Goal: Task Accomplishment & Management: Manage account settings

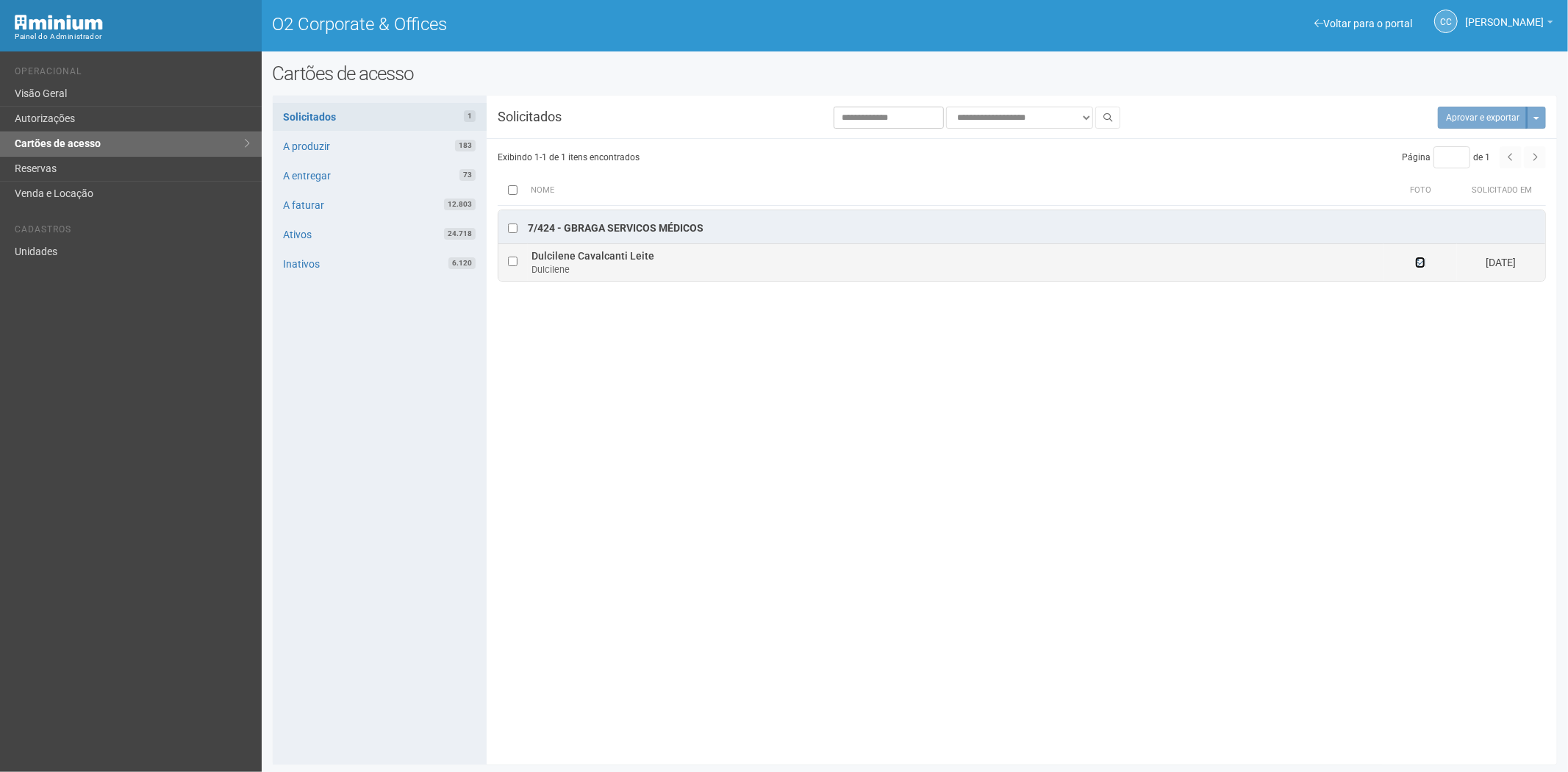
click at [1421, 262] on icon at bounding box center [1420, 262] width 10 height 10
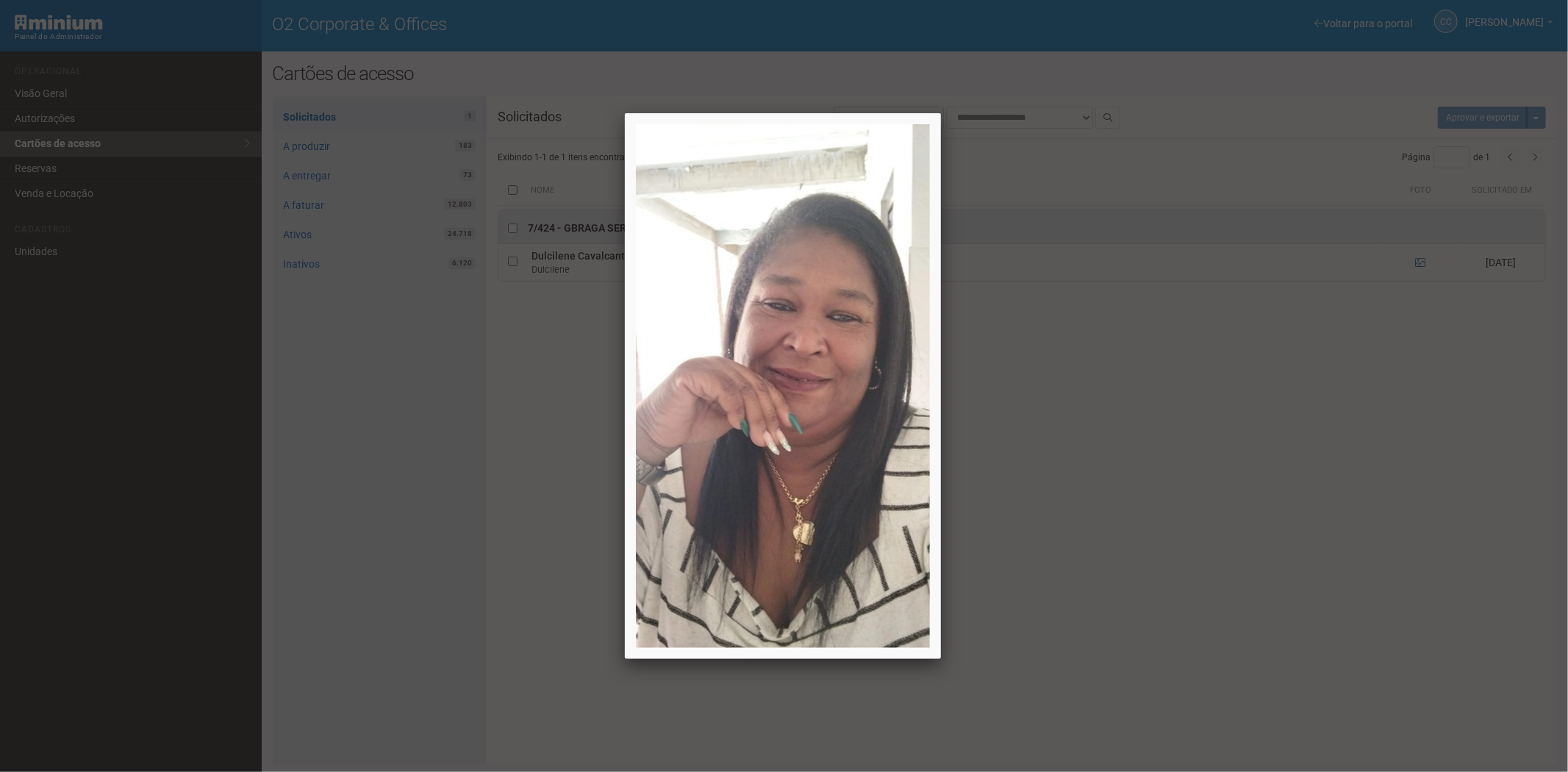
click at [1150, 468] on div at bounding box center [784, 386] width 1568 height 772
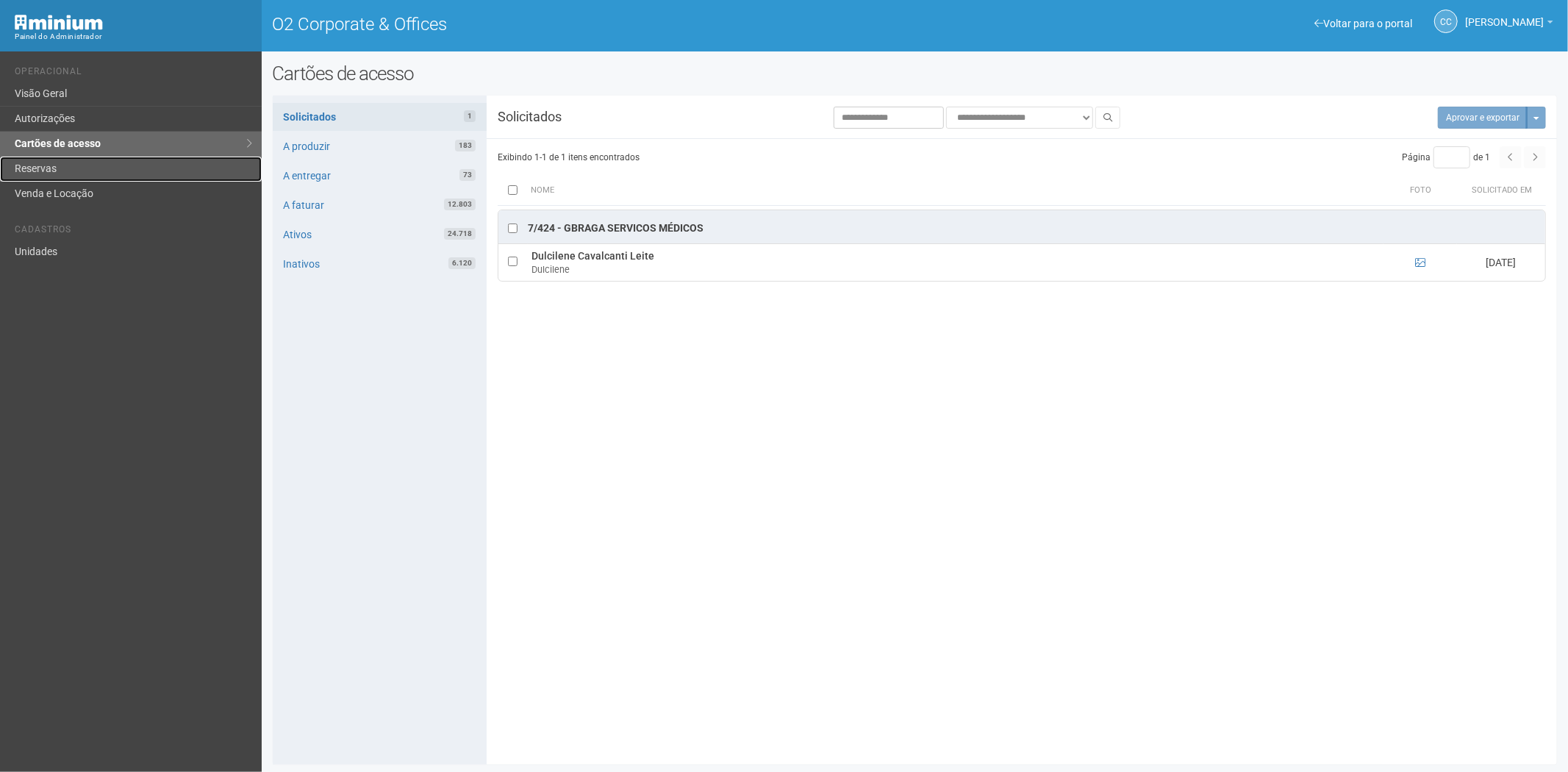
click at [41, 162] on link "Reservas" at bounding box center [131, 168] width 261 height 25
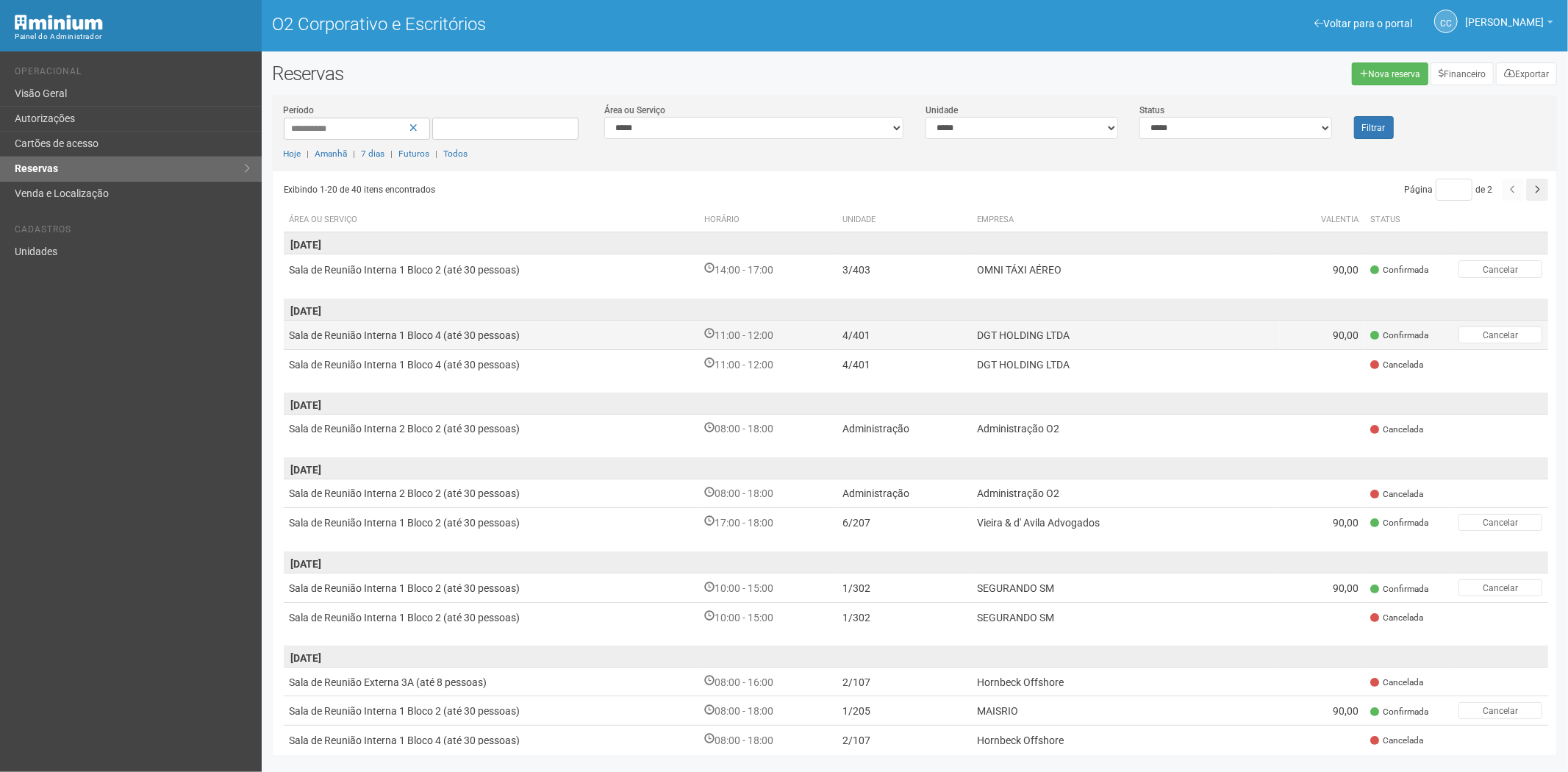
click at [1067, 338] on font "DGT HOLDING LTDA" at bounding box center [1024, 335] width 92 height 12
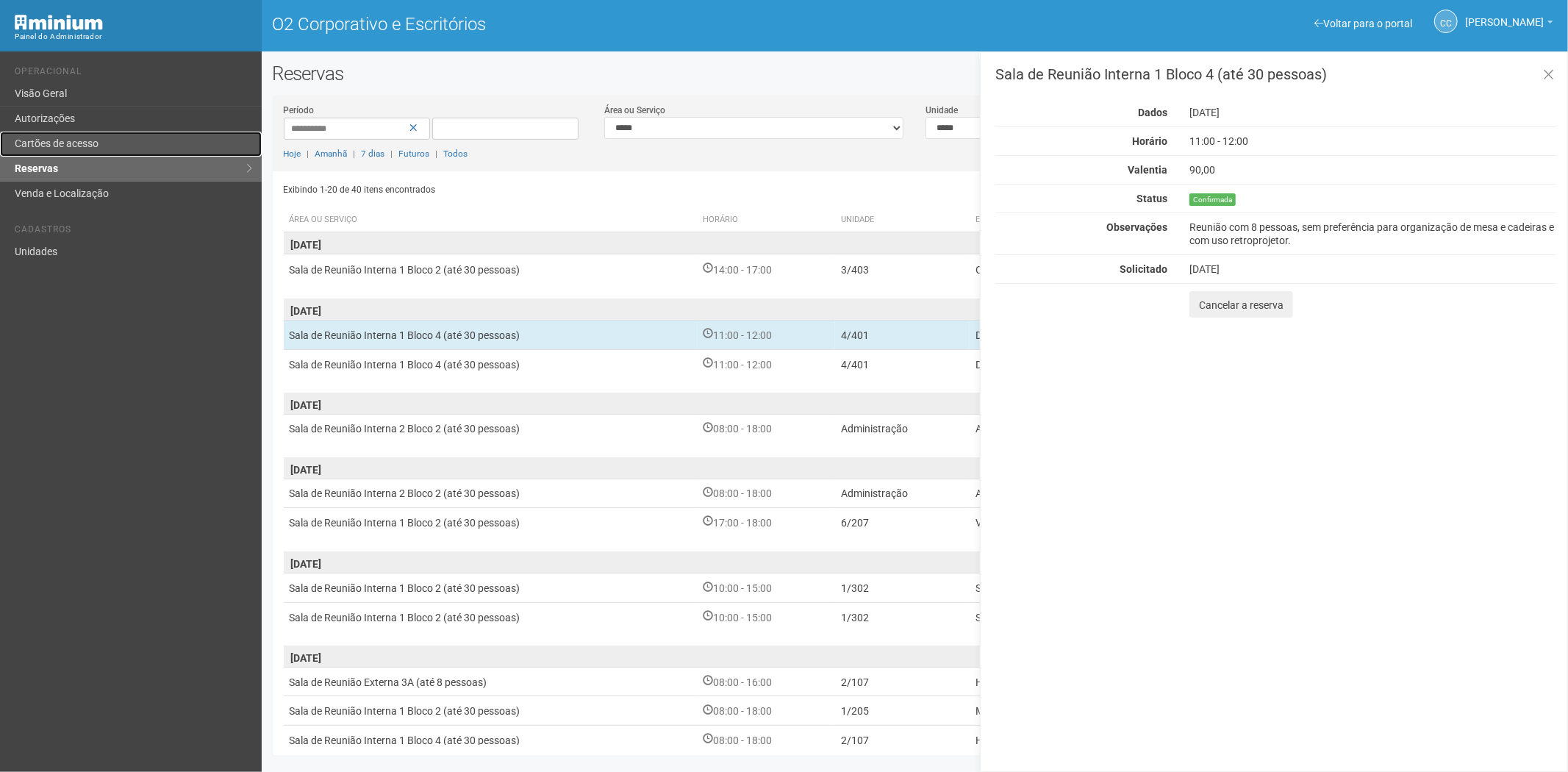
click at [96, 144] on font "Cartões de acesso" at bounding box center [56, 143] width 84 height 12
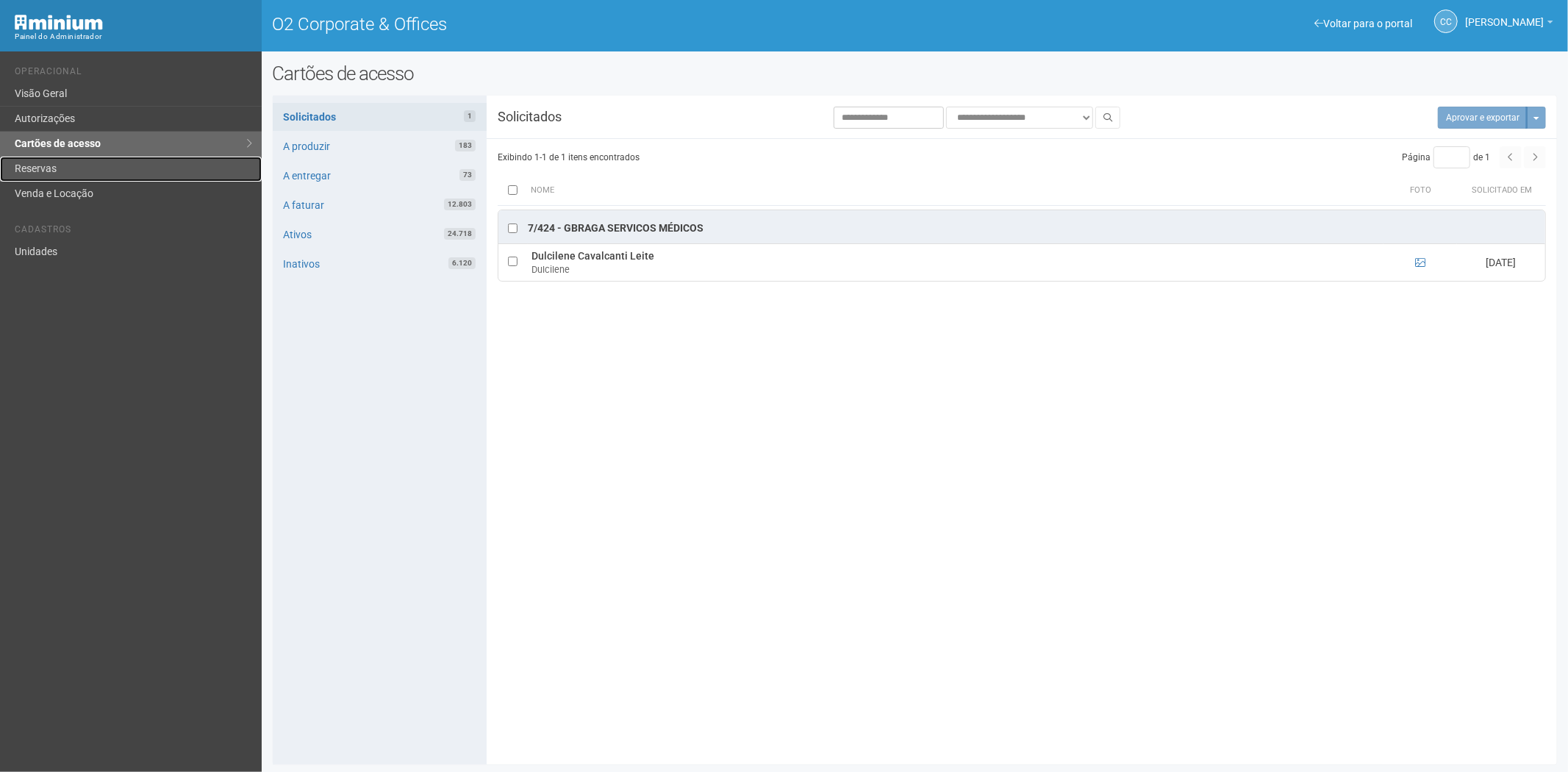
click at [105, 163] on link "Reservas" at bounding box center [131, 168] width 261 height 25
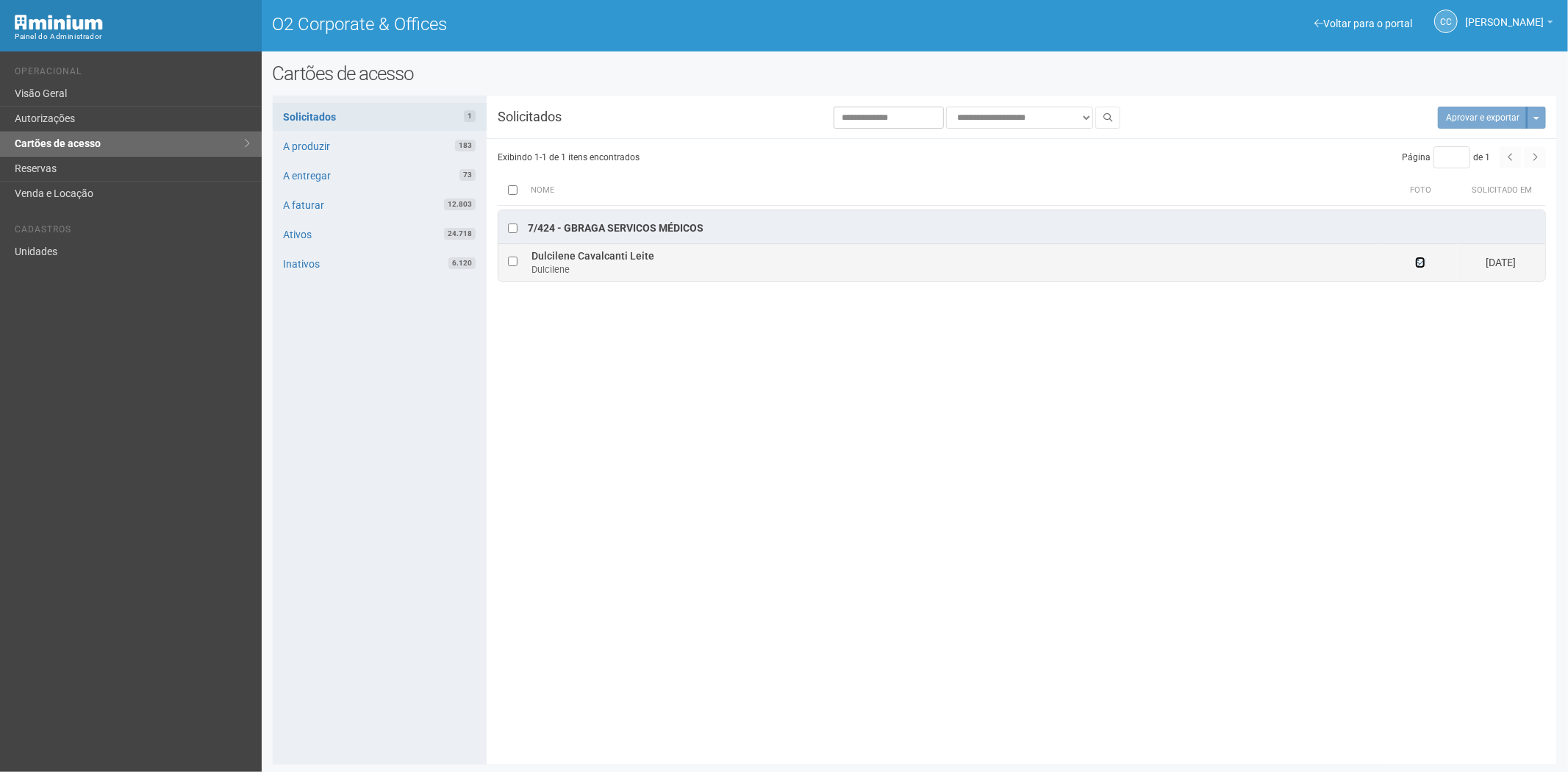
click at [1416, 262] on icon at bounding box center [1420, 262] width 10 height 10
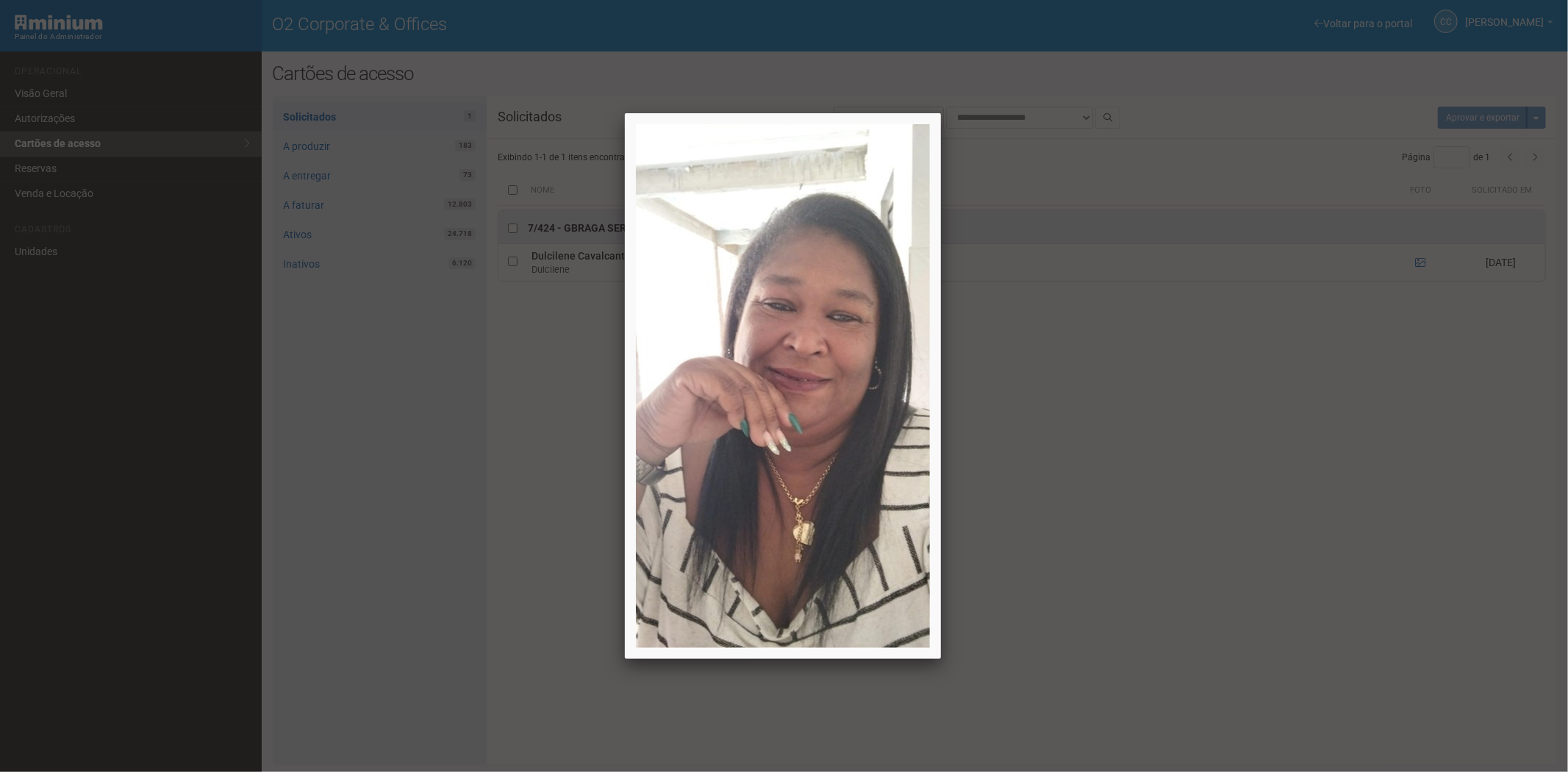
drag, startPoint x: 1317, startPoint y: 486, endPoint x: 1264, endPoint y: 431, distance: 76.4
click at [1285, 456] on div at bounding box center [784, 386] width 1568 height 772
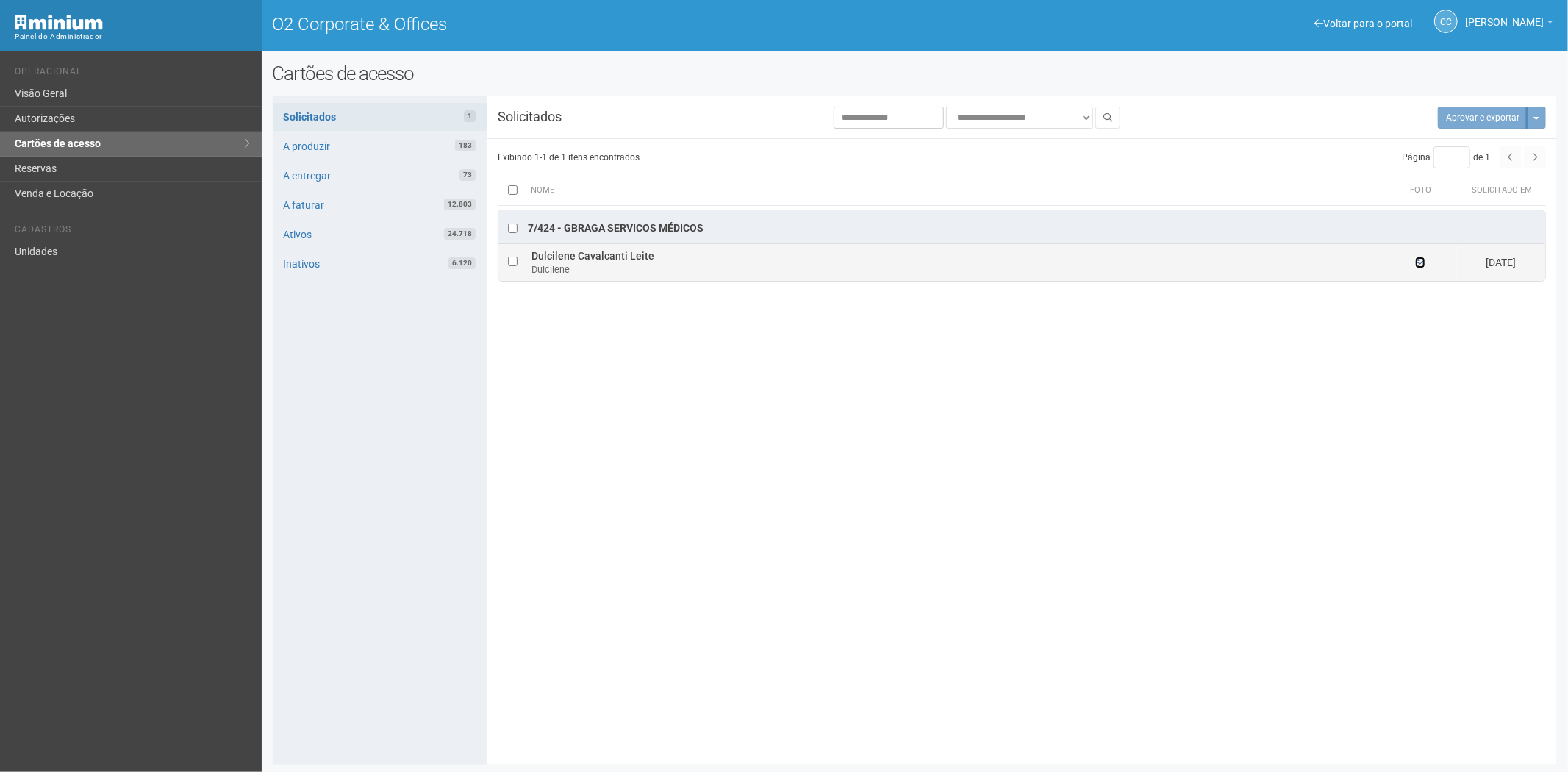
click at [1421, 266] on icon at bounding box center [1420, 262] width 10 height 10
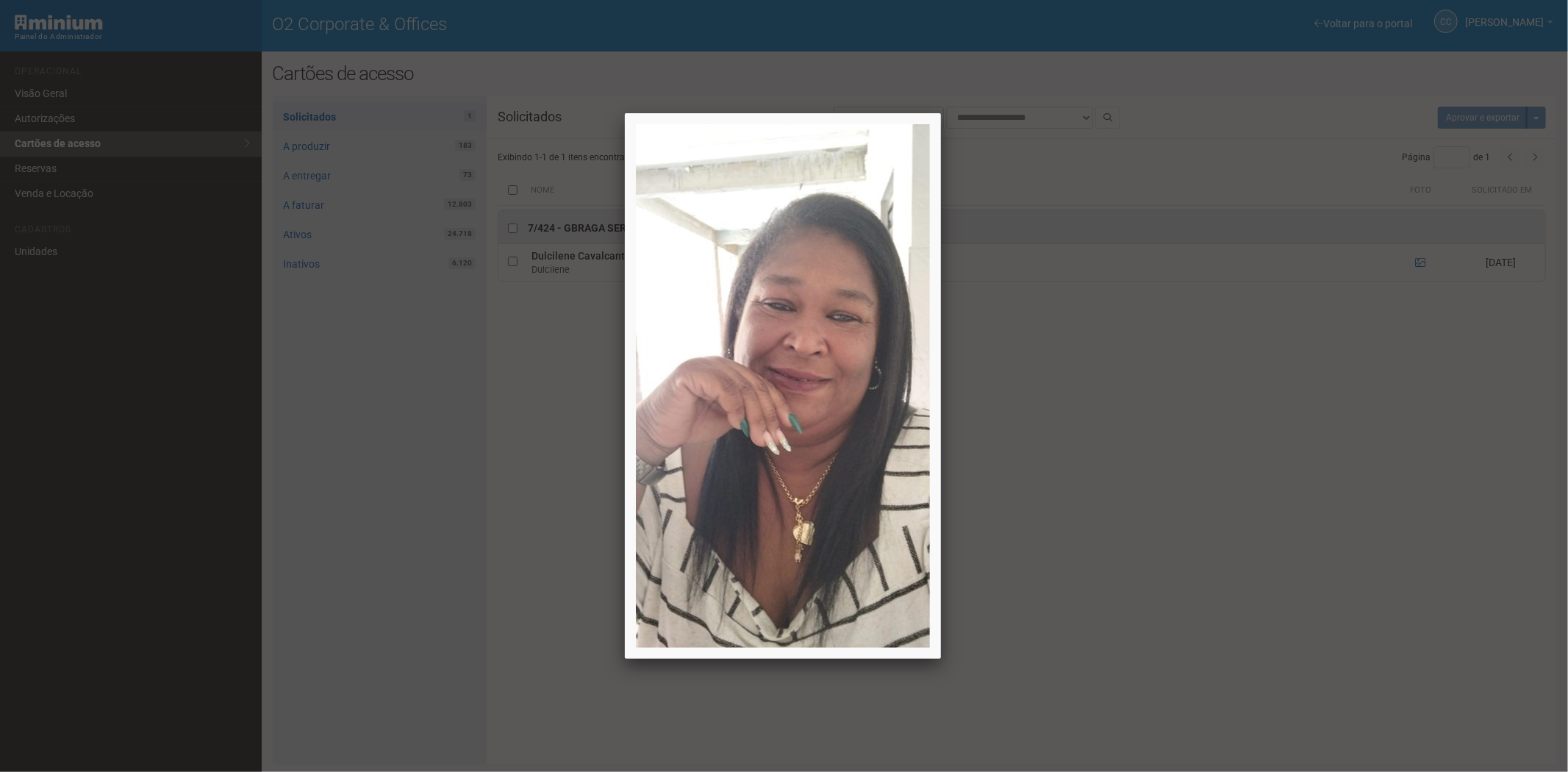
click at [1295, 606] on div at bounding box center [784, 386] width 1568 height 772
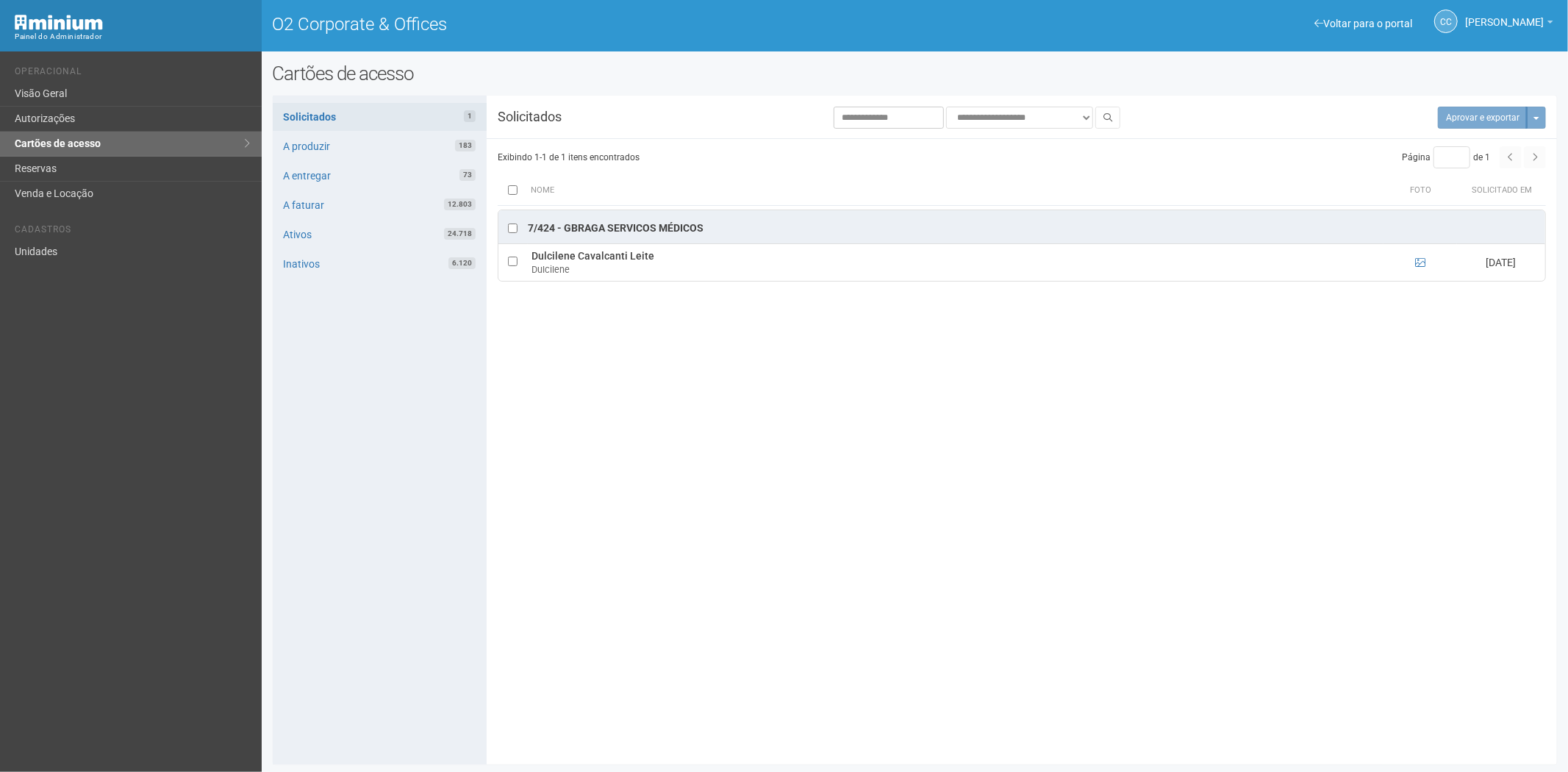
drag, startPoint x: 1325, startPoint y: 498, endPoint x: 576, endPoint y: 184, distance: 812.2
click at [1310, 486] on div "**********" at bounding box center [915, 431] width 1285 height 648
drag, startPoint x: 52, startPoint y: 167, endPoint x: 54, endPoint y: 175, distance: 8.2
click at [52, 170] on link "Reservas" at bounding box center [131, 168] width 261 height 25
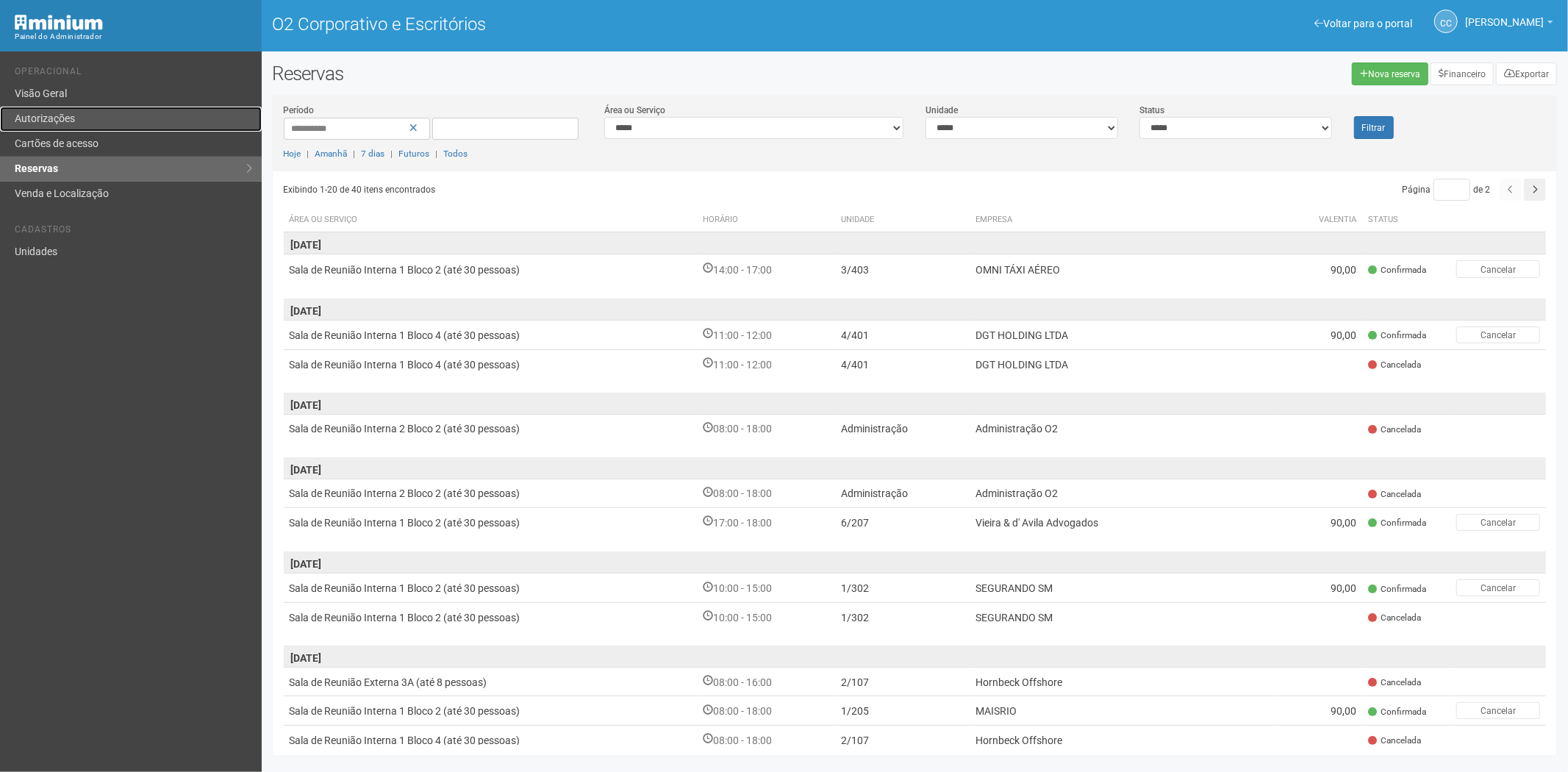
click at [65, 113] on font "Autorizações" at bounding box center [45, 118] width 61 height 12
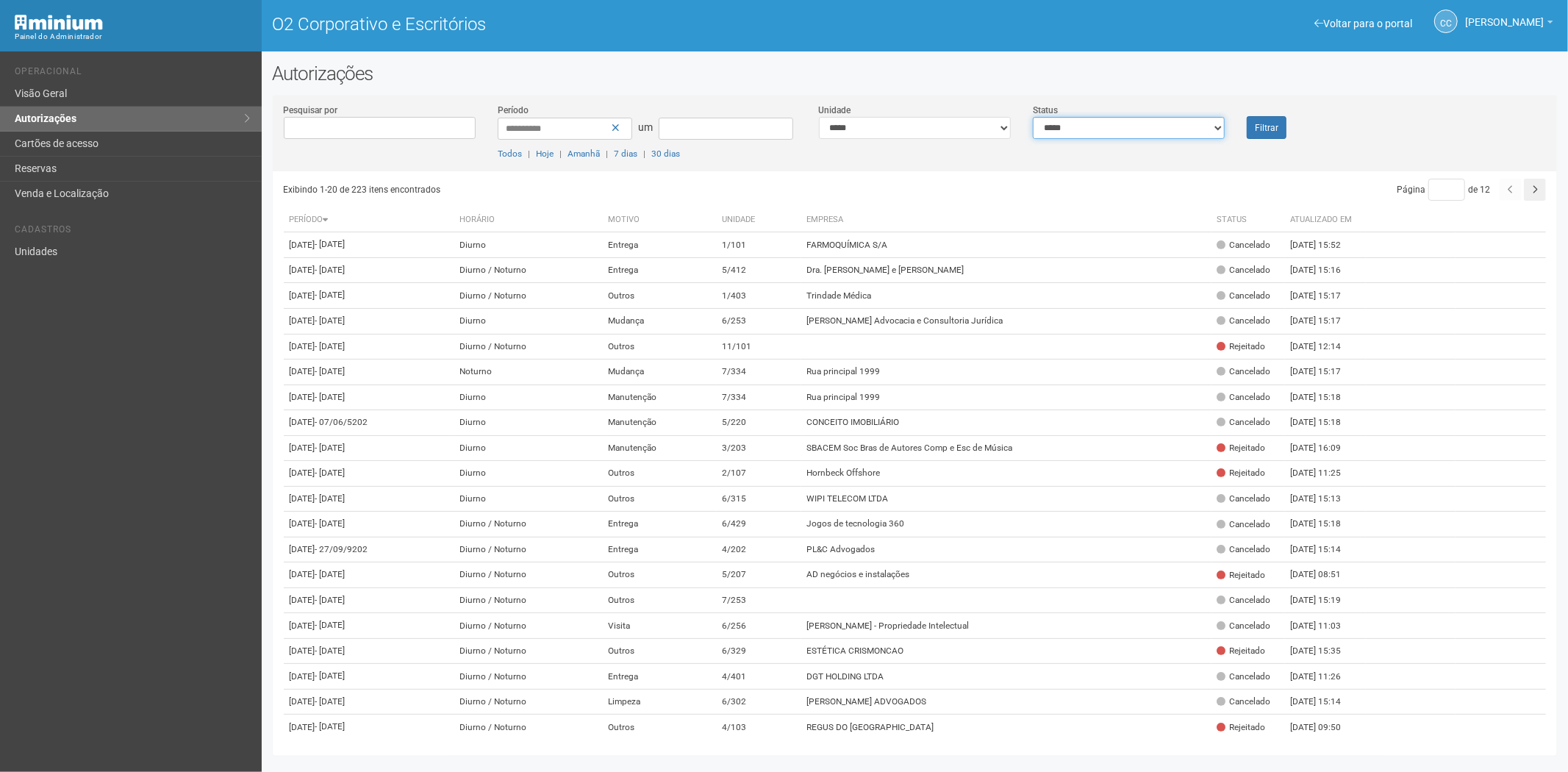
click at [1128, 128] on select "**********" at bounding box center [1129, 128] width 192 height 22
select select "*"
click at [1033, 117] on select "**********" at bounding box center [1129, 128] width 192 height 22
drag, startPoint x: 1277, startPoint y: 133, endPoint x: 1262, endPoint y: 171, distance: 40.9
click at [1276, 133] on button "Filtrar" at bounding box center [1267, 128] width 40 height 23
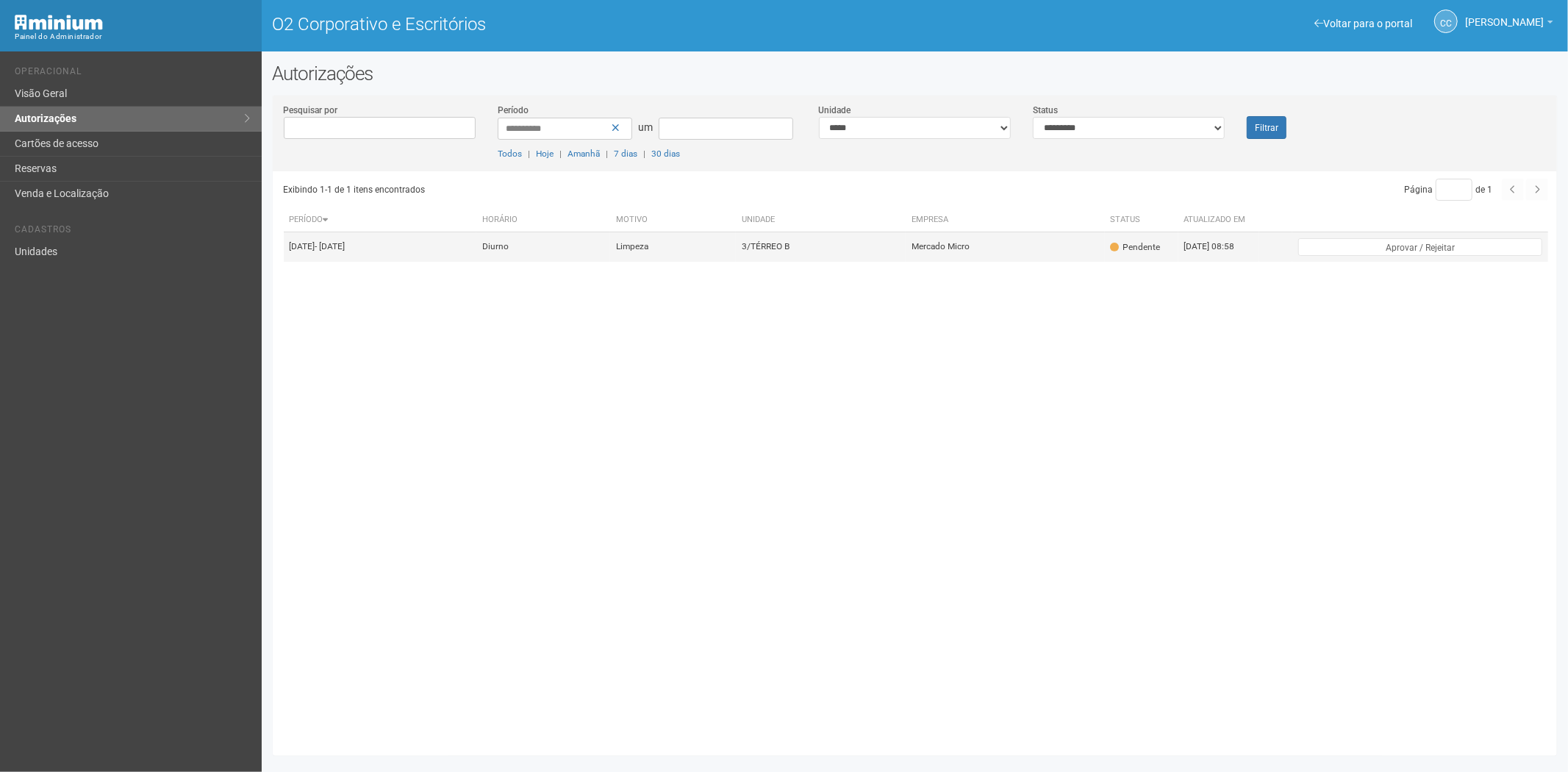
click at [882, 250] on td "3/TÉRREO B" at bounding box center [820, 246] width 170 height 30
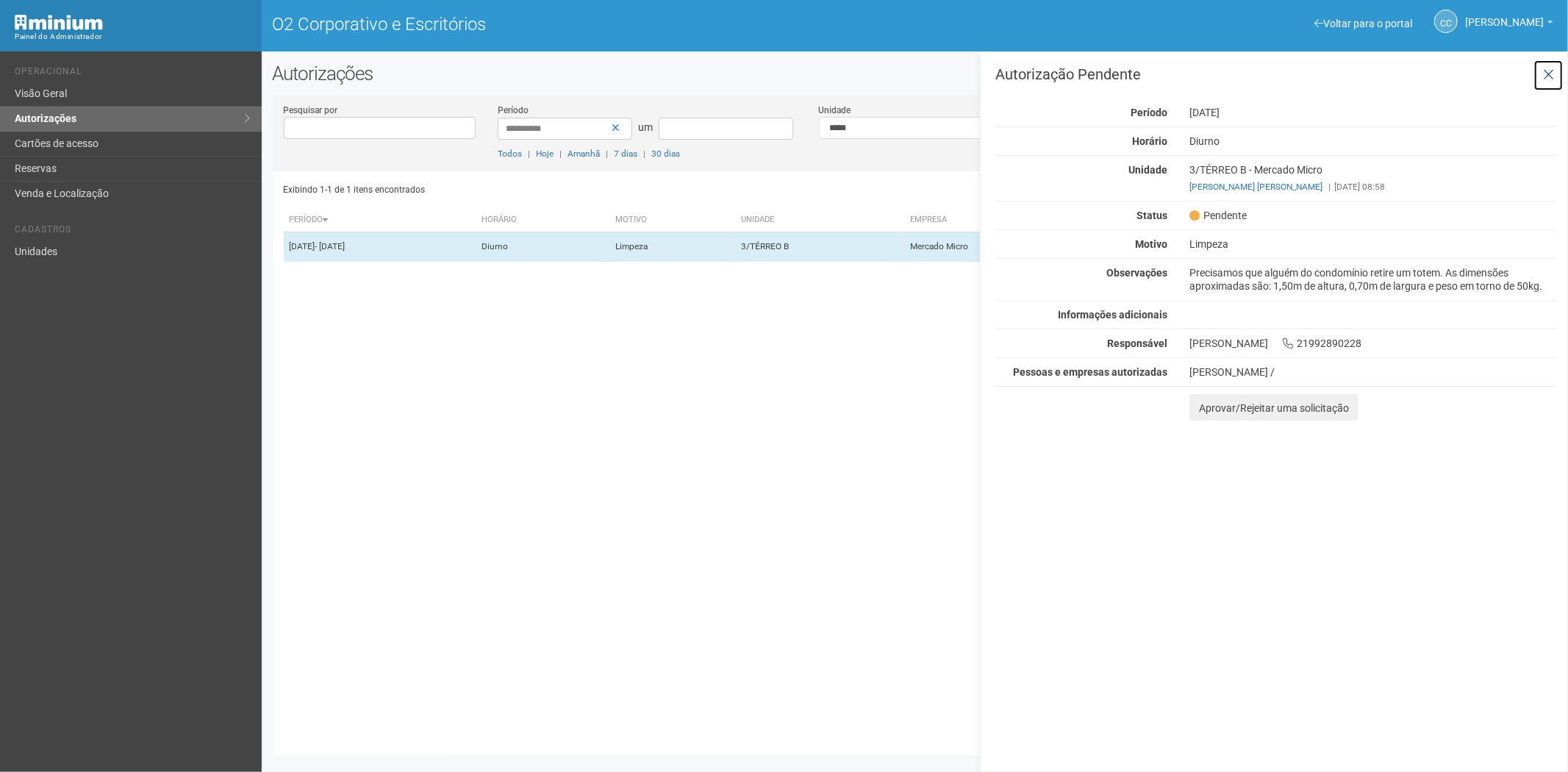
drag, startPoint x: 1551, startPoint y: 70, endPoint x: 1527, endPoint y: 73, distance: 24.2
click at [1551, 70] on icon at bounding box center [1549, 75] width 11 height 14
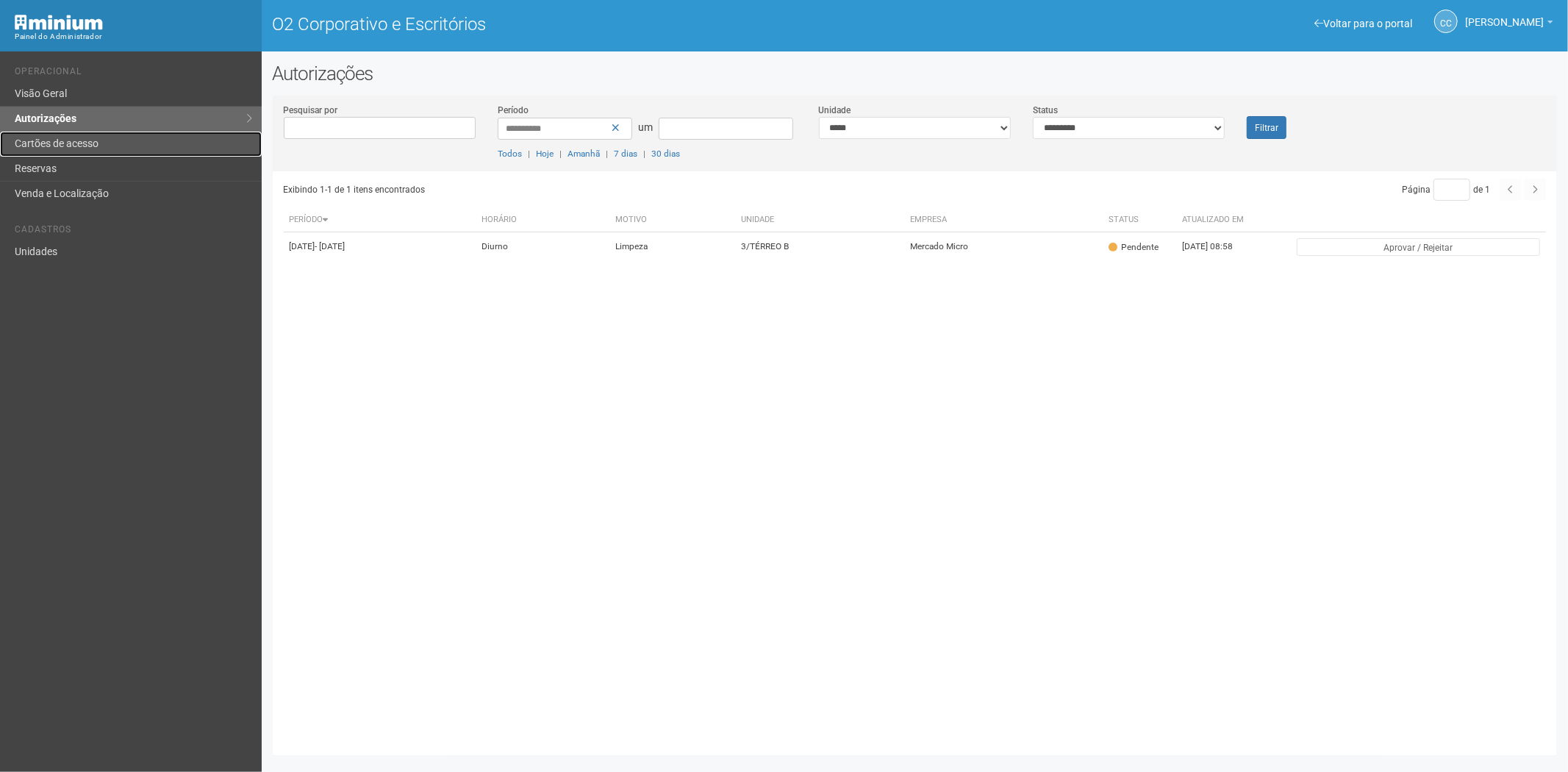
click at [101, 144] on link "Cartões de acesso" at bounding box center [131, 144] width 261 height 25
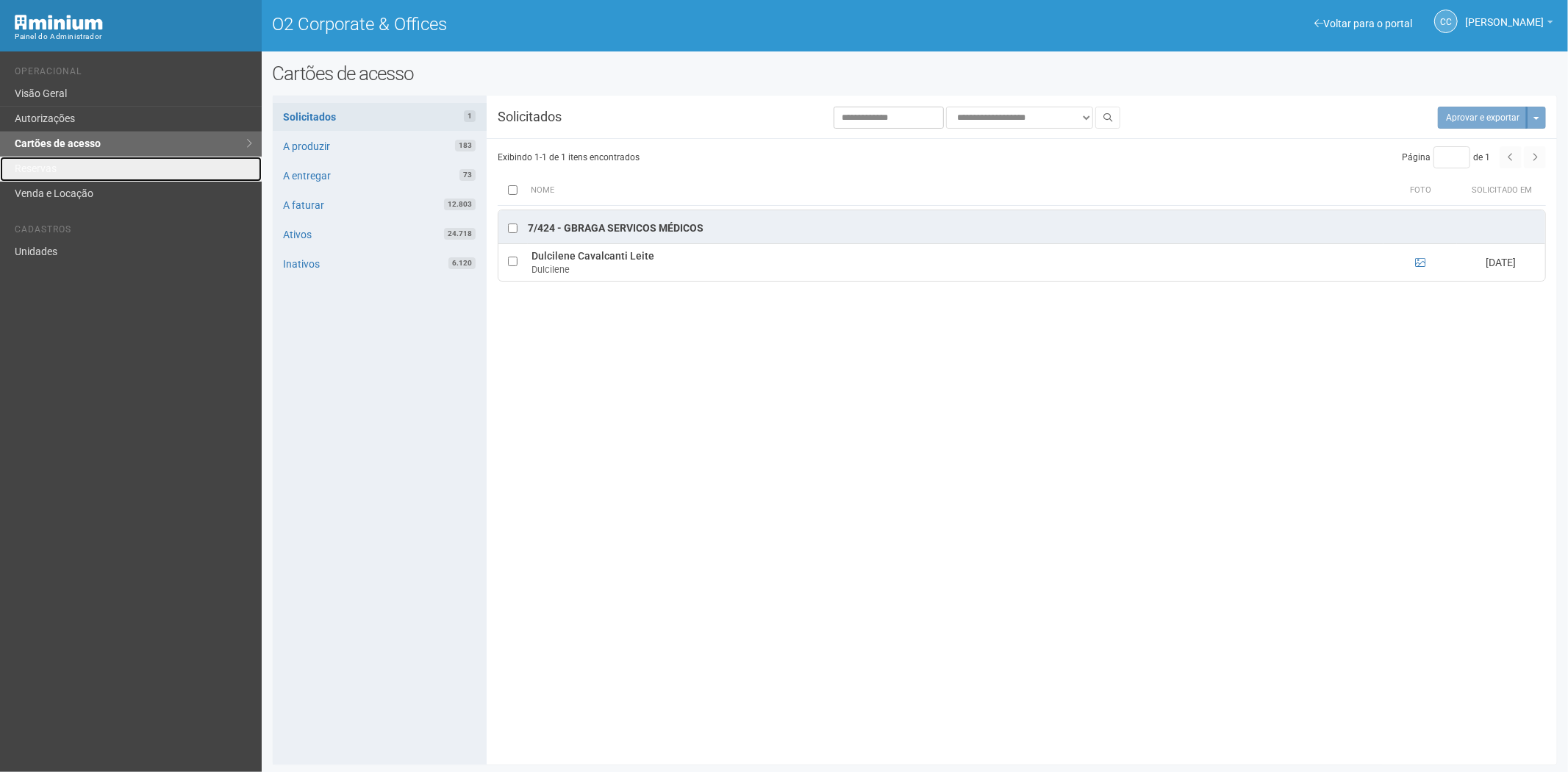
drag, startPoint x: 86, startPoint y: 173, endPoint x: 128, endPoint y: 207, distance: 54.0
click at [86, 173] on link "Reservas" at bounding box center [131, 168] width 261 height 25
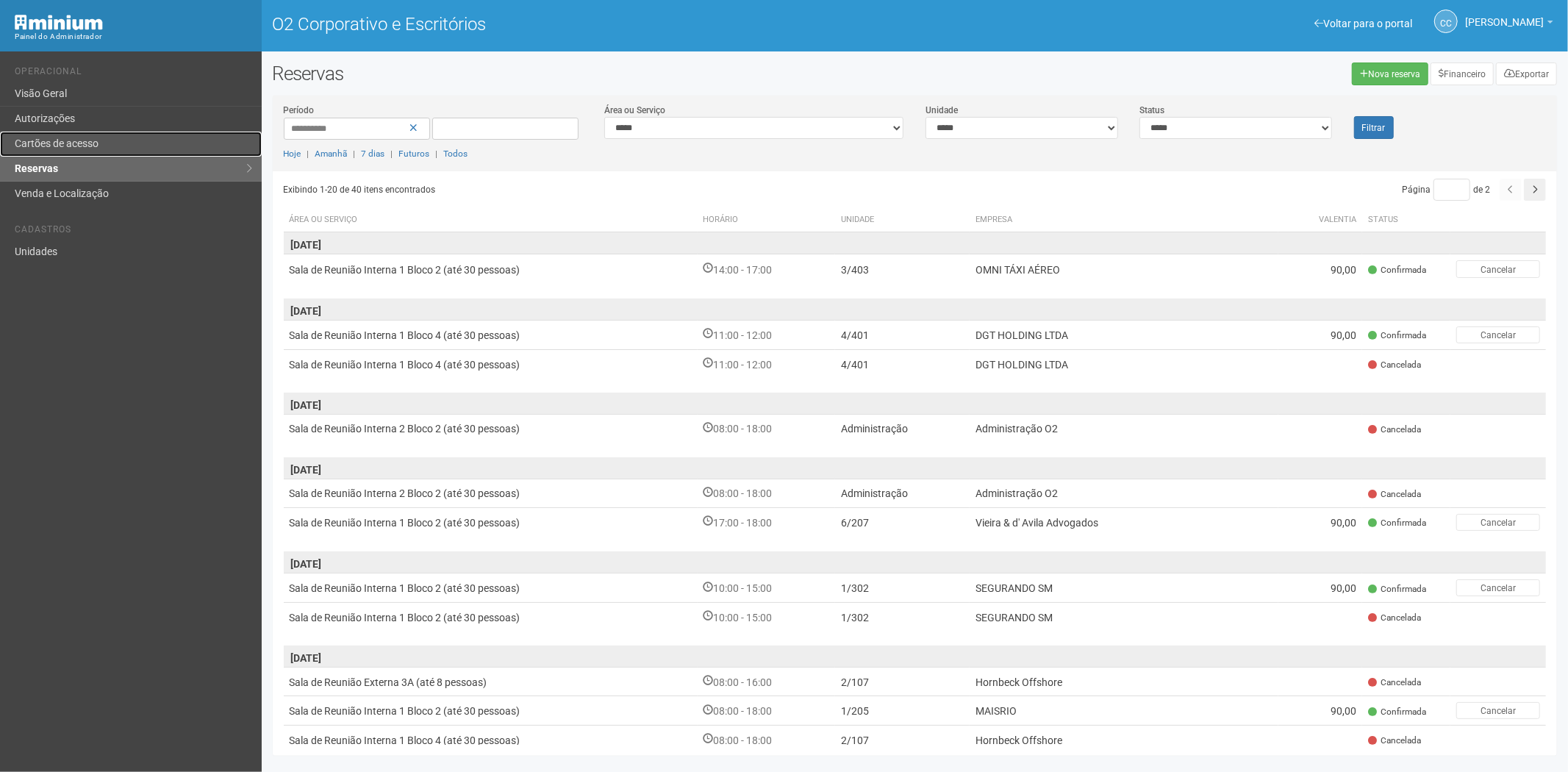
click at [141, 145] on link "Cartões de acesso" at bounding box center [131, 144] width 261 height 25
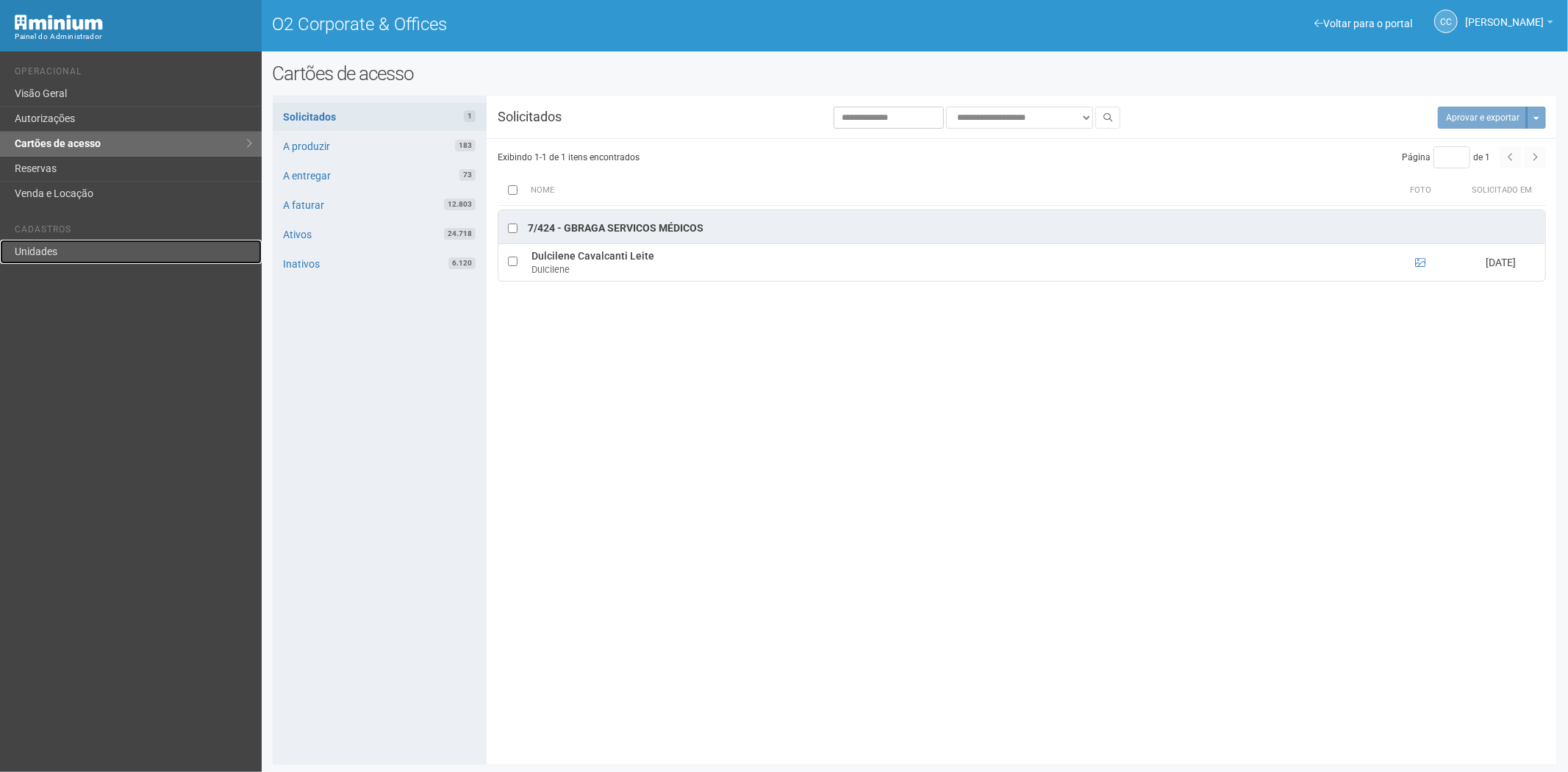
click at [94, 253] on link "Unidades" at bounding box center [131, 252] width 261 height 24
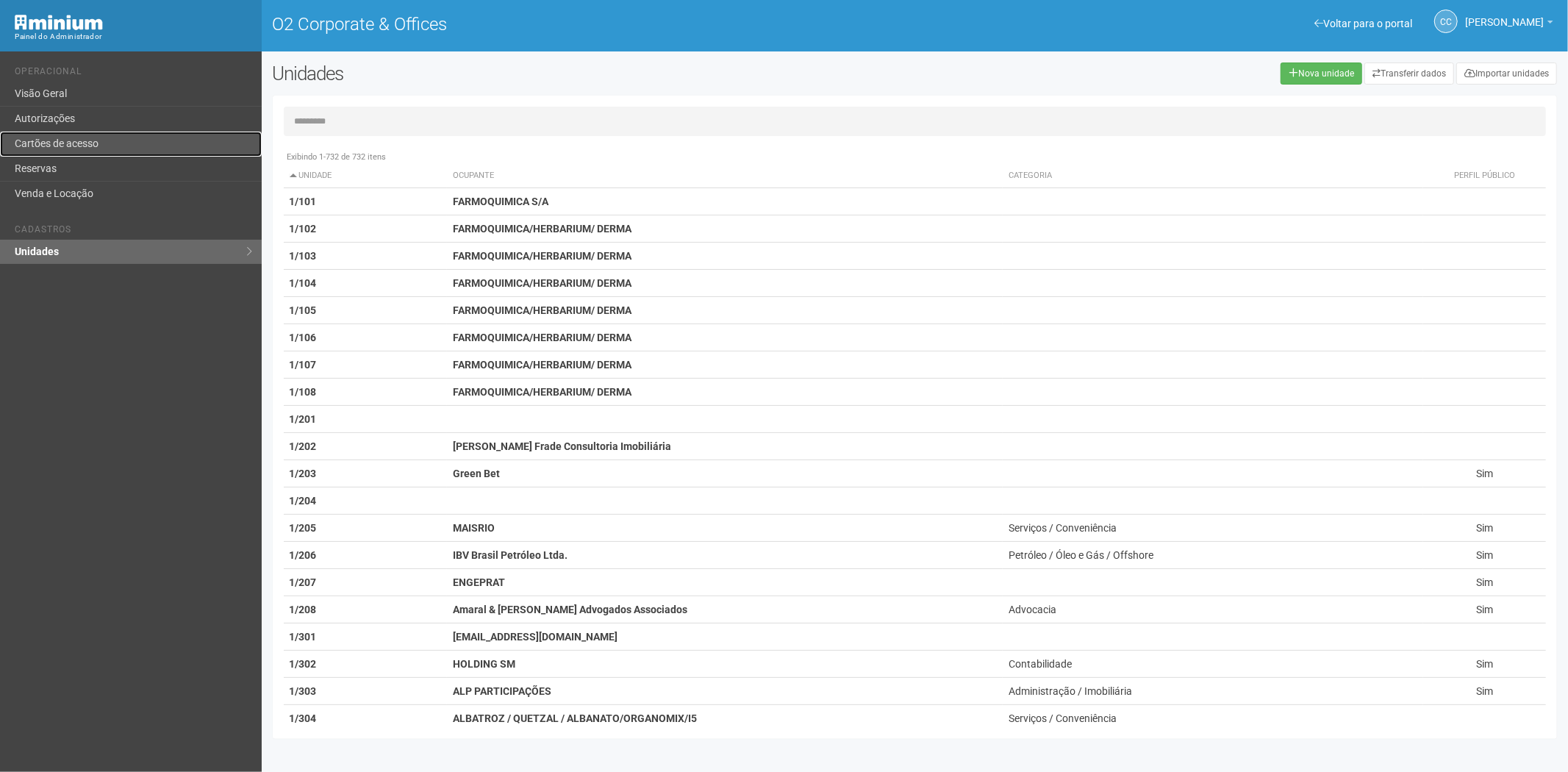
drag, startPoint x: 49, startPoint y: 132, endPoint x: 85, endPoint y: 156, distance: 43.3
click at [49, 132] on link "Cartões de acesso" at bounding box center [131, 144] width 261 height 25
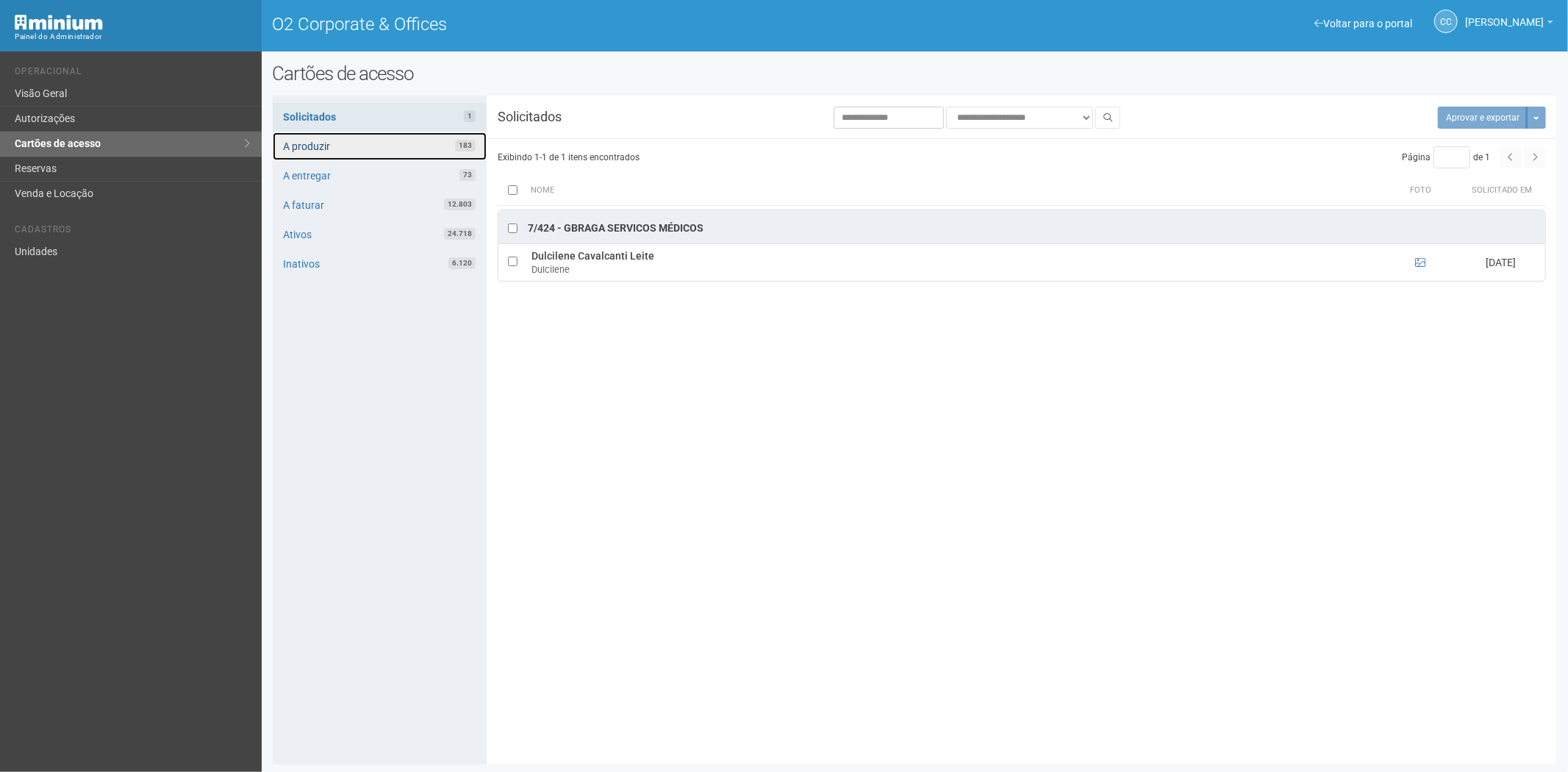
click at [402, 137] on link "A produzir 183" at bounding box center [379, 146] width 214 height 28
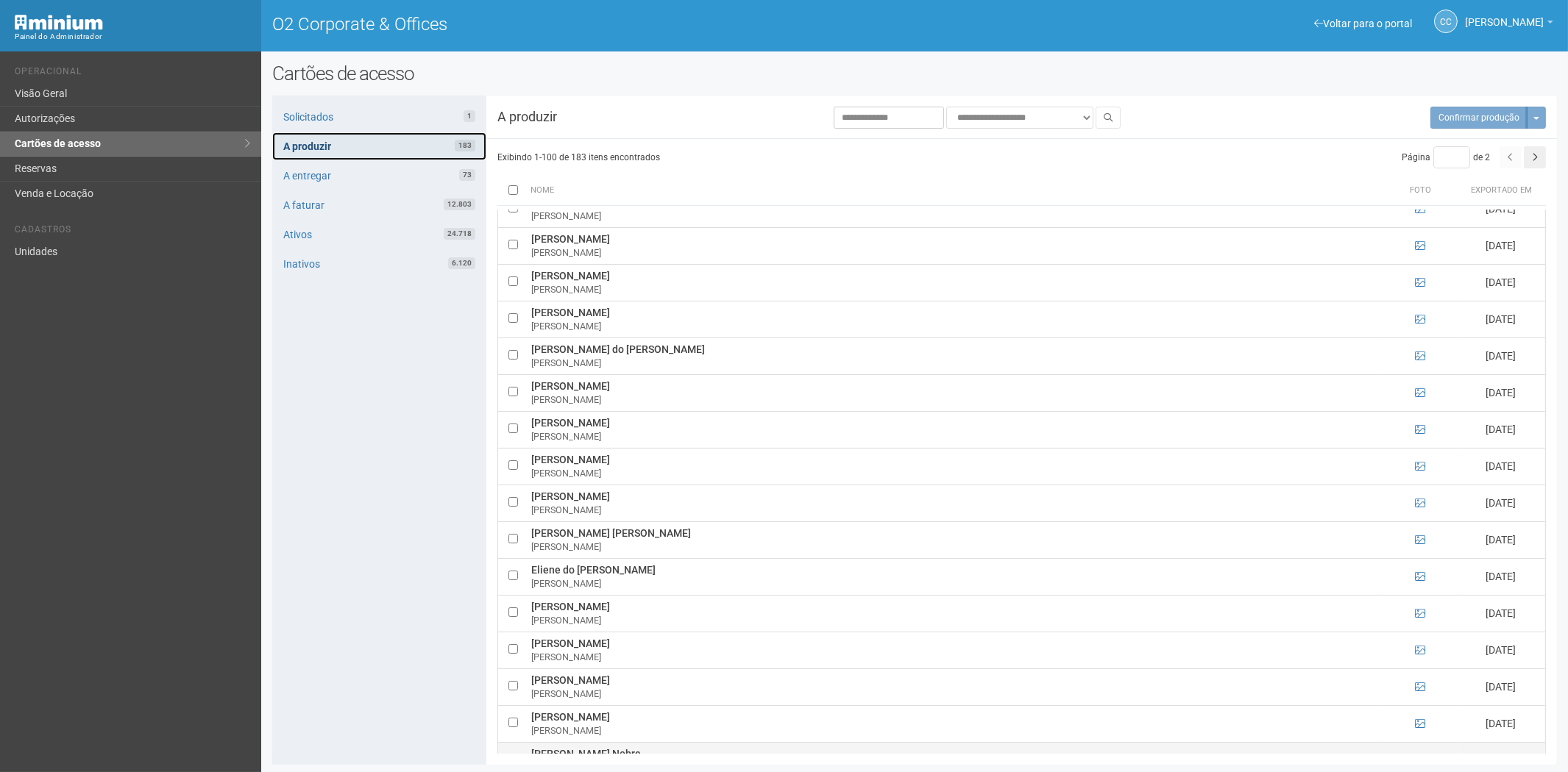
scroll to position [4121, 0]
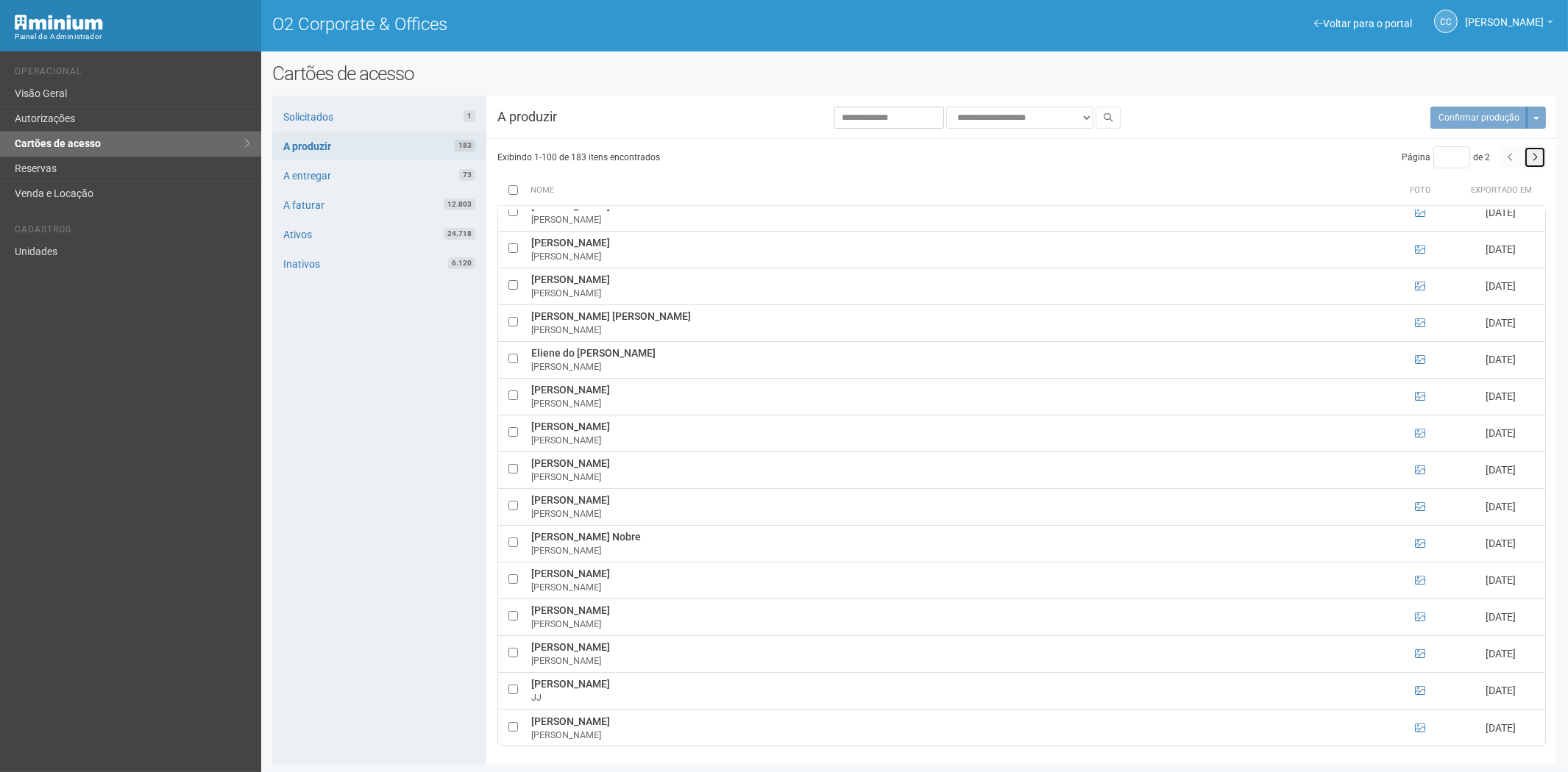
click at [1536, 156] on icon "button" at bounding box center [1534, 157] width 6 height 9
type input "*"
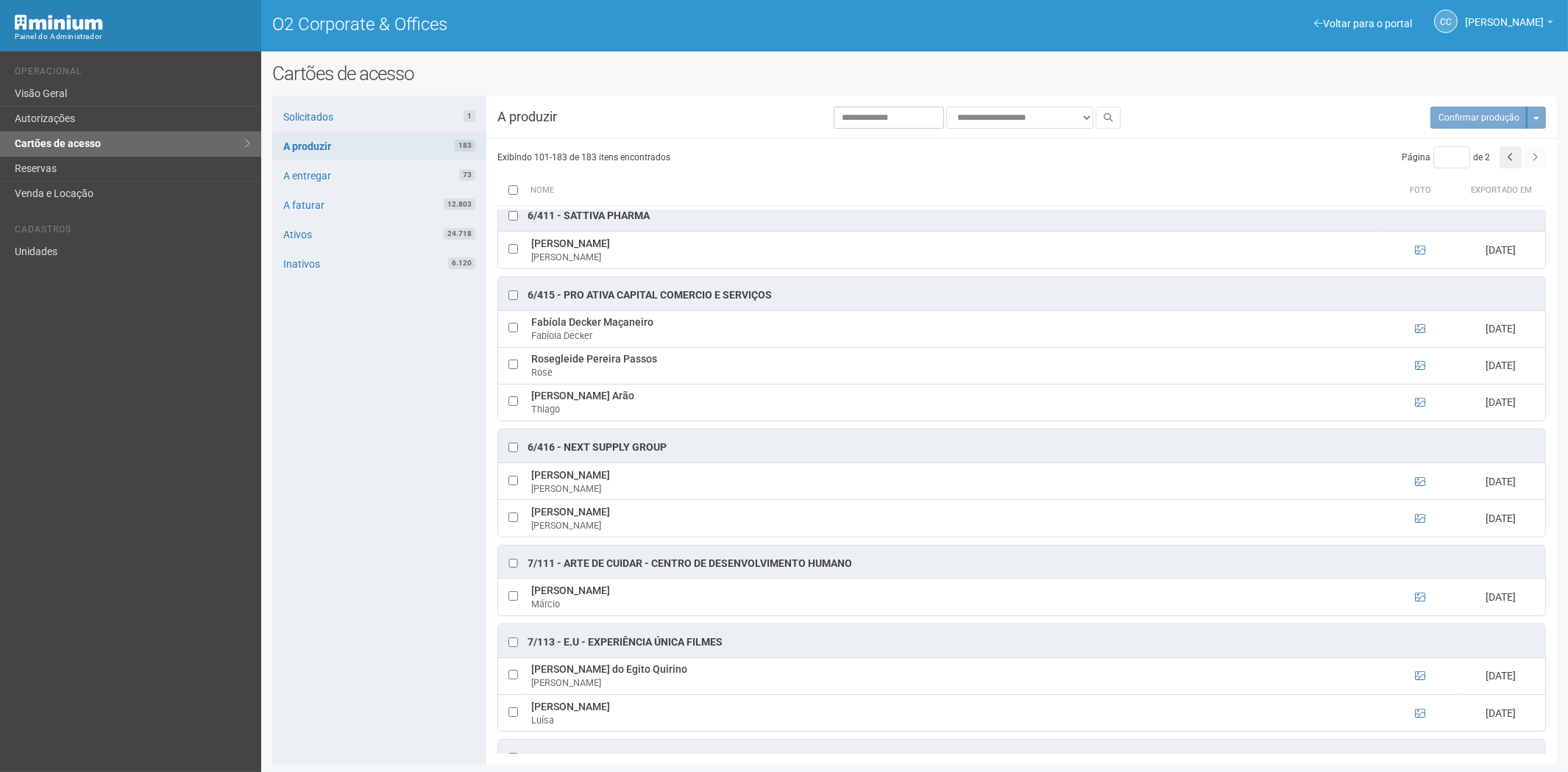
scroll to position [2825, 0]
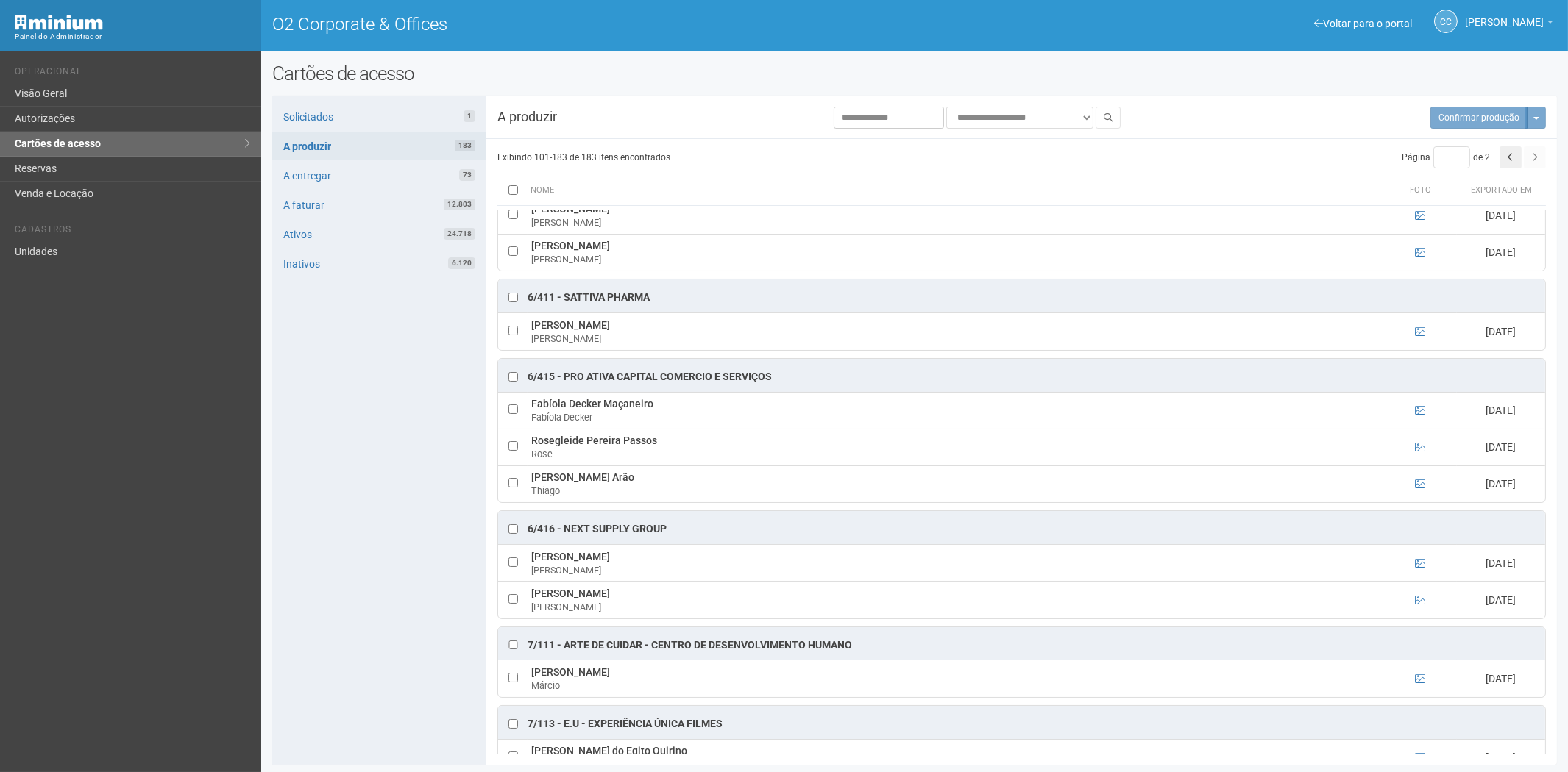
click at [276, 69] on h2 "Cartões de acesso" at bounding box center [914, 73] width 1285 height 22
click at [63, 255] on link "Unidades" at bounding box center [130, 252] width 261 height 24
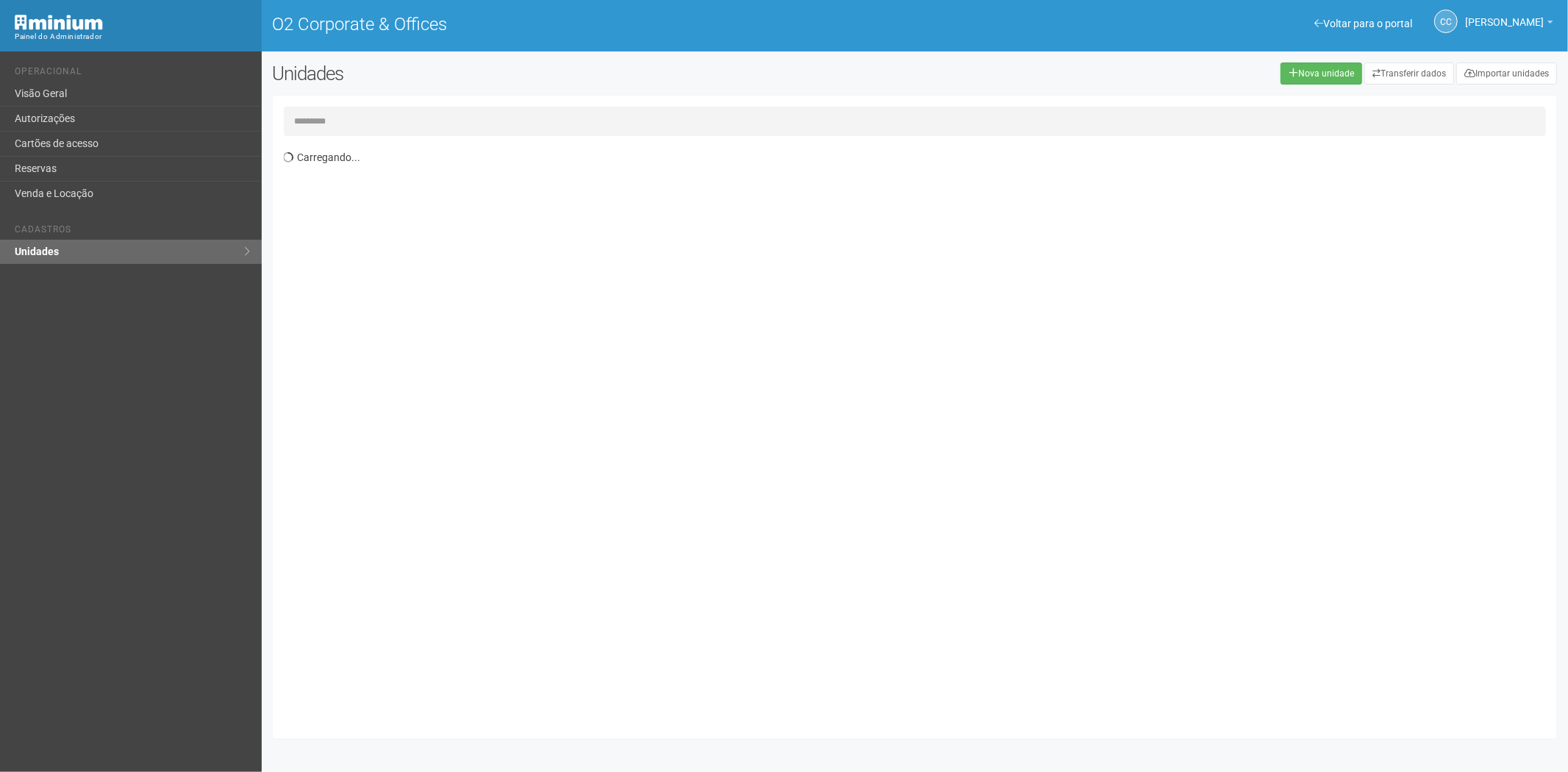
click at [369, 122] on input "text" at bounding box center [915, 121] width 1263 height 30
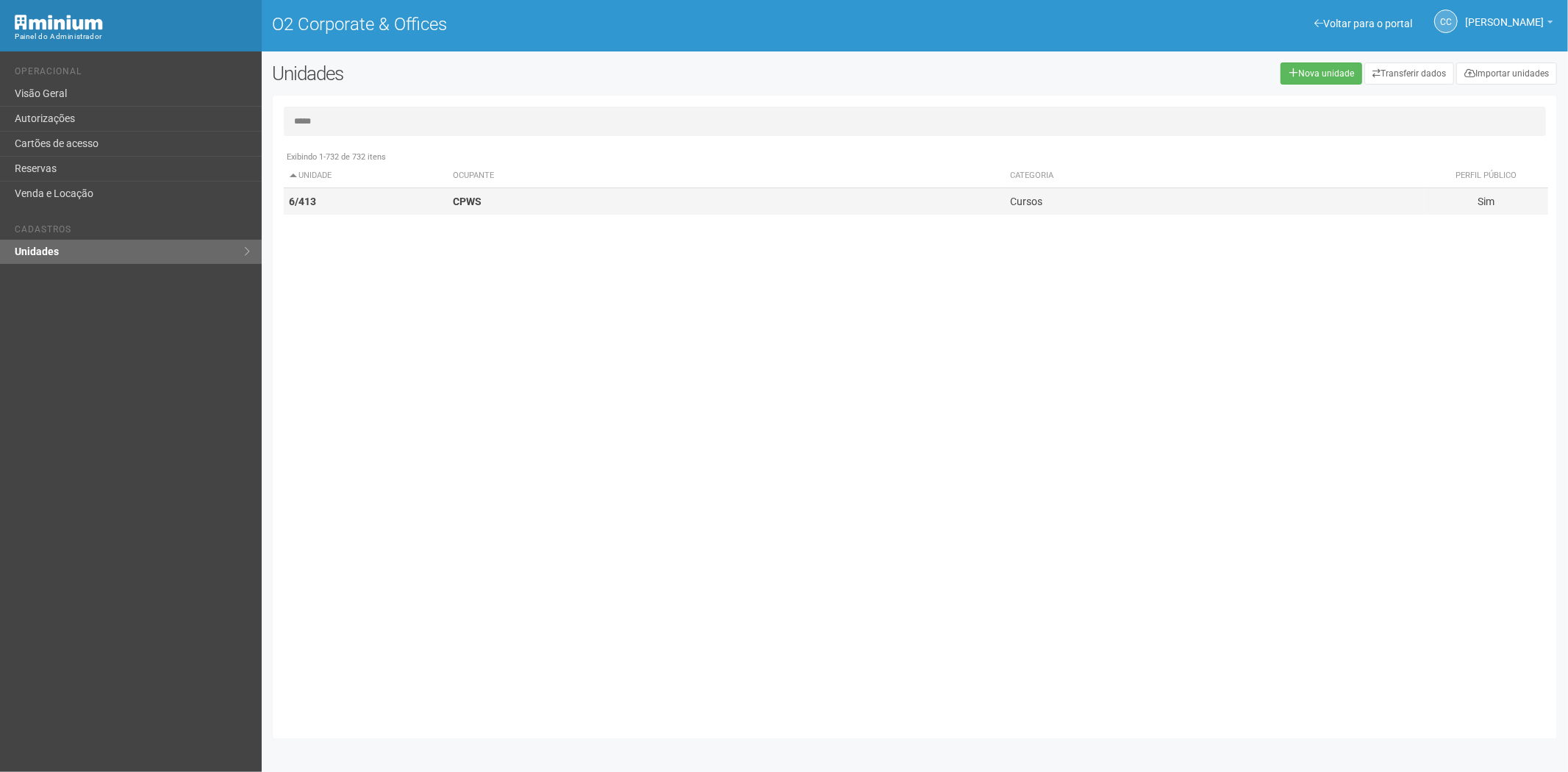
type input "*****"
click at [487, 209] on td "CPWS" at bounding box center [725, 202] width 557 height 27
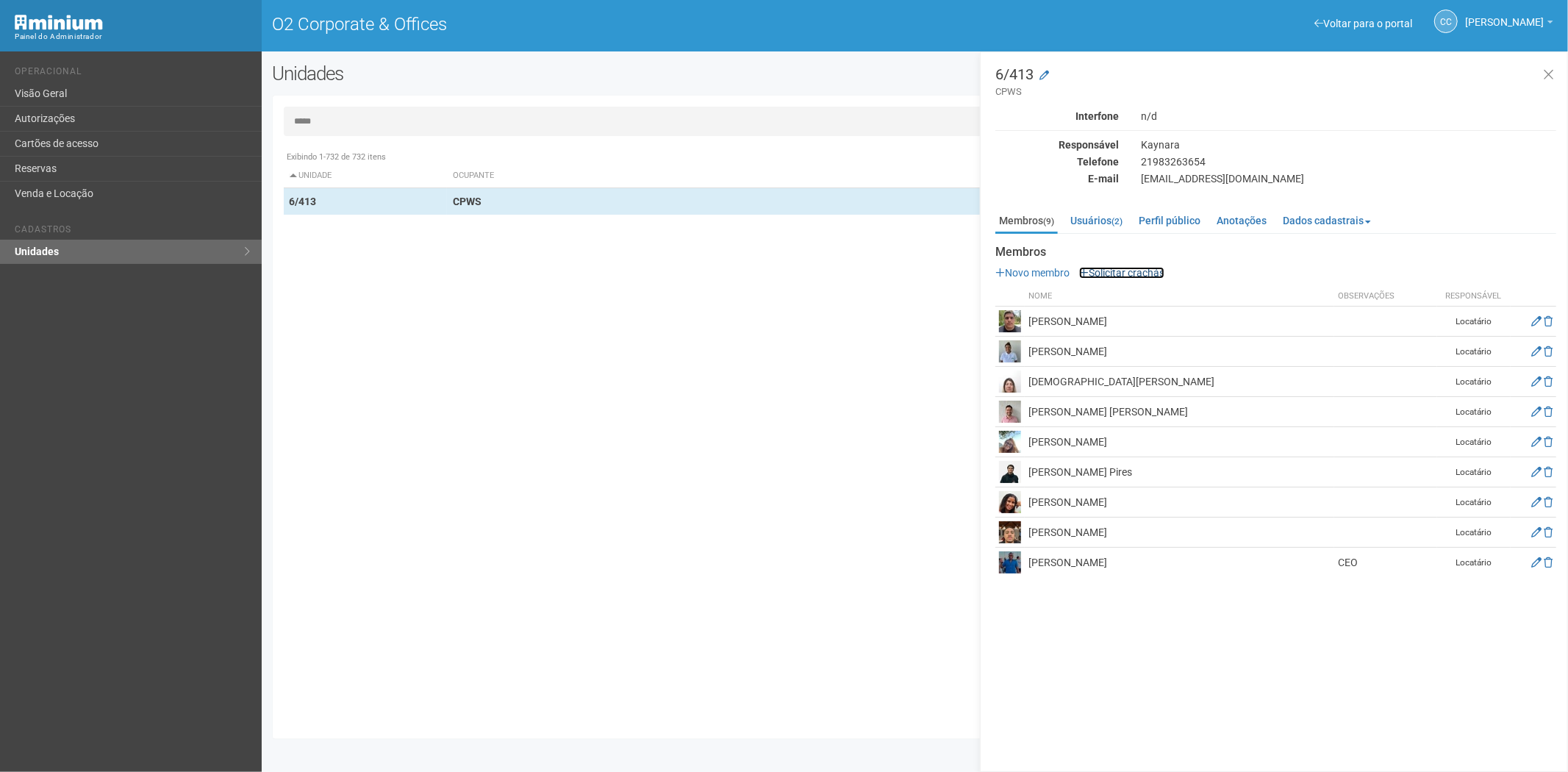
click at [1114, 270] on link "Solicitar crachás" at bounding box center [1122, 273] width 85 height 12
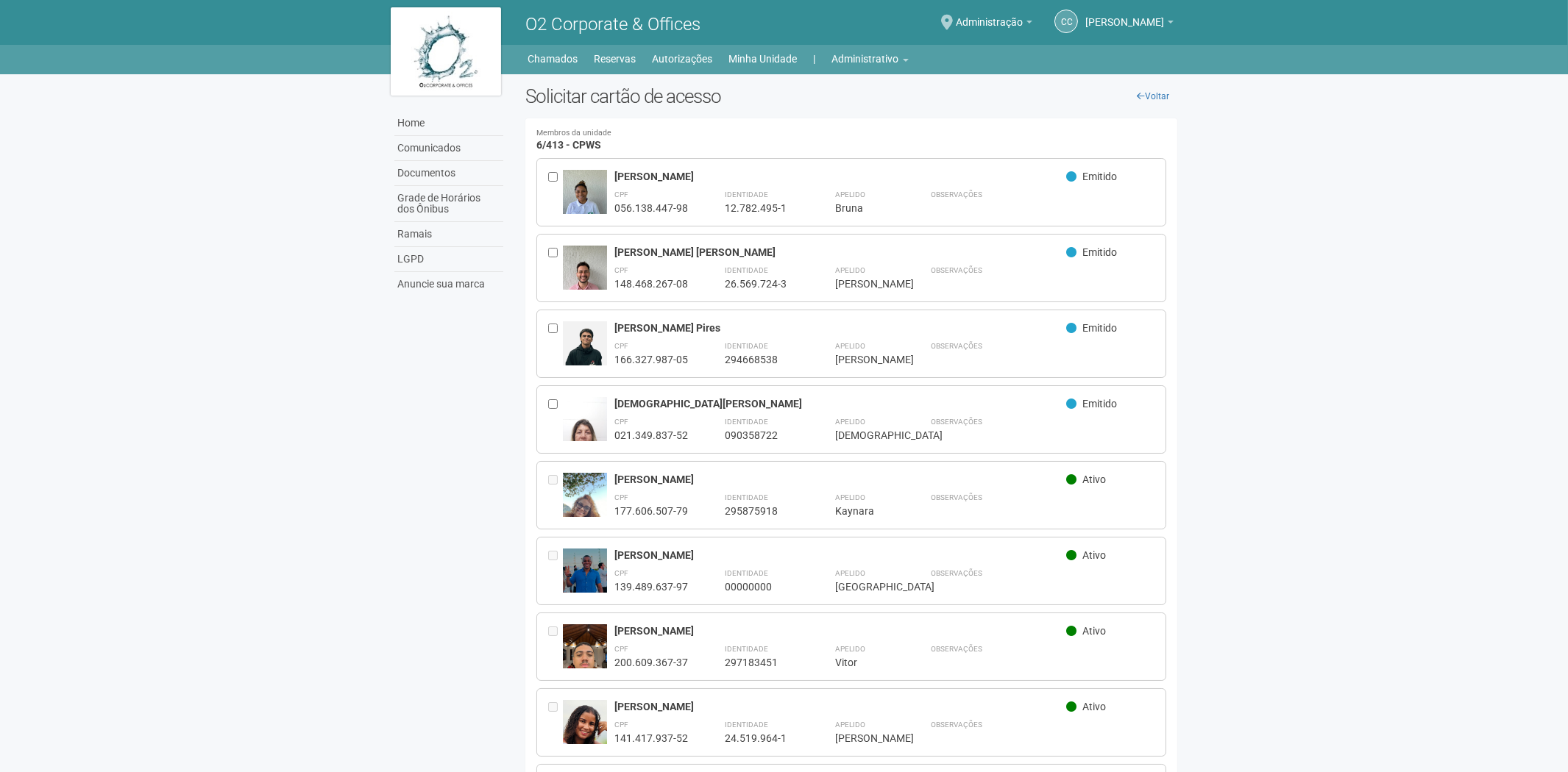
drag, startPoint x: 614, startPoint y: 175, endPoint x: 734, endPoint y: 178, distance: 120.0
click at [734, 178] on div "Bruna da Silva Rodrigues" at bounding box center [840, 176] width 452 height 14
copy div "Bruna da Silva Rodrigues"
click at [899, 49] on link "Administrativo" at bounding box center [871, 59] width 77 height 21
click at [811, 111] on link "Cartões de acesso" at bounding box center [850, 116] width 125 height 26
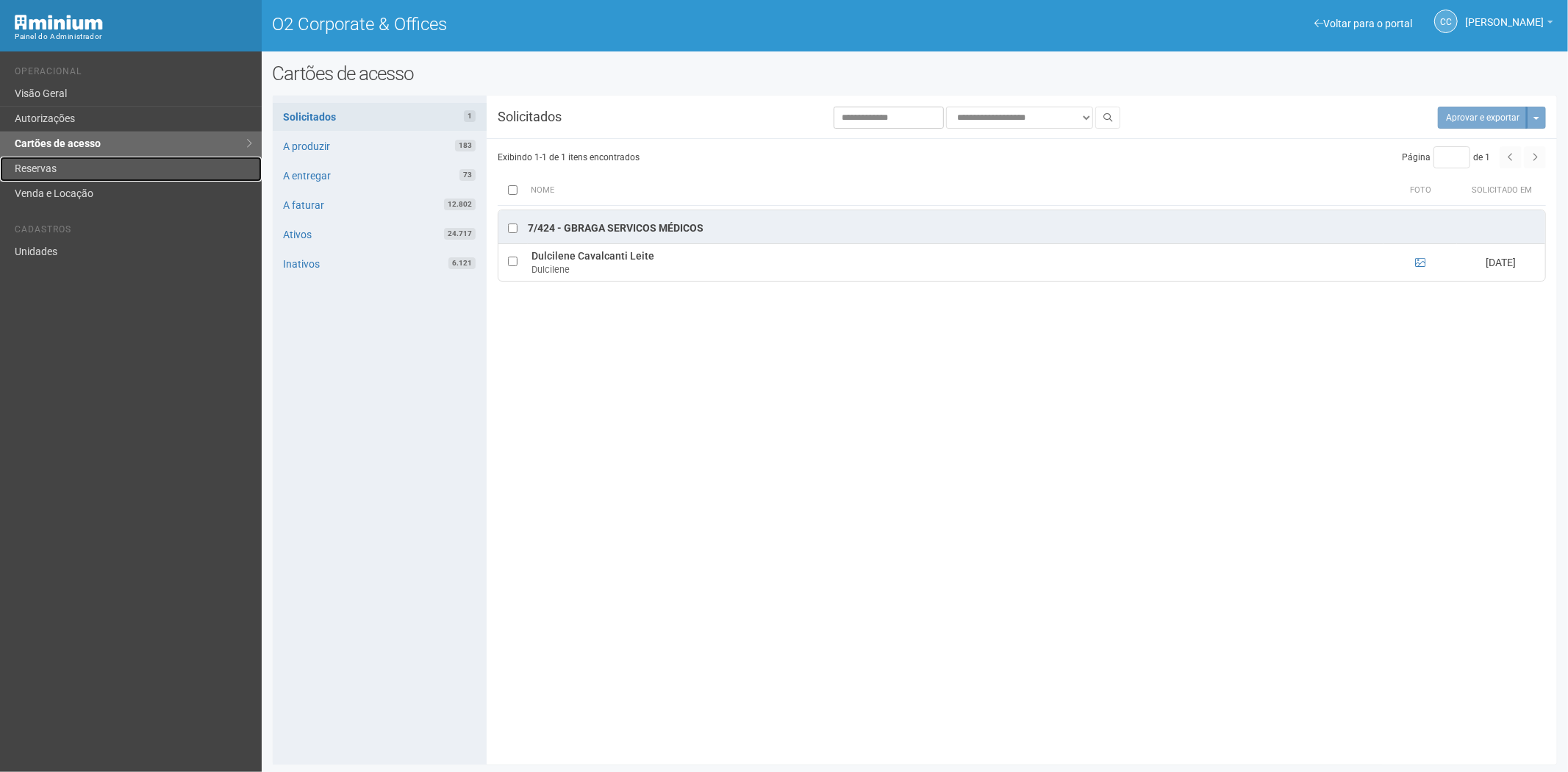
click at [92, 158] on link "Reservas" at bounding box center [131, 168] width 261 height 25
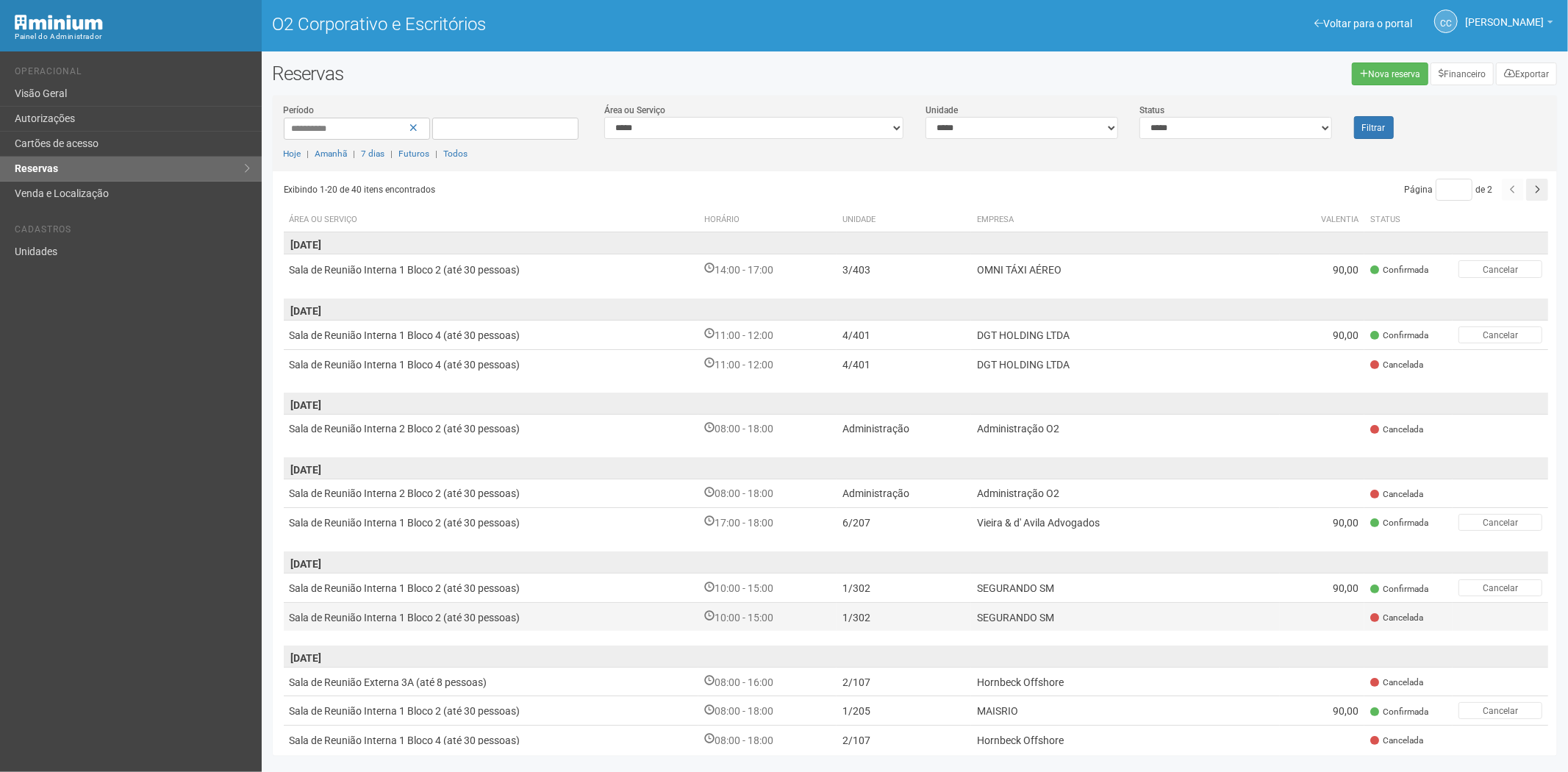
click at [784, 606] on td "10:00 - 15:00" at bounding box center [767, 616] width 138 height 28
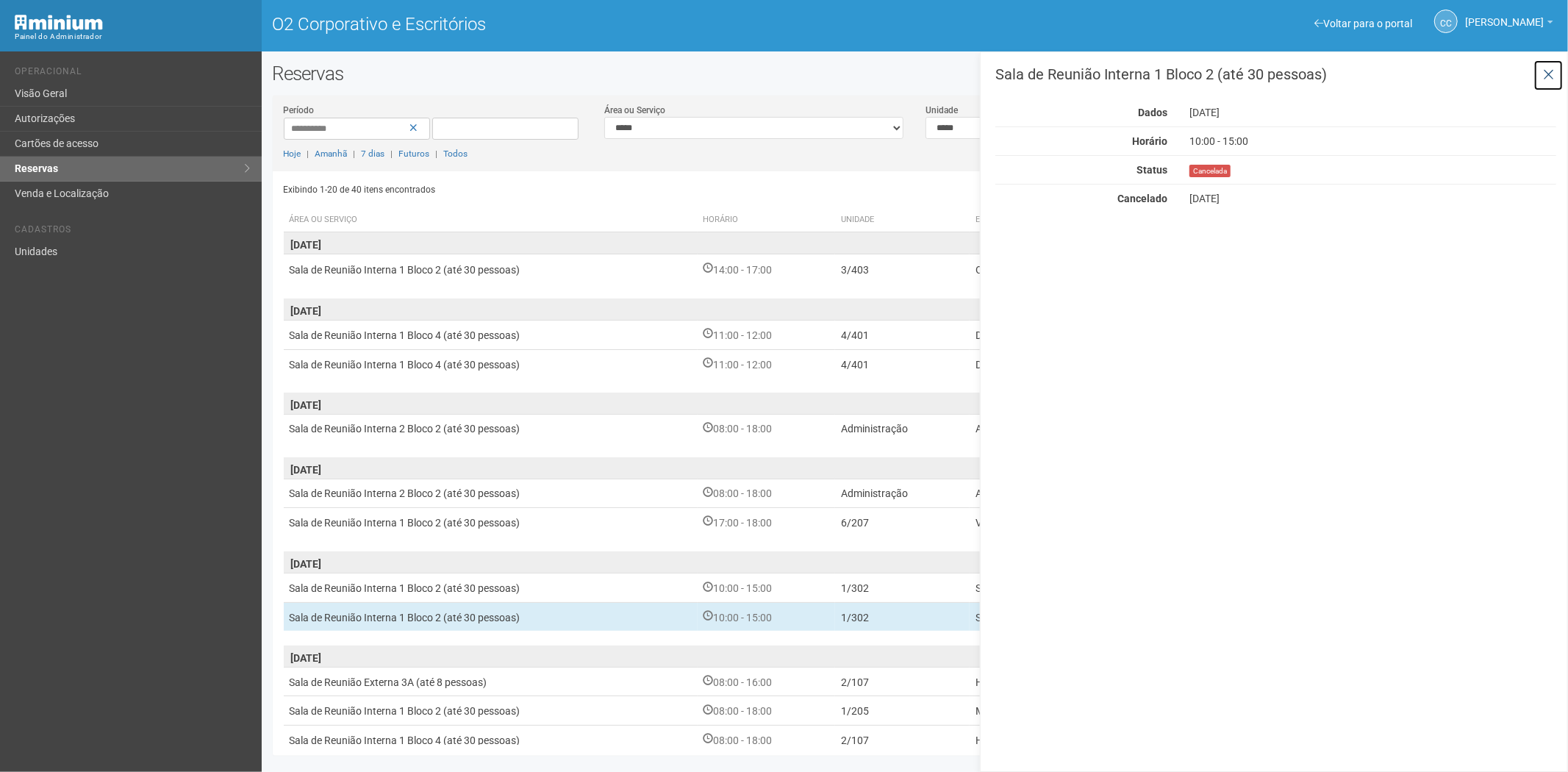
drag, startPoint x: 1542, startPoint y: 73, endPoint x: 1424, endPoint y: 155, distance: 143.7
click at [1546, 72] on button at bounding box center [1549, 76] width 30 height 32
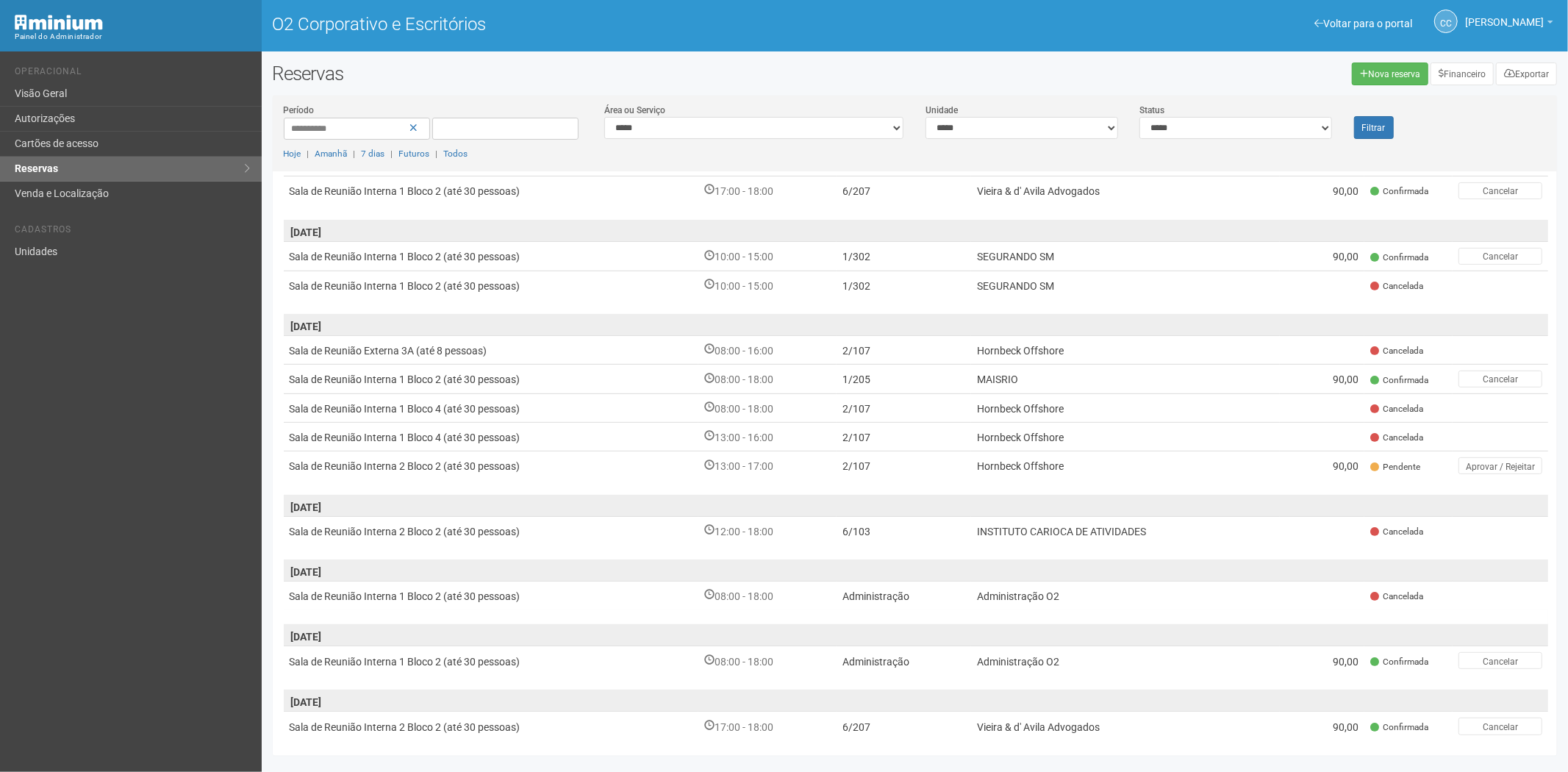
scroll to position [493, 0]
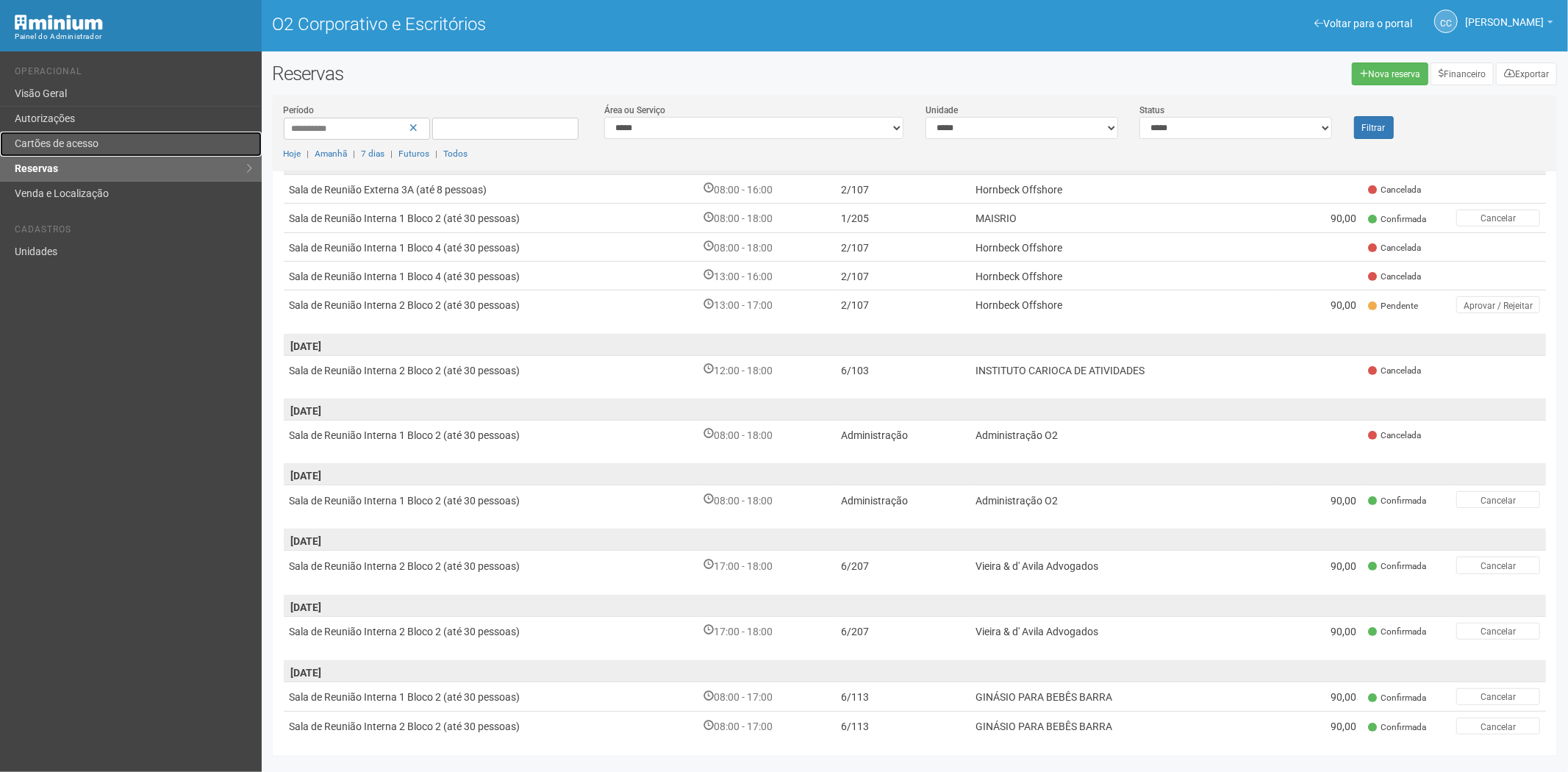
click at [77, 147] on font "Cartões de acesso" at bounding box center [56, 143] width 84 height 12
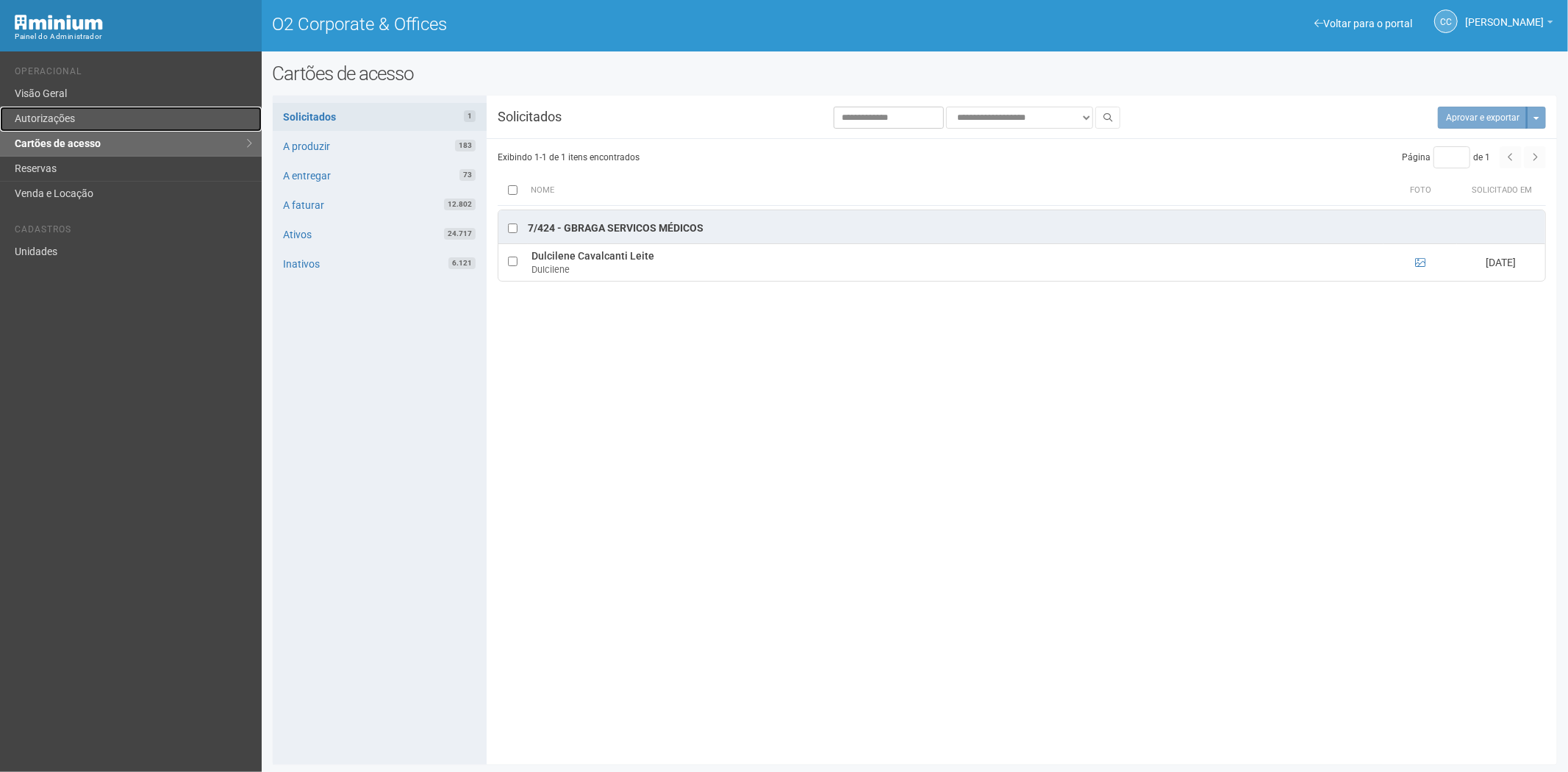
click at [76, 122] on link "Autorizações" at bounding box center [131, 119] width 261 height 25
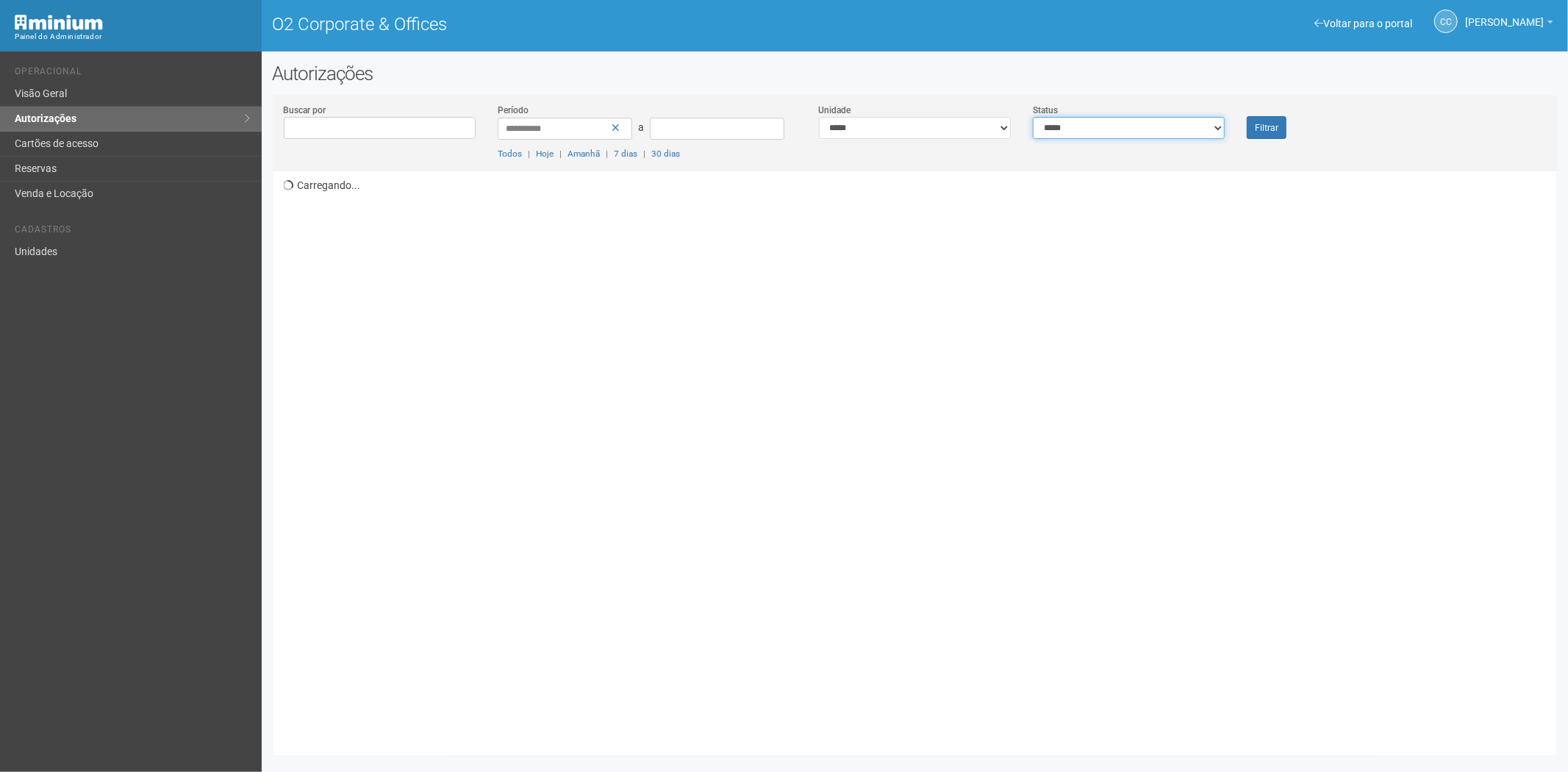
click at [1164, 136] on select "**********" at bounding box center [1129, 128] width 192 height 22
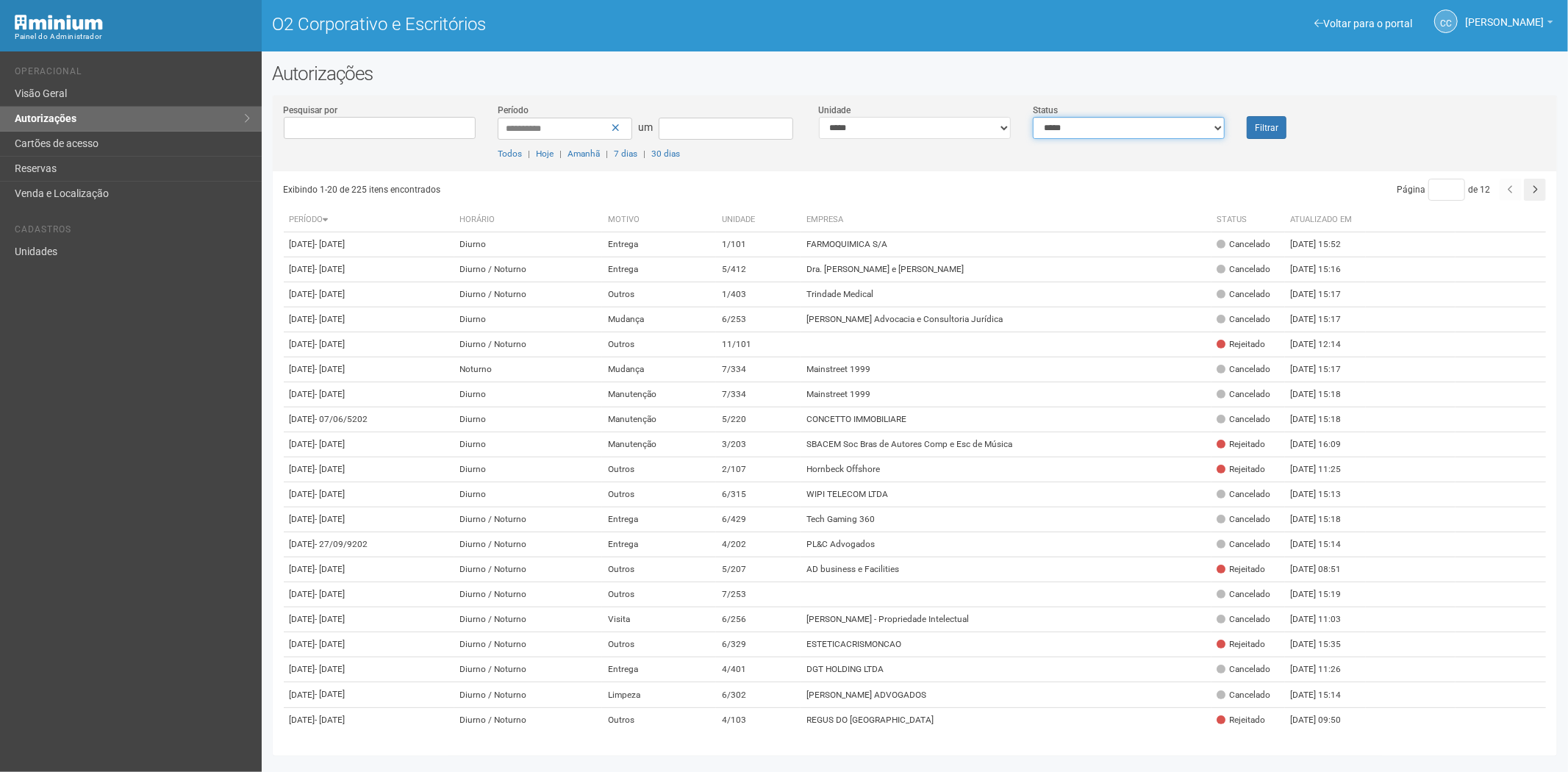
select select "*"
click at [1033, 117] on select "**********" at bounding box center [1129, 128] width 192 height 22
click at [1274, 130] on font "Filtrar" at bounding box center [1267, 128] width 24 height 10
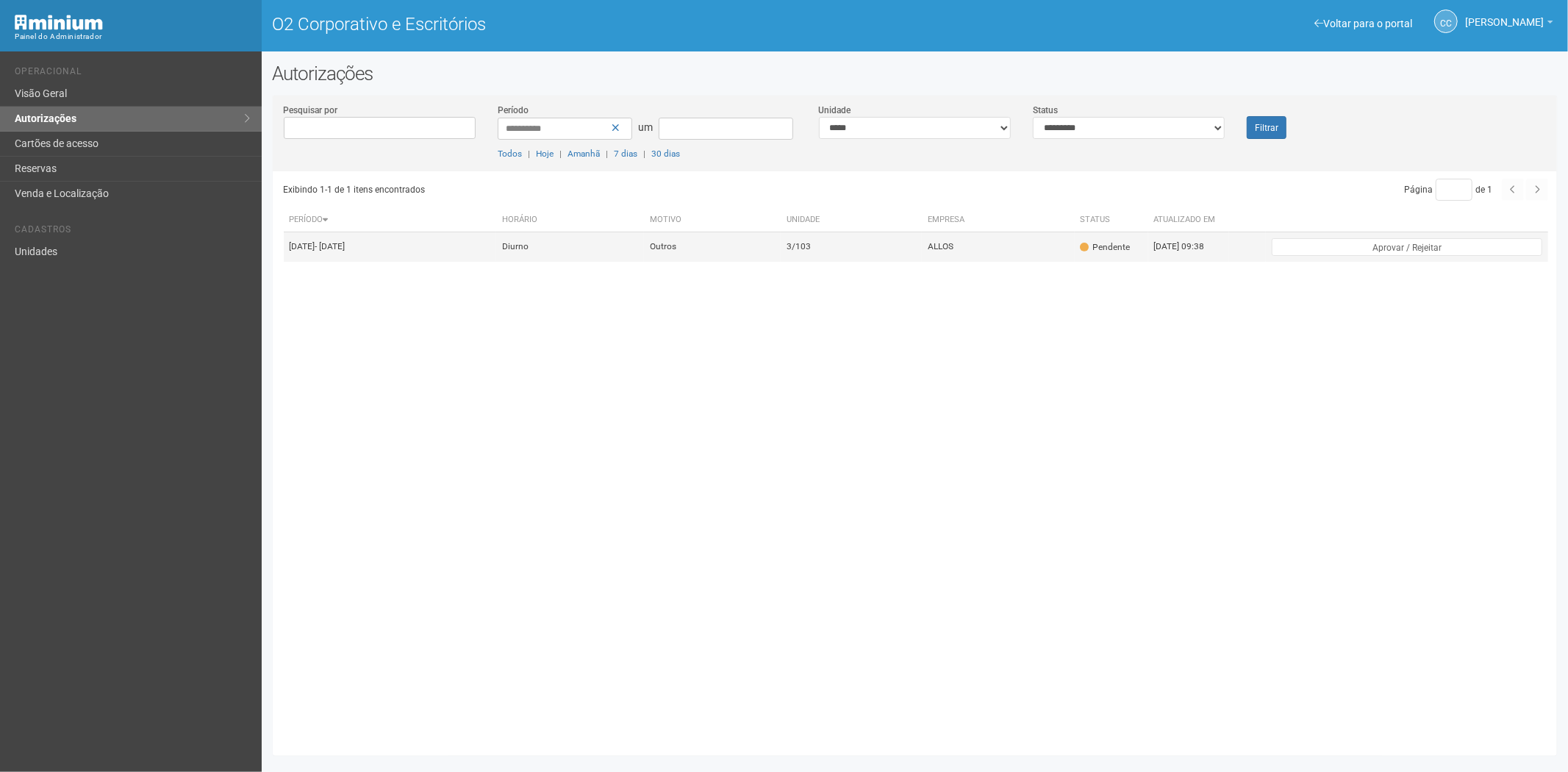
click at [912, 253] on td "3/103" at bounding box center [851, 246] width 141 height 30
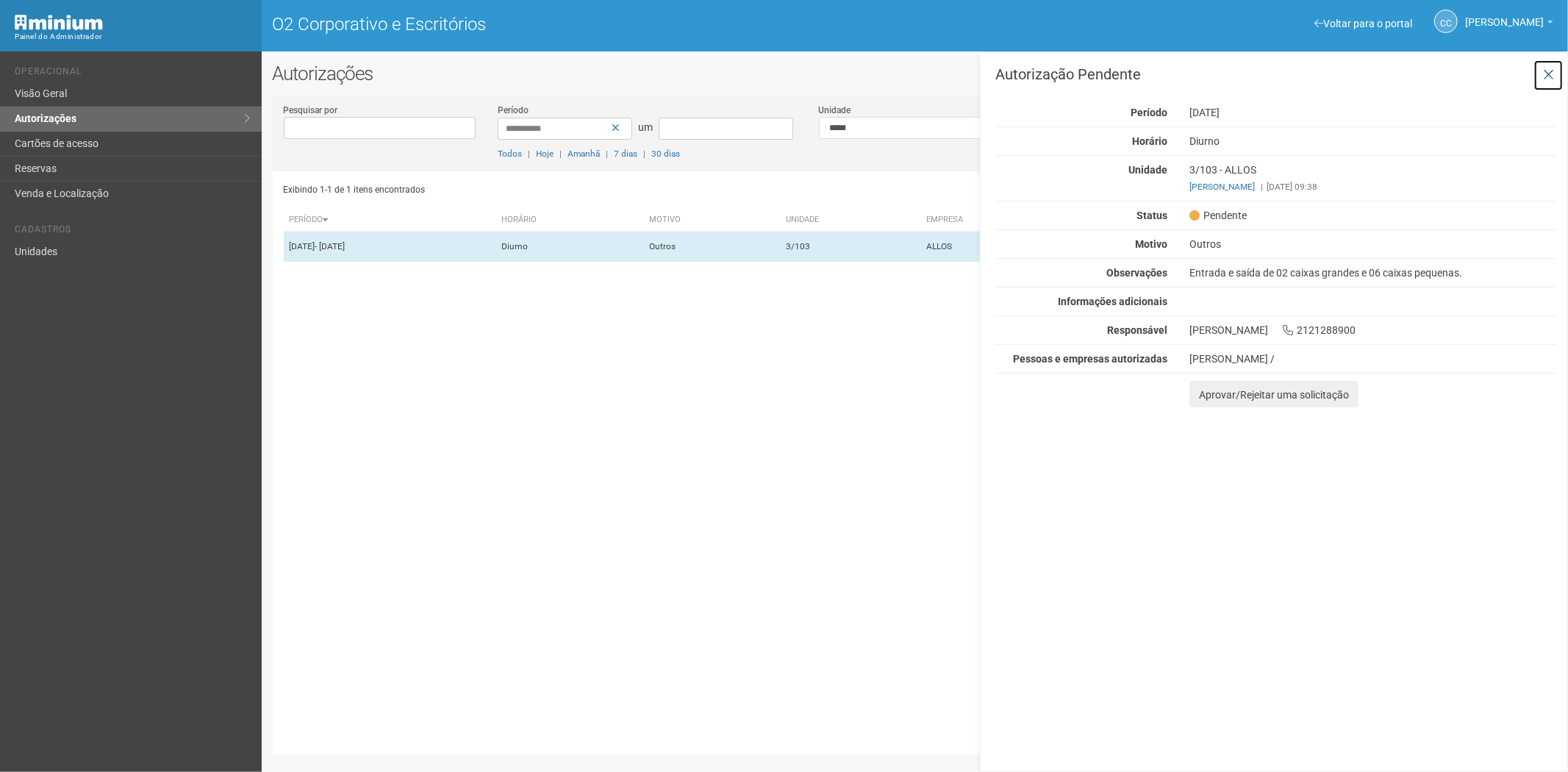
click at [1550, 71] on icon at bounding box center [1549, 75] width 11 height 14
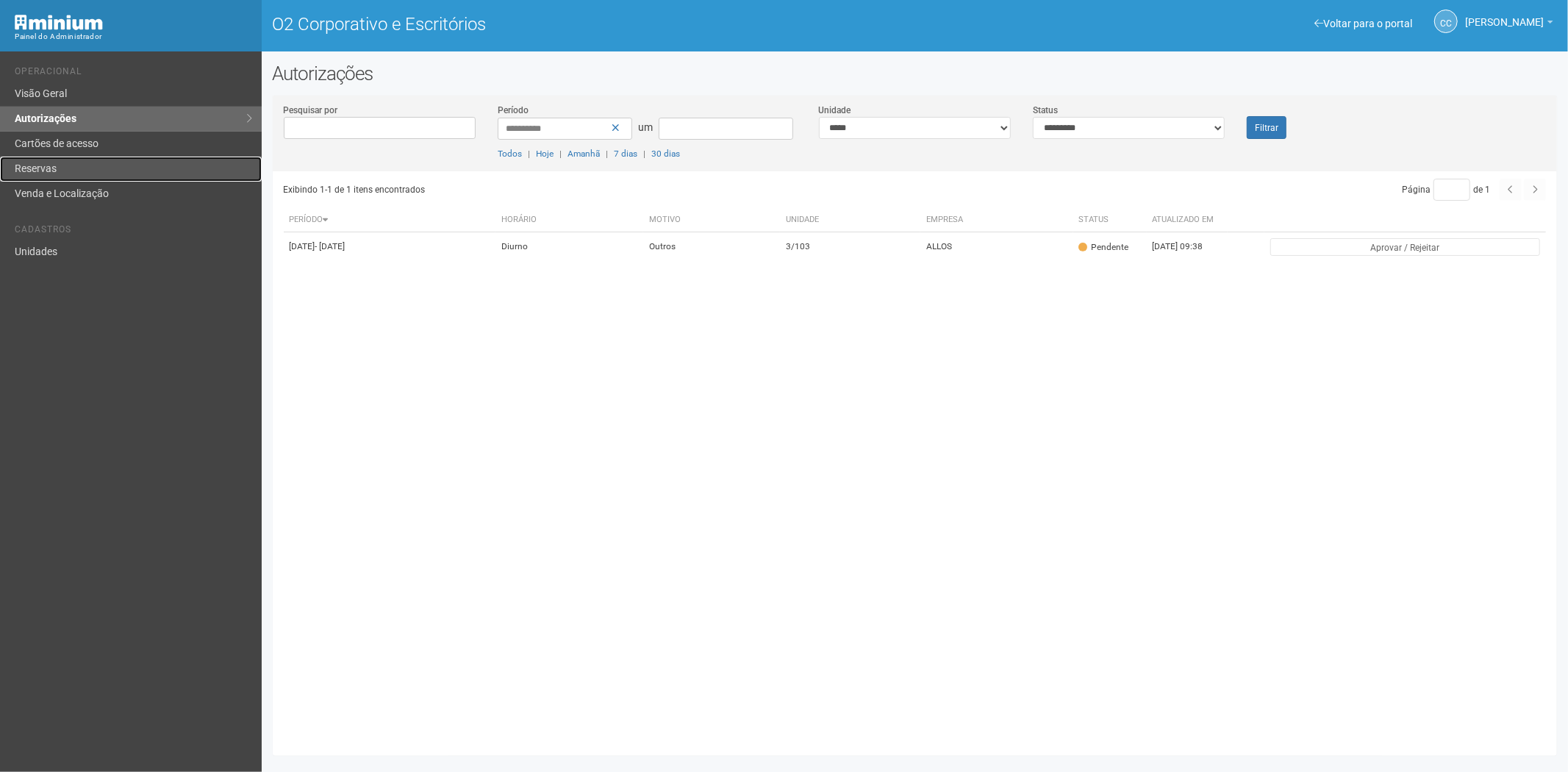
click at [106, 169] on link "Reservas" at bounding box center [131, 168] width 261 height 25
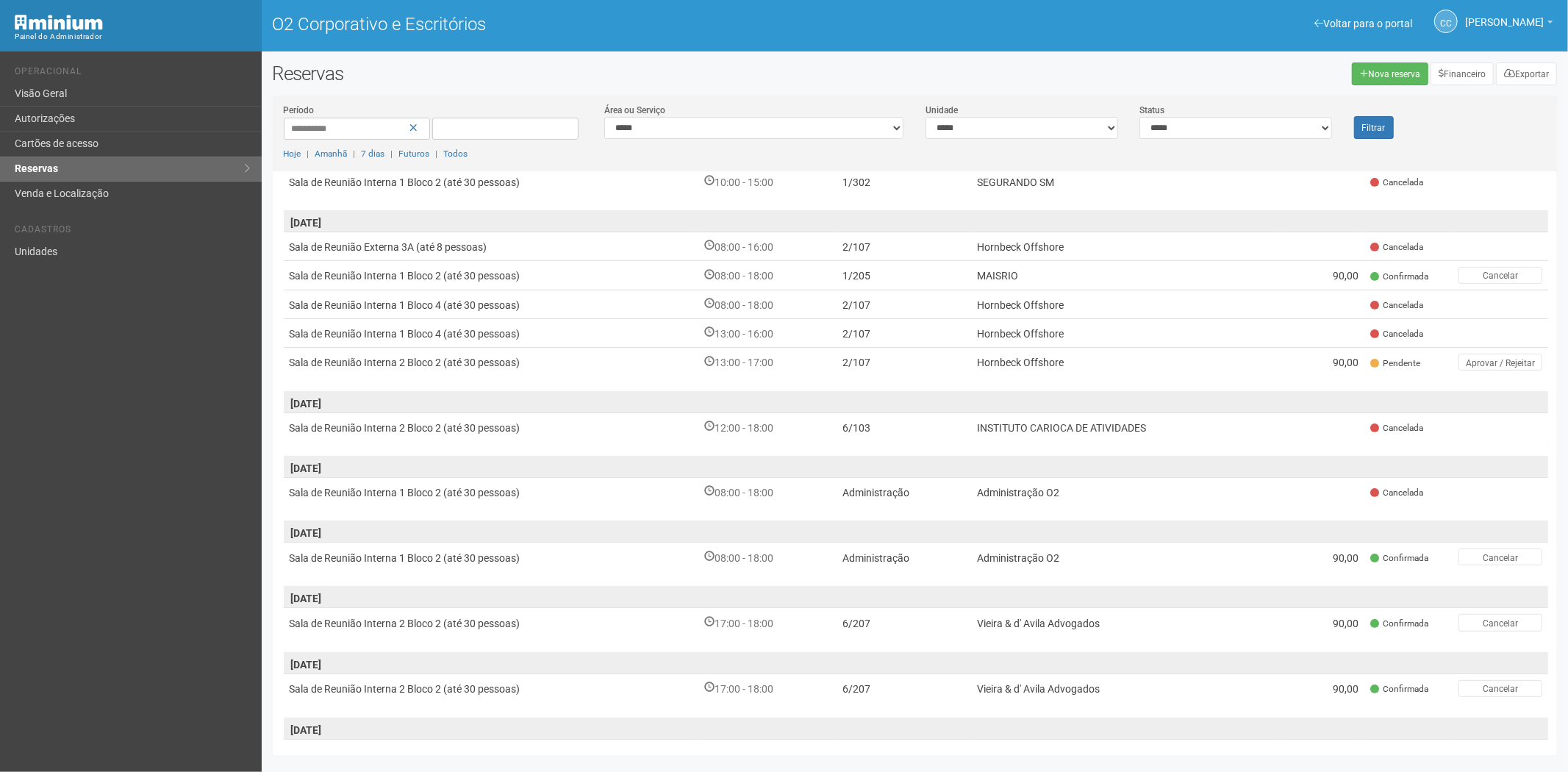
scroll to position [490, 0]
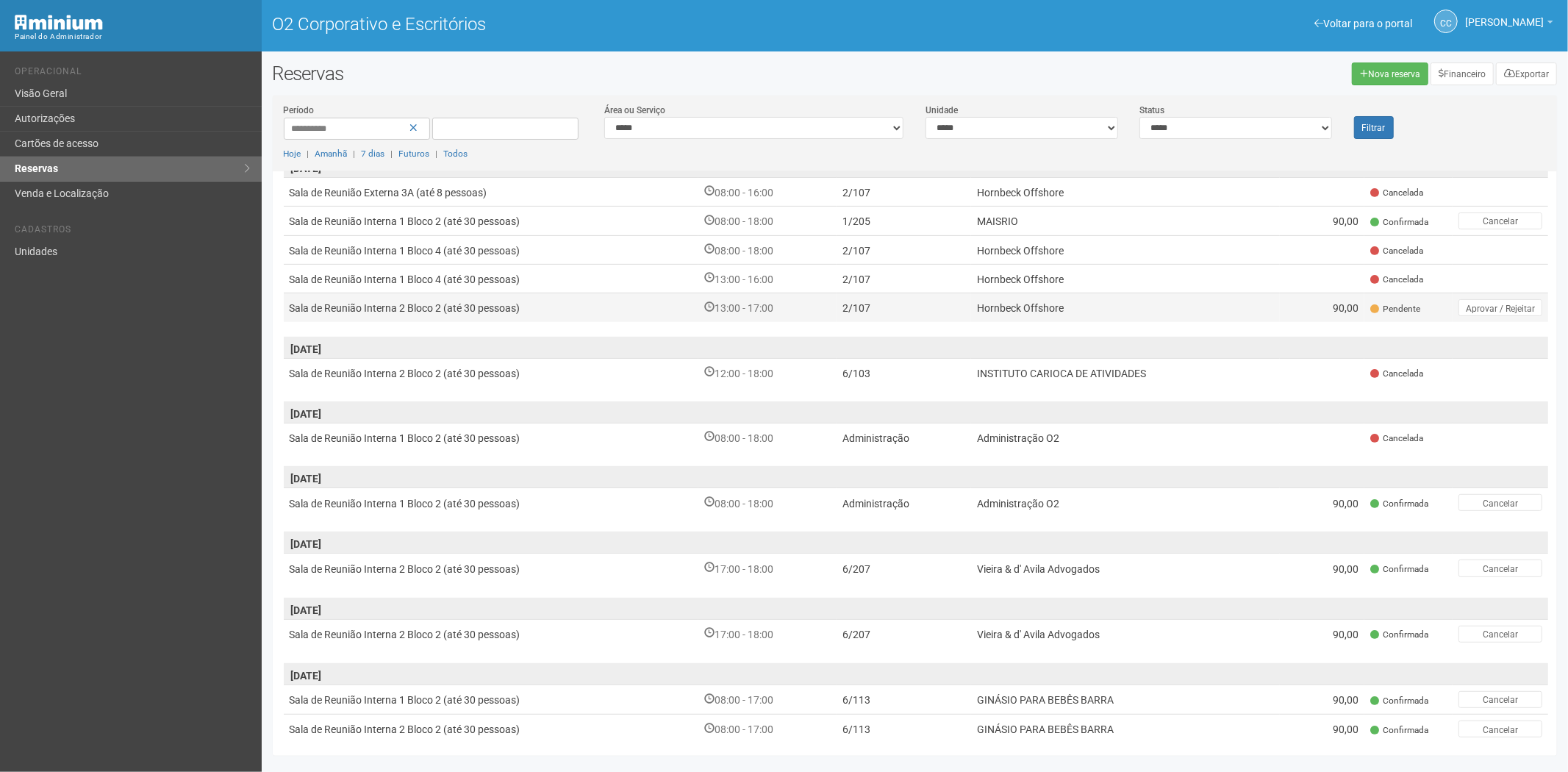
click at [743, 304] on font "13:00 - 17:00" at bounding box center [744, 309] width 59 height 12
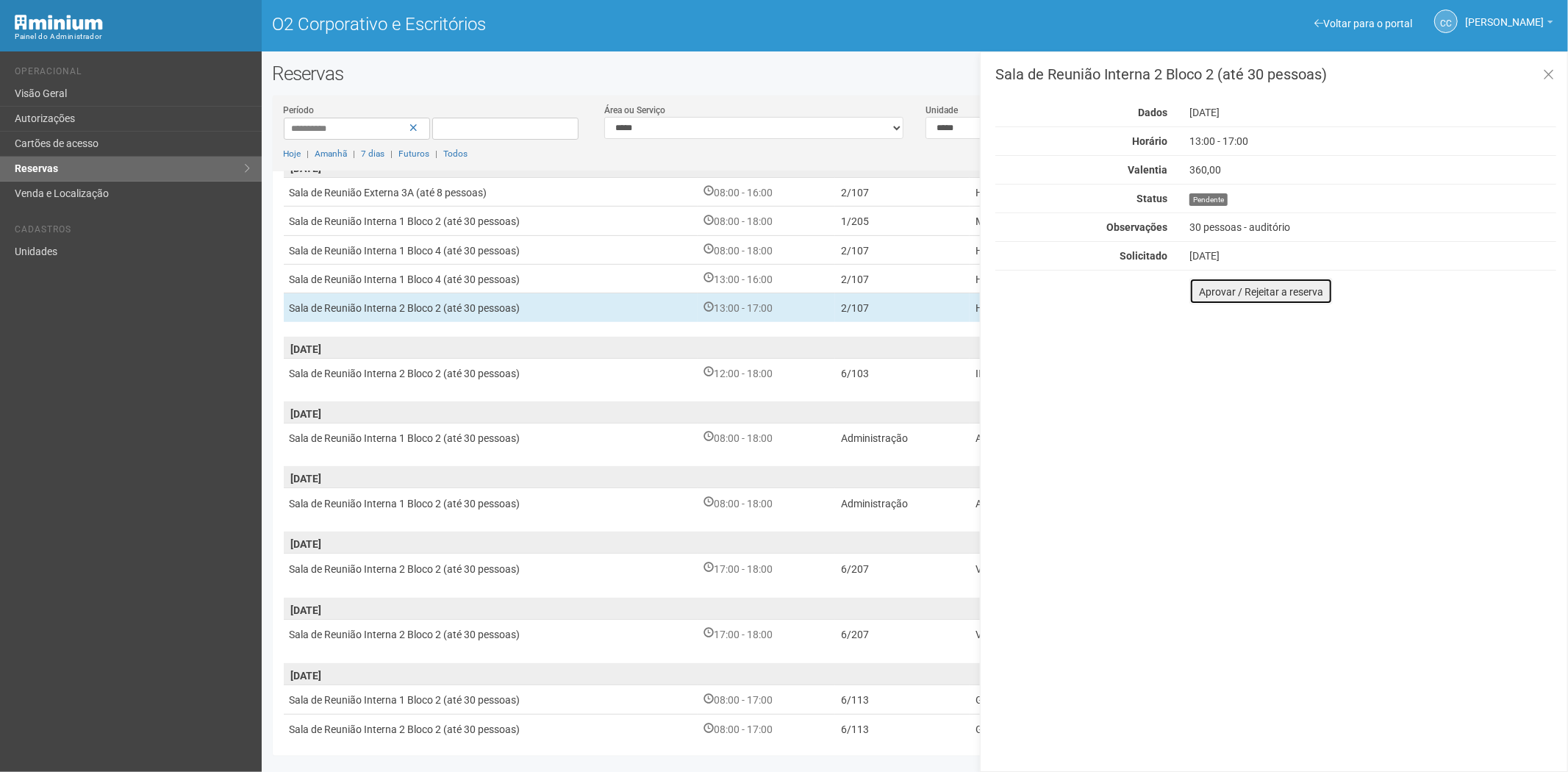
click at [1207, 298] on button "Aprovar / Rejeitar a reserva" at bounding box center [1261, 291] width 143 height 26
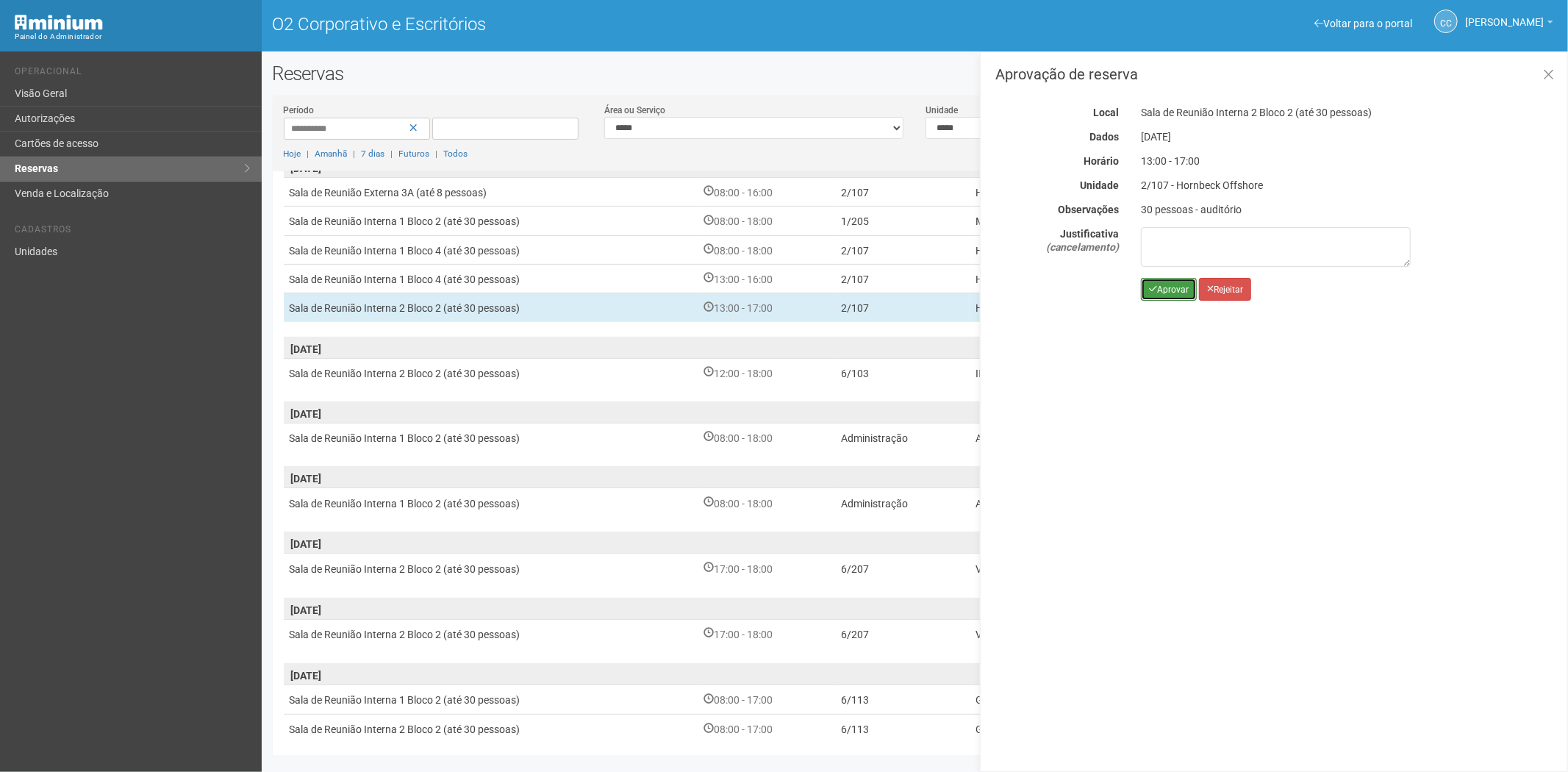
click at [1146, 297] on button "Aprovar" at bounding box center [1169, 290] width 56 height 23
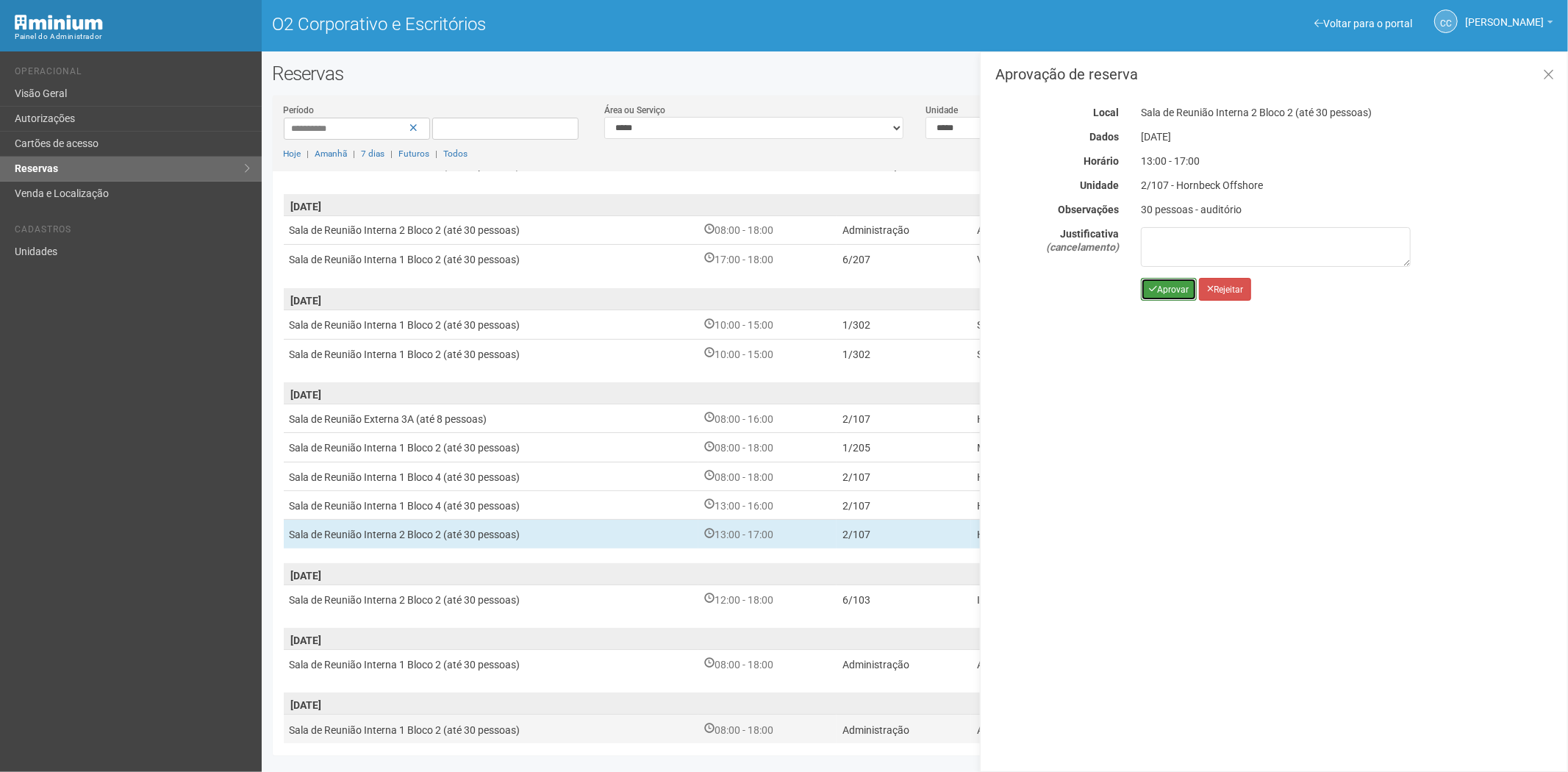
scroll to position [160, 0]
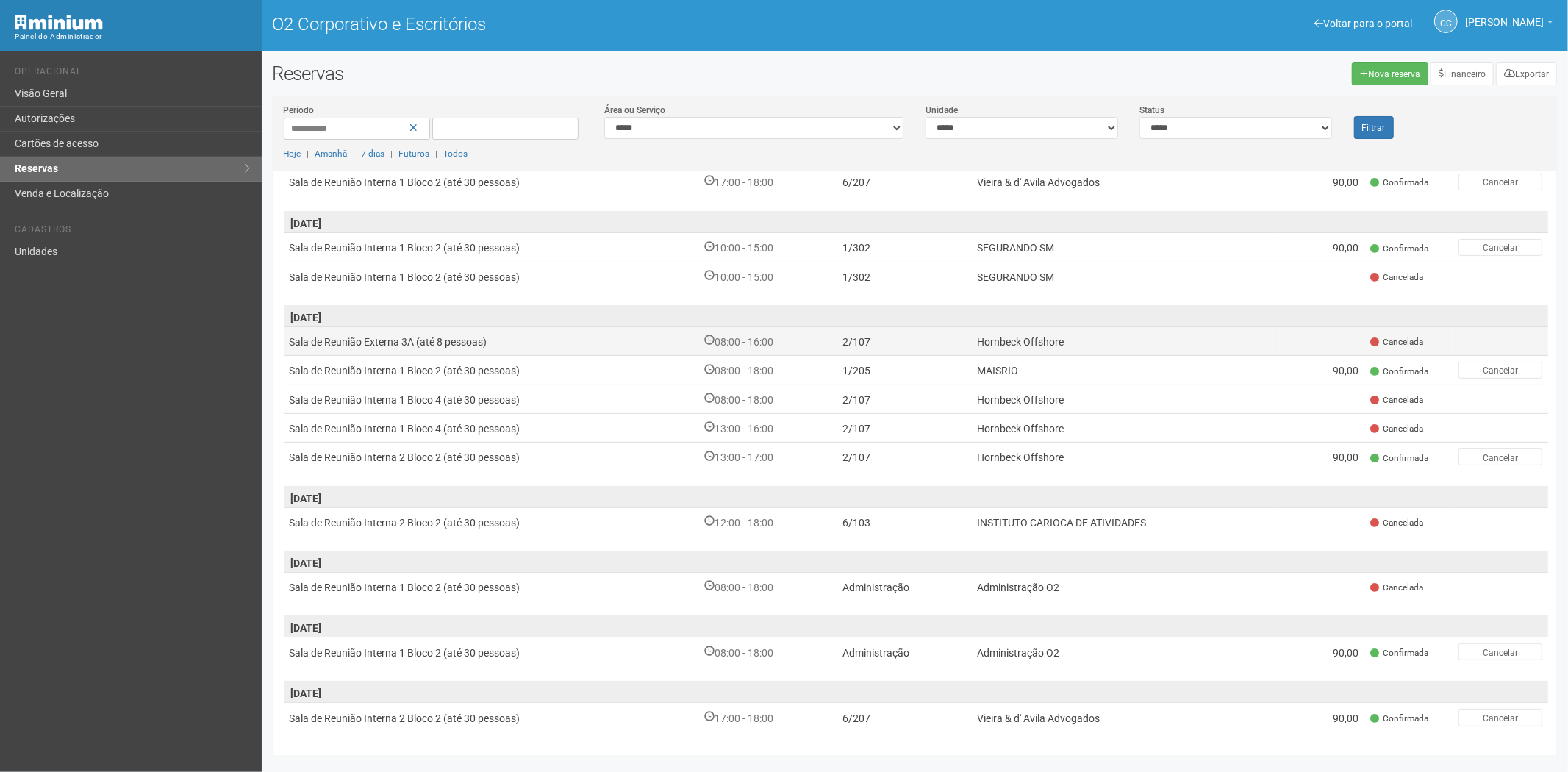
scroll to position [165, 0]
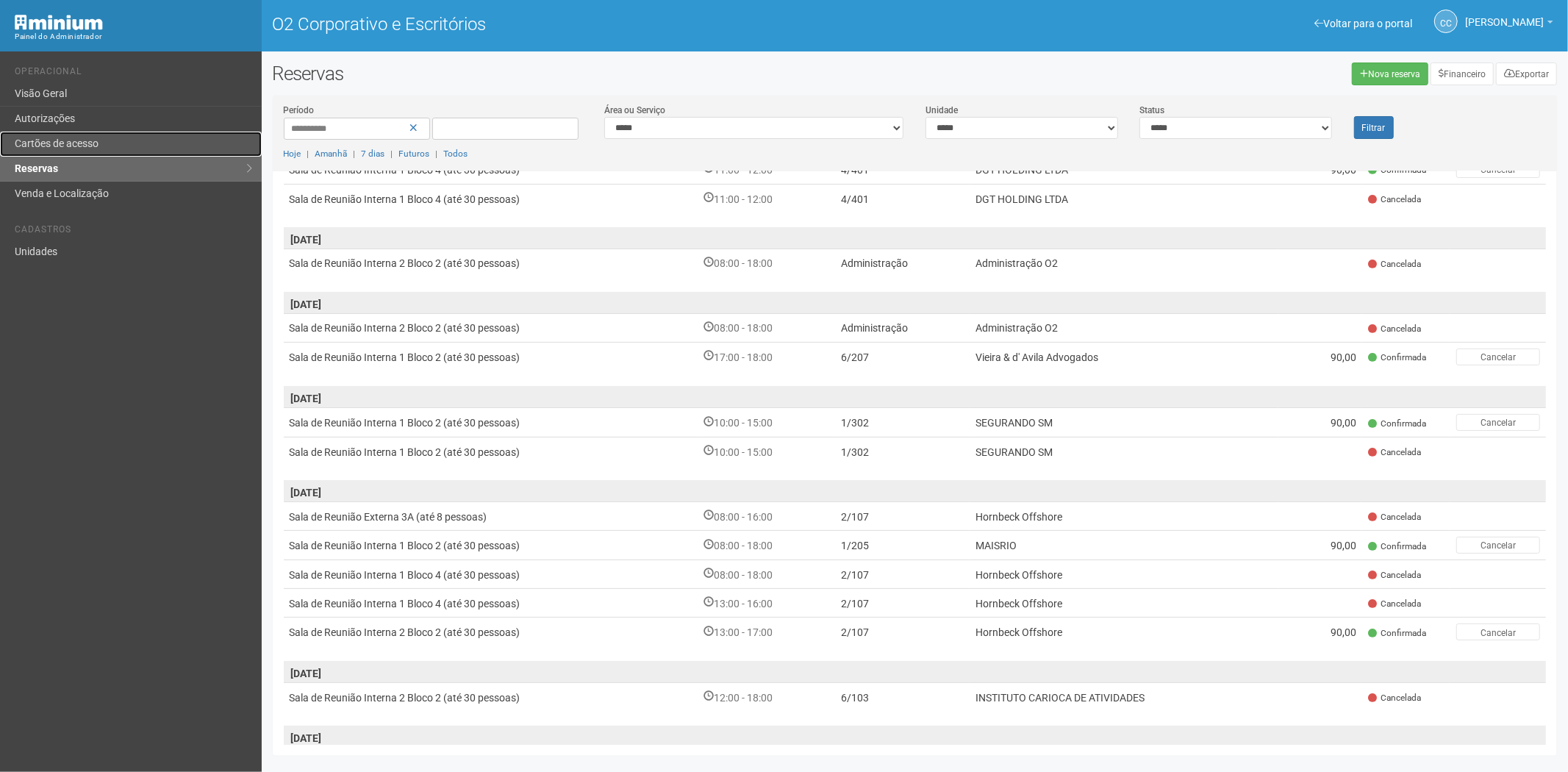
click at [104, 145] on link "Cartões de acesso" at bounding box center [131, 144] width 261 height 25
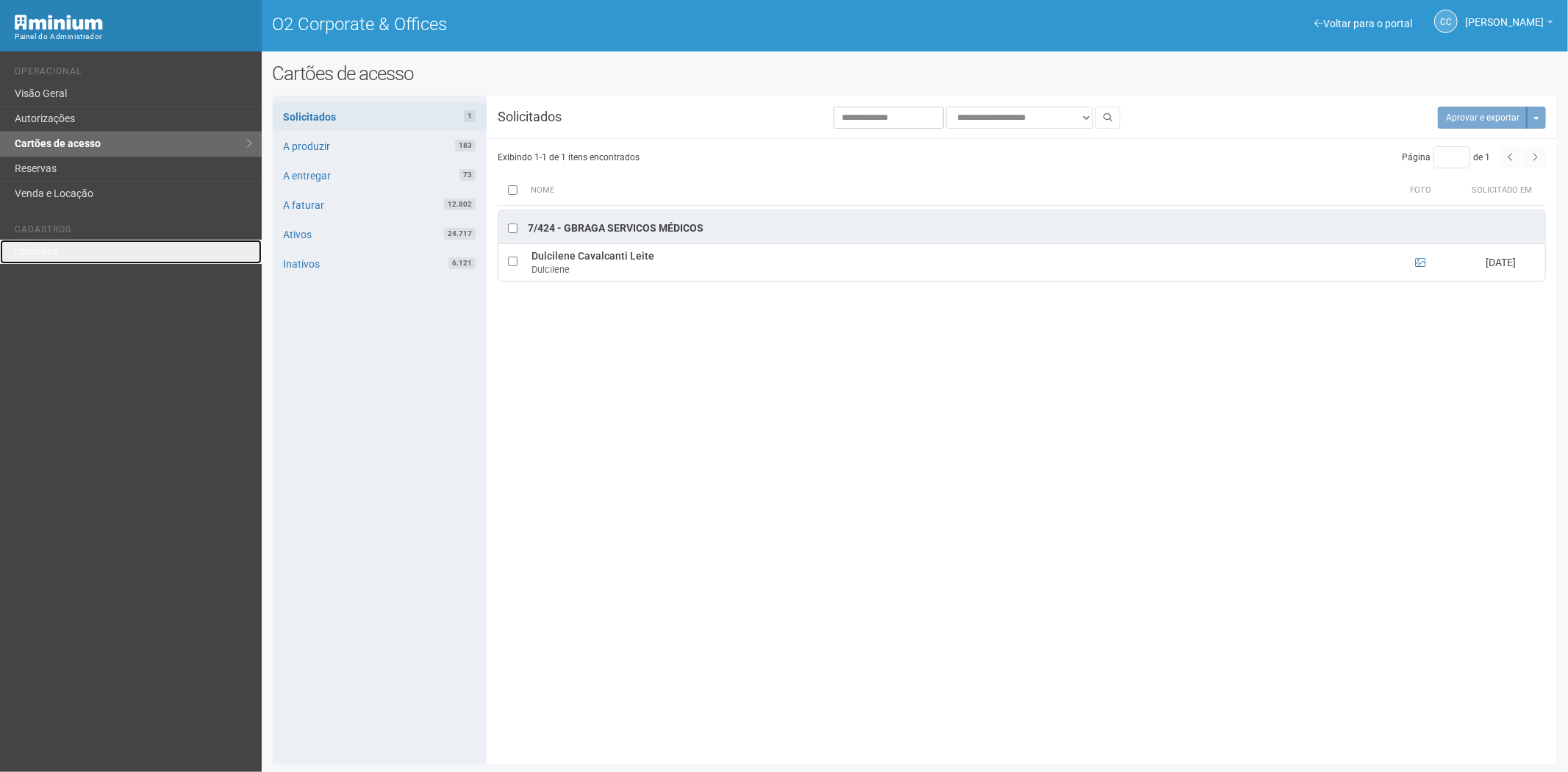
drag, startPoint x: 75, startPoint y: 250, endPoint x: 159, endPoint y: 215, distance: 91.0
click at [75, 250] on link "Unidades" at bounding box center [131, 252] width 261 height 24
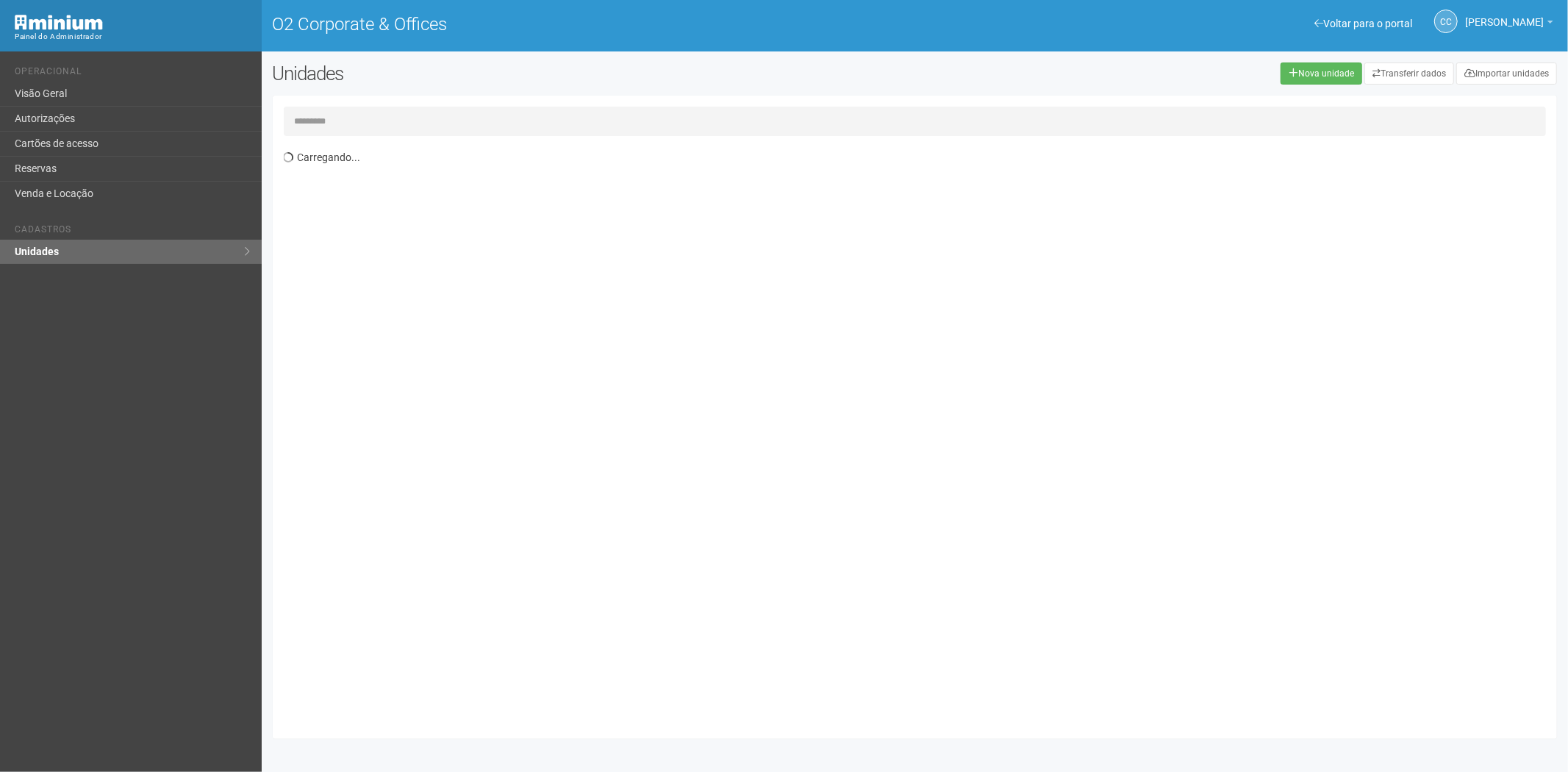
click at [329, 126] on input "text" at bounding box center [915, 121] width 1263 height 30
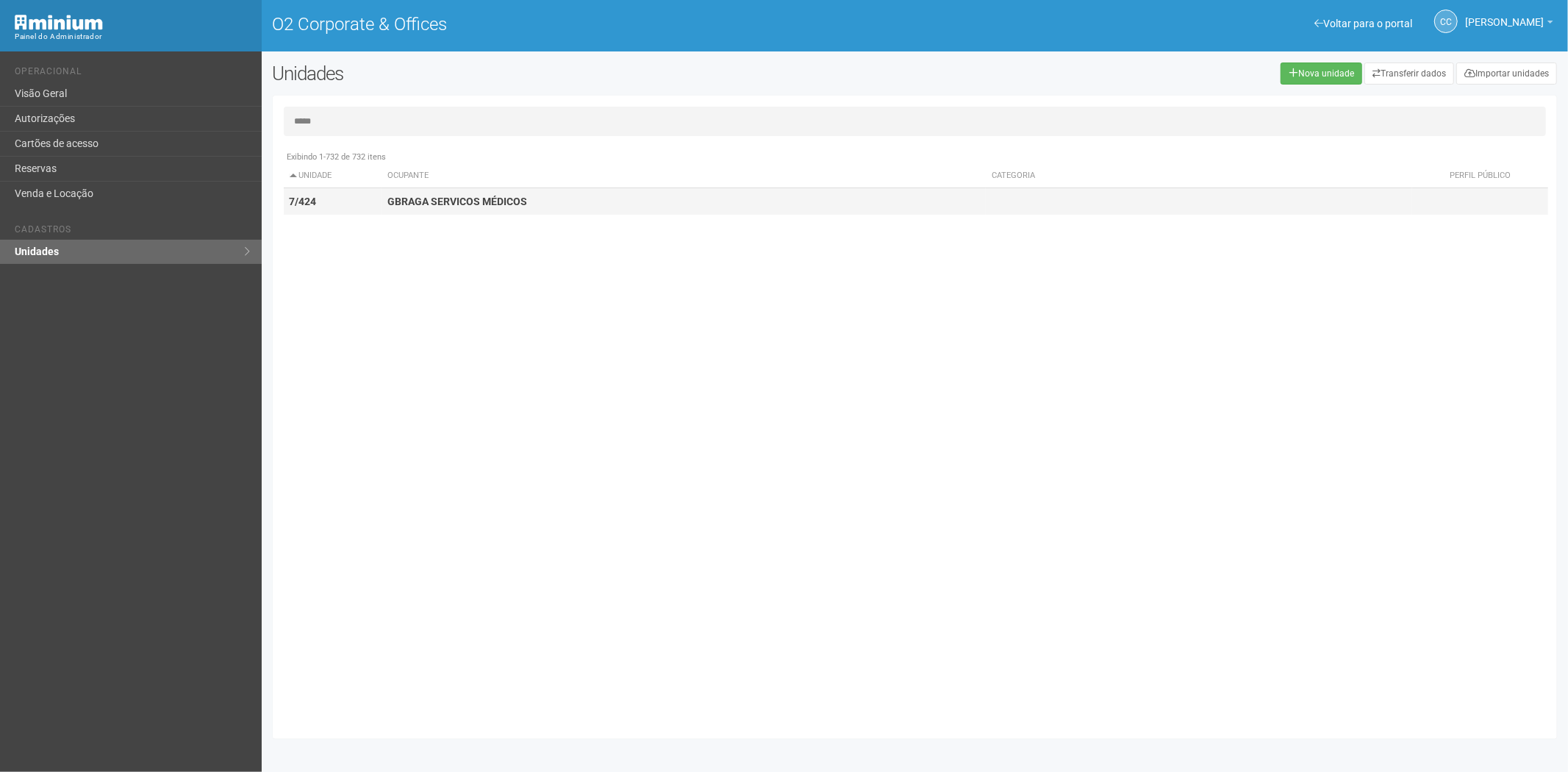
type input "*****"
drag, startPoint x: 415, startPoint y: 195, endPoint x: 439, endPoint y: 268, distance: 76.8
click at [422, 195] on strong "GBRAGA SERVICOS MÉDICOS" at bounding box center [457, 201] width 140 height 12
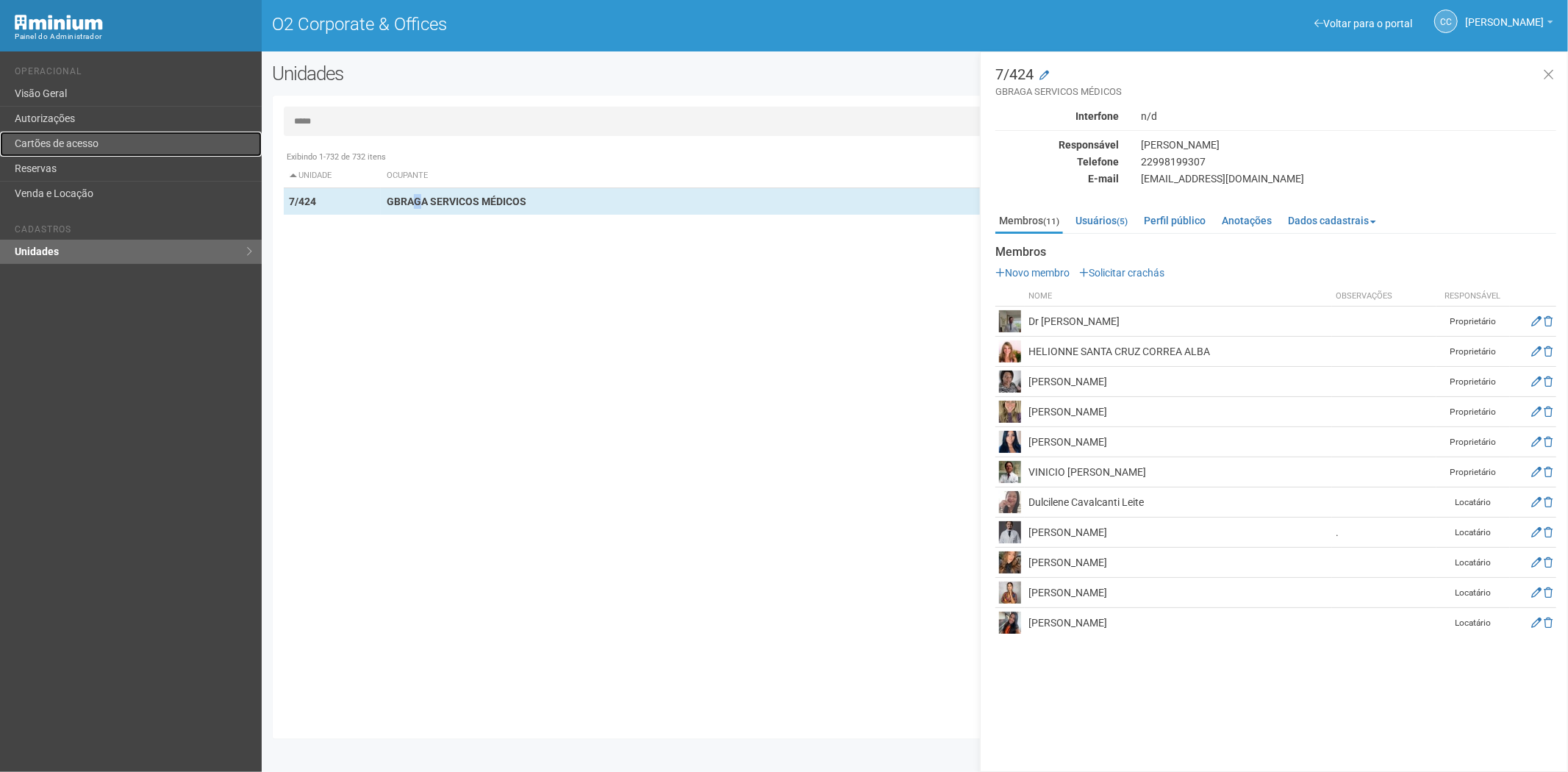
click at [106, 140] on link "Cartões de acesso" at bounding box center [131, 144] width 261 height 25
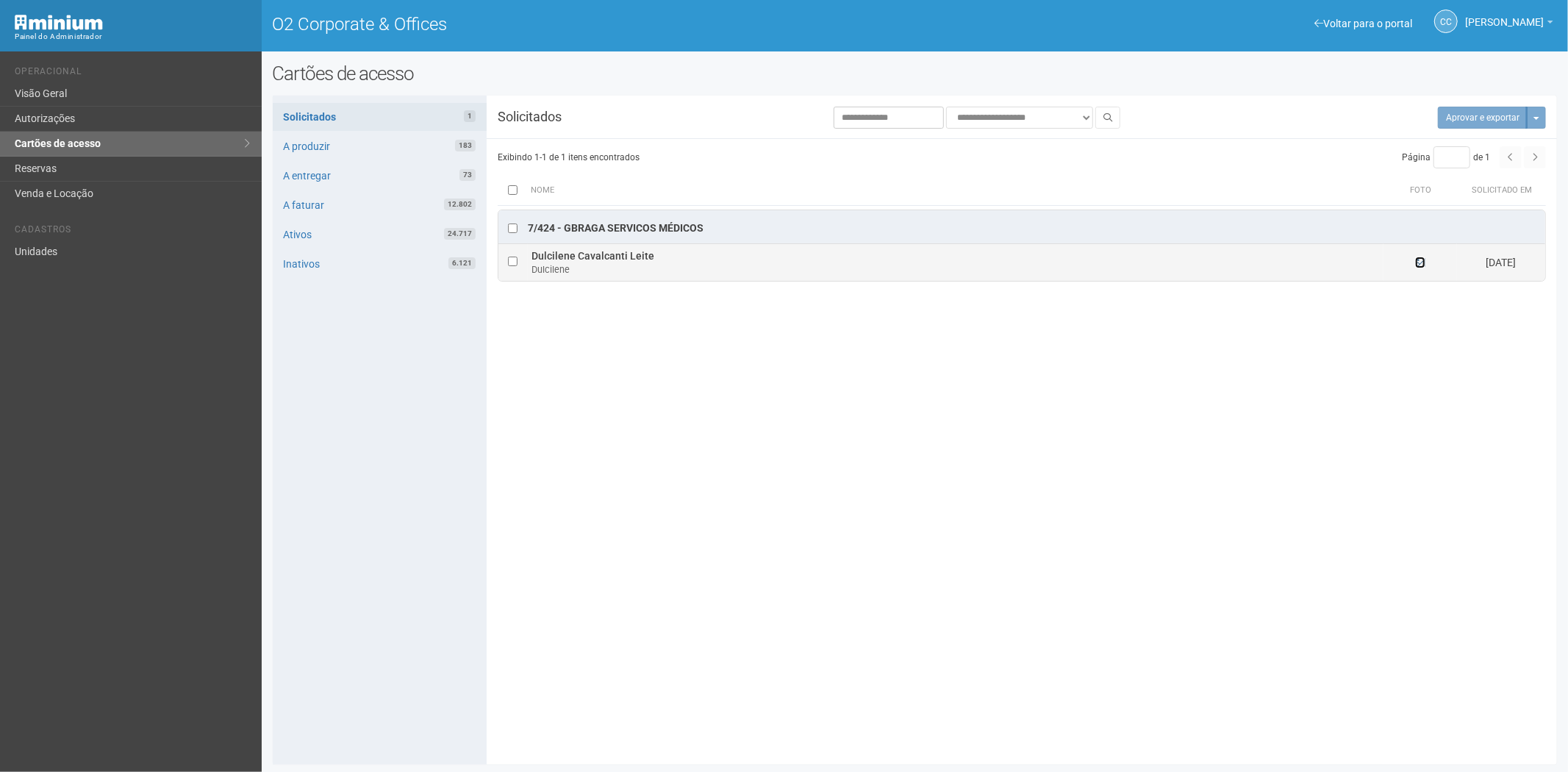
click at [1417, 265] on icon at bounding box center [1420, 262] width 10 height 10
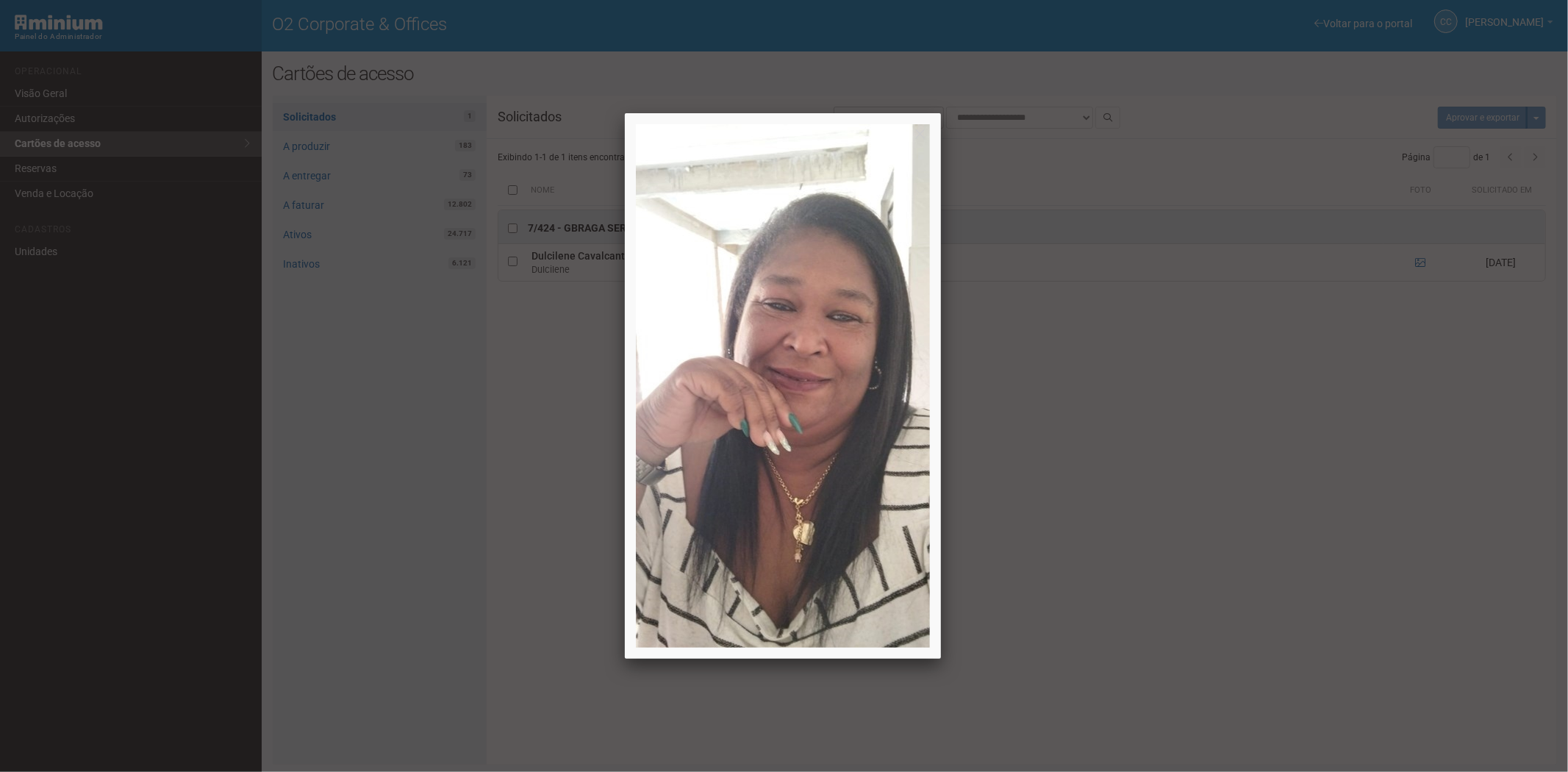
click at [1241, 651] on div at bounding box center [784, 386] width 1568 height 772
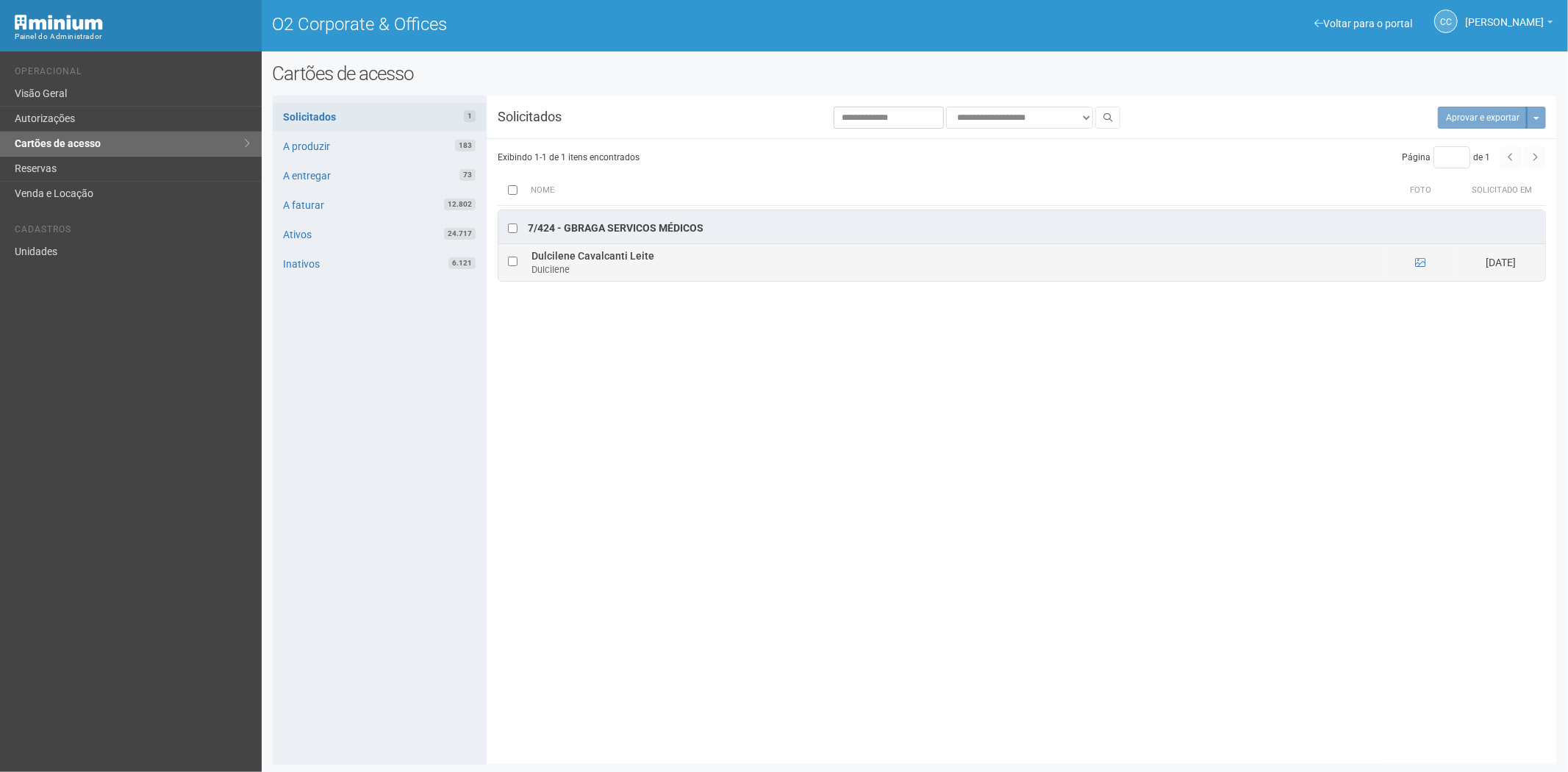
click at [507, 266] on td at bounding box center [513, 262] width 29 height 37
click at [520, 265] on td at bounding box center [513, 262] width 29 height 37
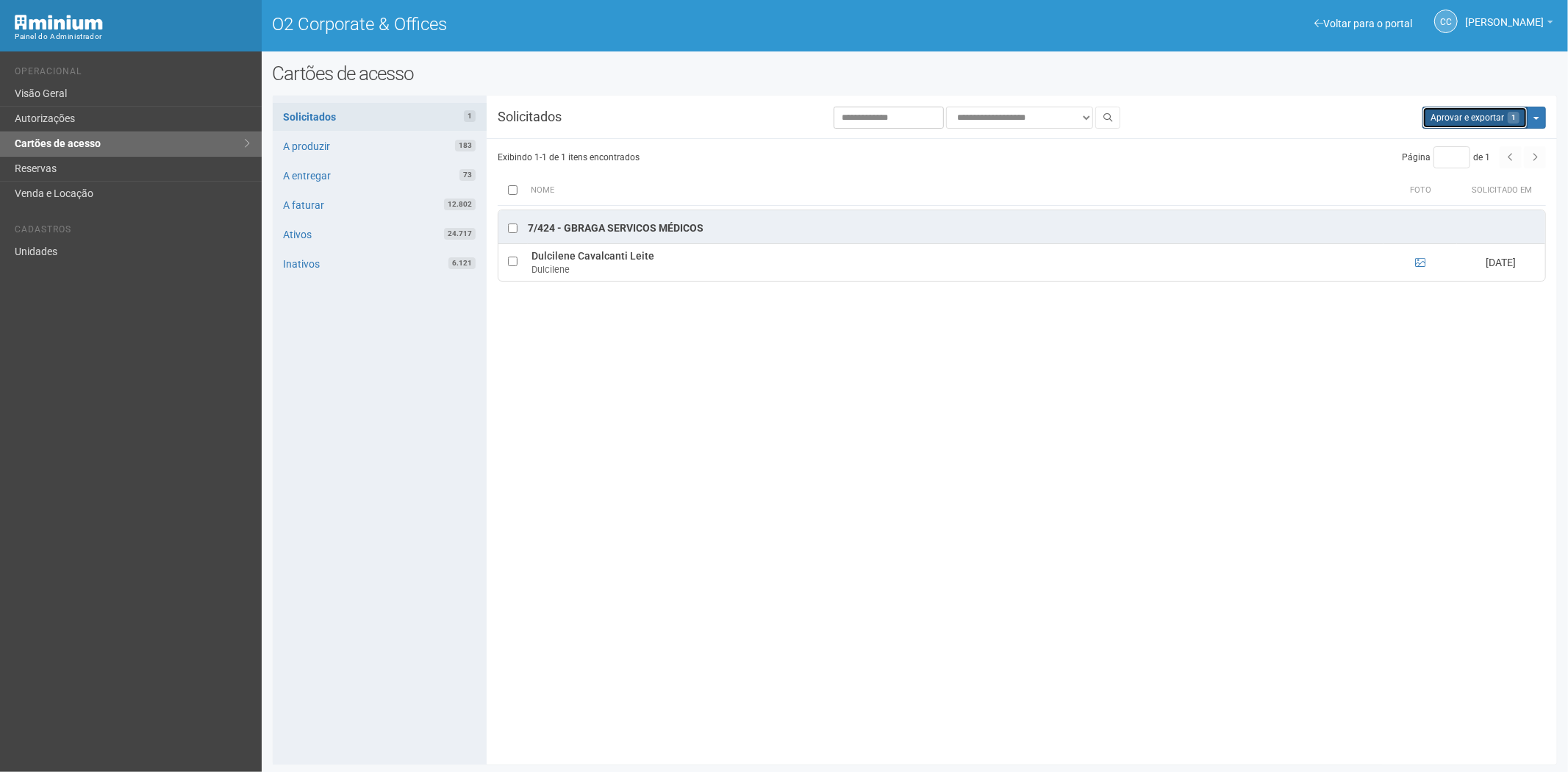
click at [1478, 128] on button "Aprovar e exportar 1" at bounding box center [1475, 118] width 105 height 22
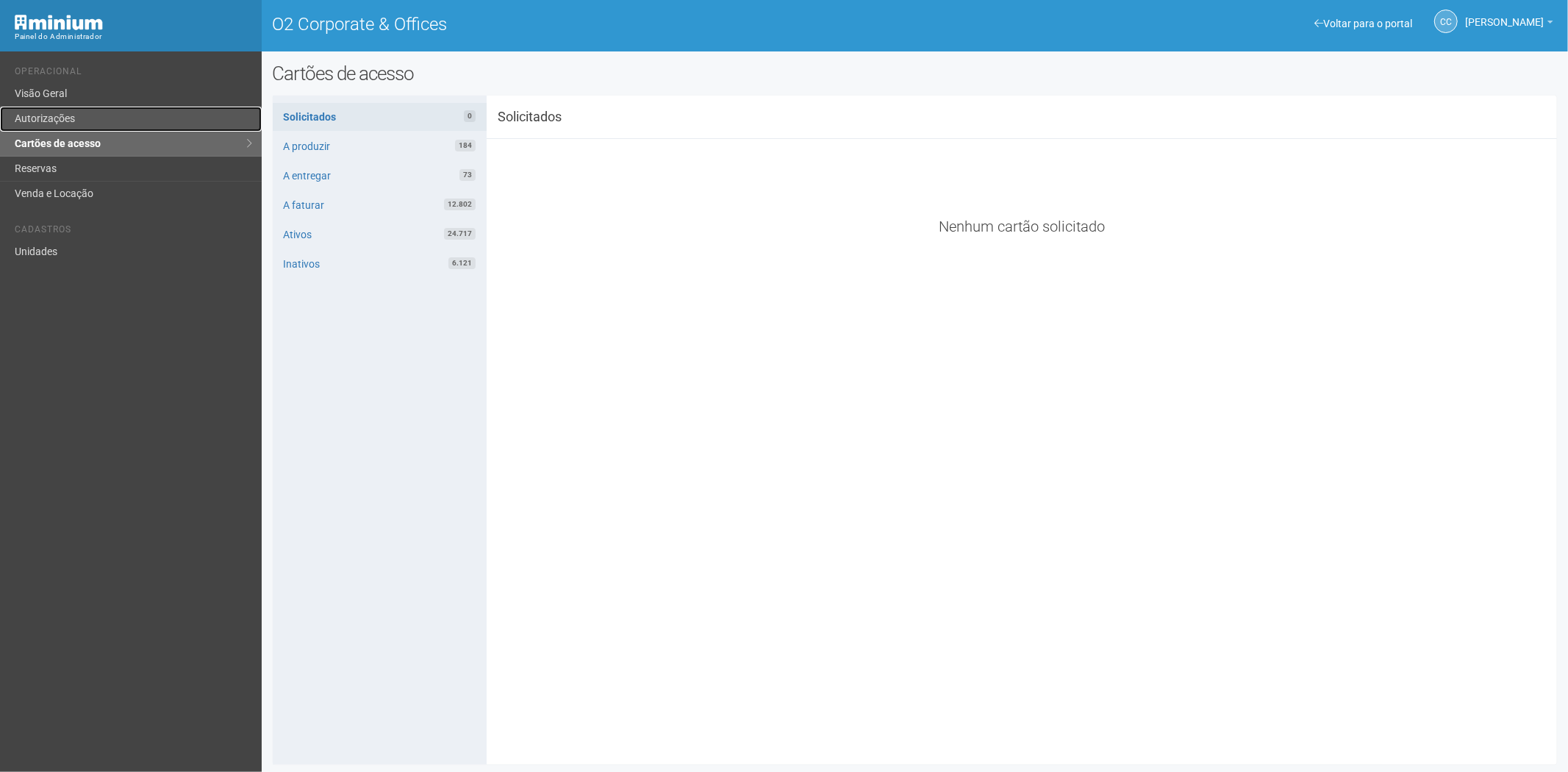
click at [96, 110] on link "Autorizações" at bounding box center [131, 119] width 261 height 25
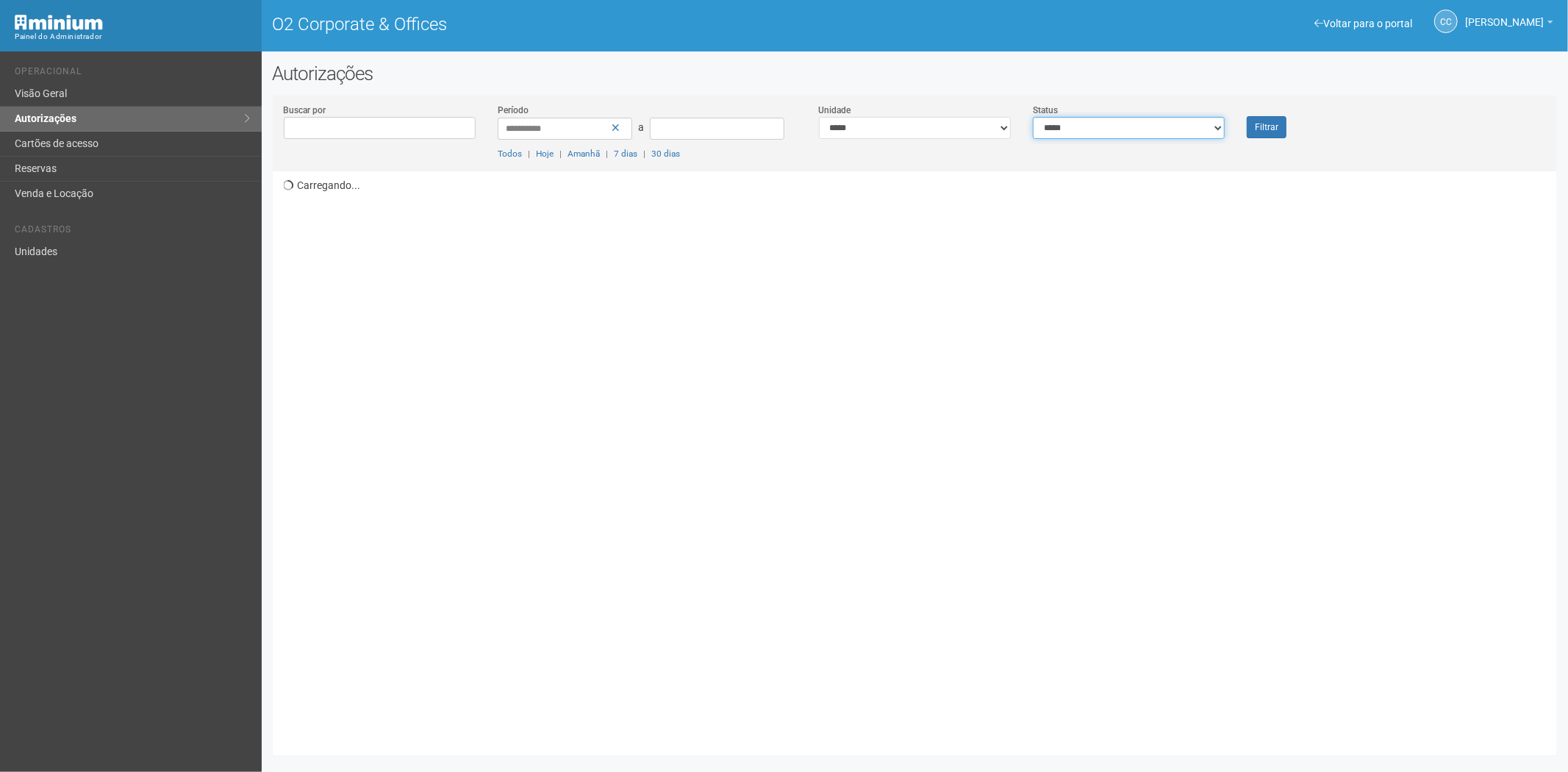
click at [1112, 127] on select "**********" at bounding box center [1129, 128] width 192 height 22
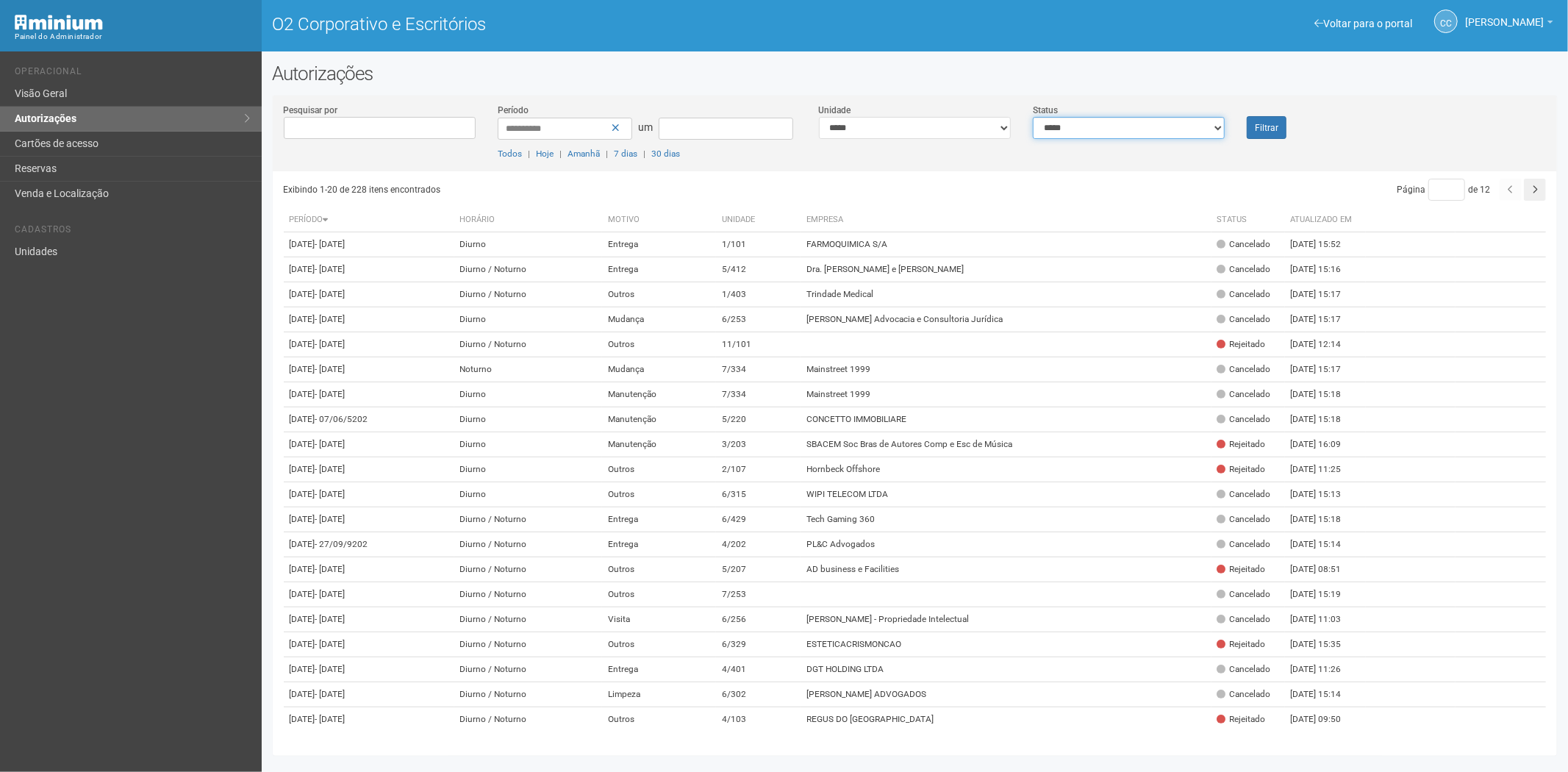
select select "*"
click at [1033, 117] on select "**********" at bounding box center [1129, 128] width 192 height 22
click at [1252, 124] on button "Filtrar" at bounding box center [1267, 128] width 40 height 23
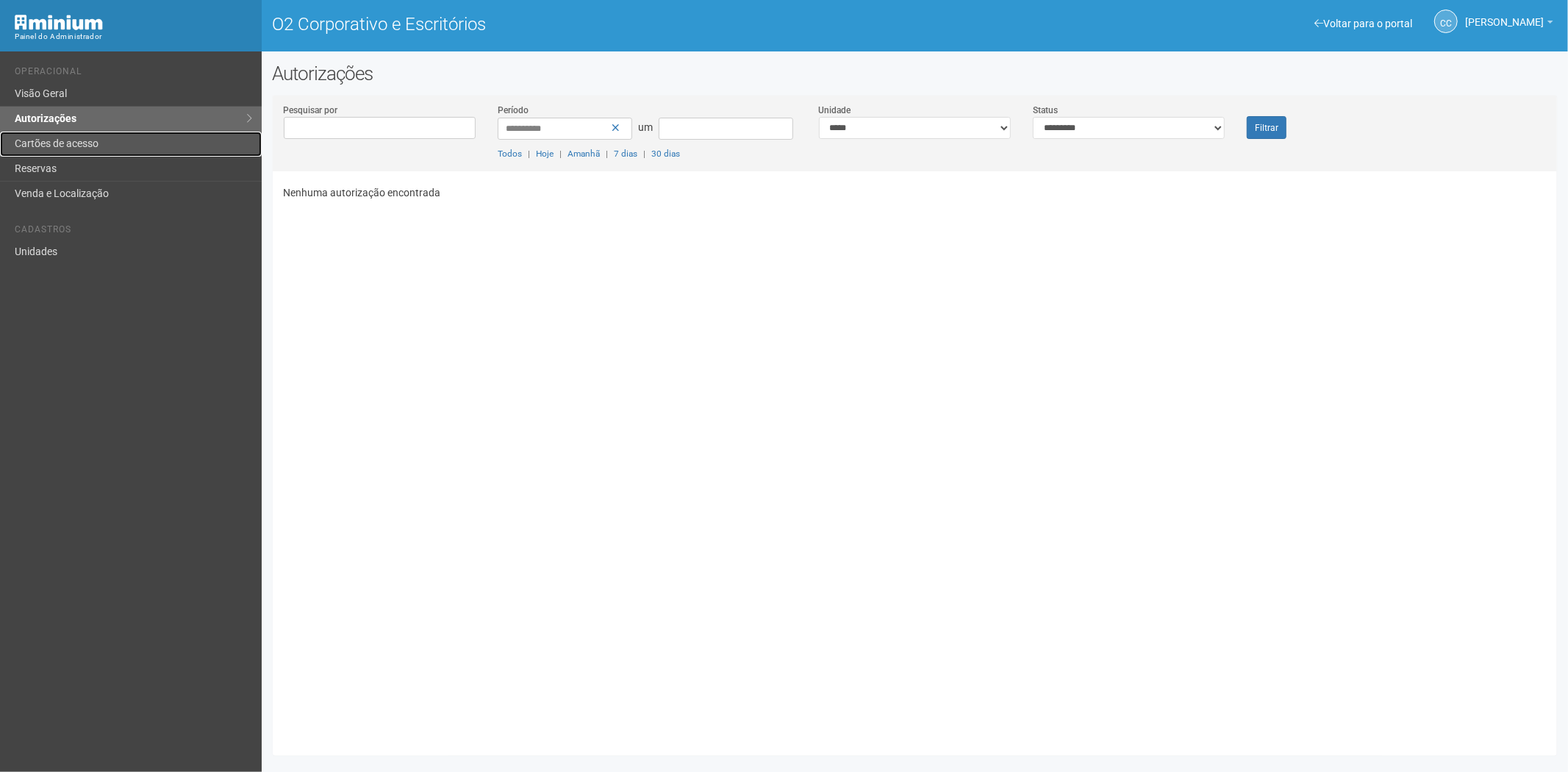
click at [108, 143] on link "Cartões de acesso" at bounding box center [131, 144] width 261 height 25
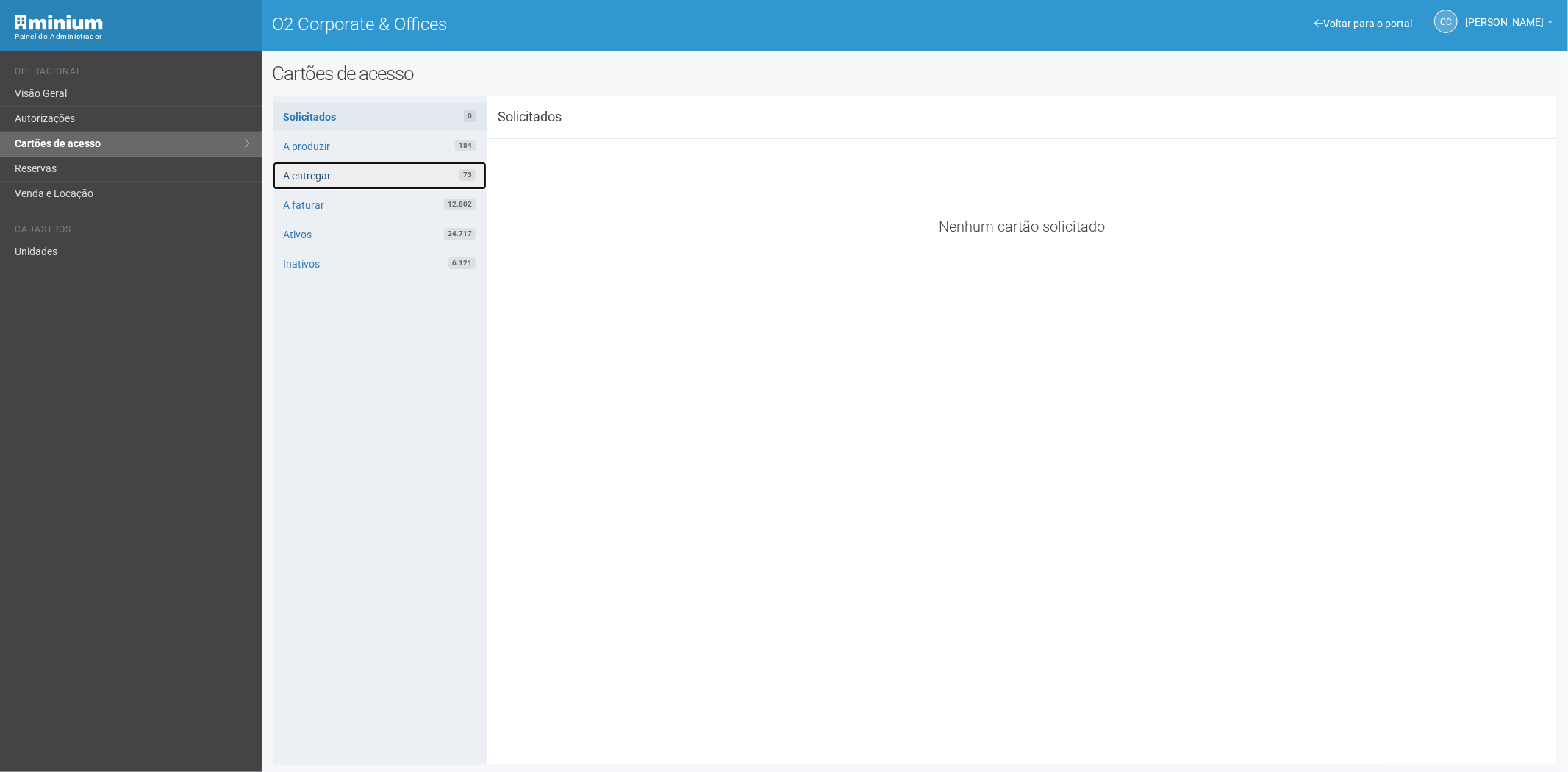
click at [345, 167] on link "A entregar 73" at bounding box center [379, 175] width 214 height 28
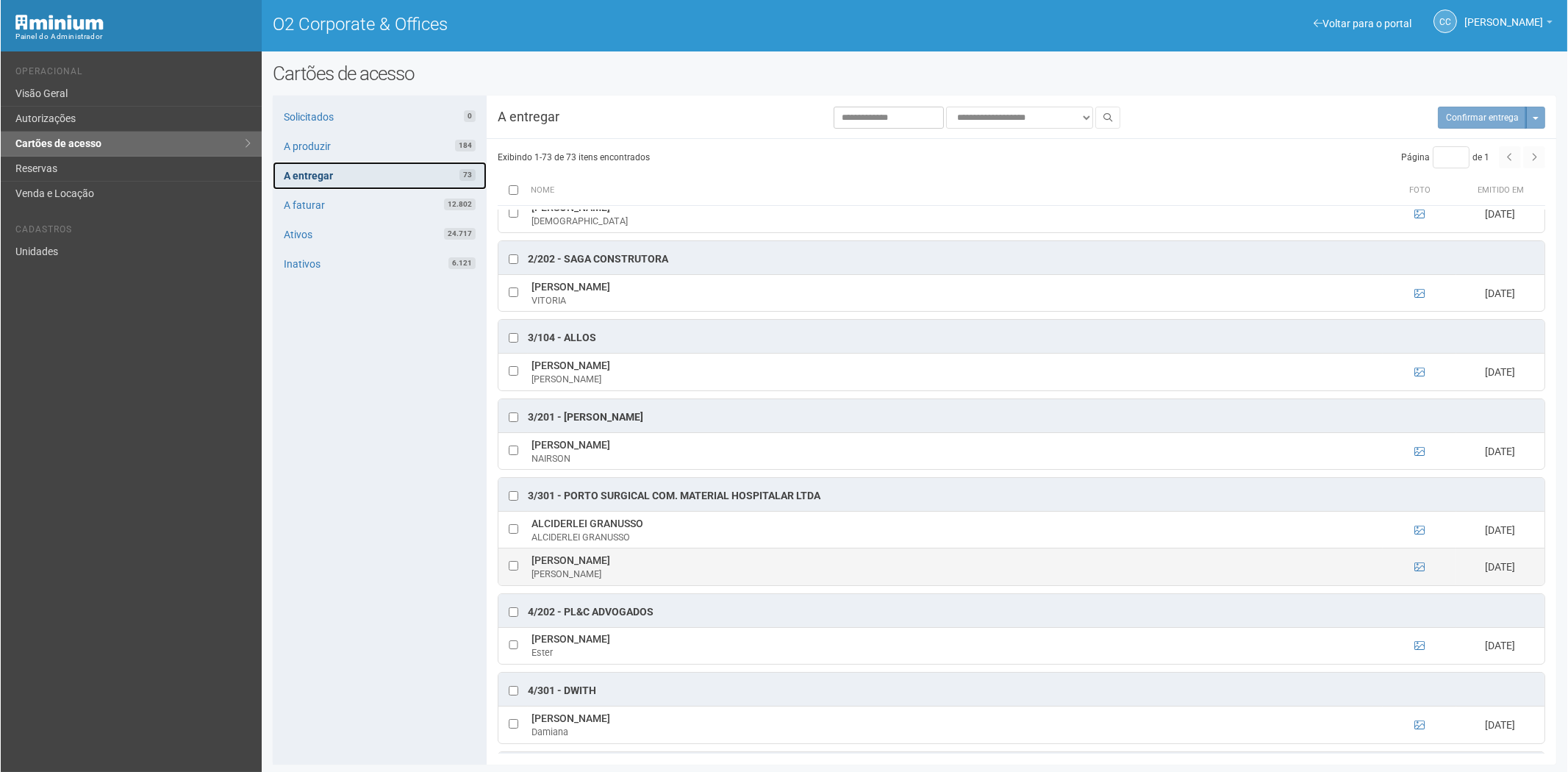
scroll to position [408, 0]
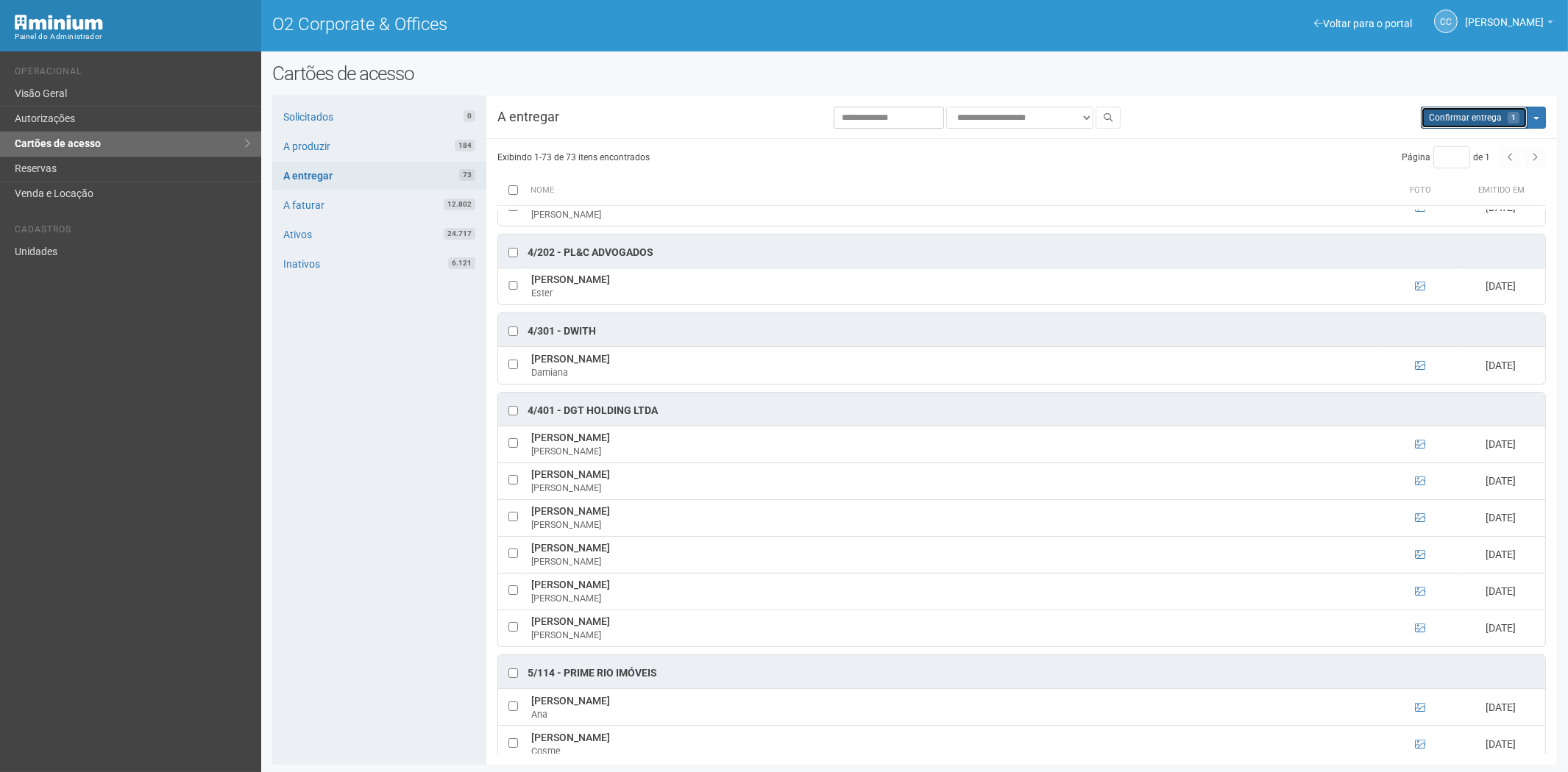
drag, startPoint x: 1491, startPoint y: 113, endPoint x: 842, endPoint y: 84, distance: 649.6
click at [1483, 113] on span "Confirmar entrega" at bounding box center [1465, 117] width 73 height 10
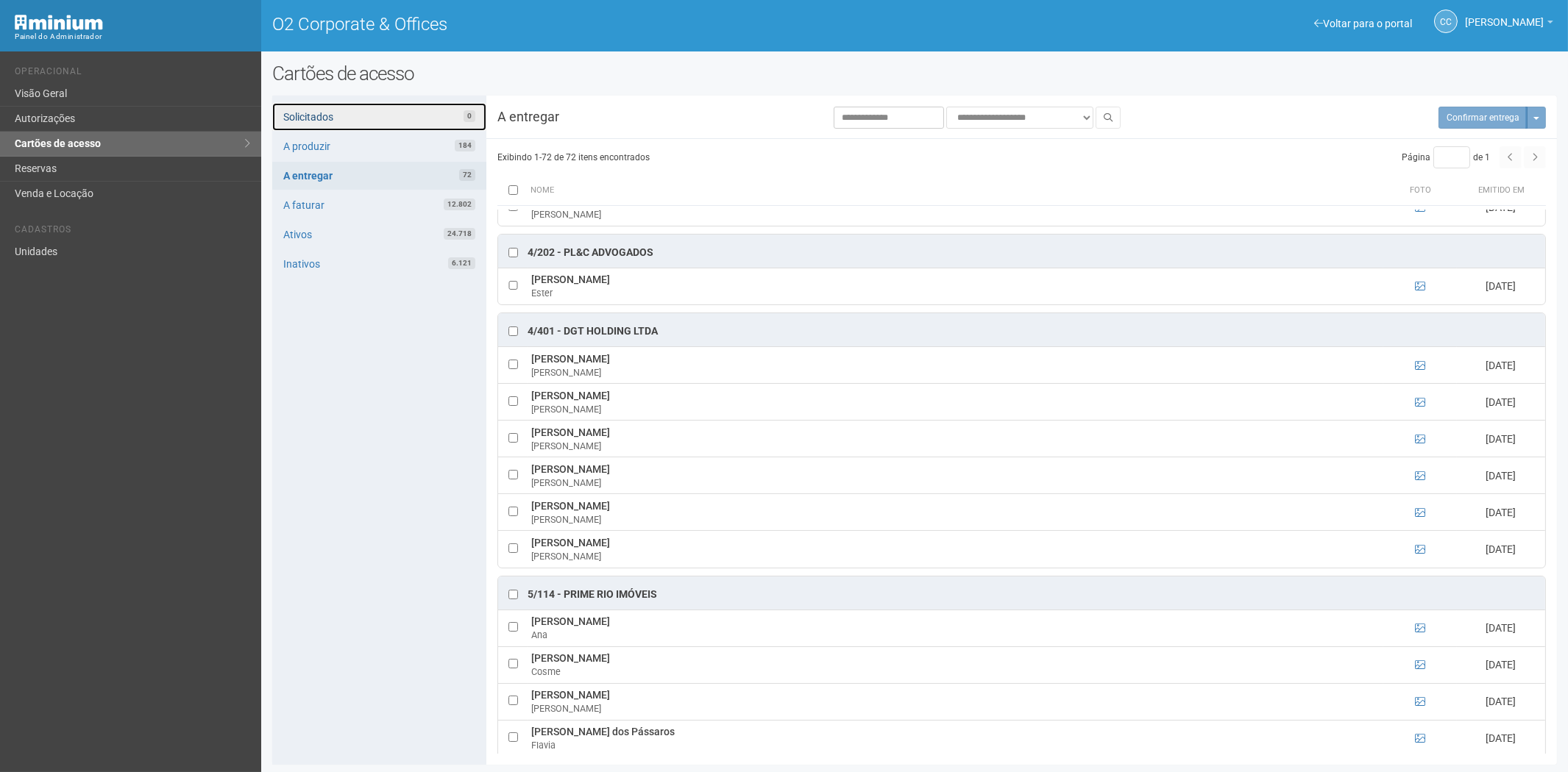
click at [342, 111] on link "Solicitados 0" at bounding box center [379, 116] width 214 height 28
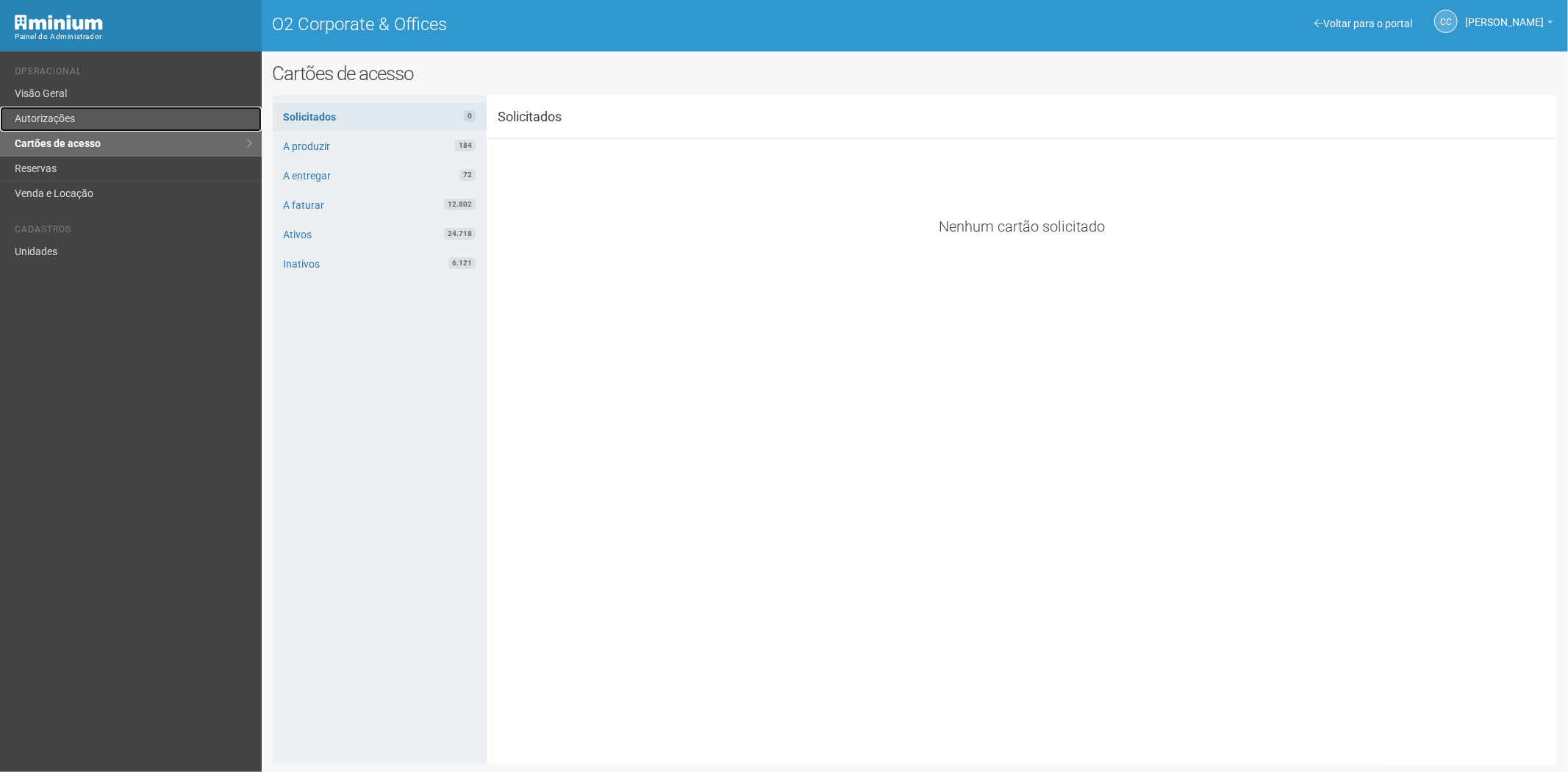
click at [79, 120] on link "Autorizações" at bounding box center [131, 119] width 261 height 25
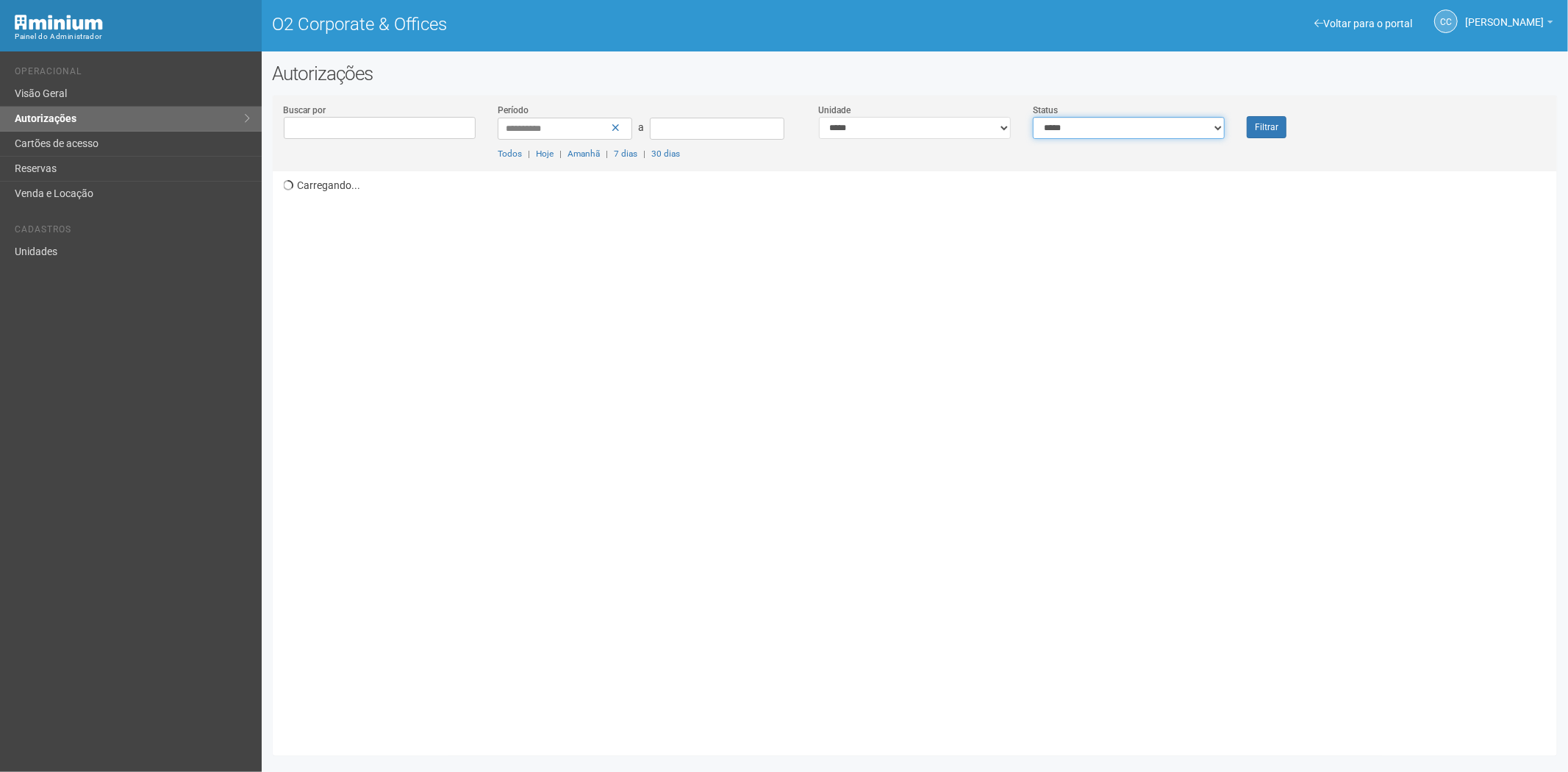
click at [1191, 132] on select "**********" at bounding box center [1129, 128] width 192 height 22
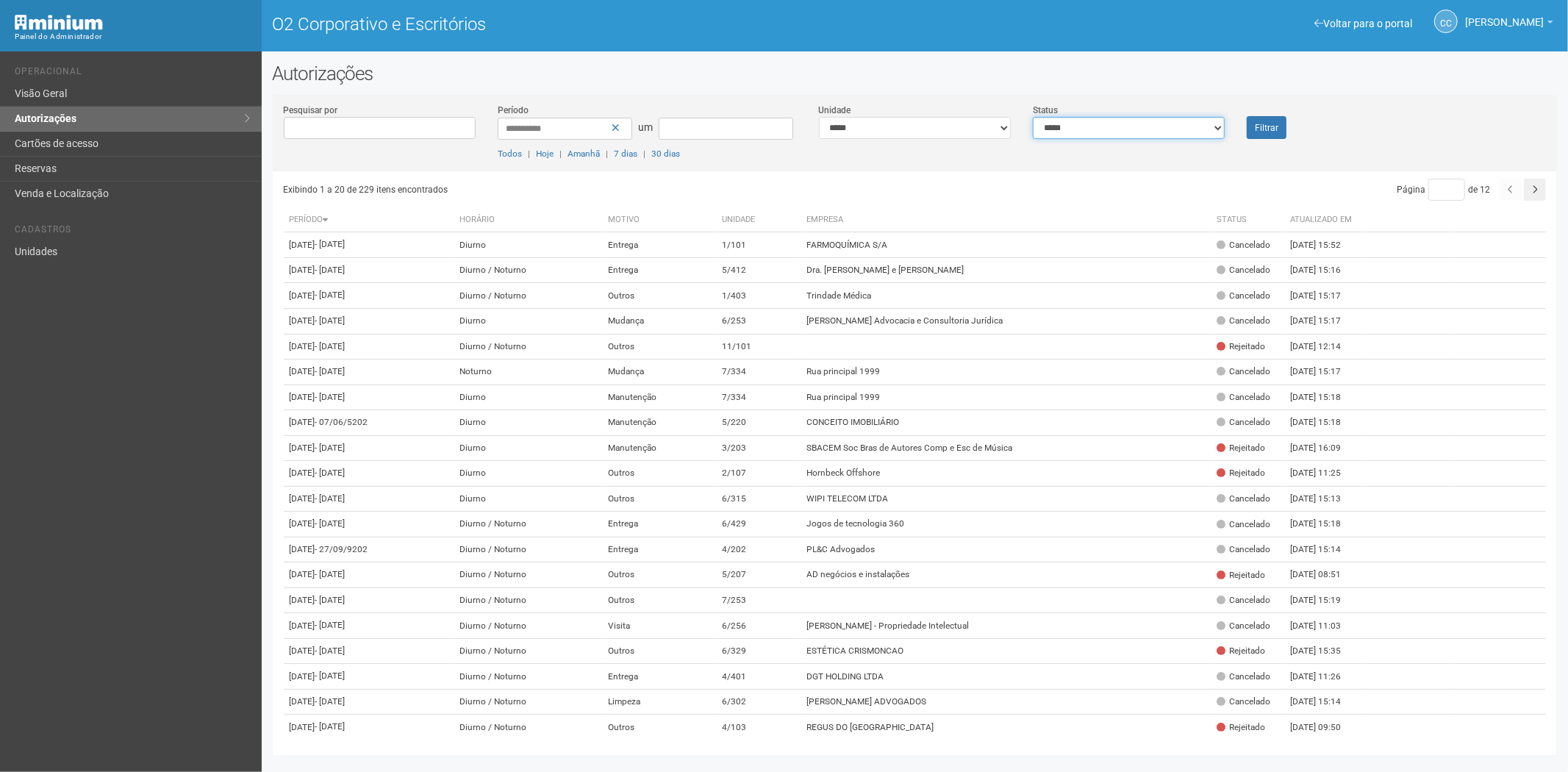
select select "*"
click at [1033, 117] on select "**********" at bounding box center [1129, 128] width 192 height 22
click at [1272, 131] on font "Filtrar" at bounding box center [1267, 128] width 24 height 10
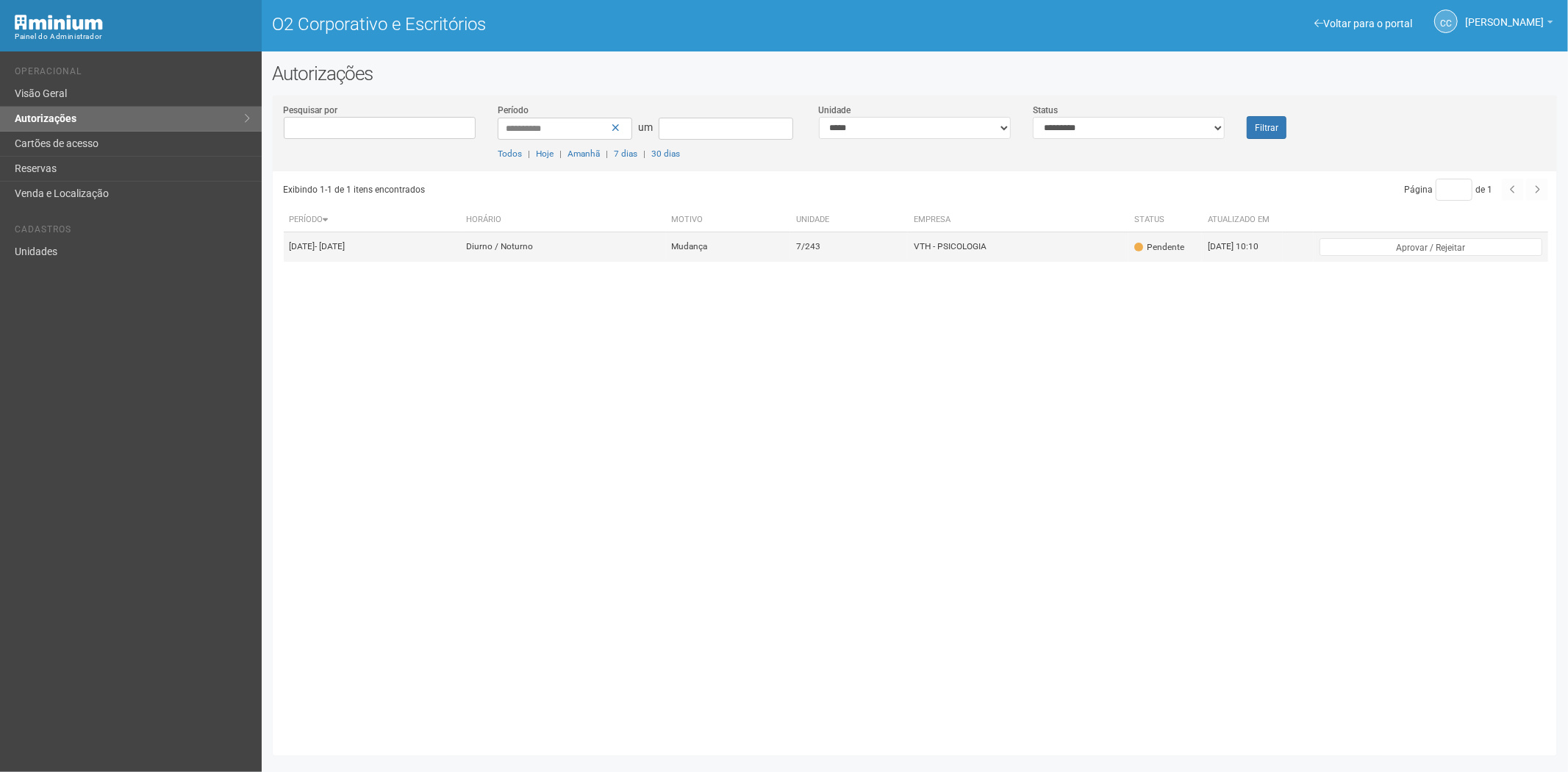
click at [791, 247] on td "Mudança" at bounding box center [728, 246] width 125 height 30
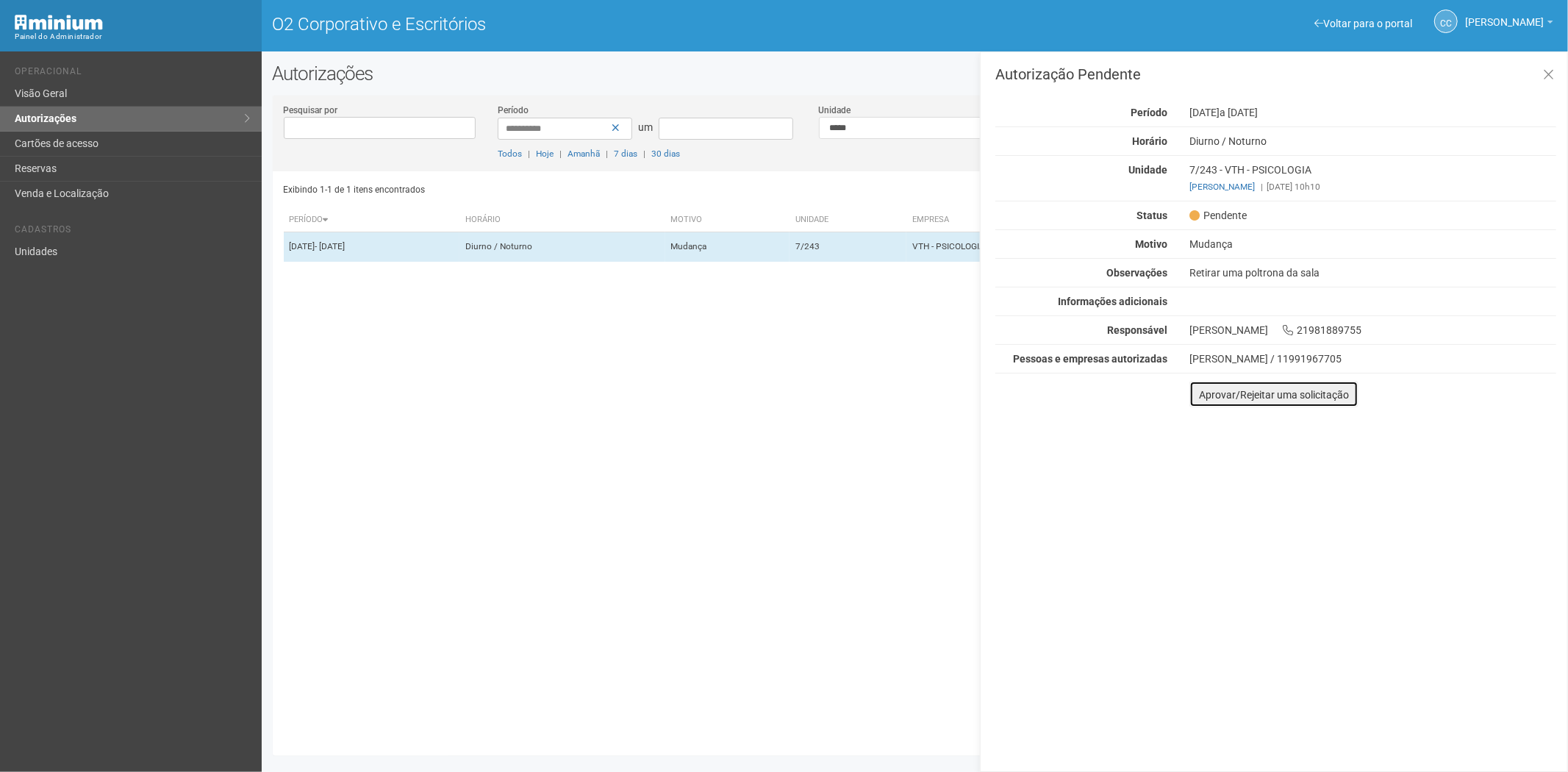
click at [1213, 392] on font "Aprovar/Rejeitar uma solicitação" at bounding box center [1274, 395] width 150 height 12
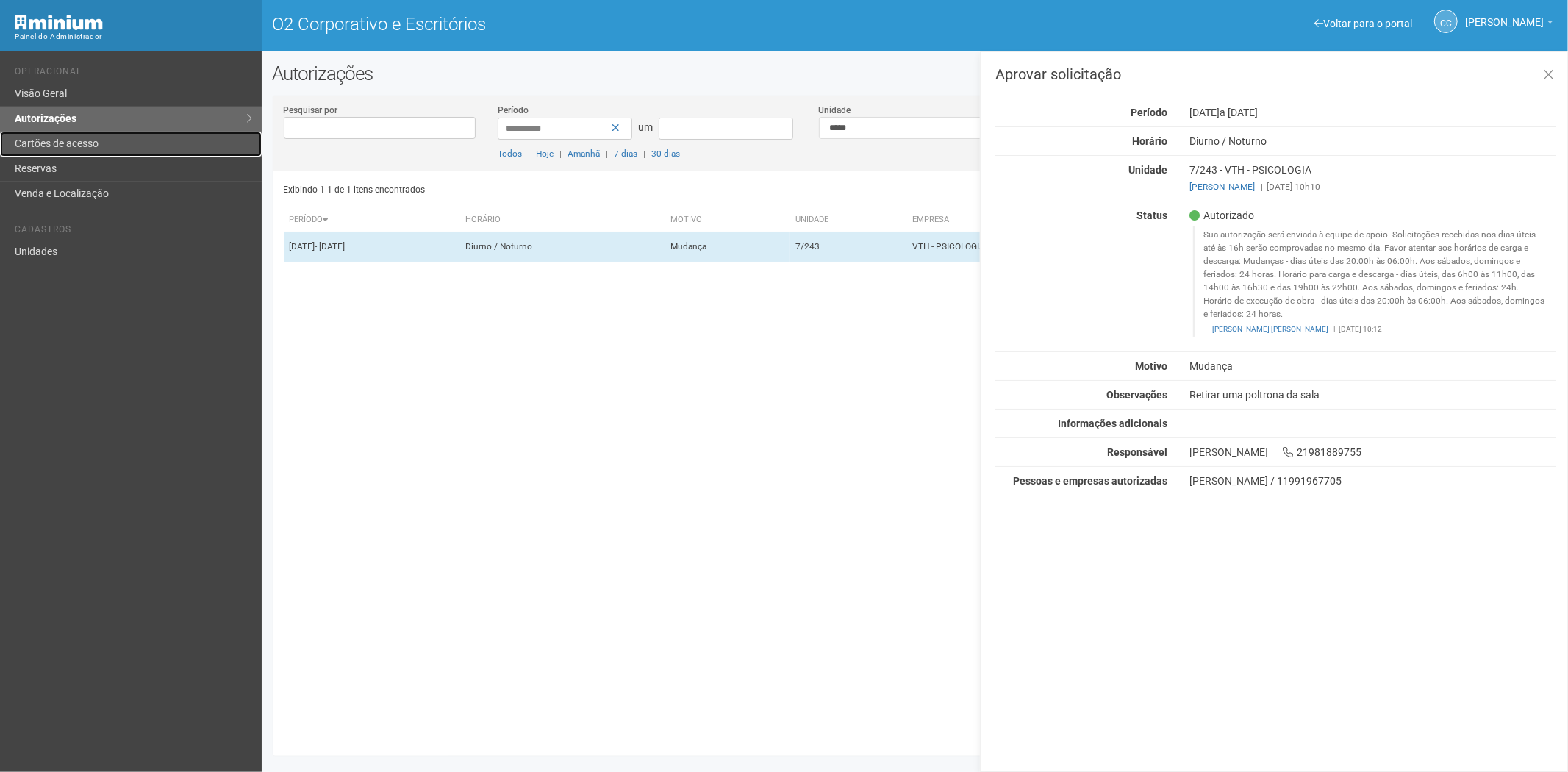
click at [45, 151] on link "Cartões de acesso" at bounding box center [131, 144] width 261 height 25
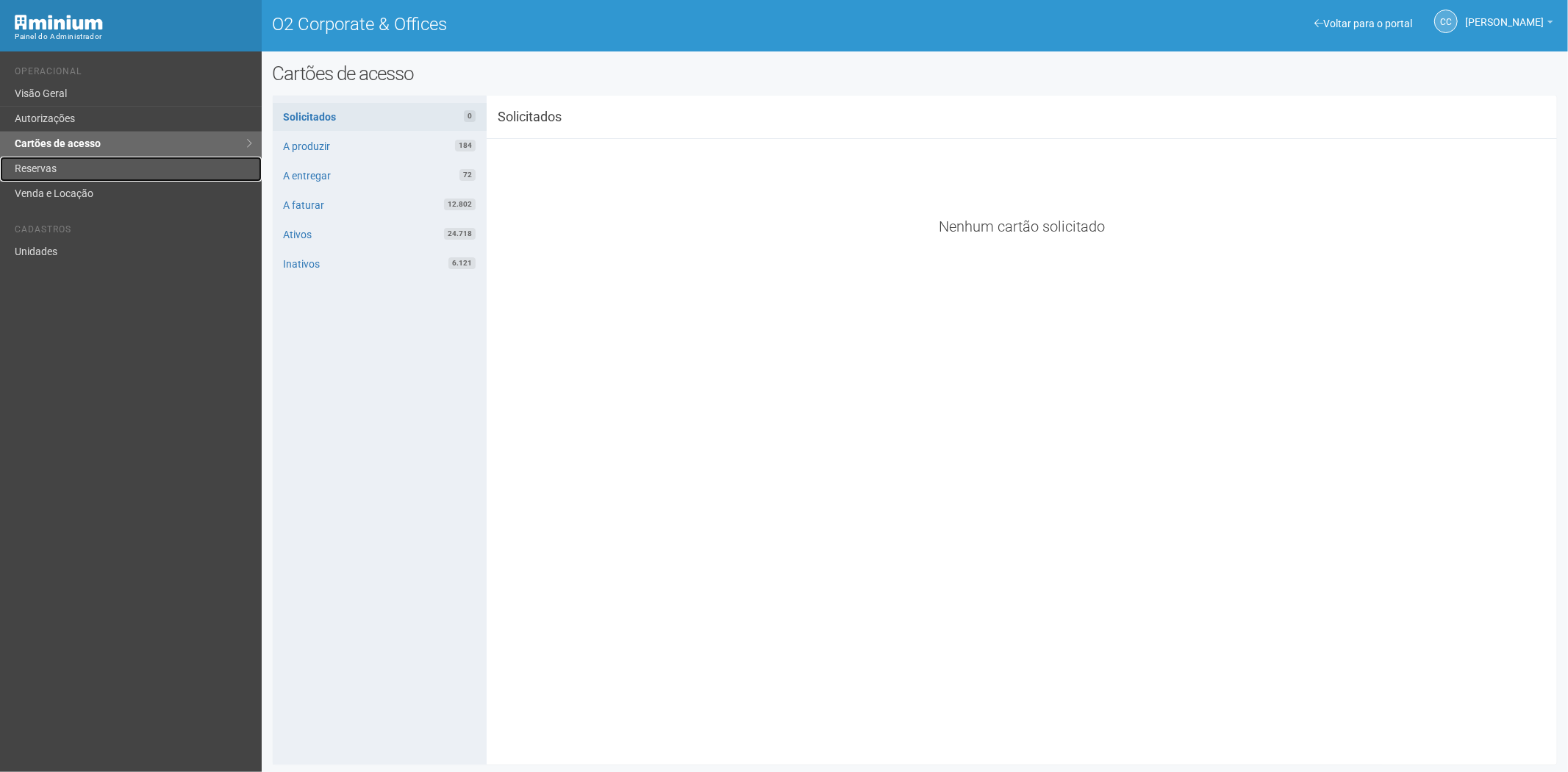
click at [122, 170] on link "Reservas" at bounding box center [131, 168] width 261 height 25
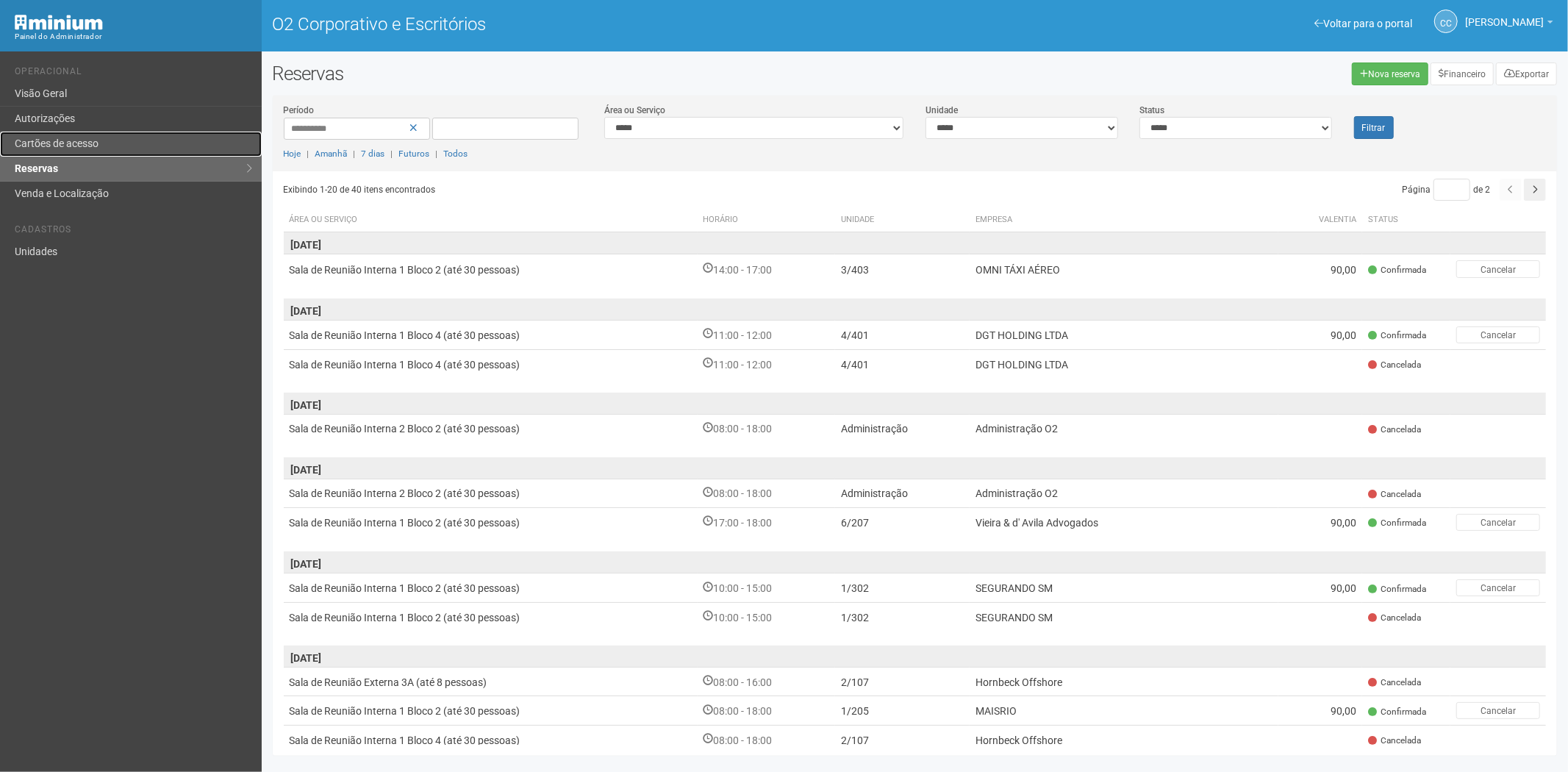
click at [76, 149] on font "Cartões de acesso" at bounding box center [56, 143] width 84 height 12
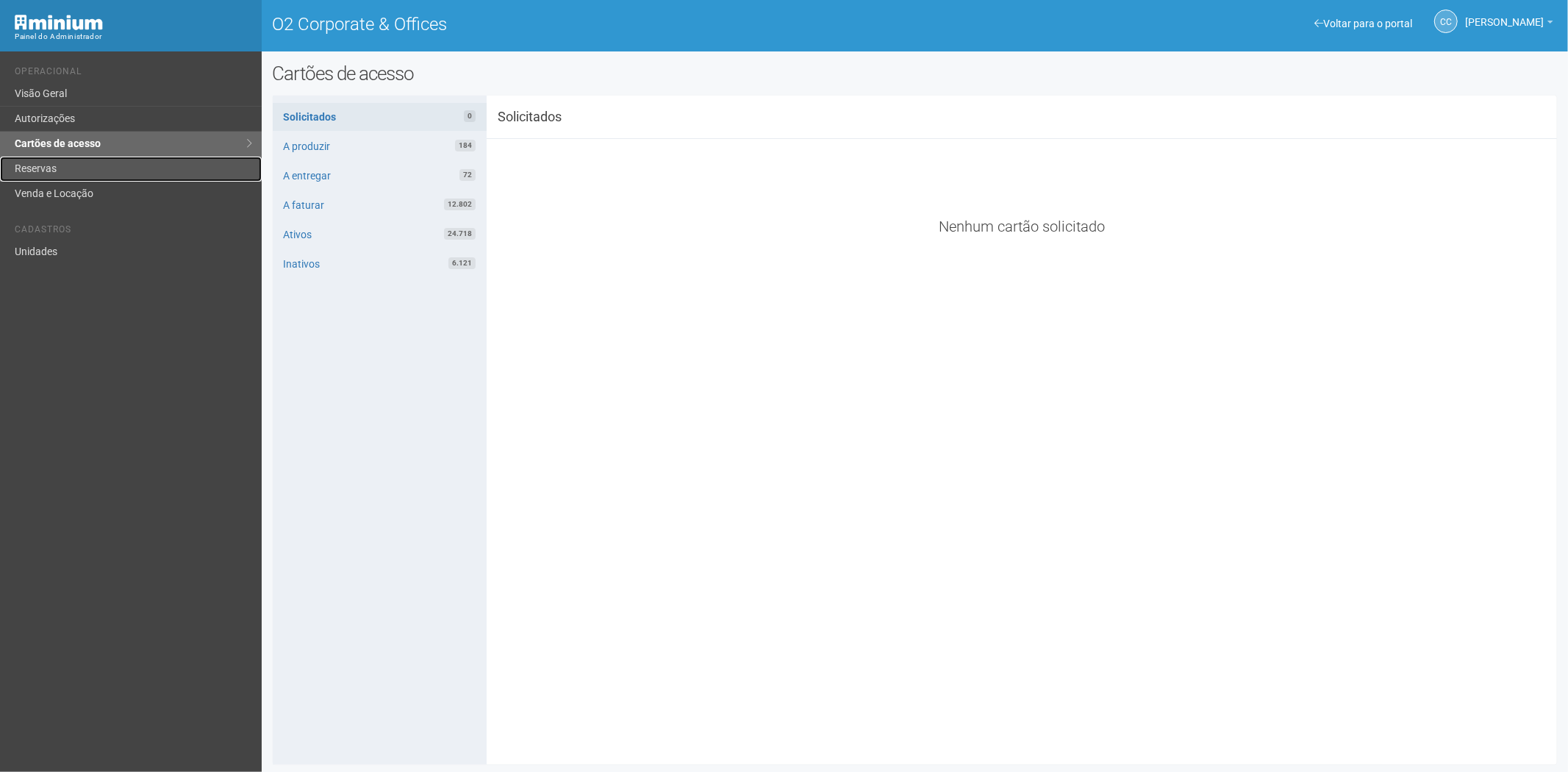
click at [82, 167] on link "Reservas" at bounding box center [131, 168] width 261 height 25
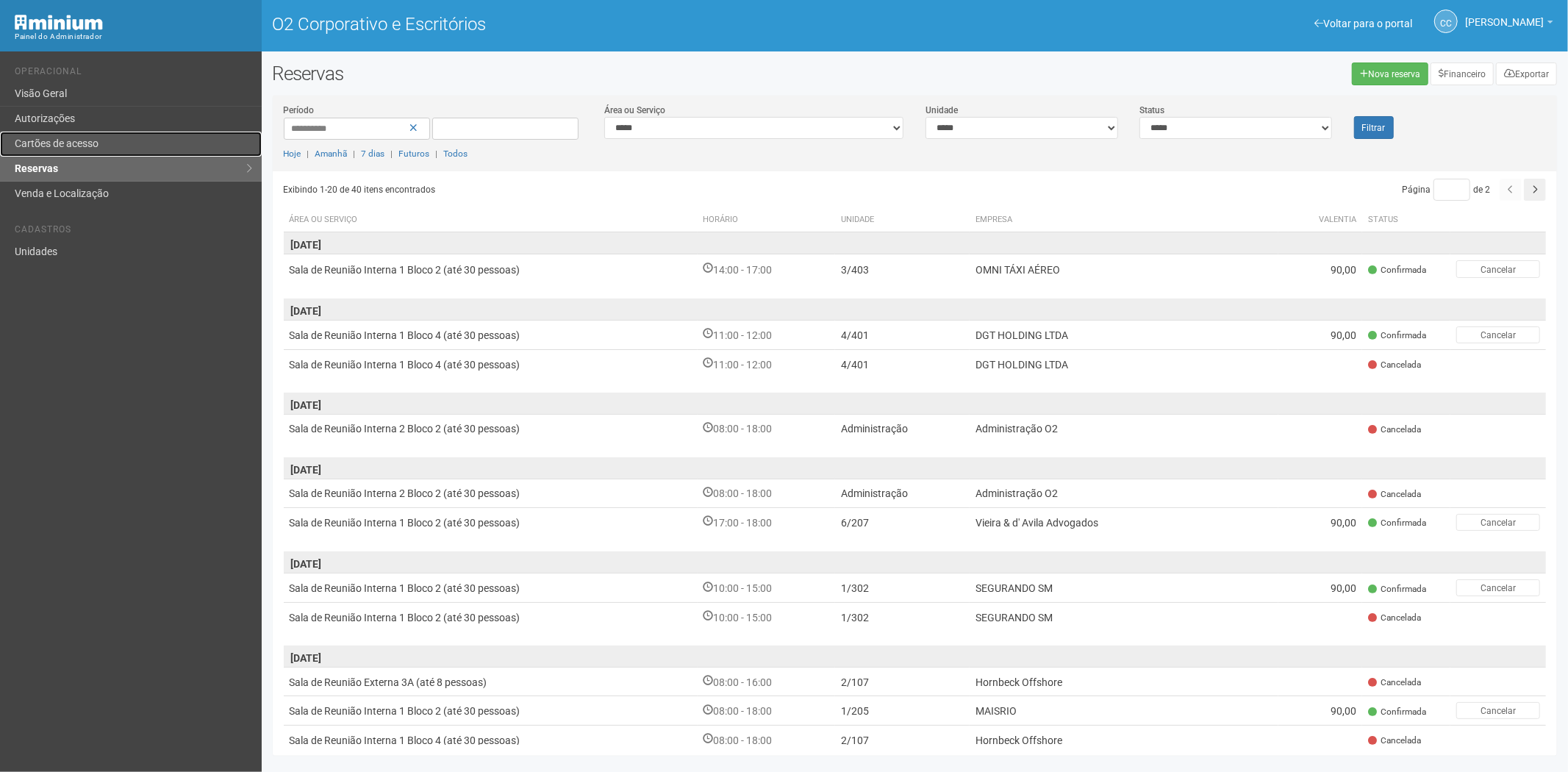
click at [103, 155] on link "Cartões de acesso" at bounding box center [131, 144] width 261 height 25
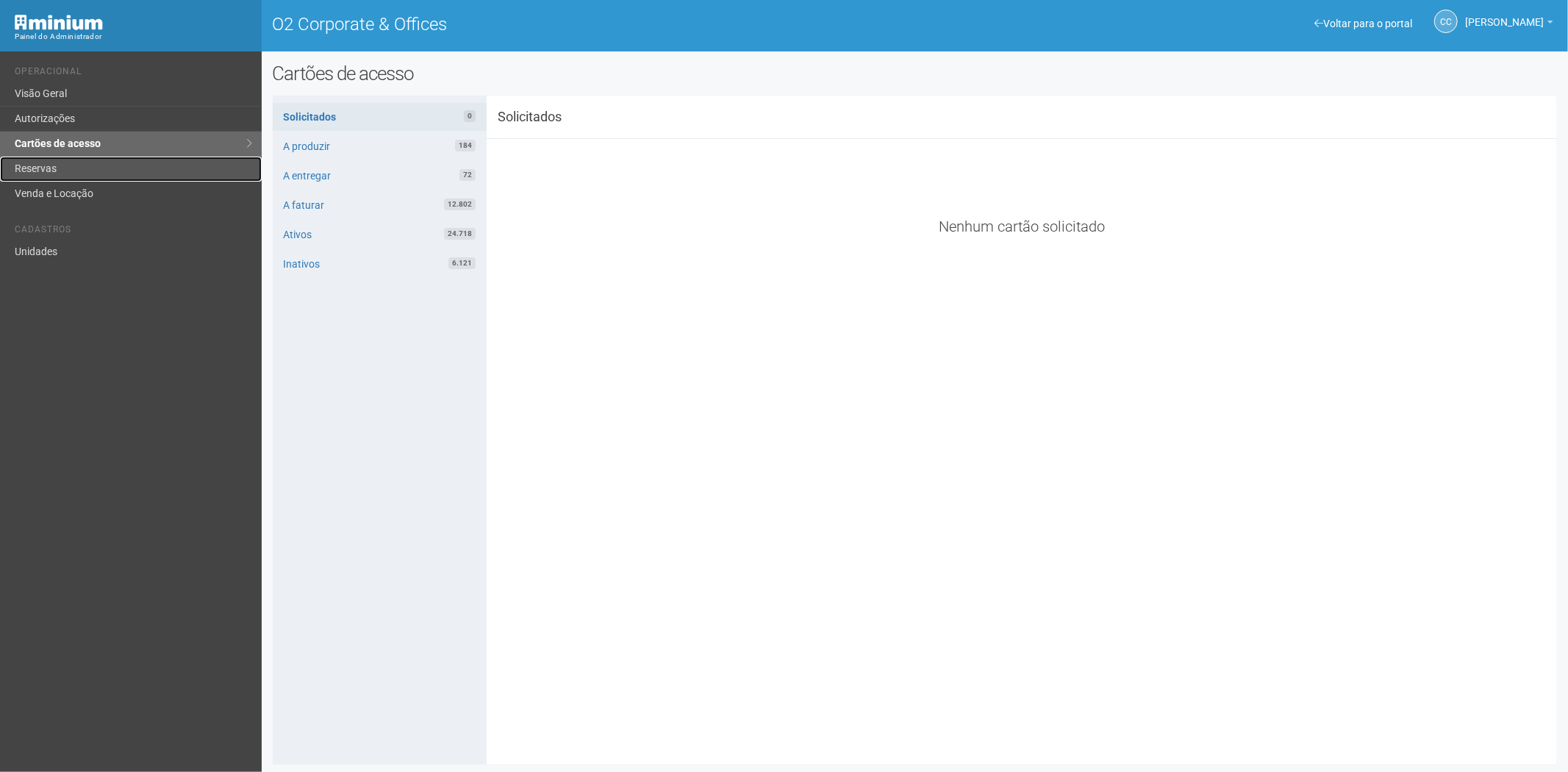
click at [101, 174] on link "Reservas" at bounding box center [131, 168] width 261 height 25
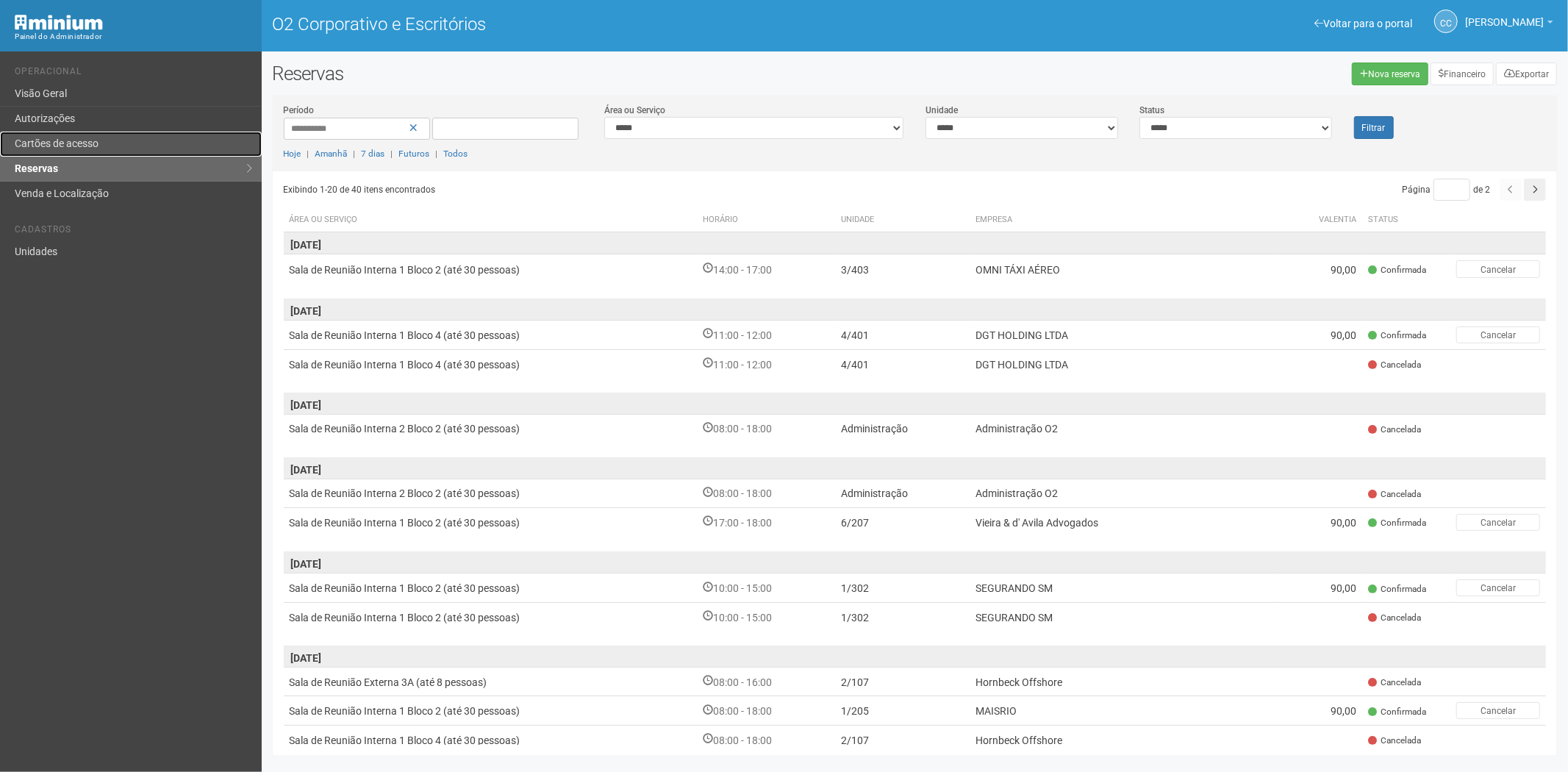
click at [91, 138] on font "Cartões de acesso" at bounding box center [56, 143] width 84 height 12
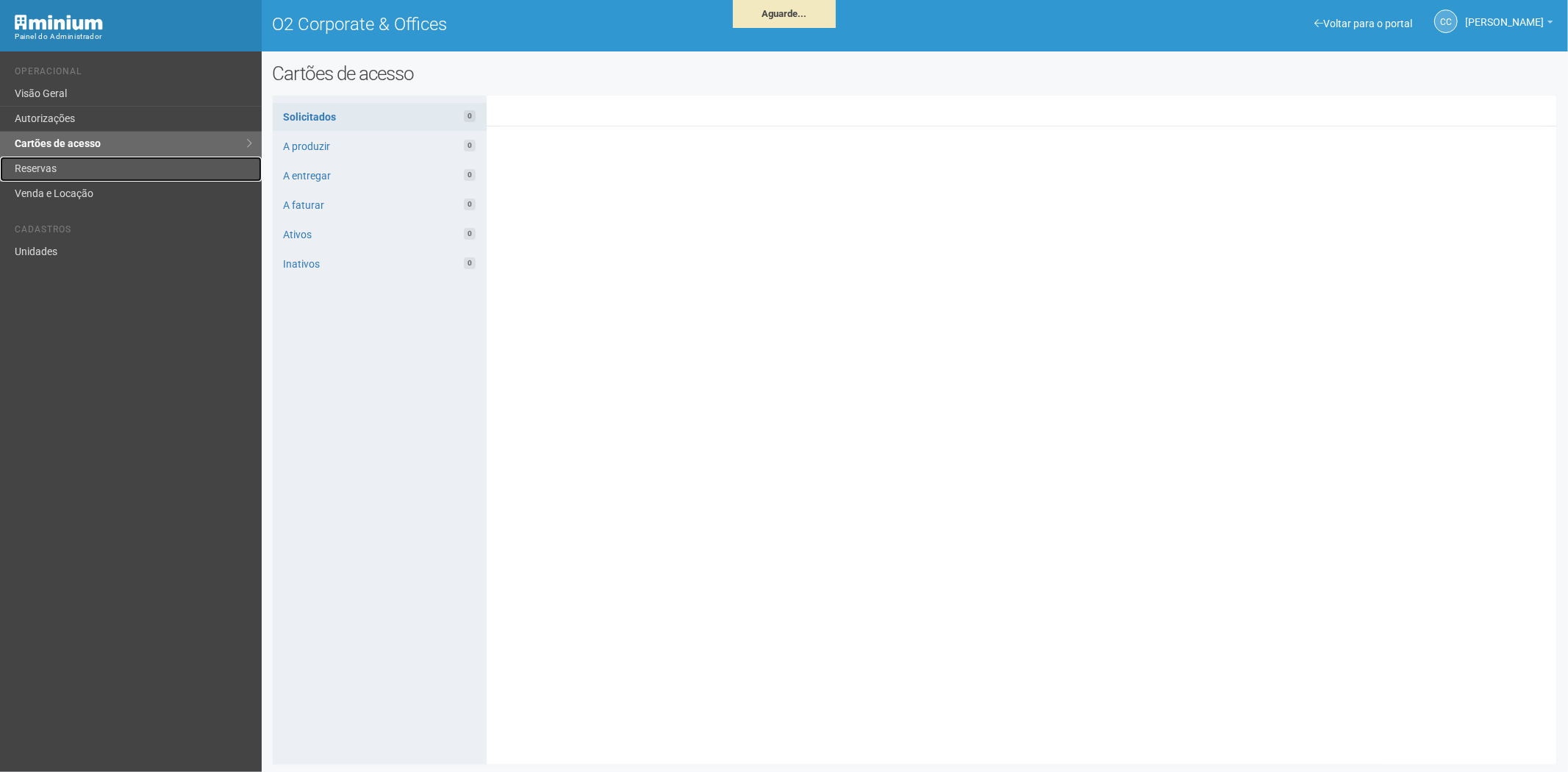
click at [78, 172] on link "Reservas" at bounding box center [131, 168] width 261 height 25
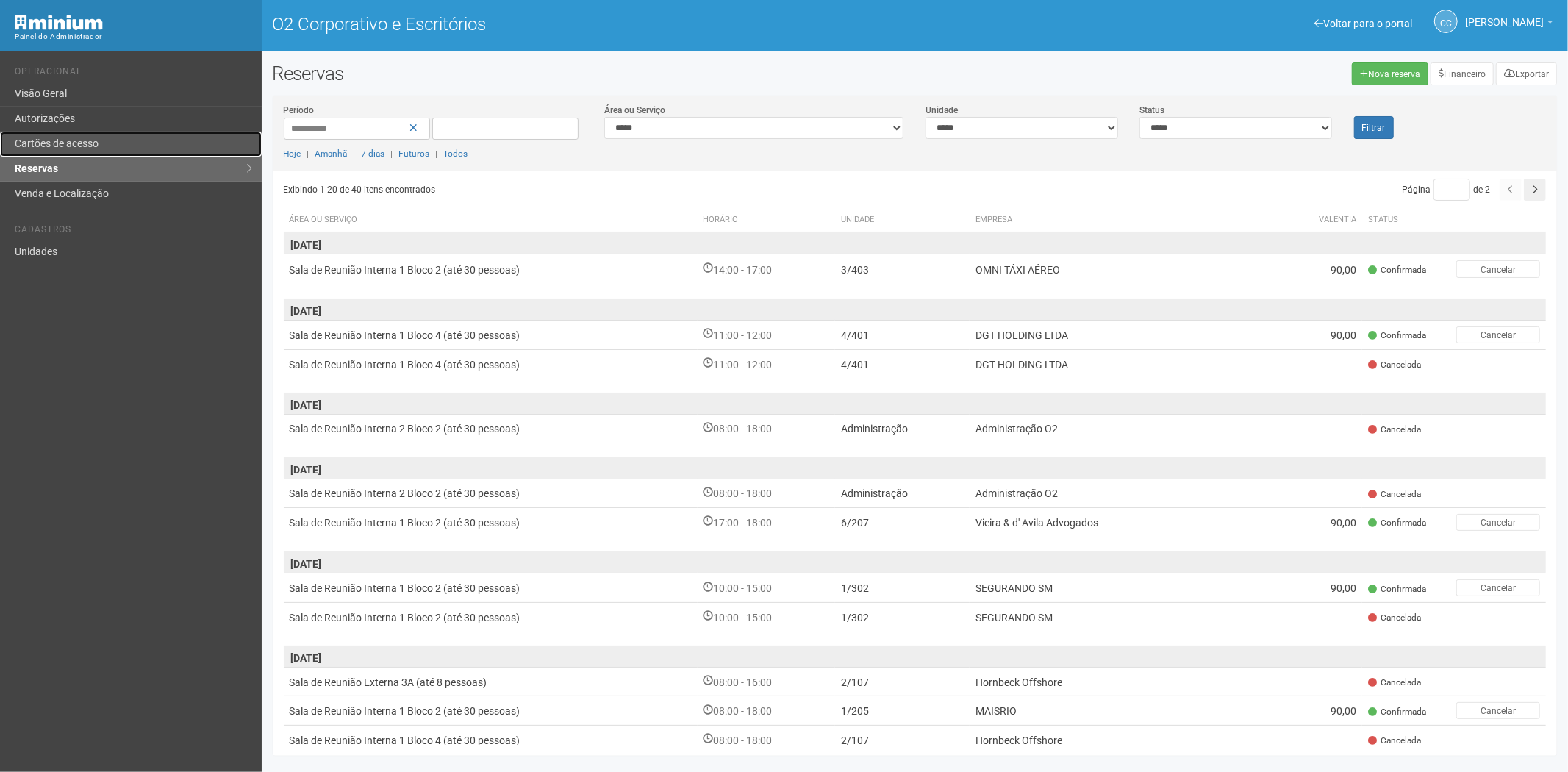
click at [63, 134] on link "Cartões de acesso" at bounding box center [131, 144] width 261 height 25
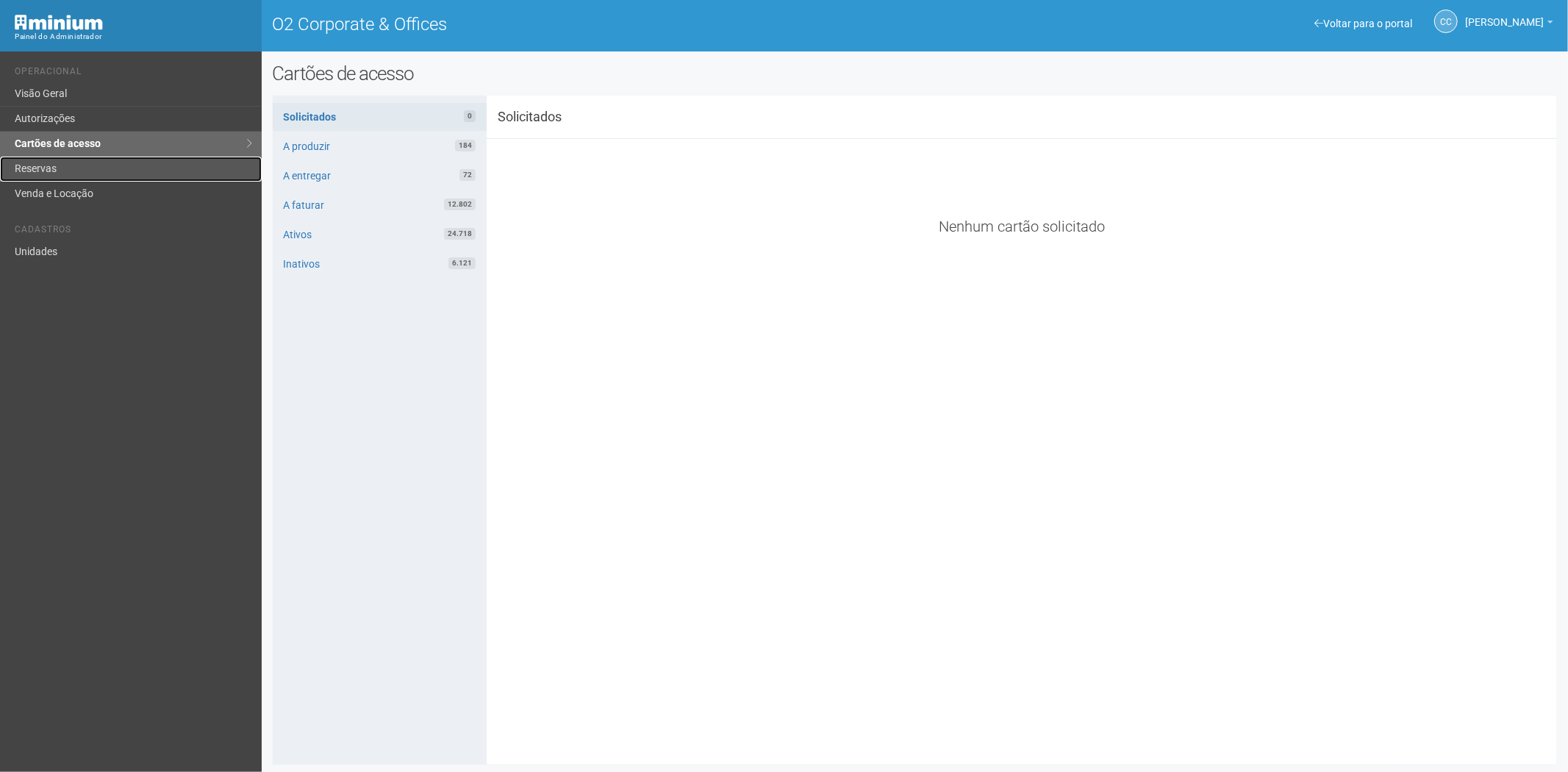
click at [89, 172] on link "Reservas" at bounding box center [131, 168] width 261 height 25
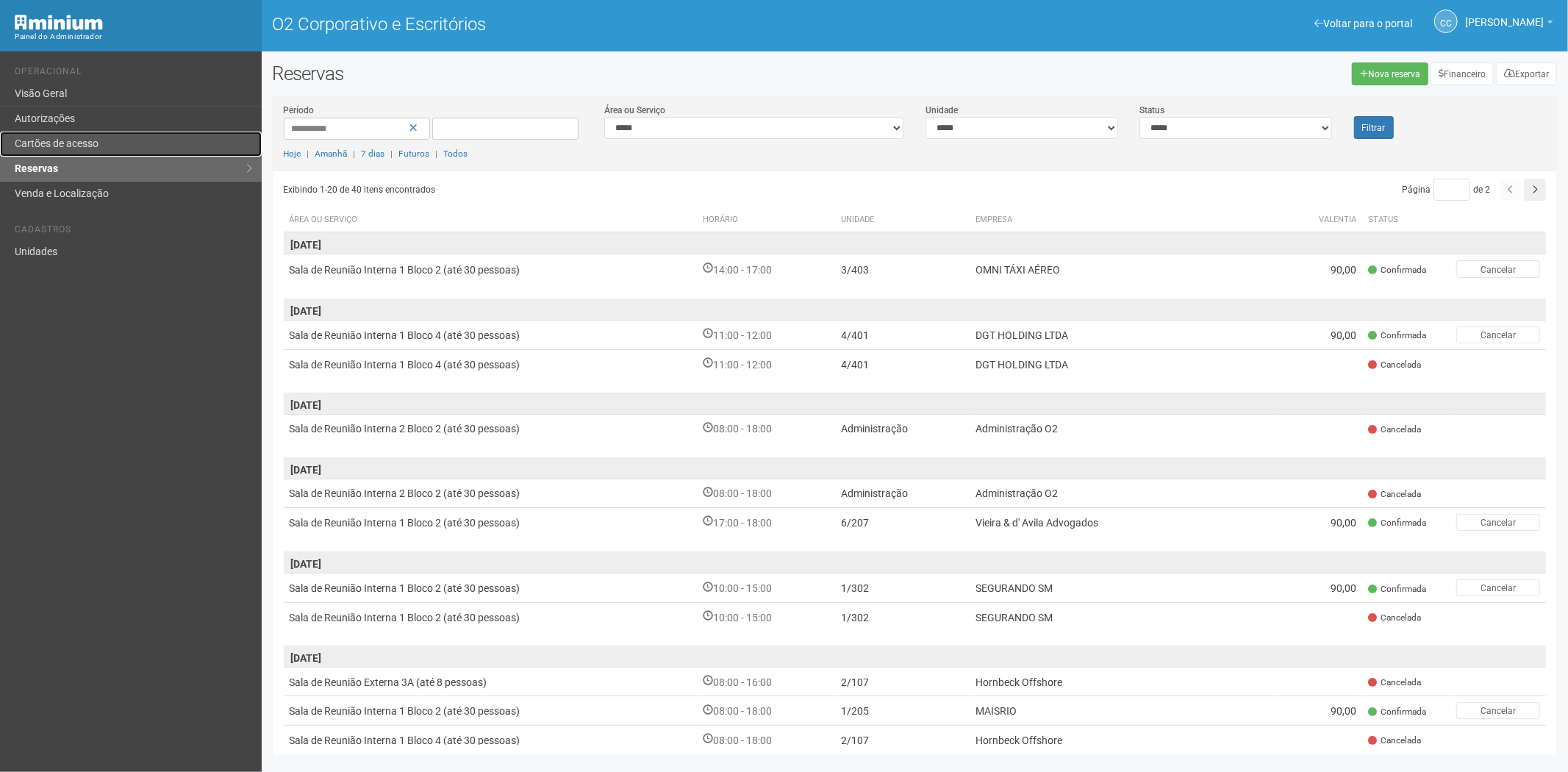
click at [91, 138] on font "Cartões de acesso" at bounding box center [56, 143] width 84 height 12
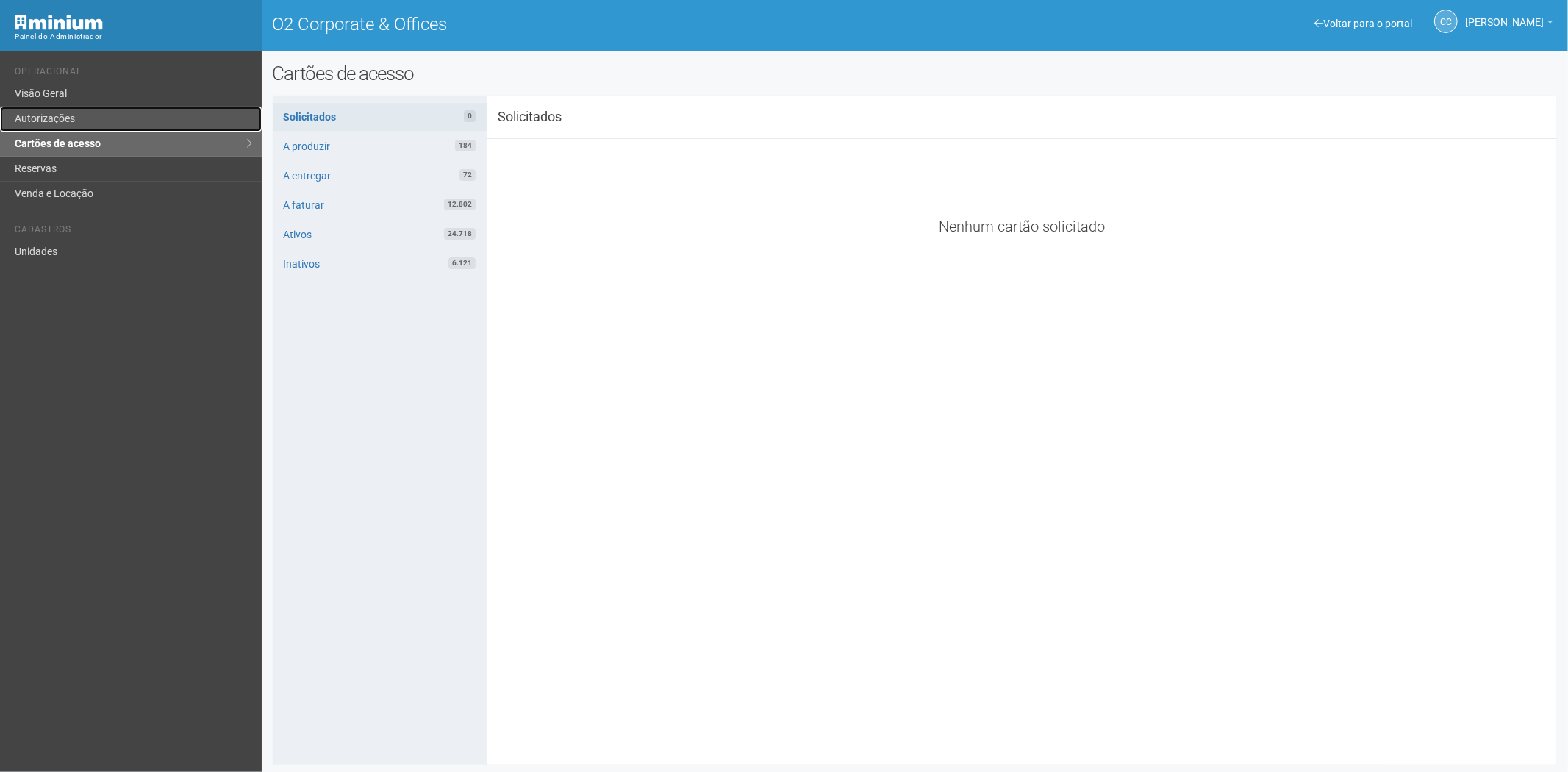
click at [97, 125] on link "Autorizações" at bounding box center [131, 119] width 261 height 25
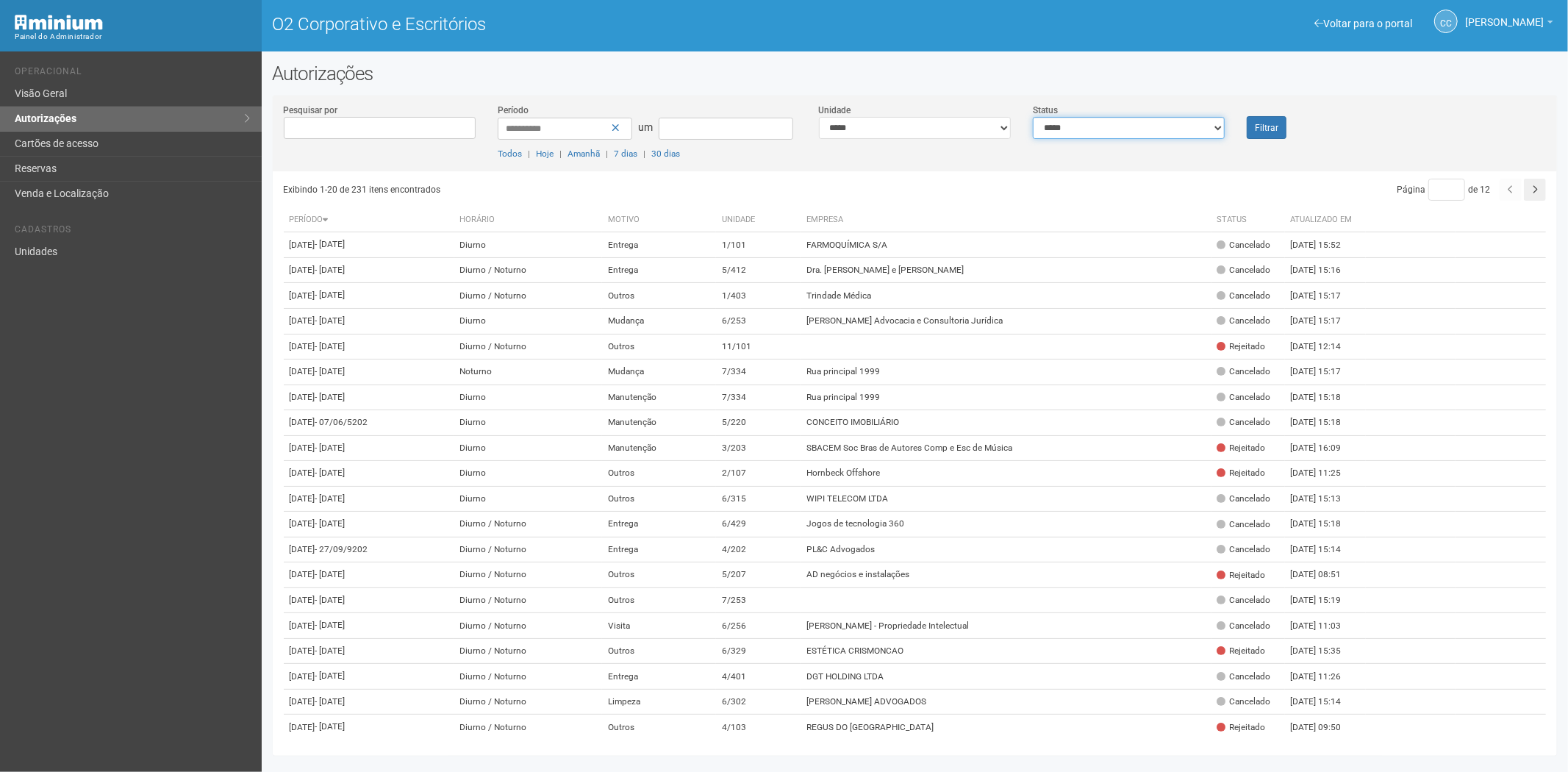
click at [1091, 130] on select "**********" at bounding box center [1129, 128] width 192 height 22
select select "*"
click at [1033, 117] on select "**********" at bounding box center [1129, 128] width 192 height 22
click at [1274, 120] on button "Filtrar" at bounding box center [1267, 128] width 40 height 23
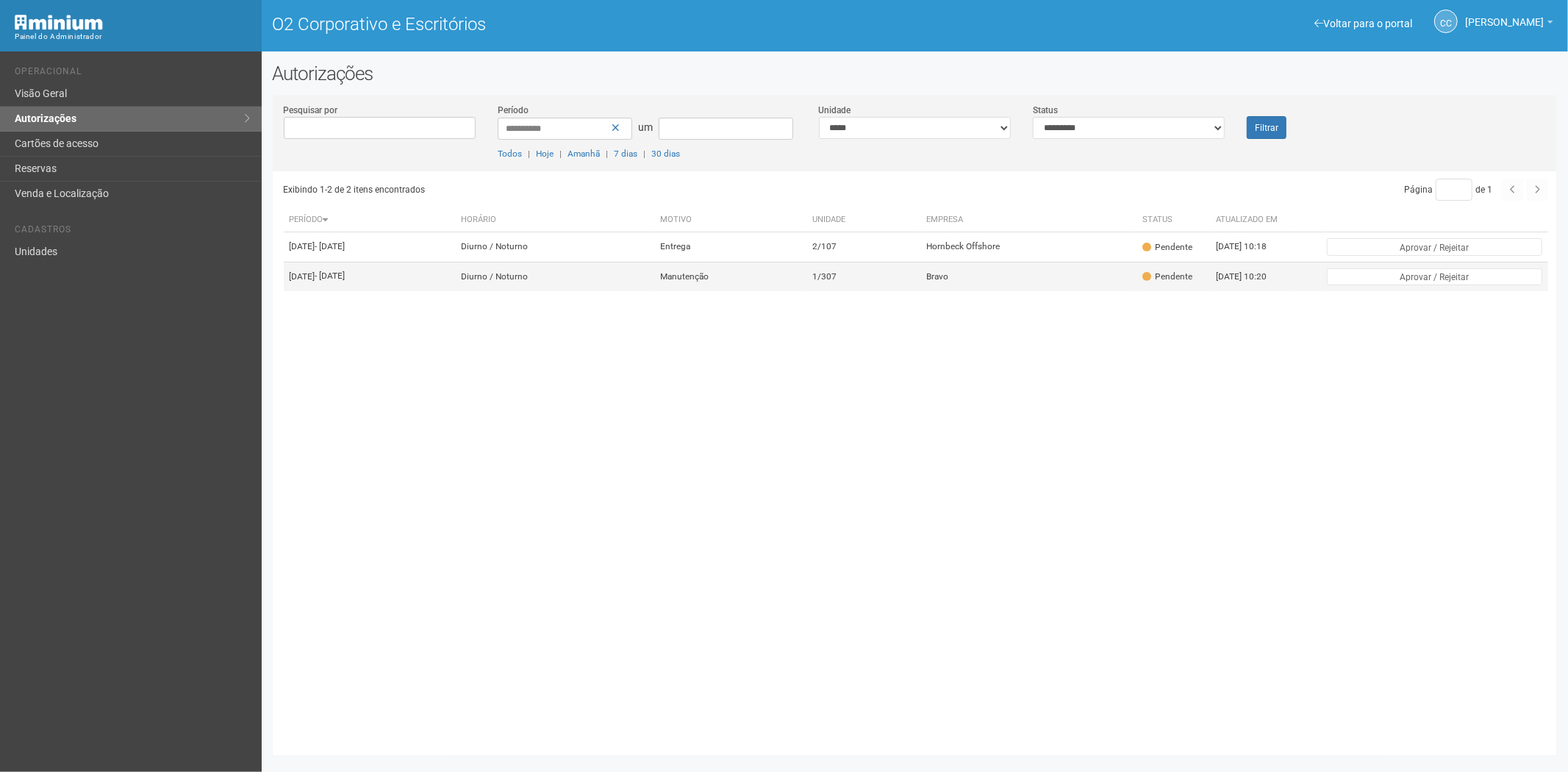
click at [790, 291] on td "Manutenção" at bounding box center [731, 276] width 153 height 30
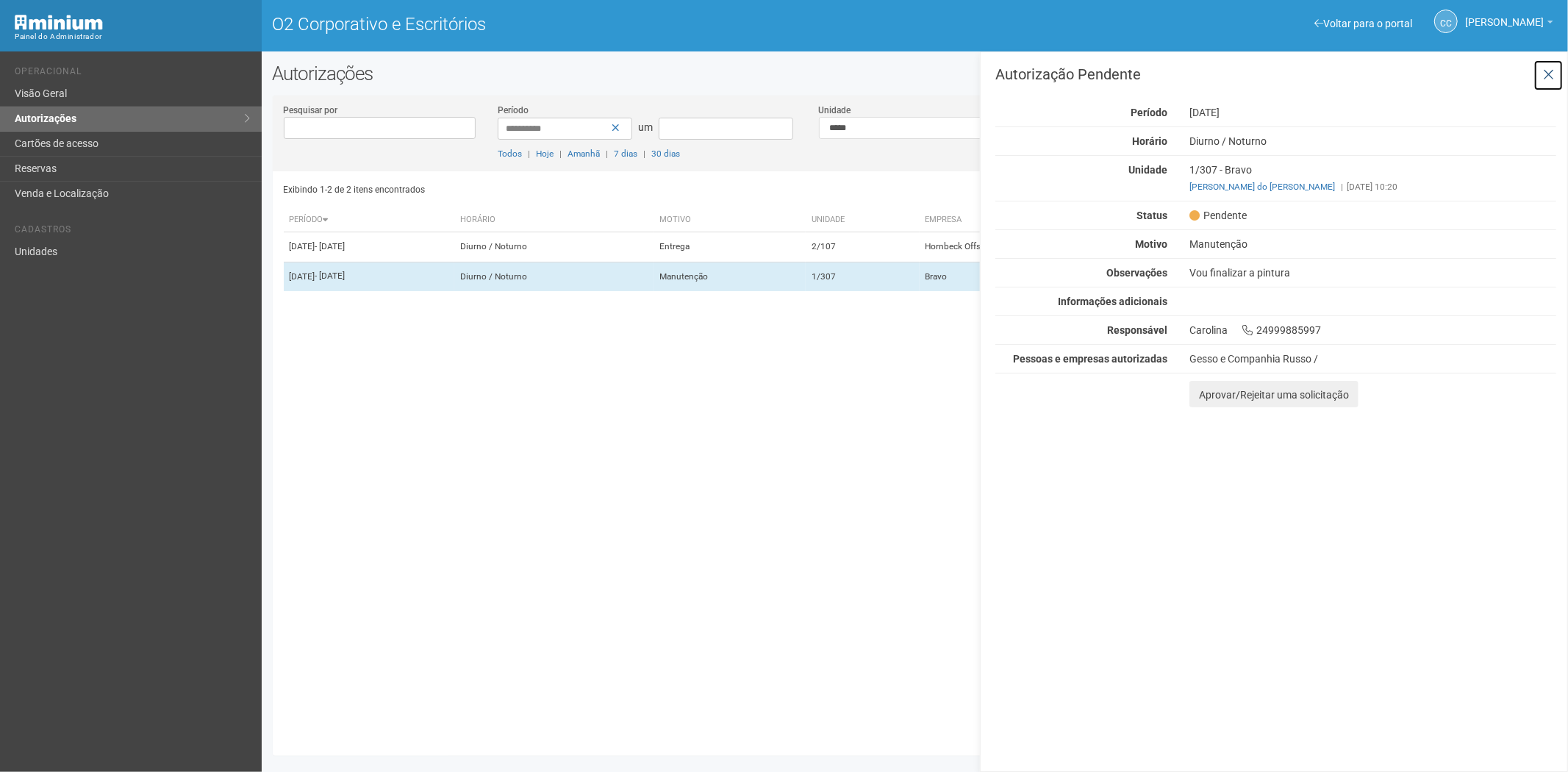
click at [1549, 65] on button at bounding box center [1549, 76] width 30 height 32
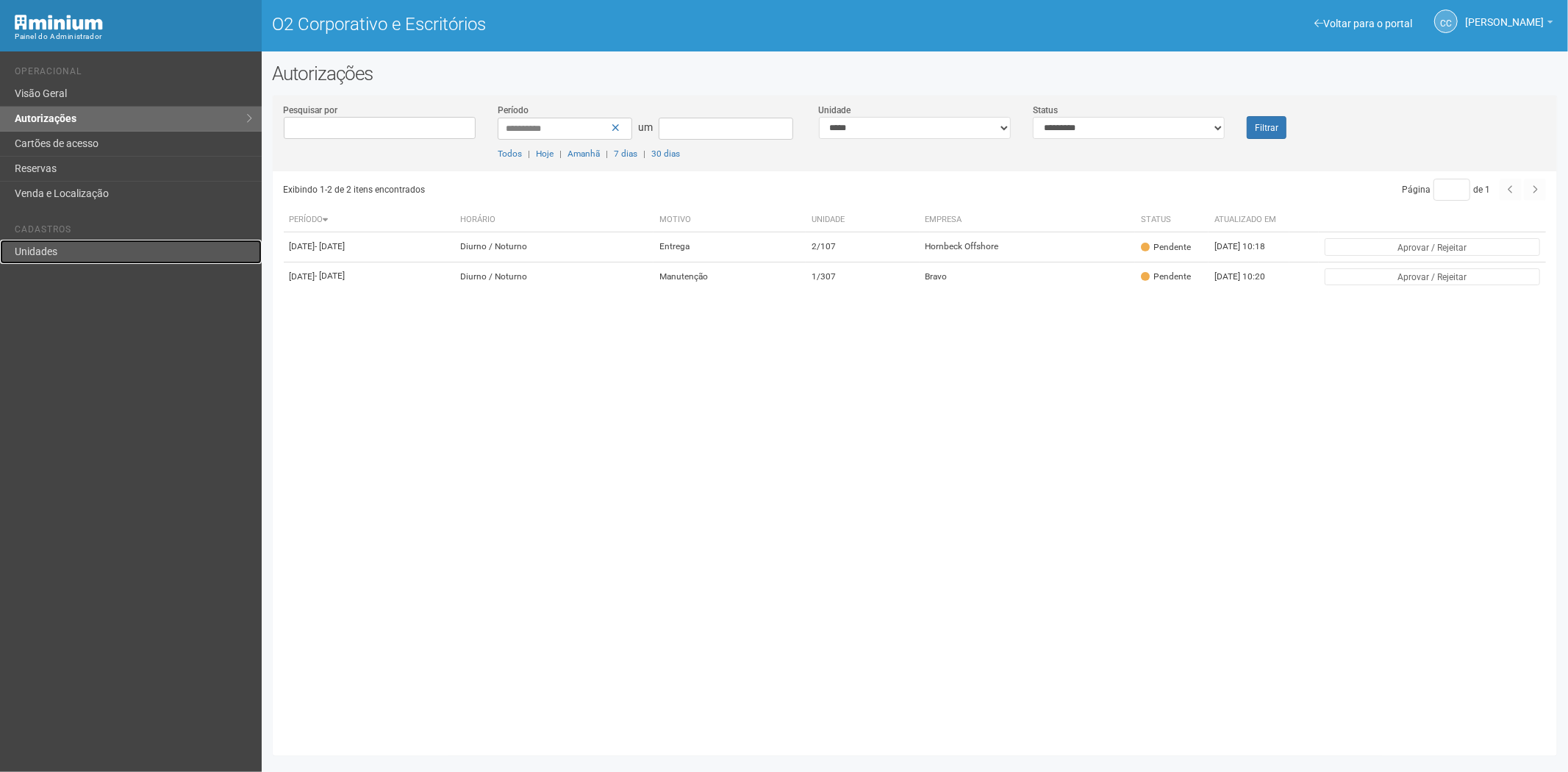
click at [69, 250] on link "Unidades" at bounding box center [131, 252] width 261 height 24
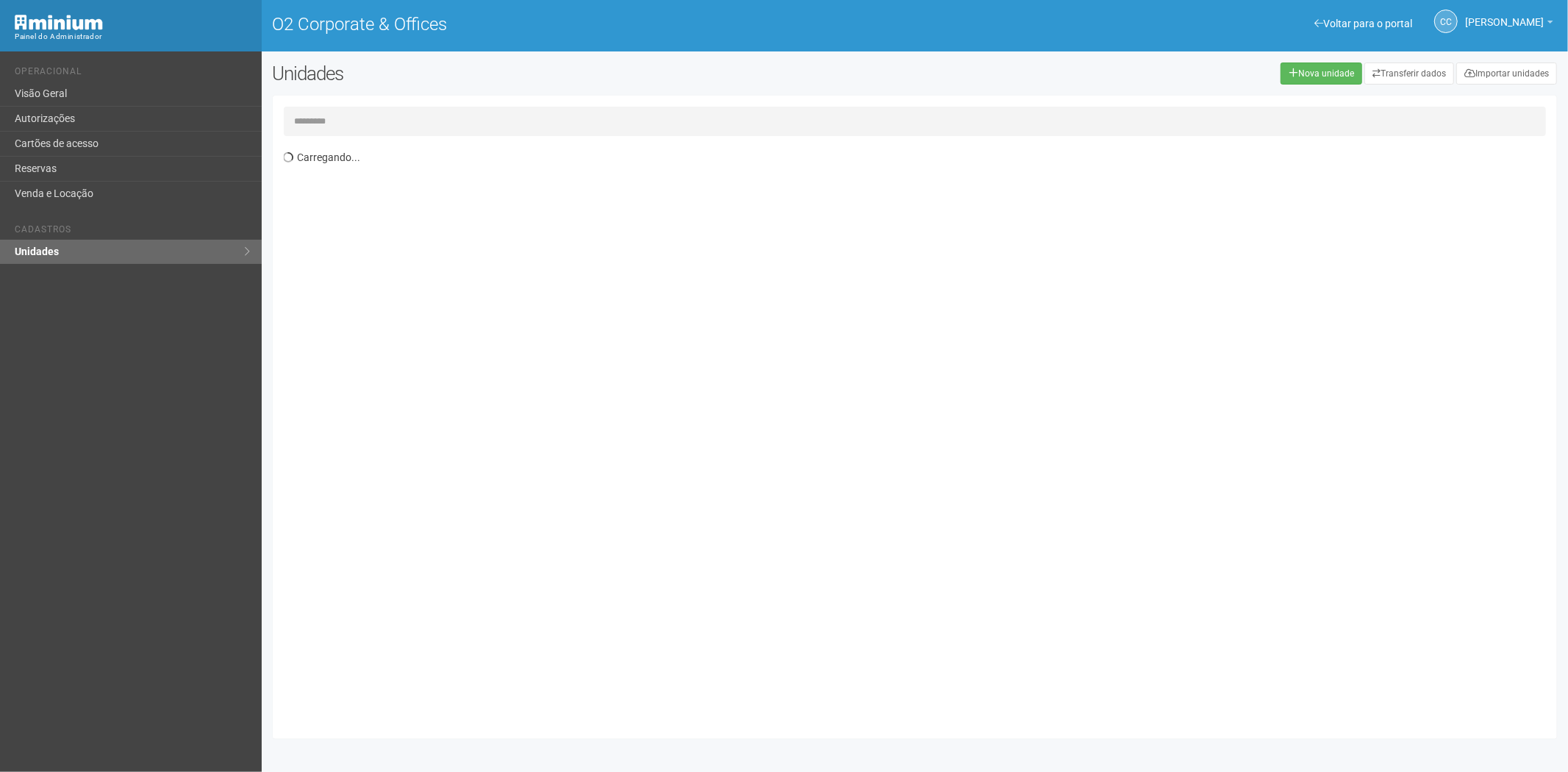
click at [352, 120] on input "text" at bounding box center [915, 121] width 1263 height 30
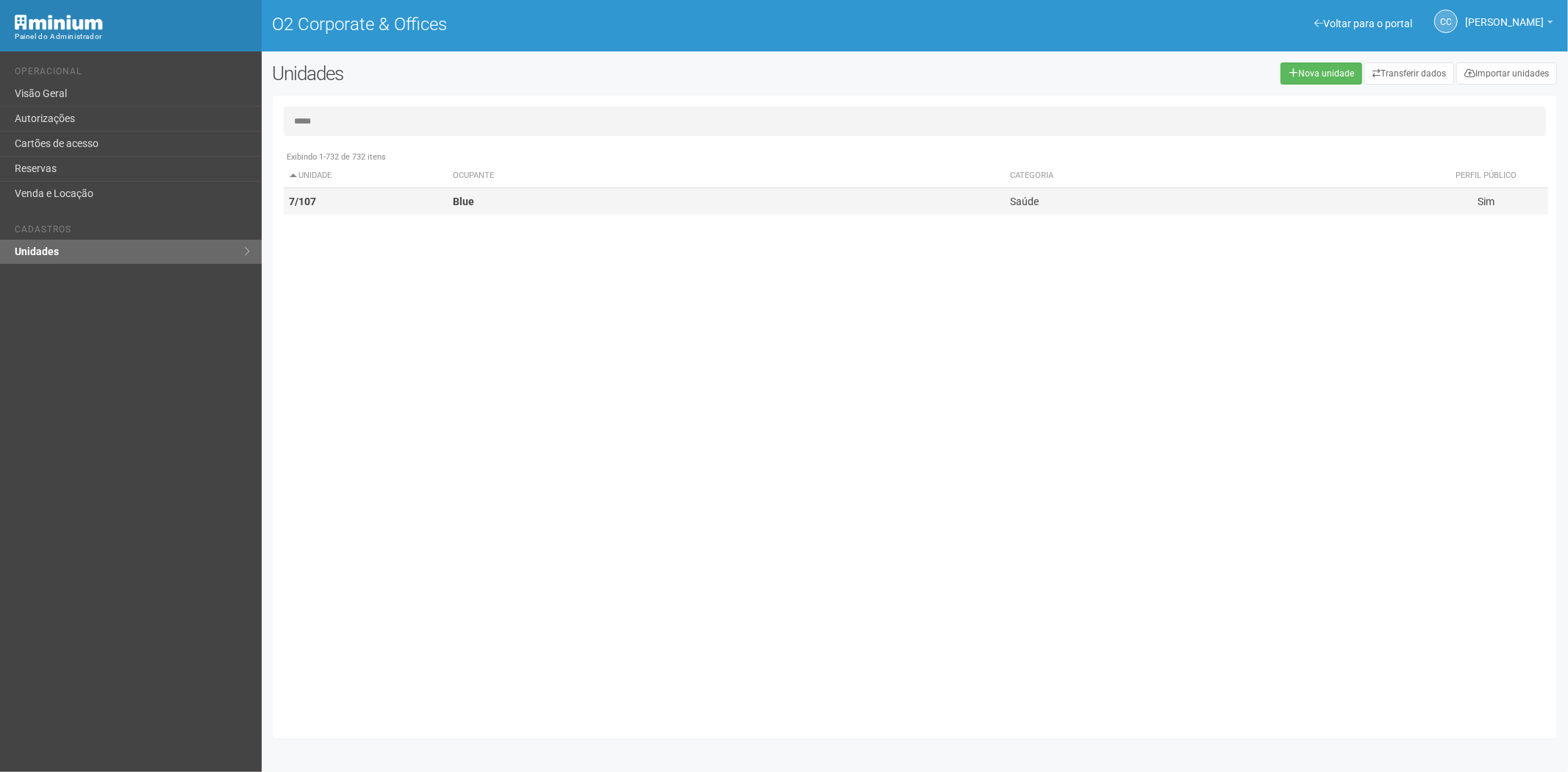
click at [451, 201] on td "Blue" at bounding box center [725, 202] width 557 height 27
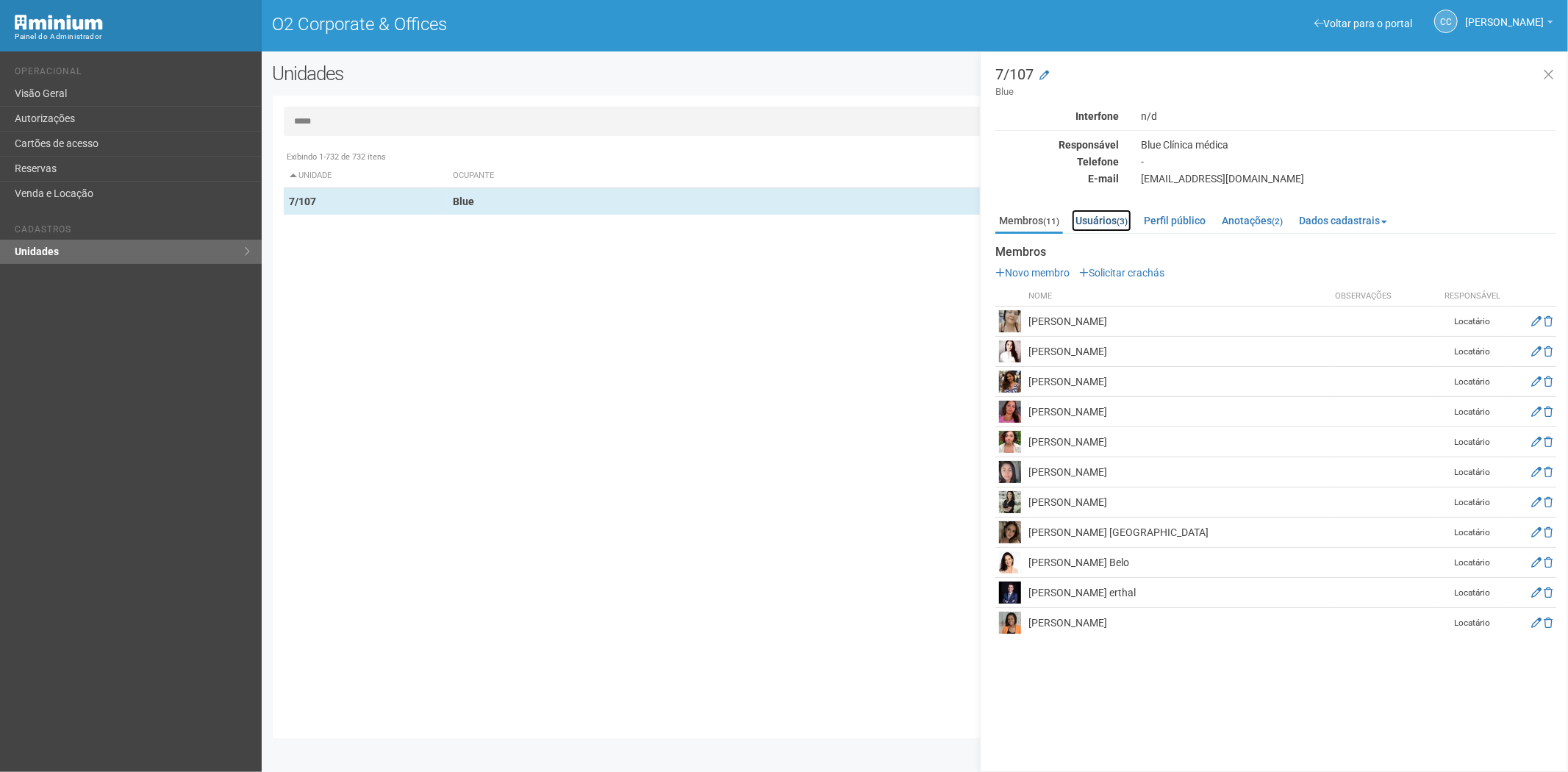
click at [1094, 214] on link "Usuários (3)" at bounding box center [1102, 221] width 60 height 22
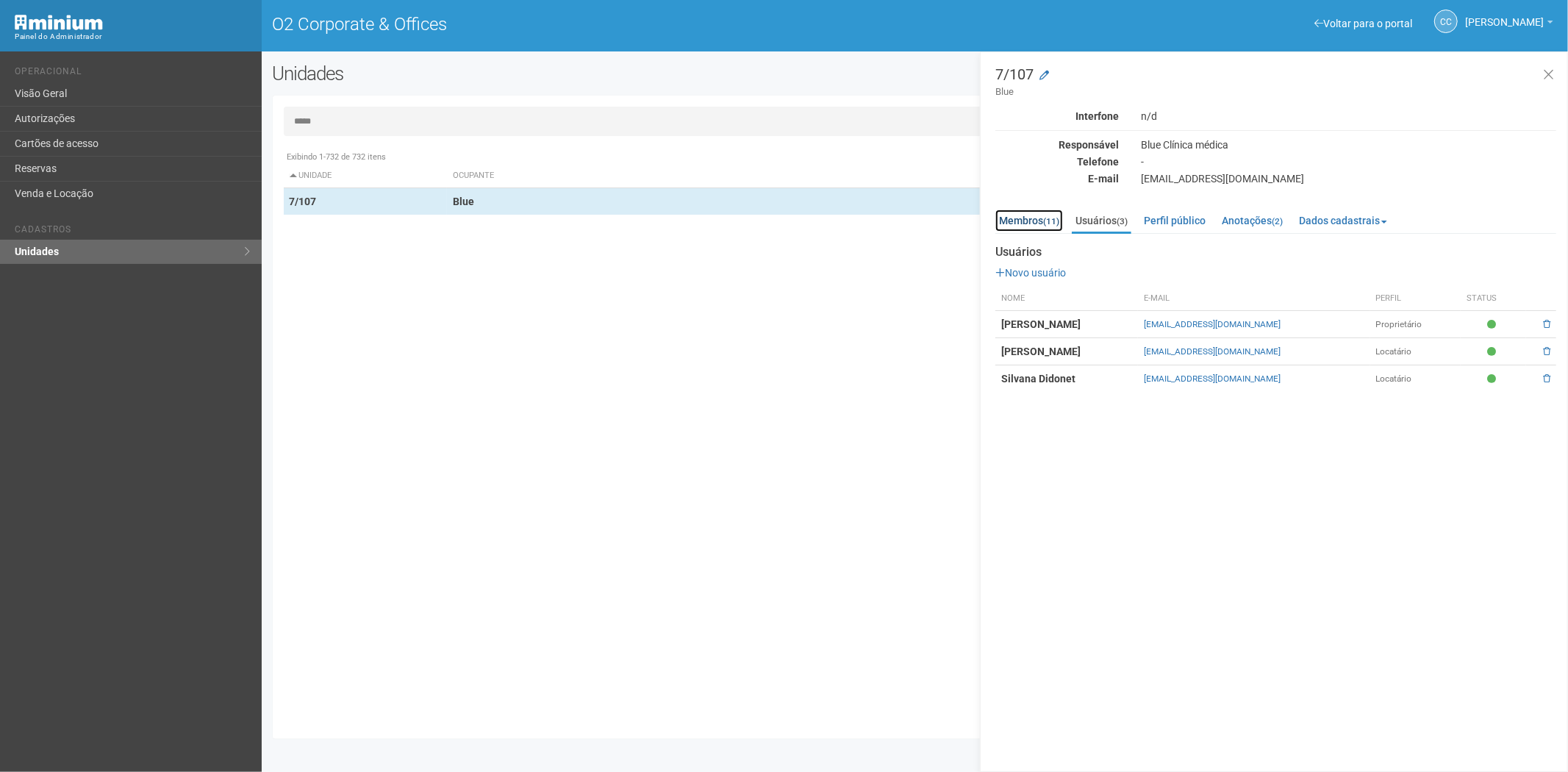
click at [1034, 219] on link "Membros (11)" at bounding box center [1029, 221] width 68 height 22
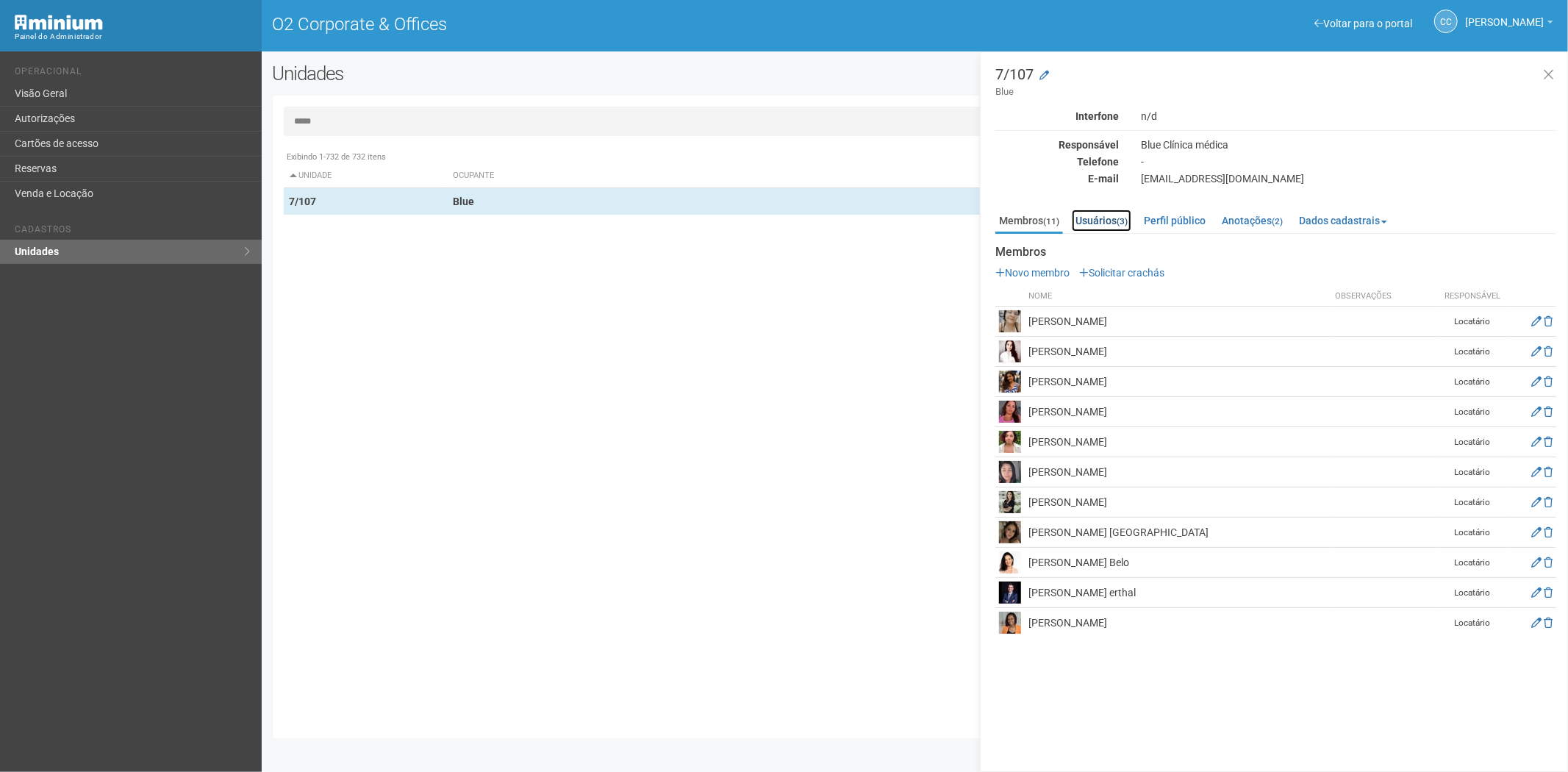
click at [1105, 224] on link "Usuários (3)" at bounding box center [1102, 221] width 60 height 22
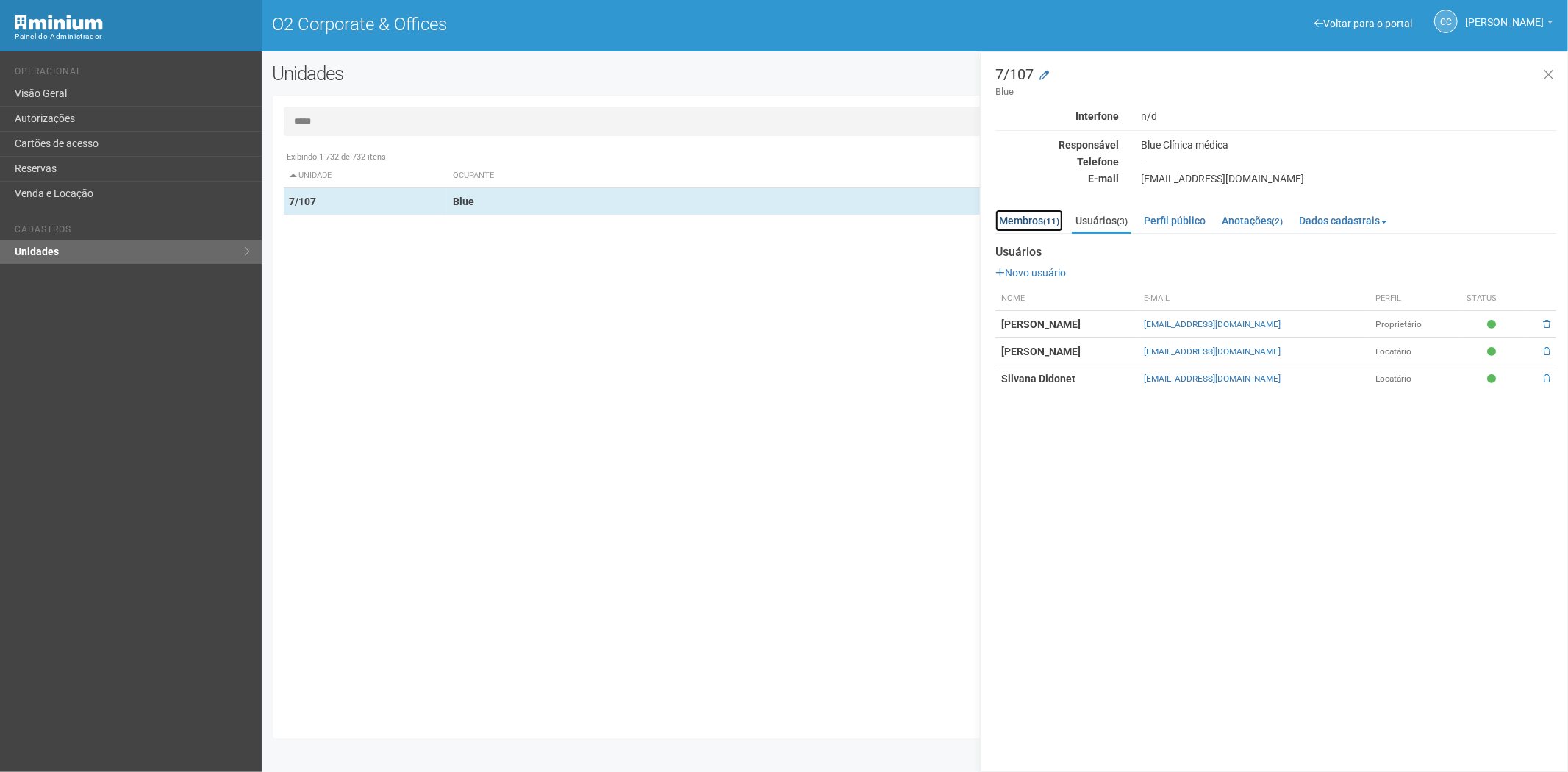
click at [1025, 221] on link "Membros (11)" at bounding box center [1029, 221] width 68 height 22
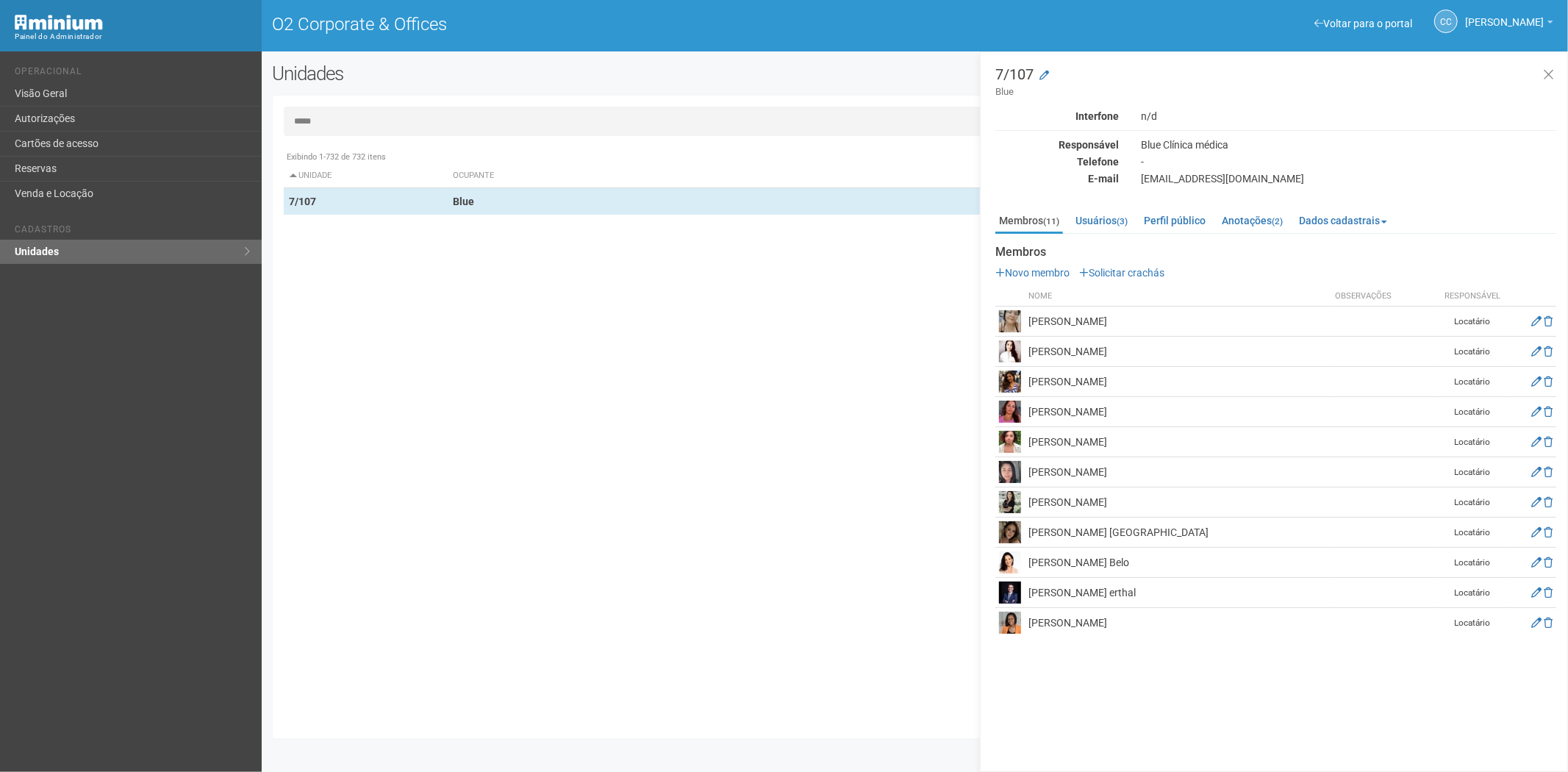
drag, startPoint x: 412, startPoint y: 125, endPoint x: 424, endPoint y: 120, distance: 13.0
click at [420, 120] on input "*****" at bounding box center [915, 121] width 1263 height 30
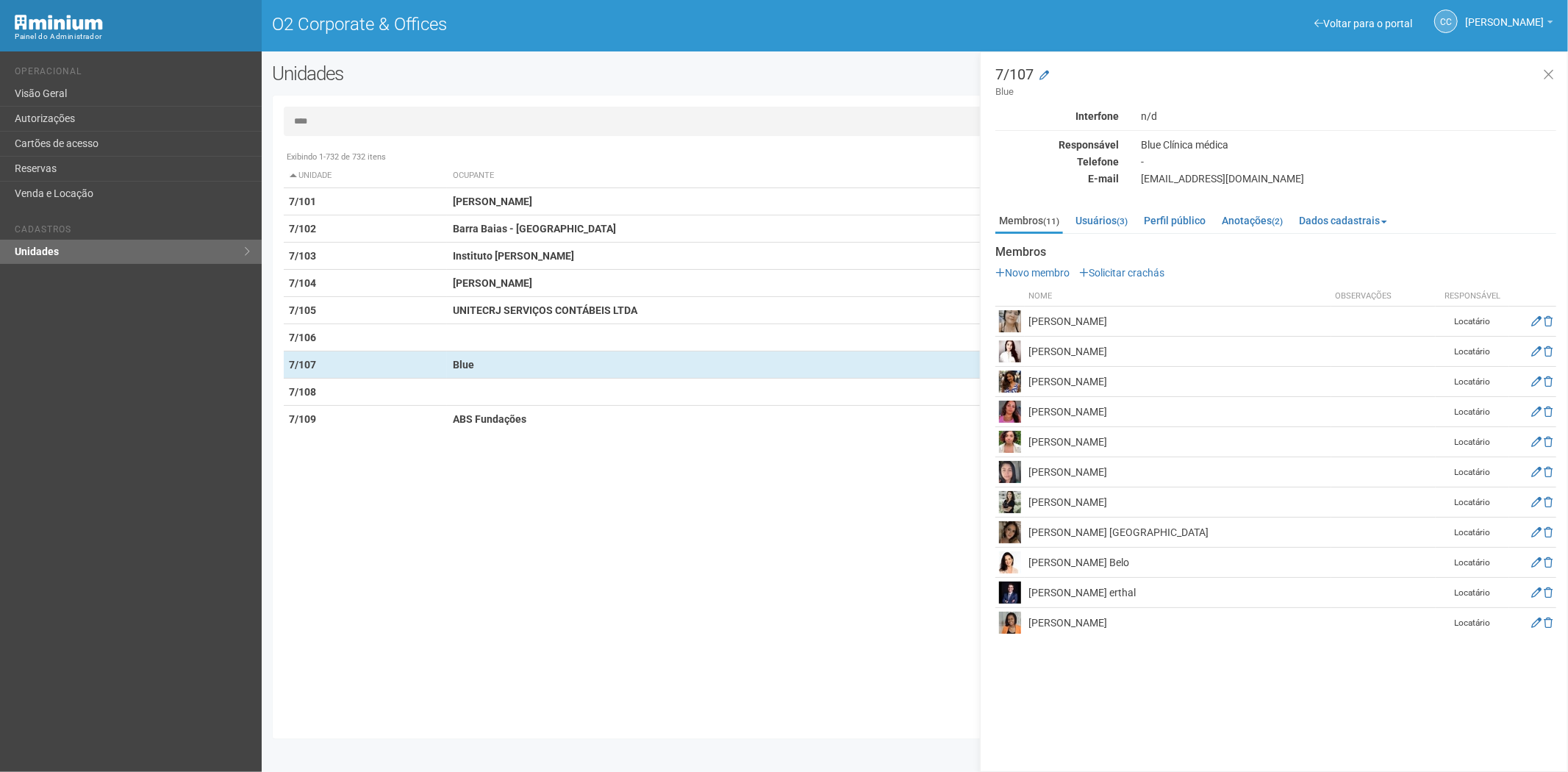
type input "****"
click at [110, 141] on link "Cartões de acesso" at bounding box center [131, 144] width 261 height 25
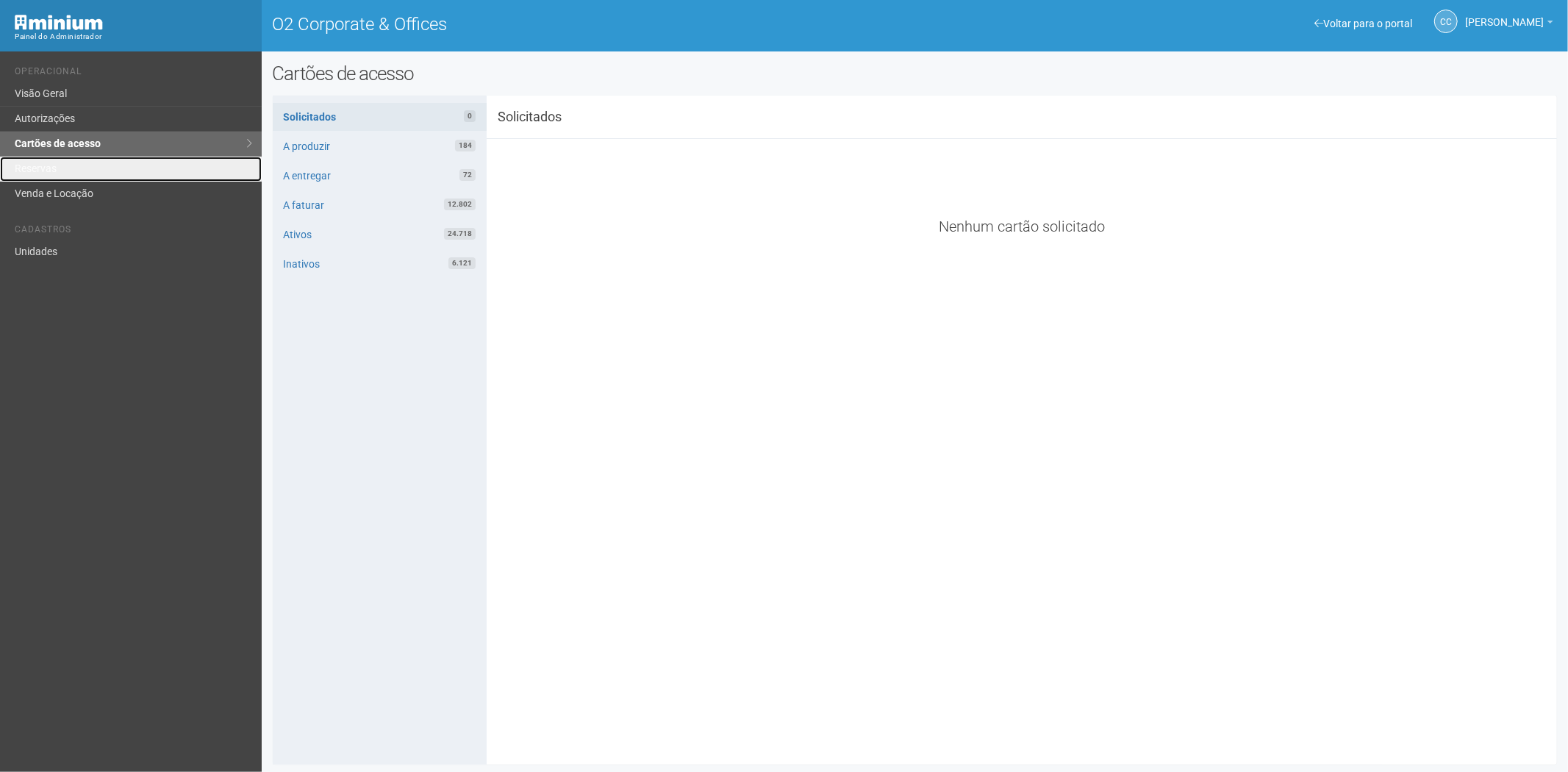
drag, startPoint x: 78, startPoint y: 165, endPoint x: 214, endPoint y: 212, distance: 143.9
click at [78, 165] on link "Reservas" at bounding box center [131, 168] width 261 height 25
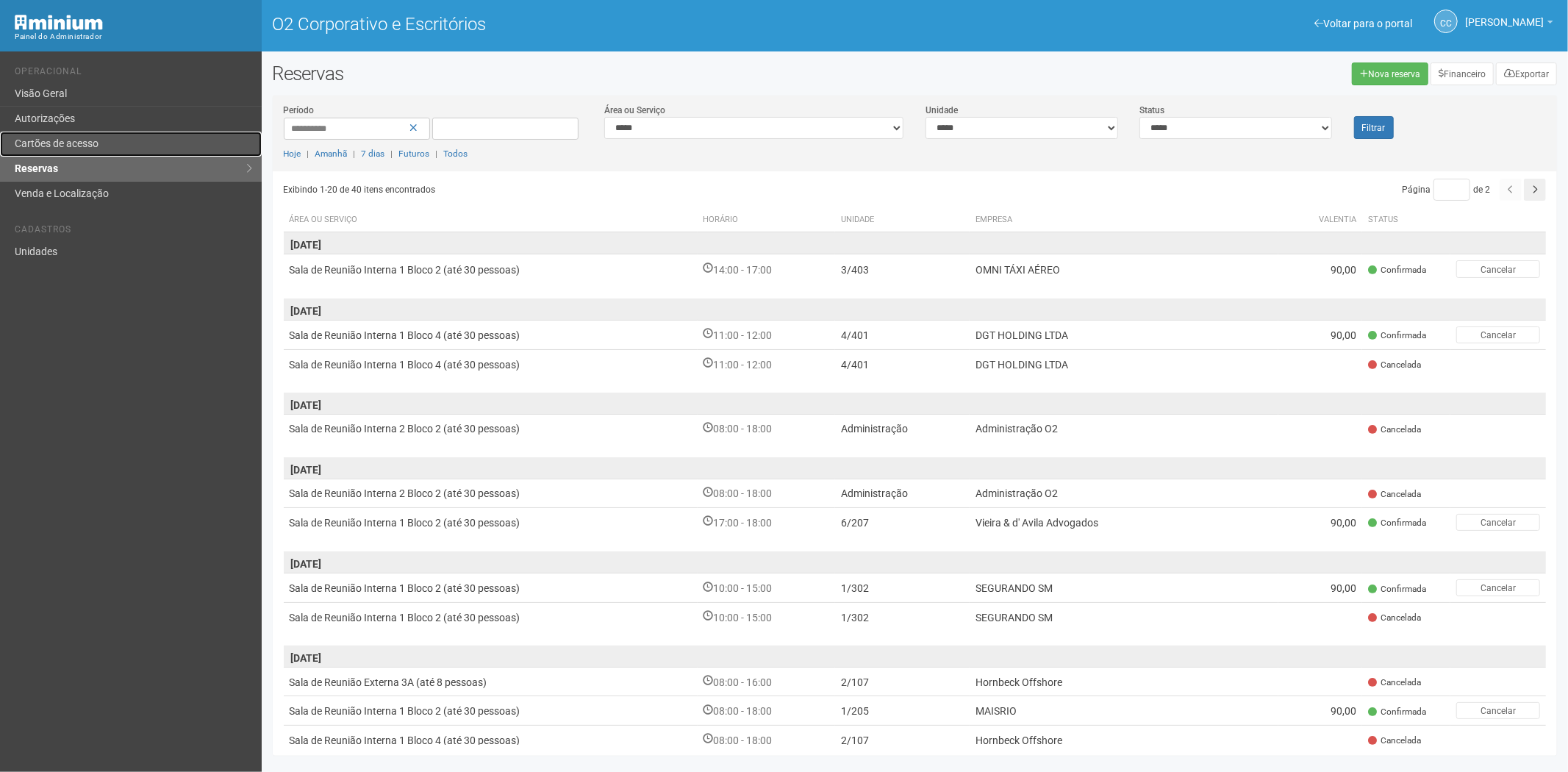
click at [202, 140] on link "Cartões de acesso" at bounding box center [131, 144] width 261 height 25
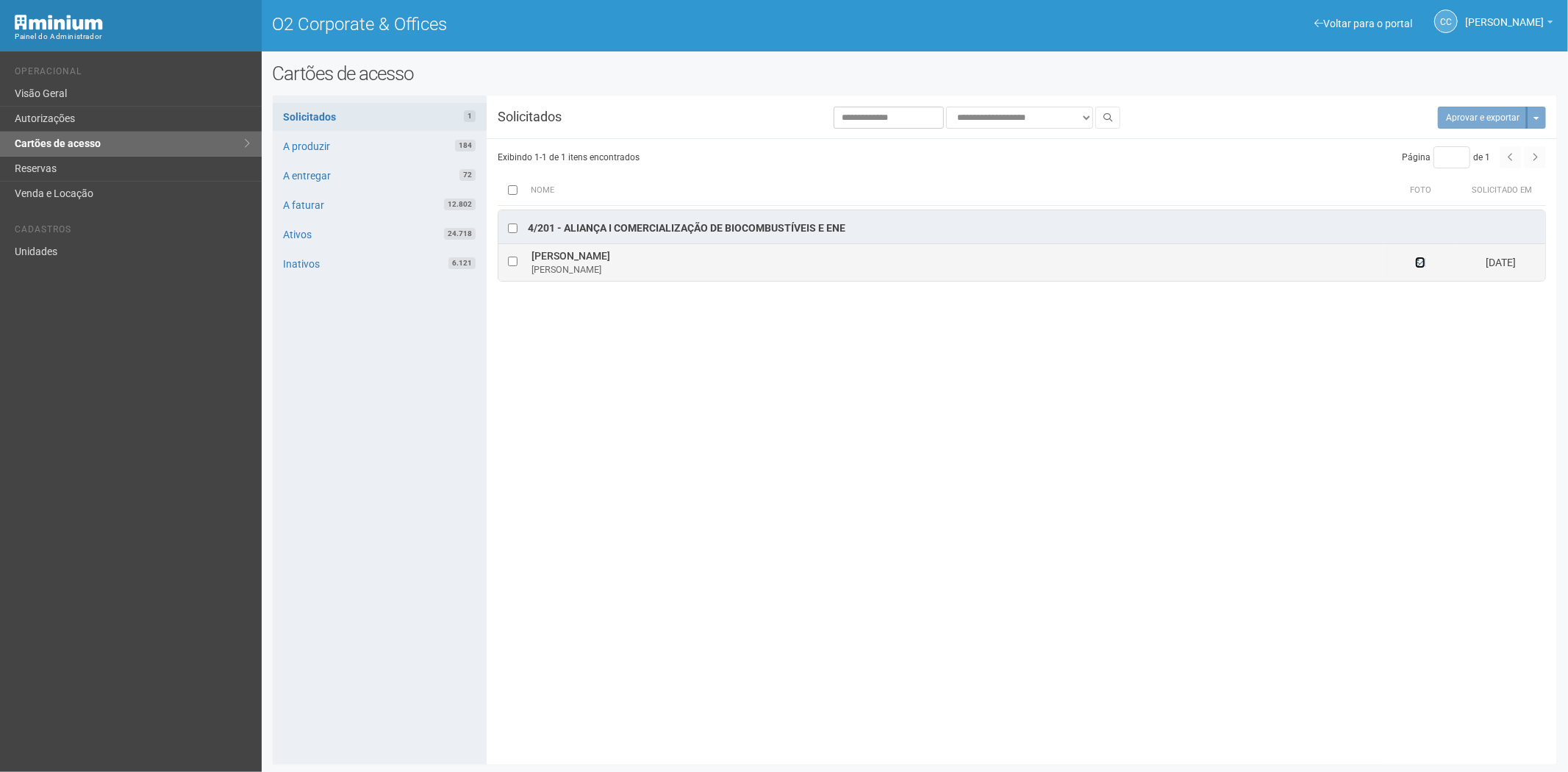
click at [1421, 267] on icon at bounding box center [1420, 262] width 10 height 10
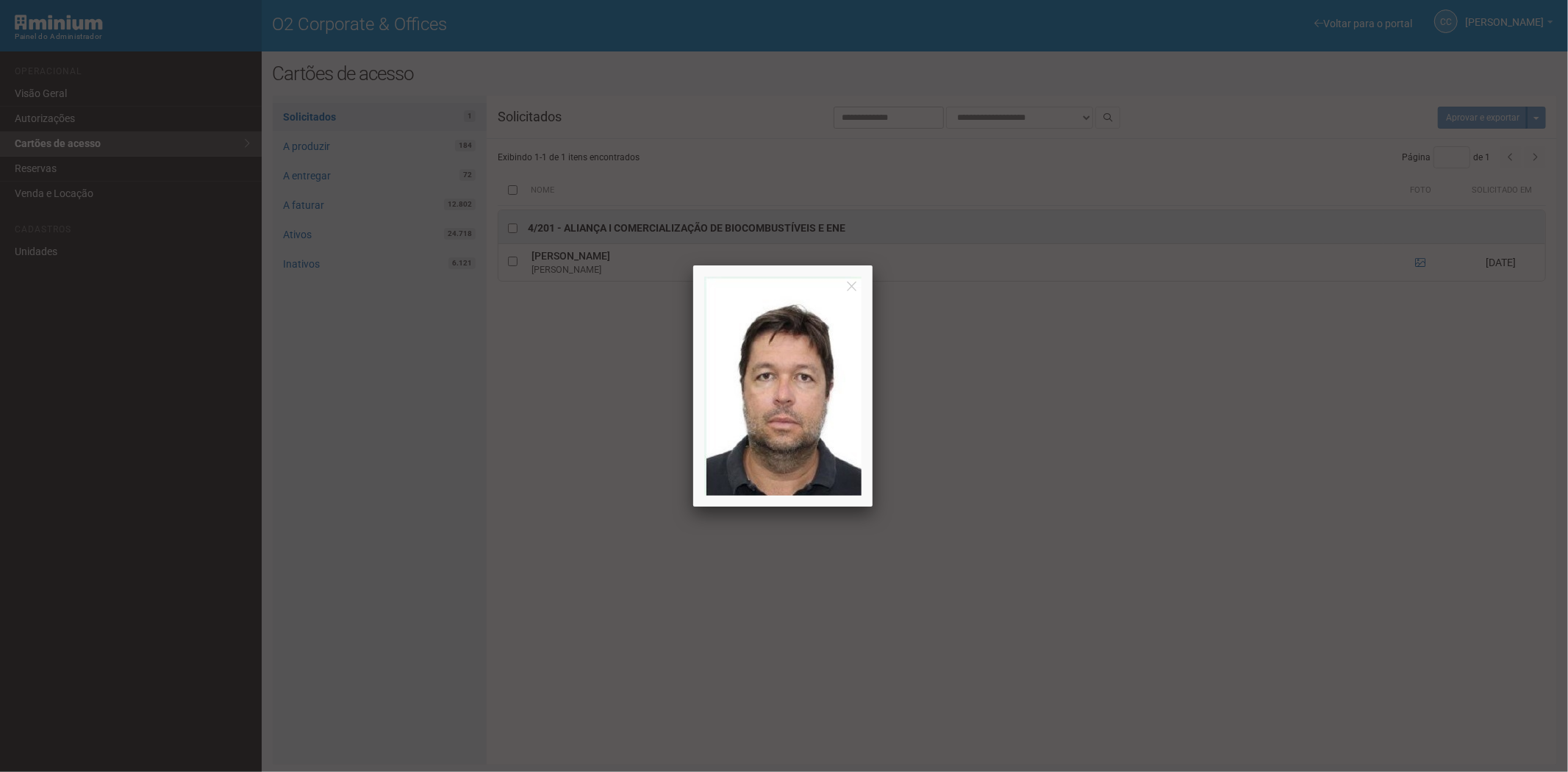
click at [1193, 538] on div at bounding box center [784, 386] width 1568 height 772
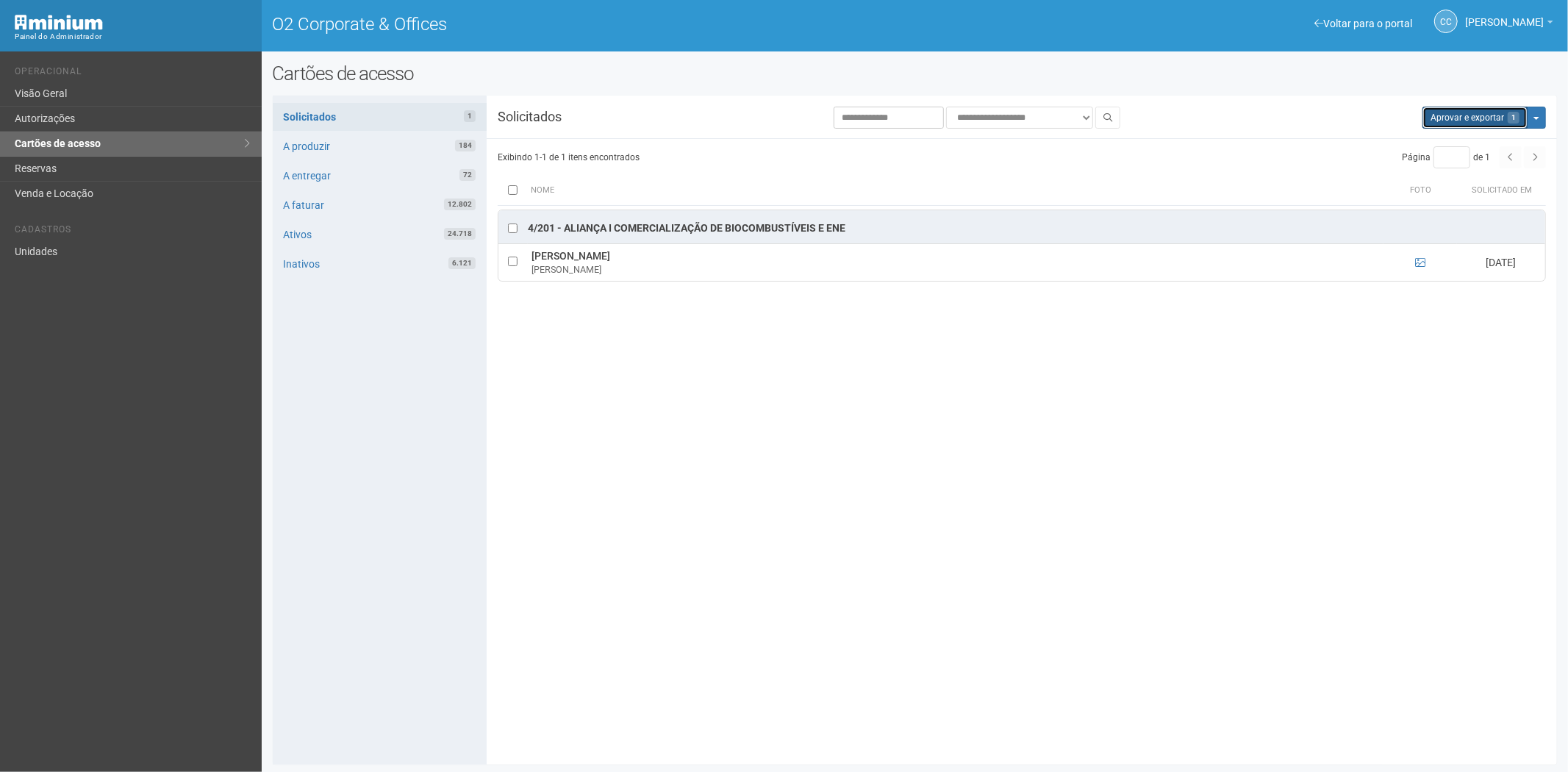
click at [1446, 125] on button "Aprovar e exportar 1" at bounding box center [1475, 118] width 105 height 22
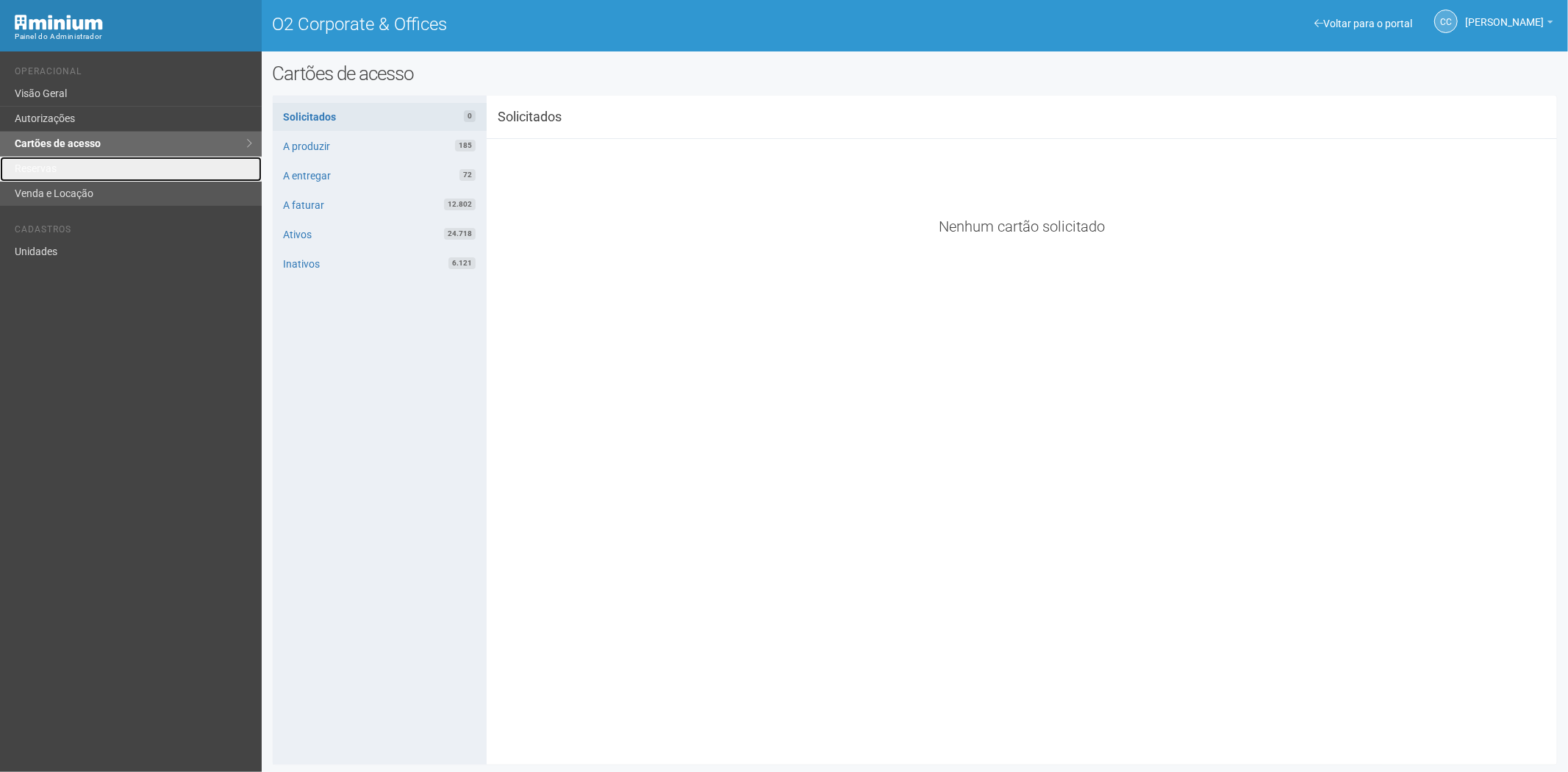
click at [122, 175] on link "Reservas" at bounding box center [131, 168] width 261 height 25
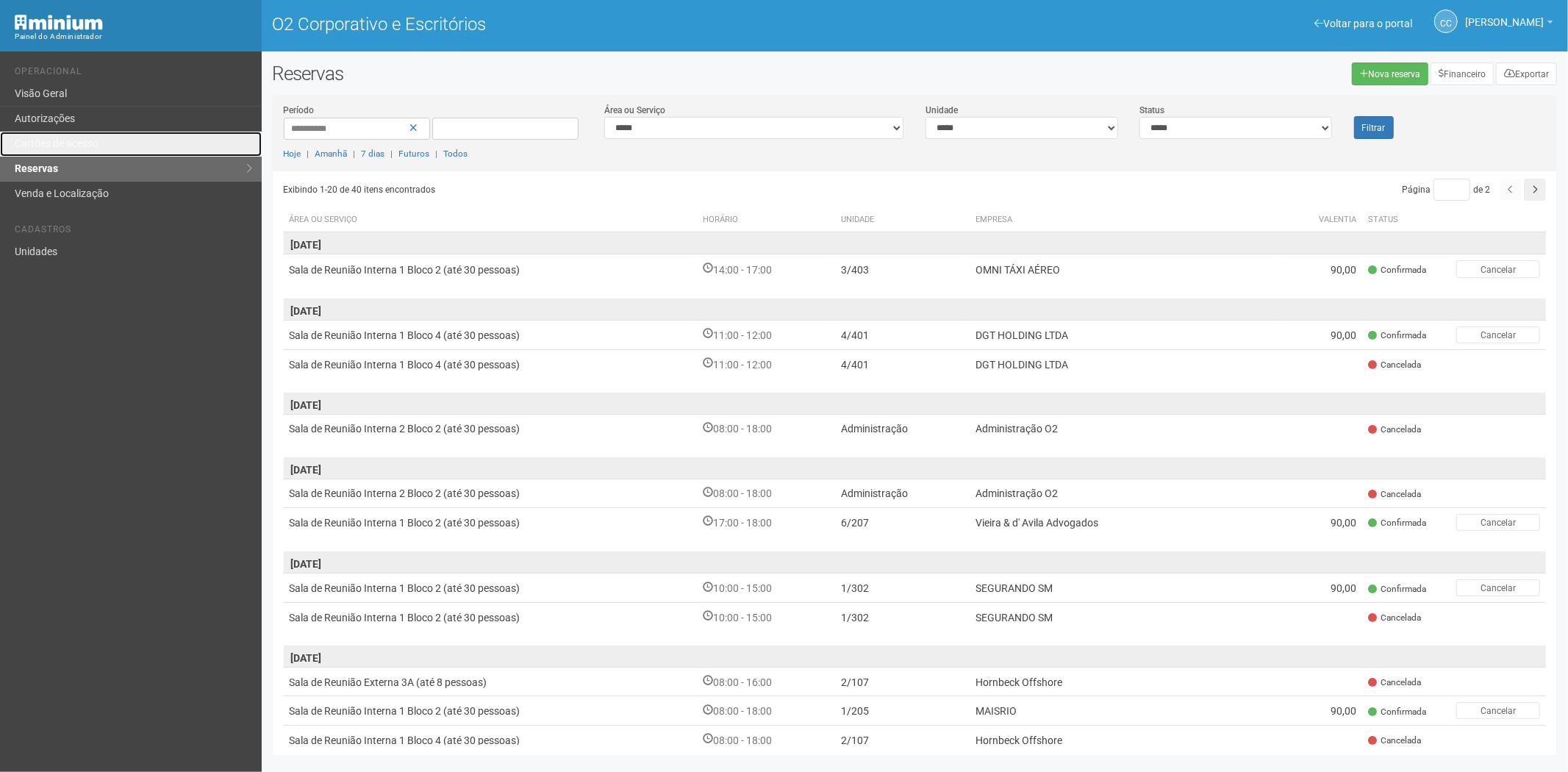
click at [110, 144] on link "Cartões de acesso" at bounding box center [131, 144] width 261 height 25
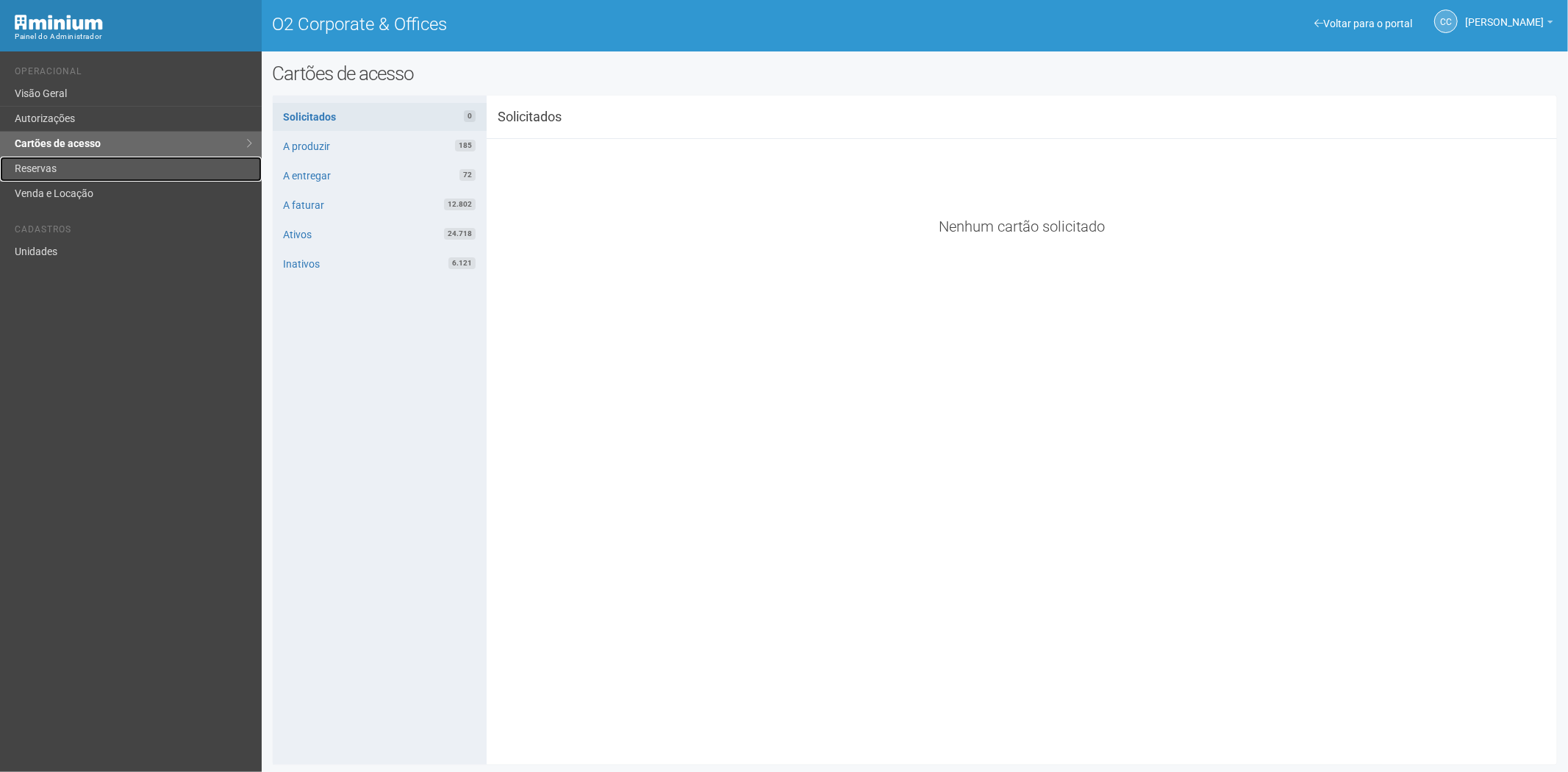
click at [94, 158] on link "Reservas" at bounding box center [131, 168] width 261 height 25
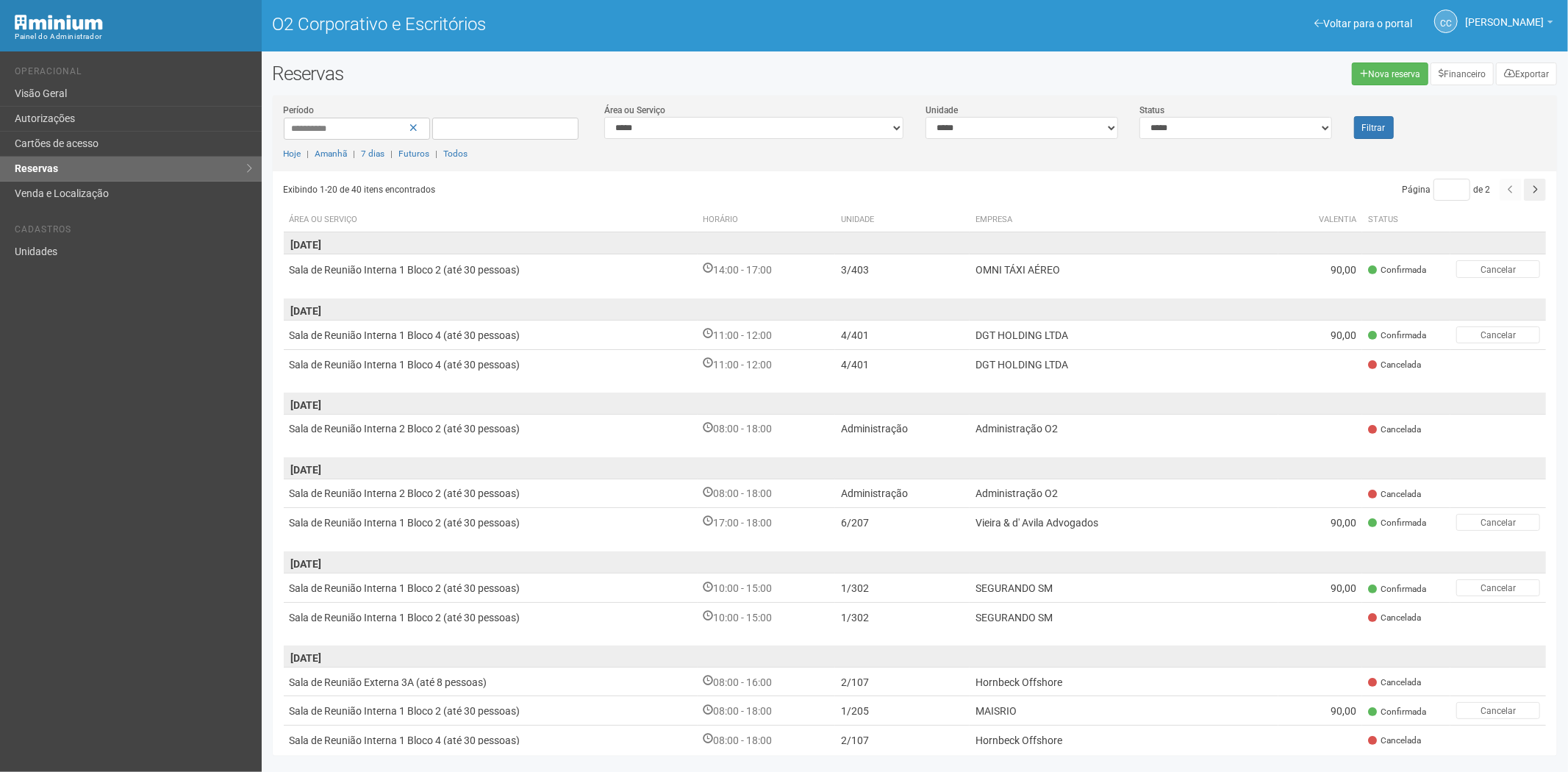
drag, startPoint x: 137, startPoint y: 449, endPoint x: 149, endPoint y: 393, distance: 57.3
click at [137, 449] on div "Voltar para o portal Operacional Visão Geral Autorizações Cartões de acesso Res…" at bounding box center [131, 412] width 261 height 721
click at [104, 97] on link "Visão Geral" at bounding box center [131, 93] width 261 height 25
click at [176, 148] on link "Cartões de acesso" at bounding box center [131, 144] width 261 height 25
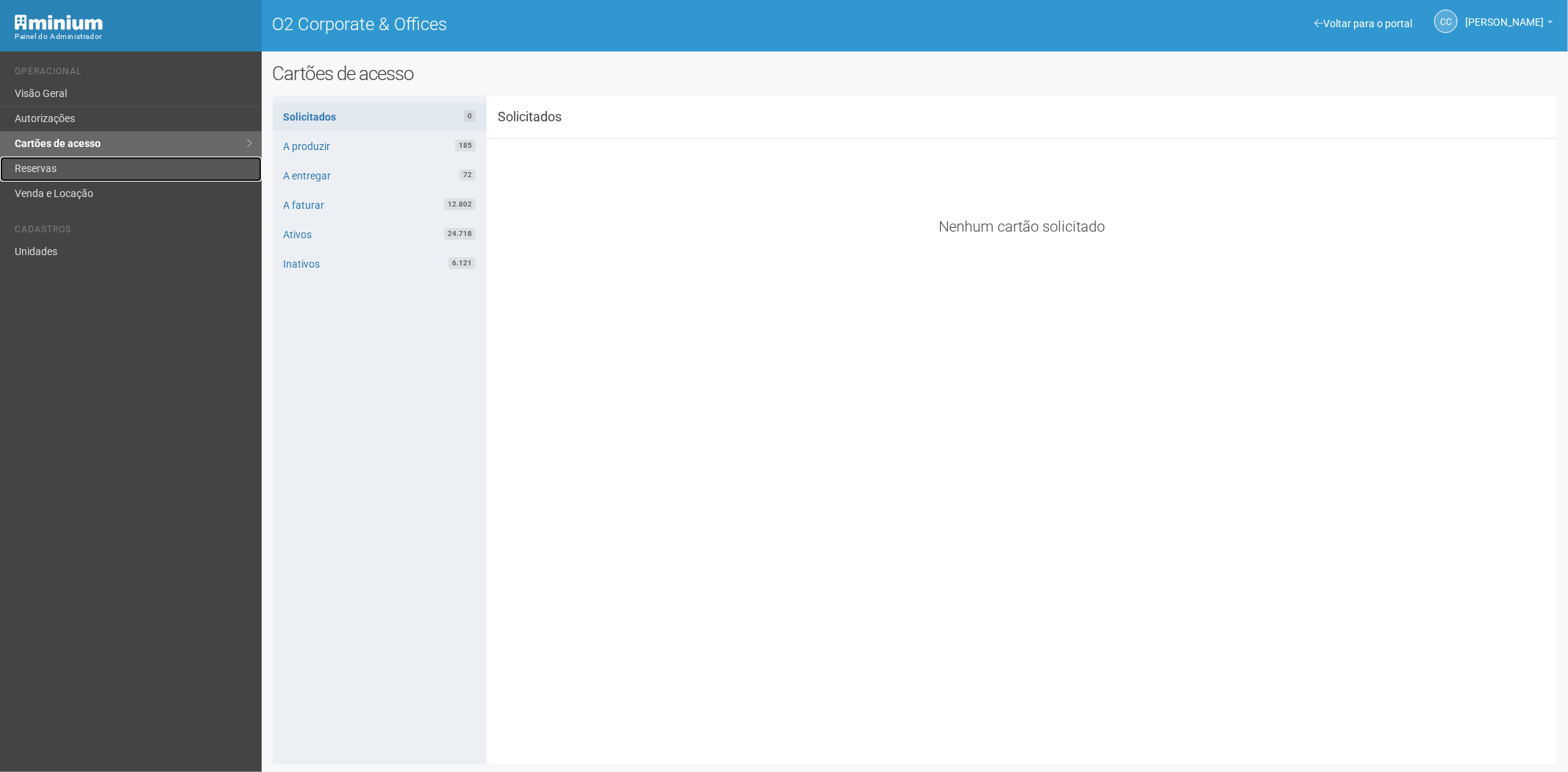
click at [83, 160] on link "Reservas" at bounding box center [131, 168] width 261 height 25
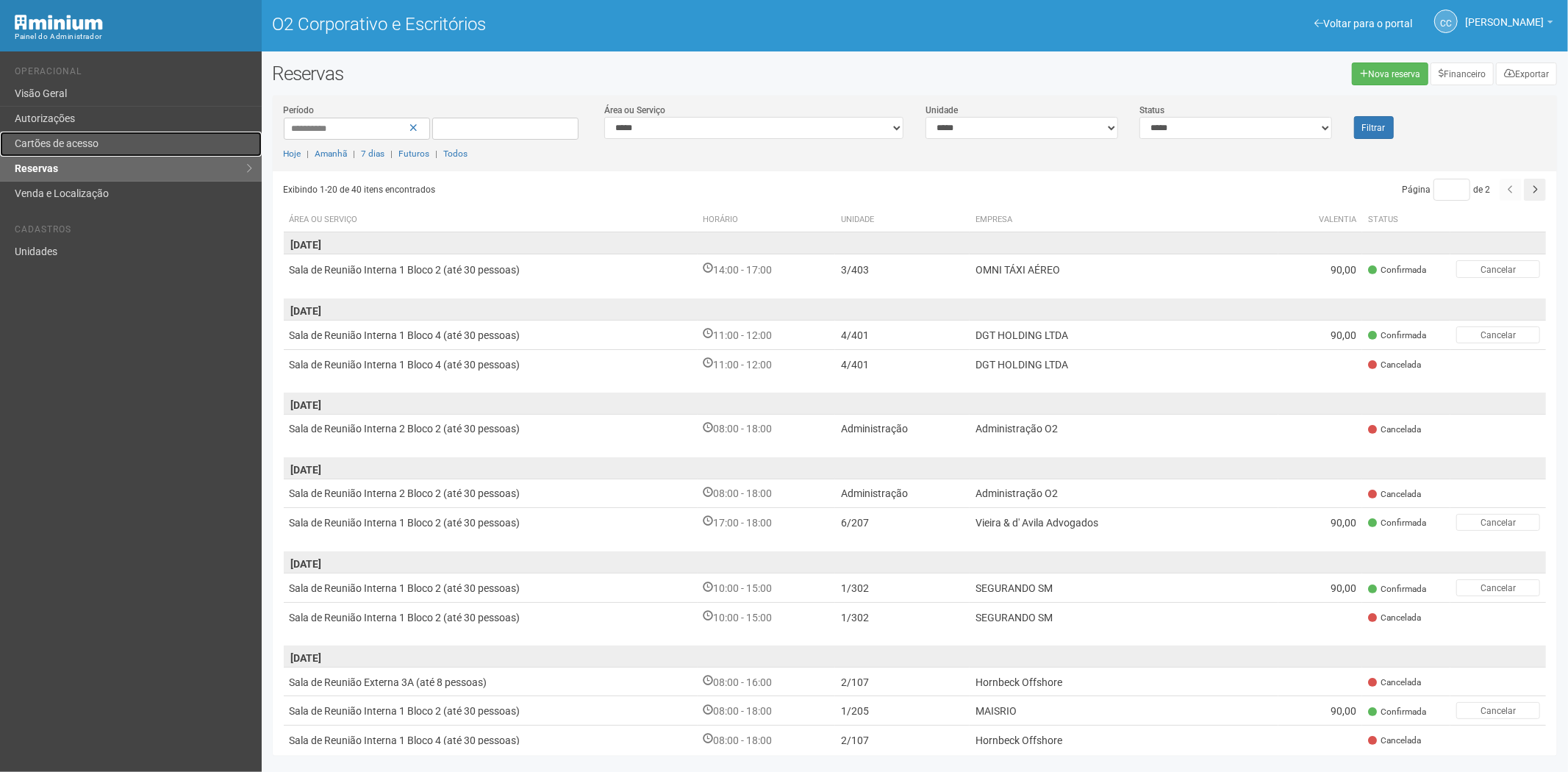
drag, startPoint x: 115, startPoint y: 144, endPoint x: 155, endPoint y: 147, distance: 40.1
click at [115, 144] on link "Cartões de acesso" at bounding box center [131, 144] width 261 height 25
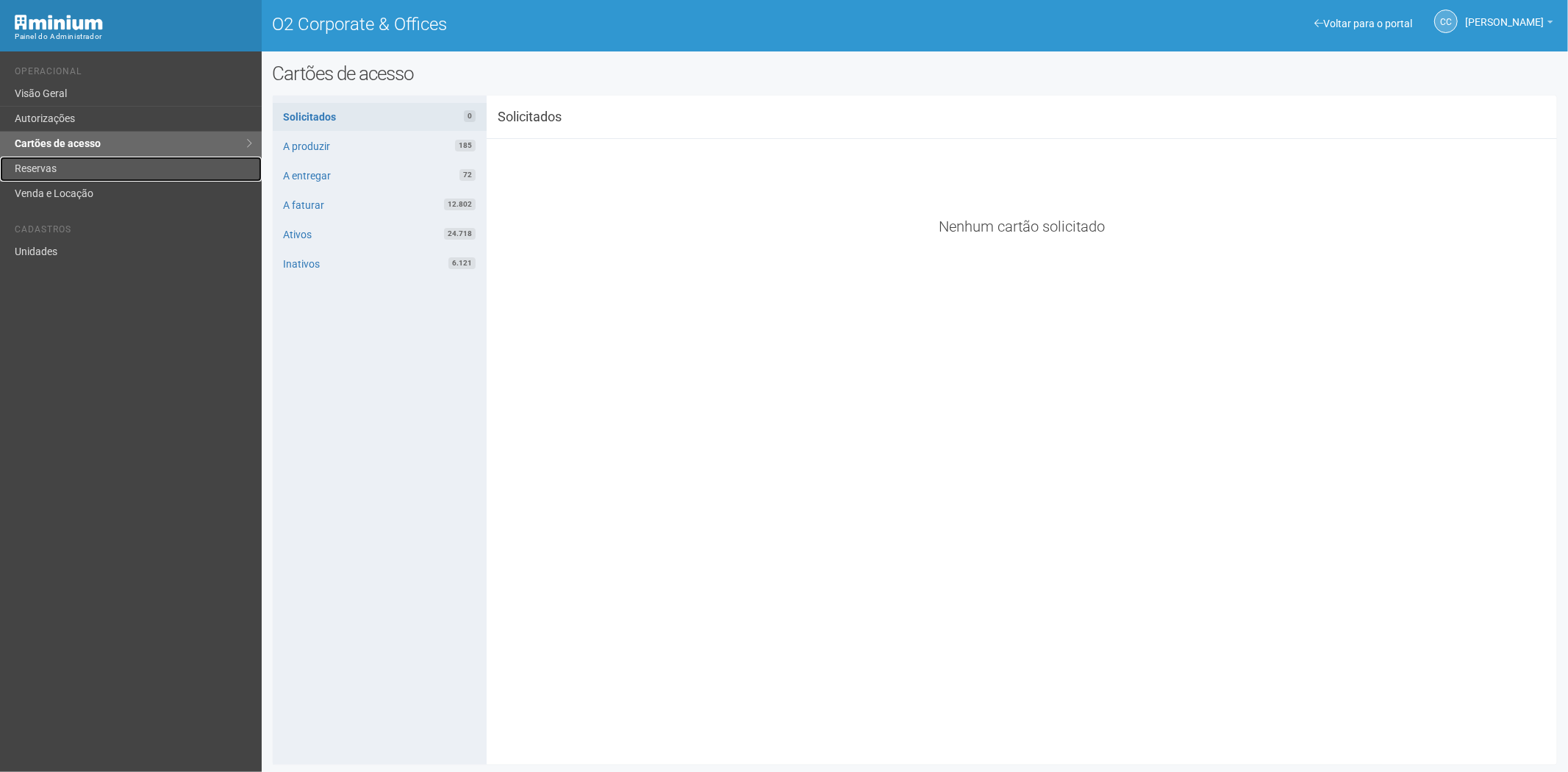
click at [56, 167] on link "Reservas" at bounding box center [131, 168] width 261 height 25
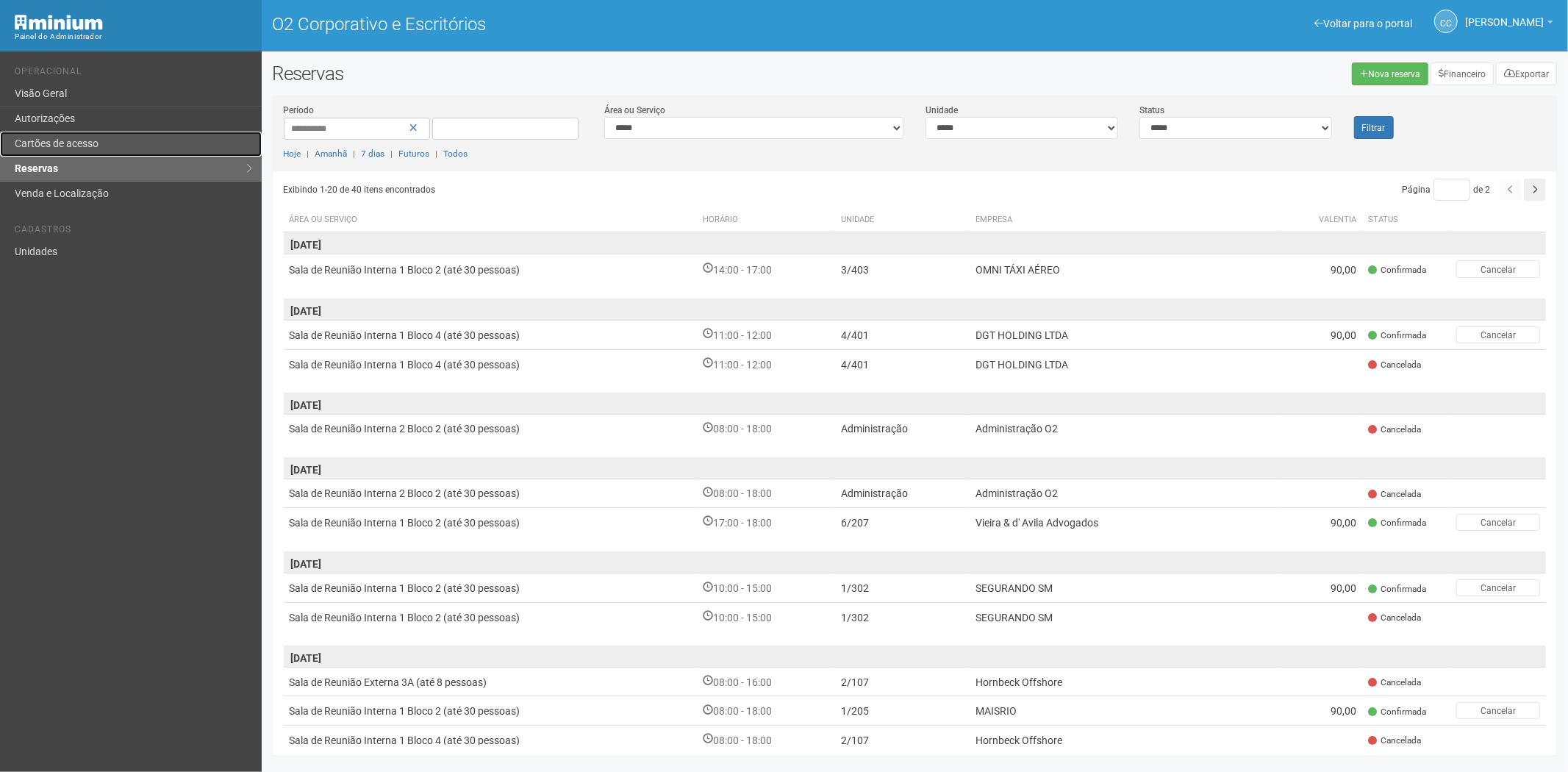
click at [108, 142] on link "Cartões de acesso" at bounding box center [131, 144] width 261 height 25
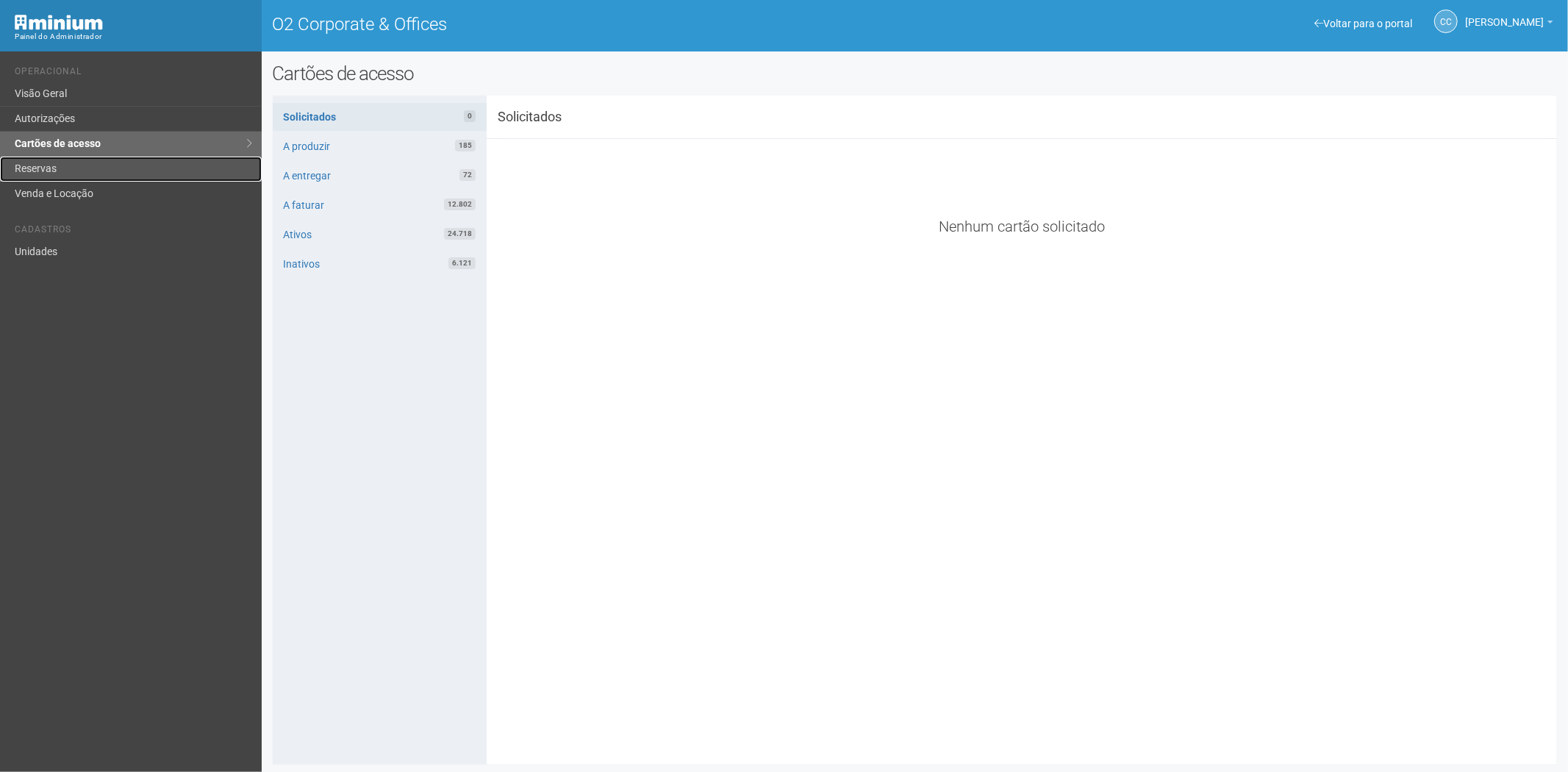
click at [61, 163] on link "Reservas" at bounding box center [131, 168] width 261 height 25
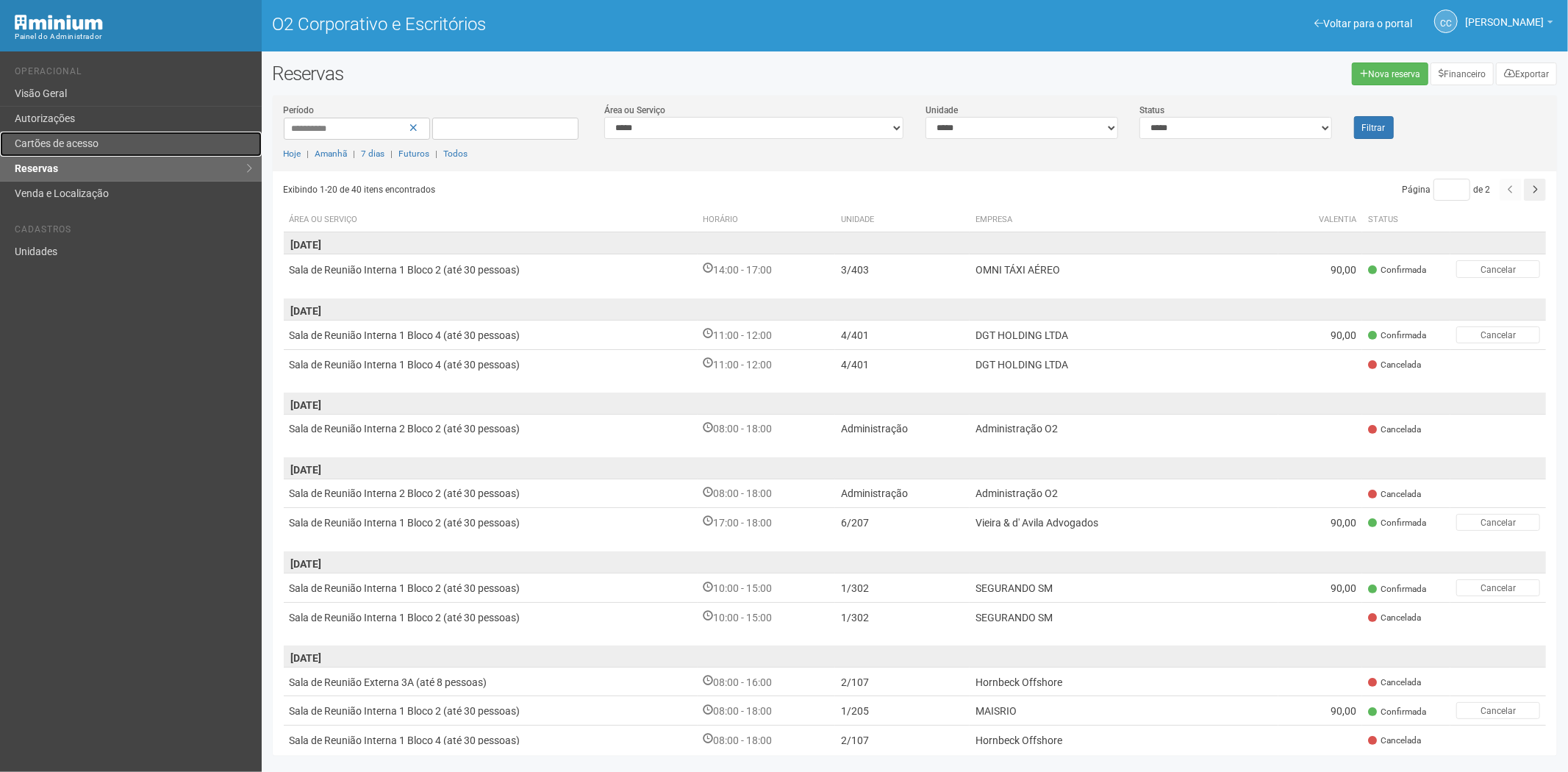
click at [90, 148] on font "Cartões de acesso" at bounding box center [56, 143] width 84 height 12
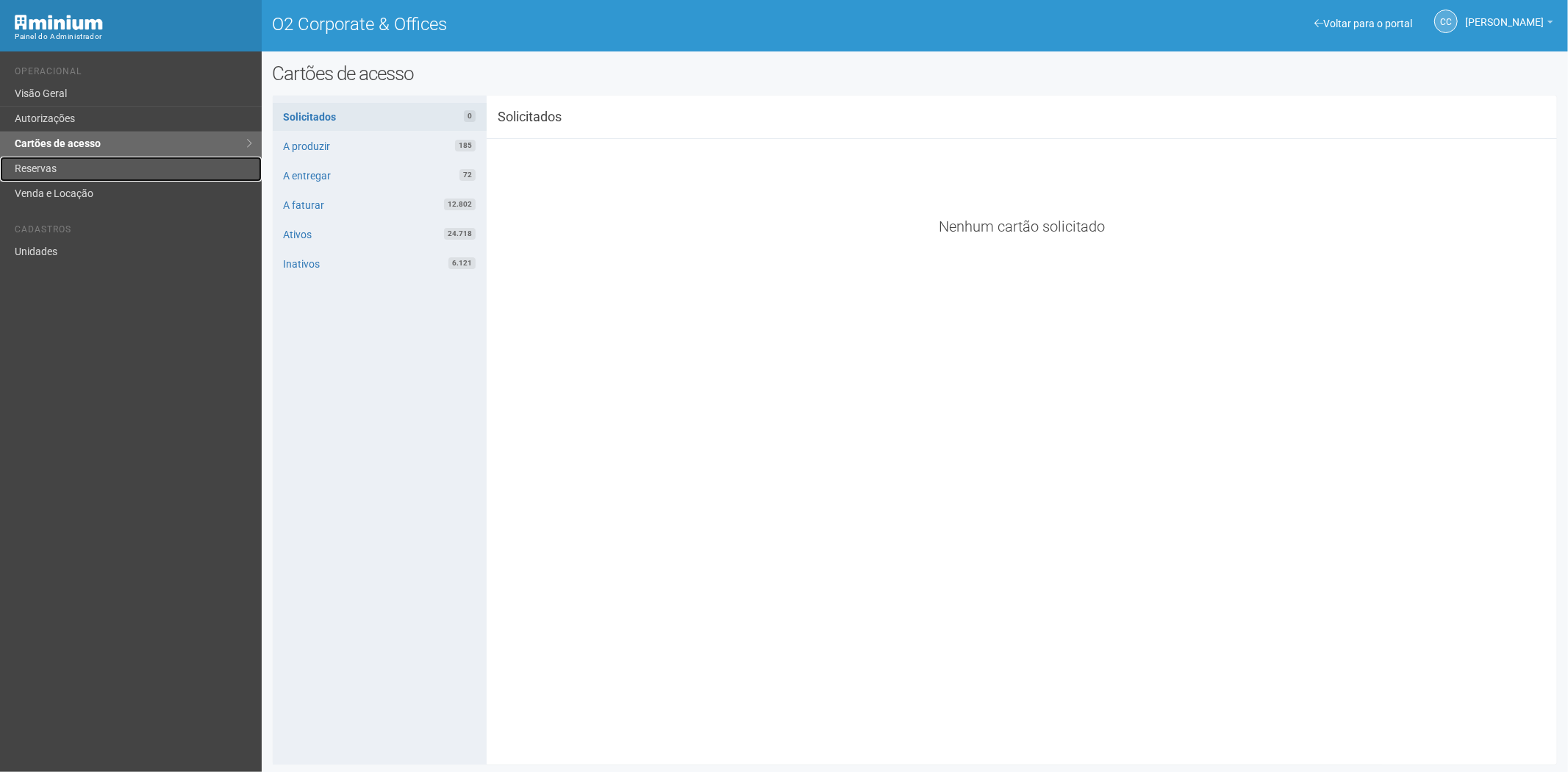
click at [52, 167] on link "Reservas" at bounding box center [131, 168] width 261 height 25
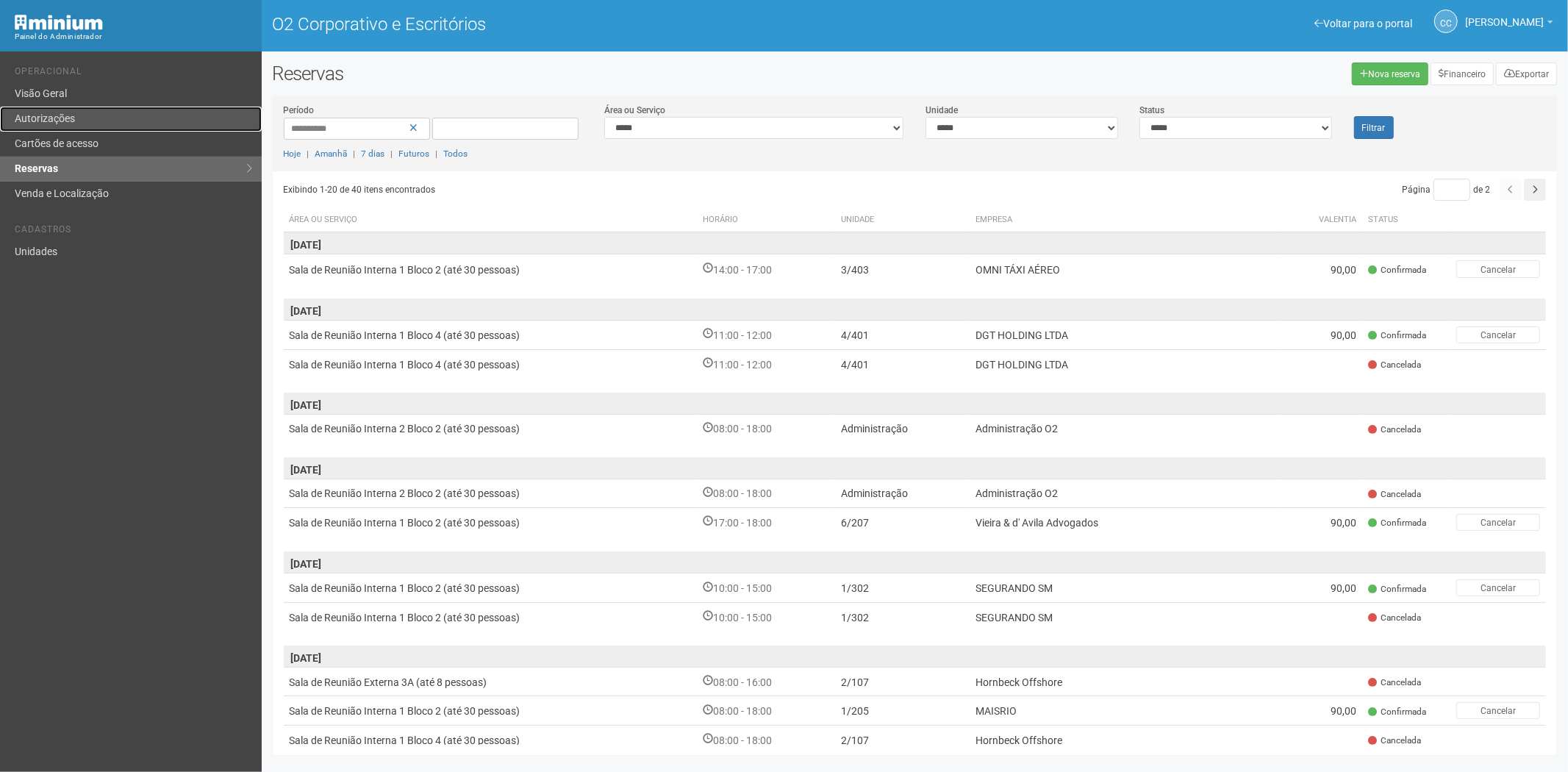
click at [69, 122] on font "Autorizações" at bounding box center [45, 118] width 61 height 12
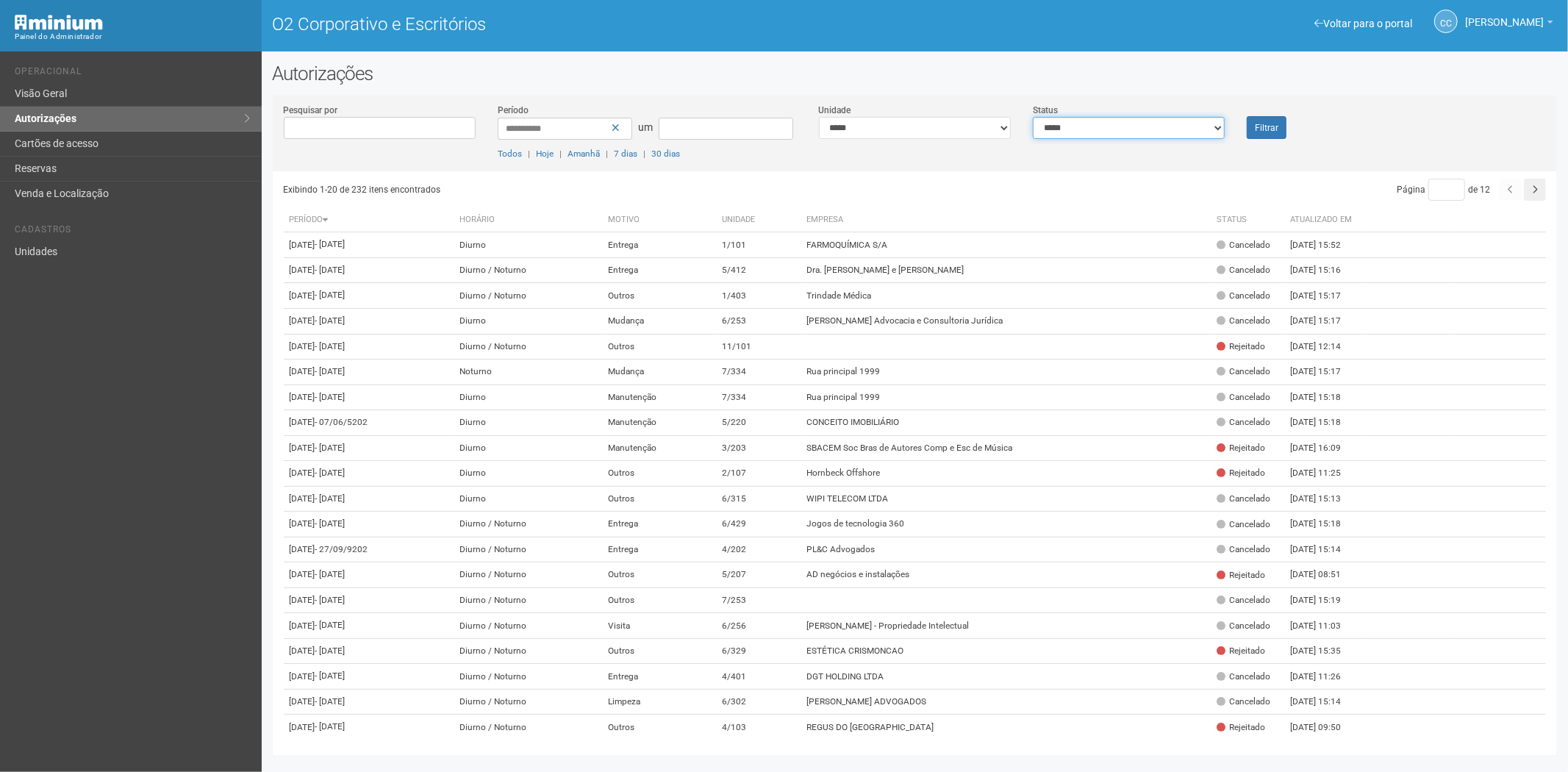
drag, startPoint x: 1079, startPoint y: 124, endPoint x: 1082, endPoint y: 137, distance: 13.3
click at [1079, 125] on select "**********" at bounding box center [1129, 128] width 192 height 22
select select "*"
click at [1033, 117] on select "**********" at bounding box center [1129, 128] width 192 height 22
click at [1260, 132] on button "Filtrar" at bounding box center [1267, 128] width 40 height 23
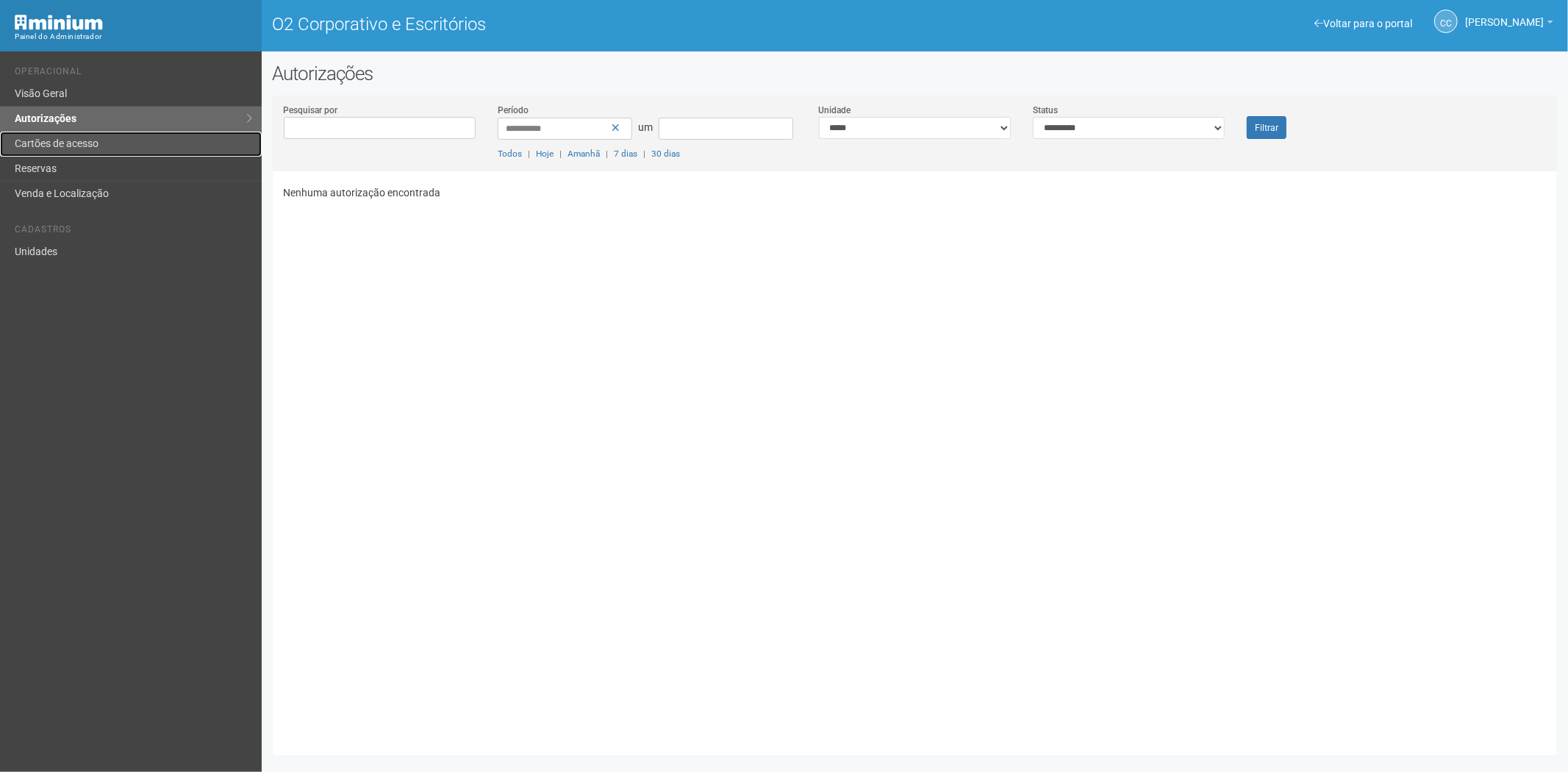
click at [84, 146] on font "Cartões de acesso" at bounding box center [56, 143] width 84 height 12
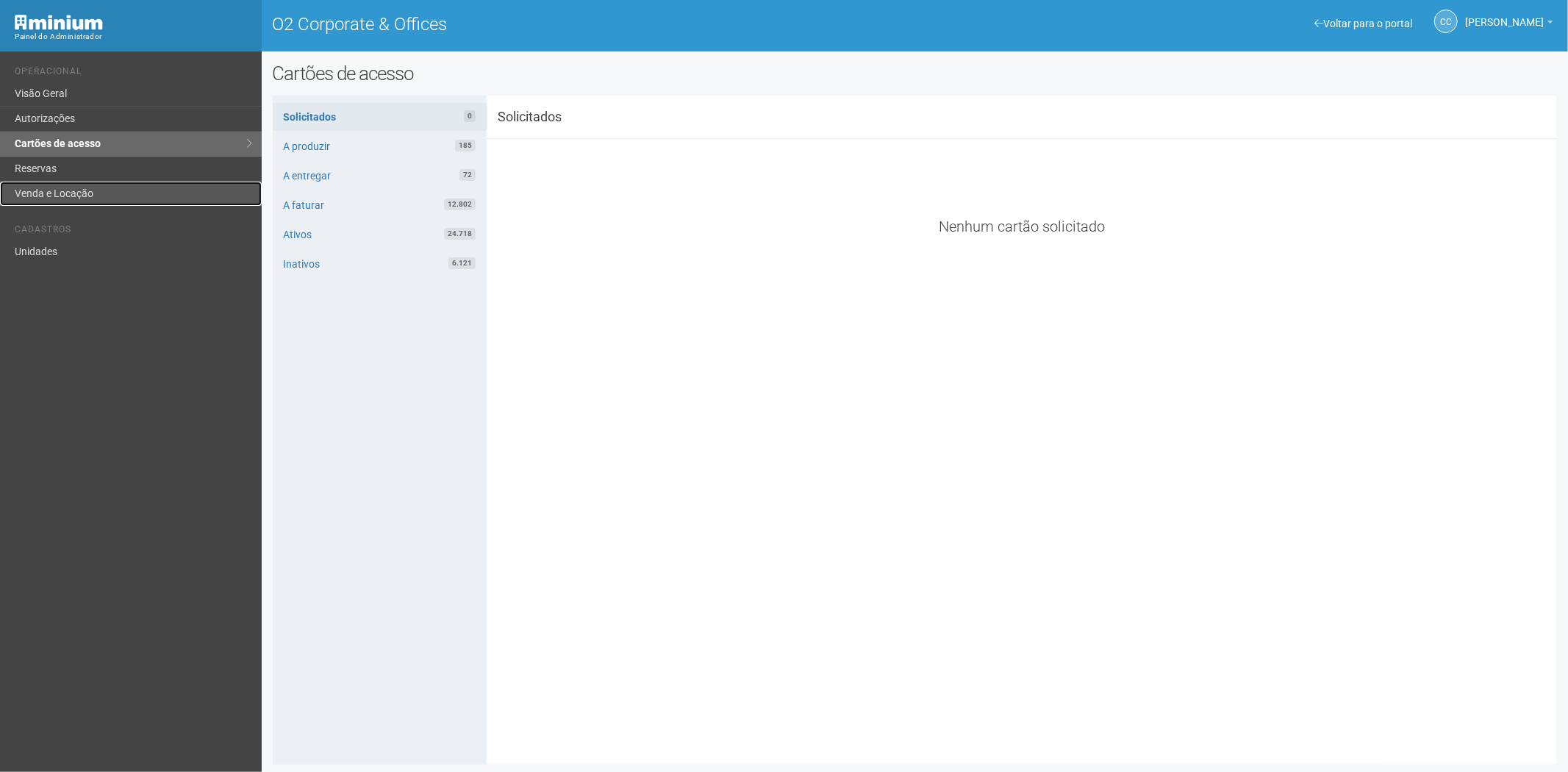
click at [100, 182] on link "Venda e Locação" at bounding box center [131, 194] width 261 height 24
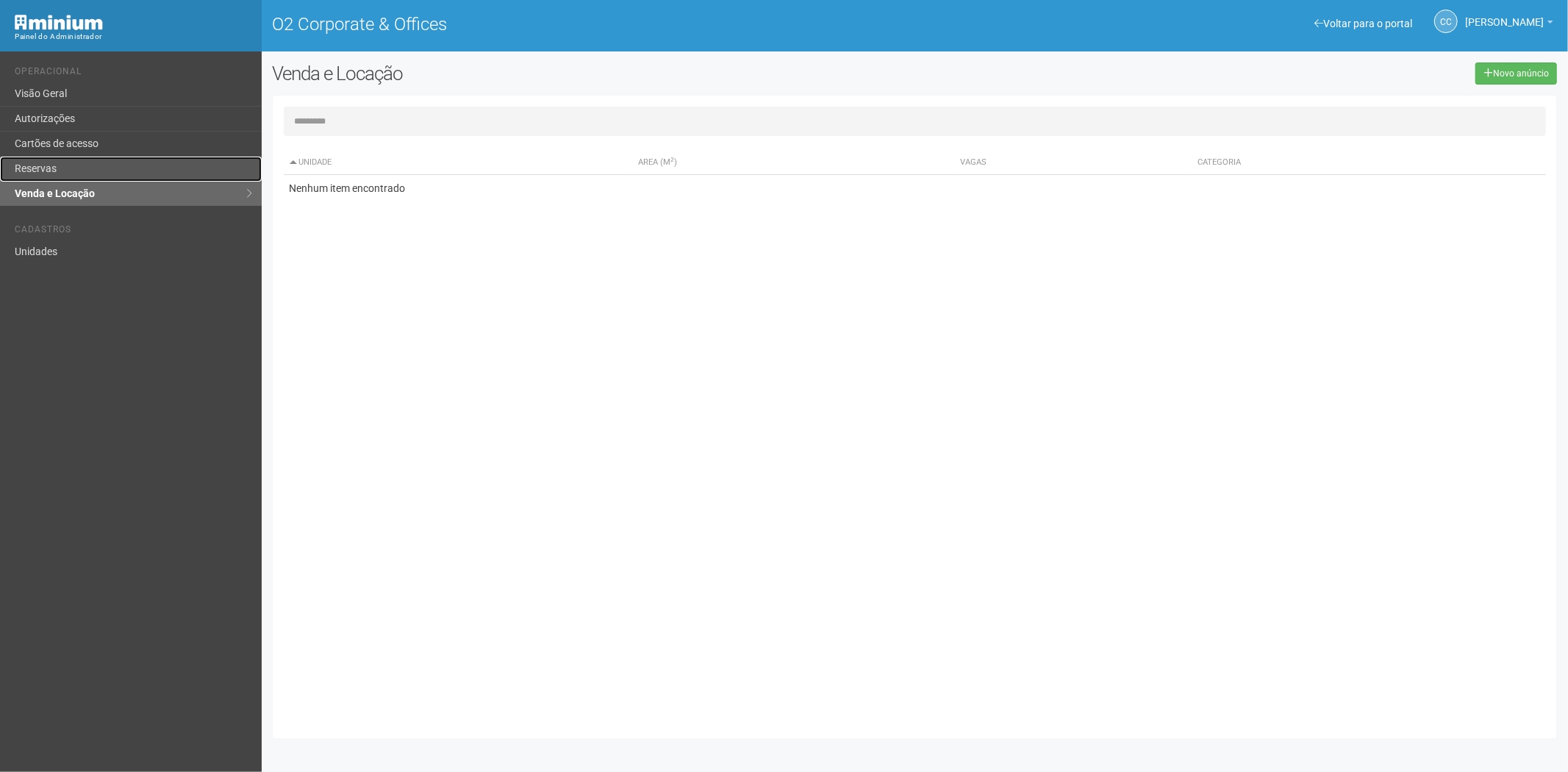
click at [55, 162] on link "Reservas" at bounding box center [131, 168] width 261 height 25
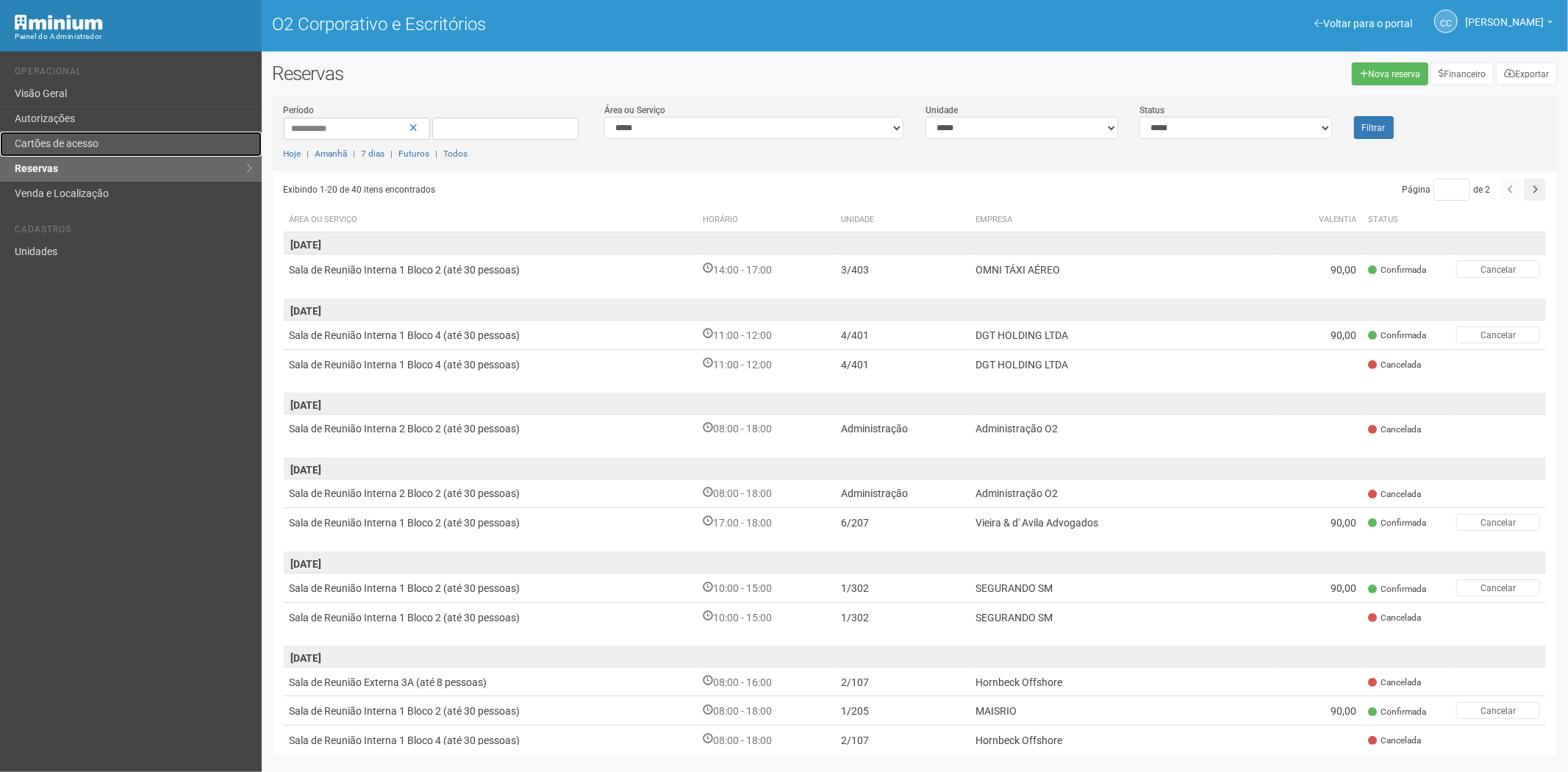
click at [100, 138] on link "Cartões de acesso" at bounding box center [131, 144] width 261 height 25
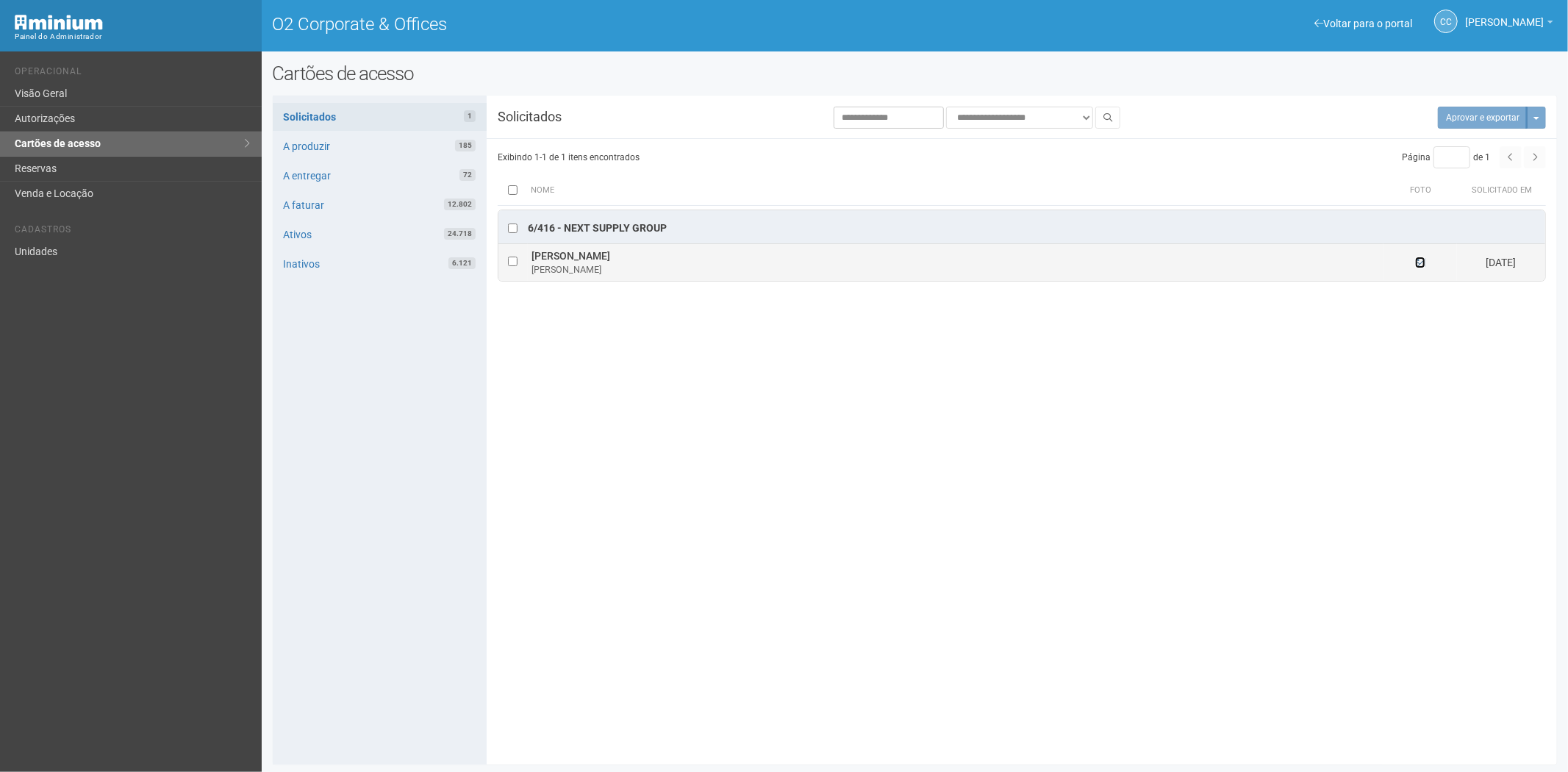
click at [1421, 262] on icon at bounding box center [1420, 262] width 10 height 10
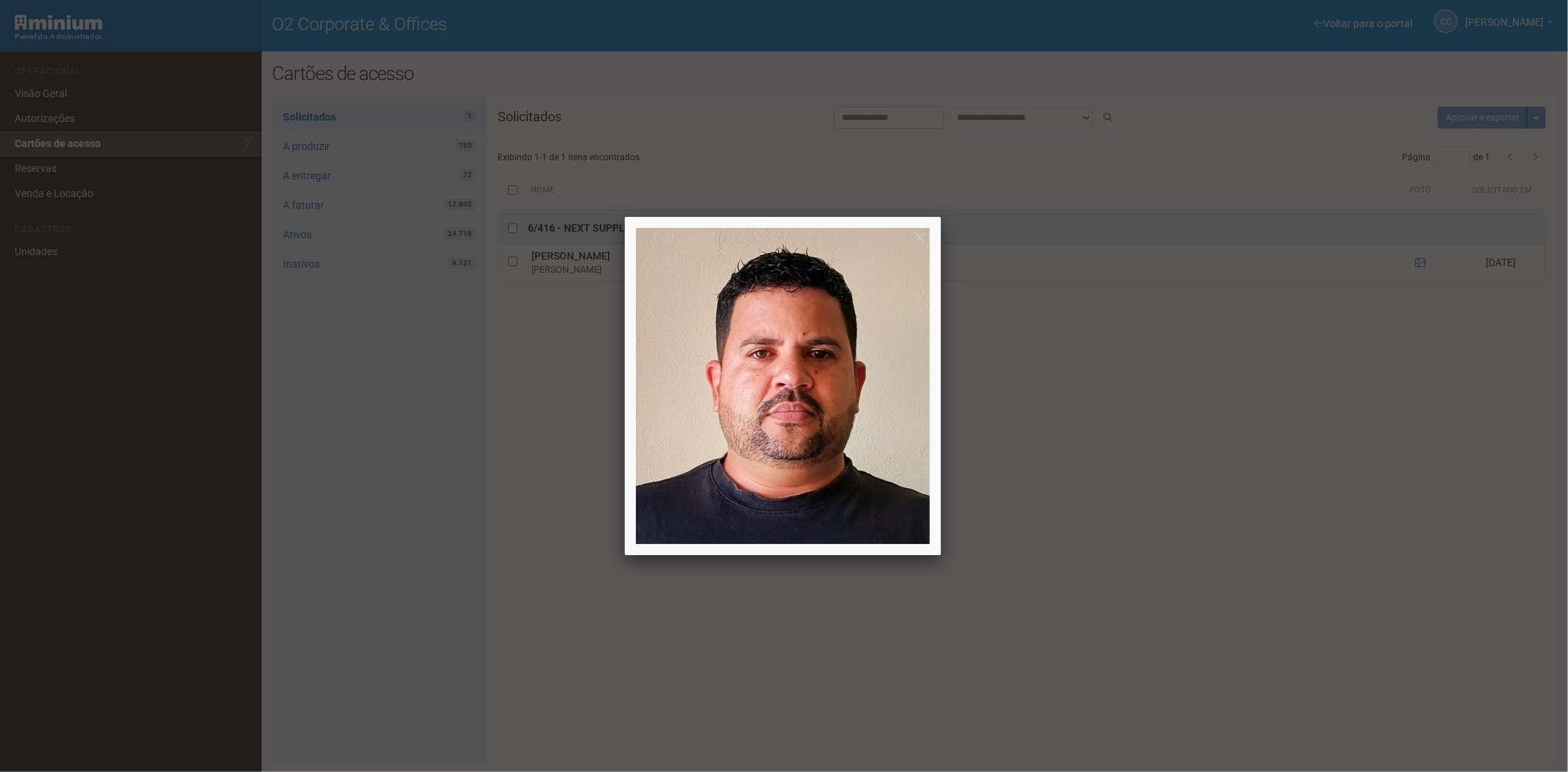
click at [1215, 597] on div at bounding box center [784, 386] width 1568 height 772
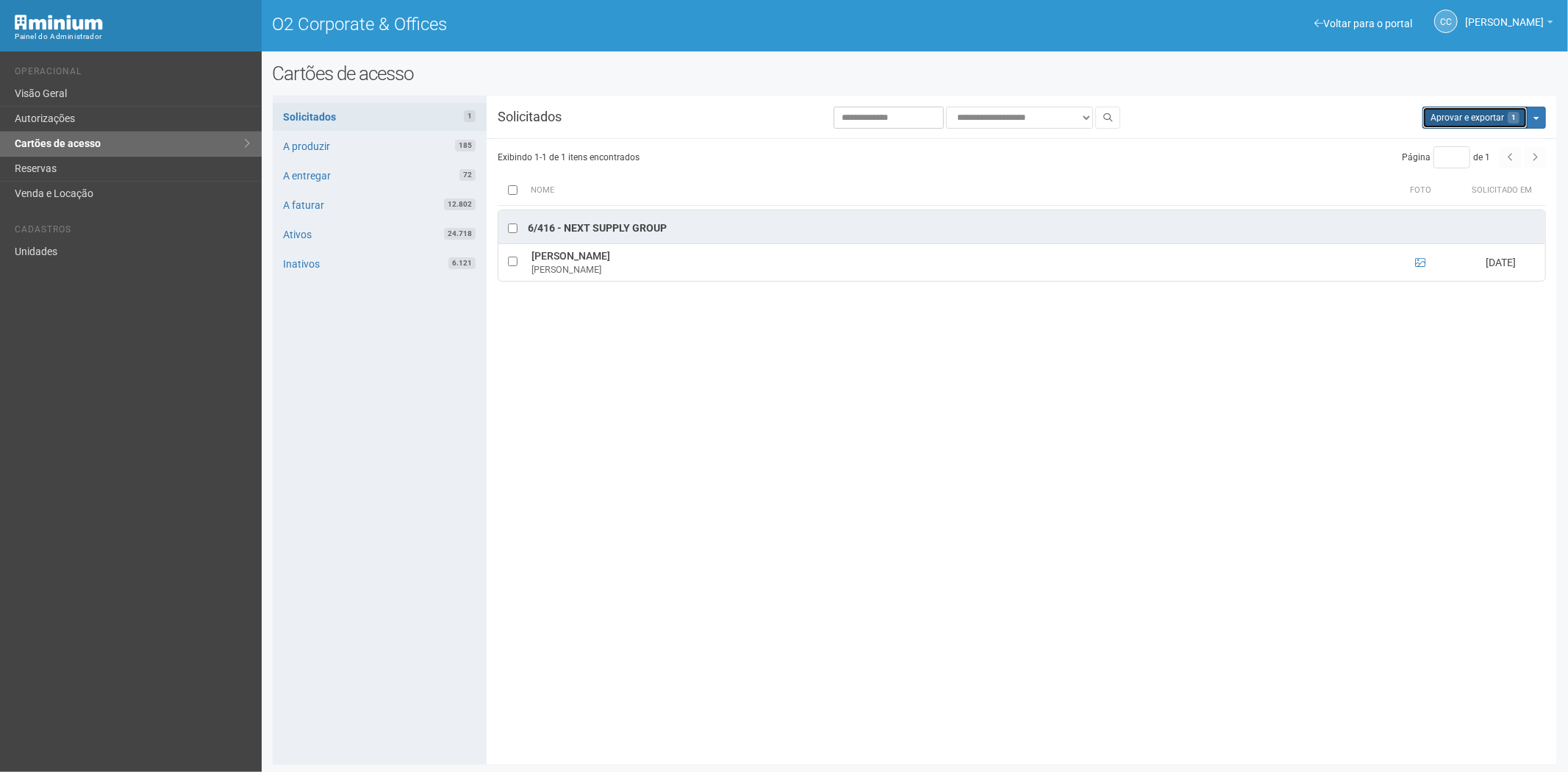
click at [1468, 119] on button "Aprovar e exportar 1" at bounding box center [1475, 118] width 105 height 22
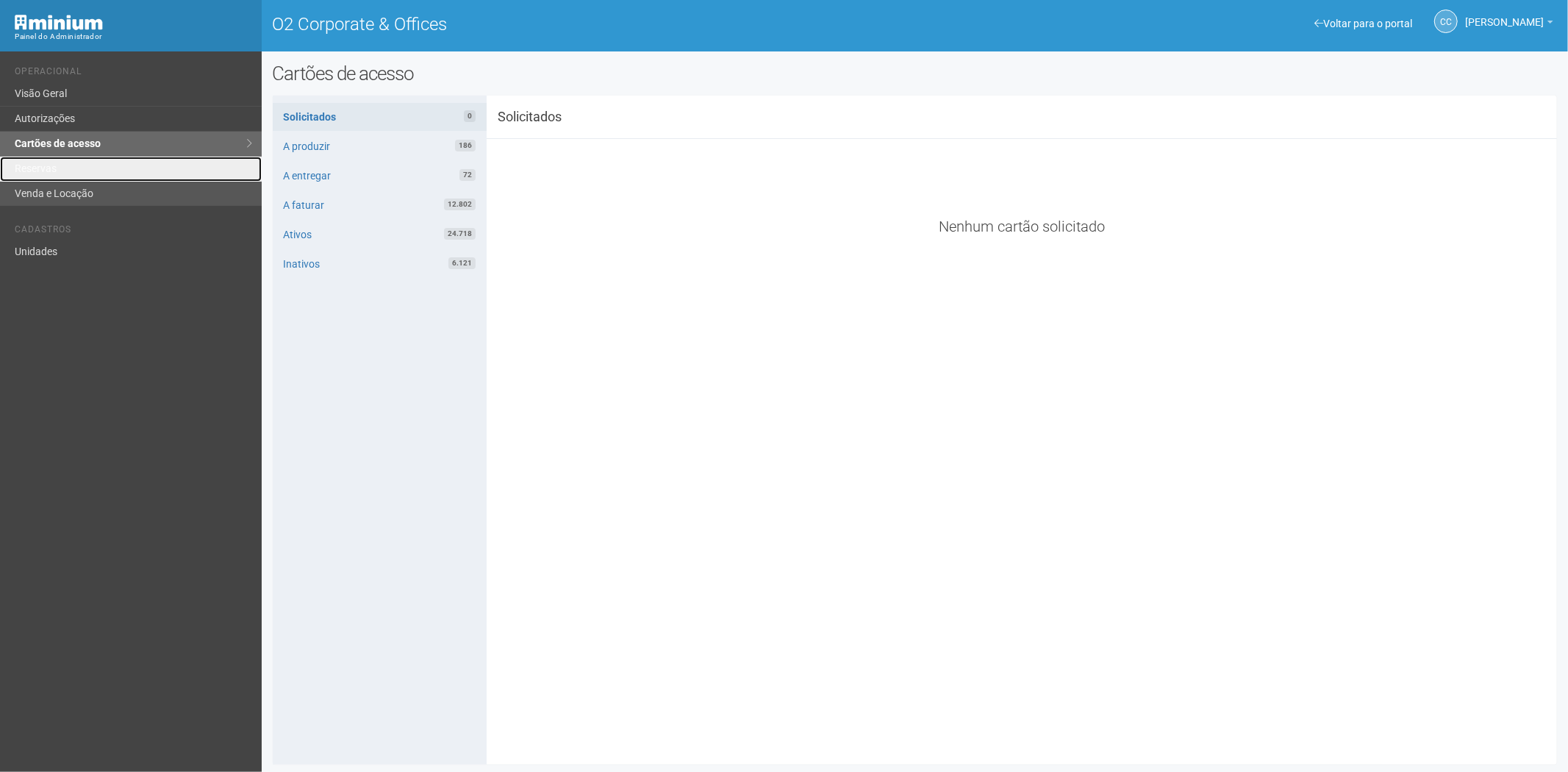
drag, startPoint x: 52, startPoint y: 172, endPoint x: 61, endPoint y: 183, distance: 14.2
click at [52, 172] on link "Reservas" at bounding box center [131, 168] width 261 height 25
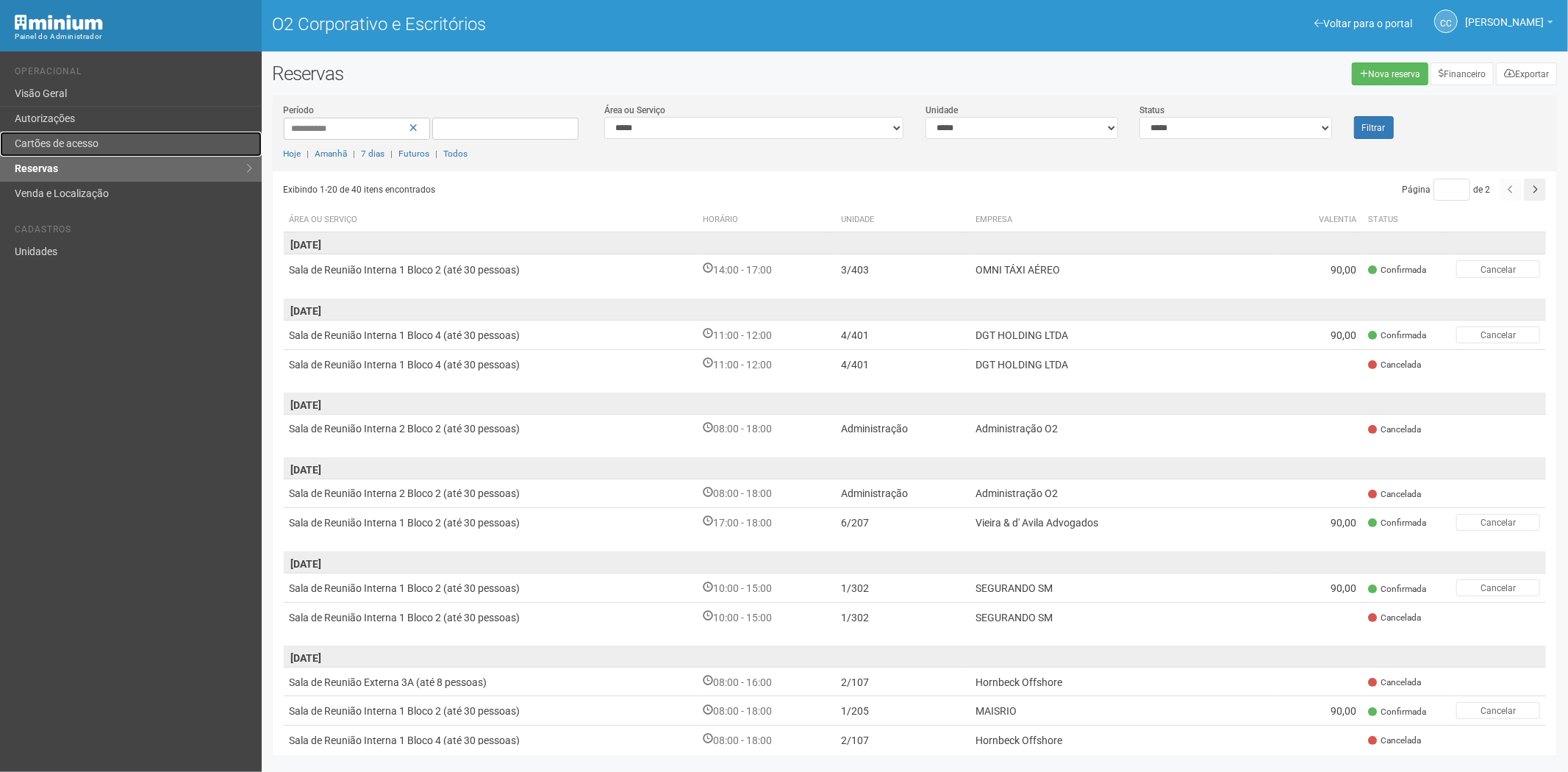
click at [116, 144] on link "Cartões de acesso" at bounding box center [131, 144] width 261 height 25
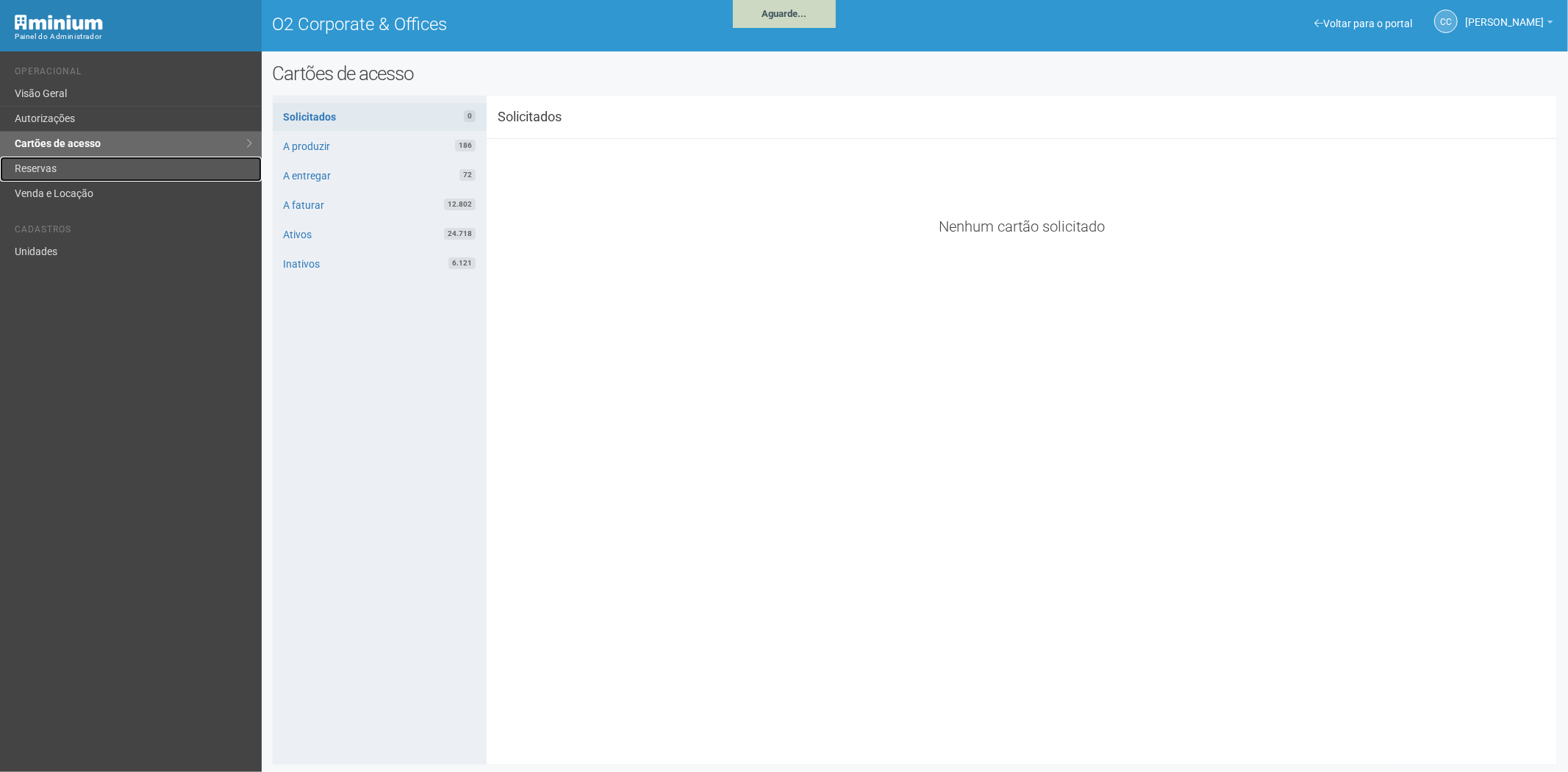
click at [42, 174] on link "Reservas" at bounding box center [131, 168] width 261 height 25
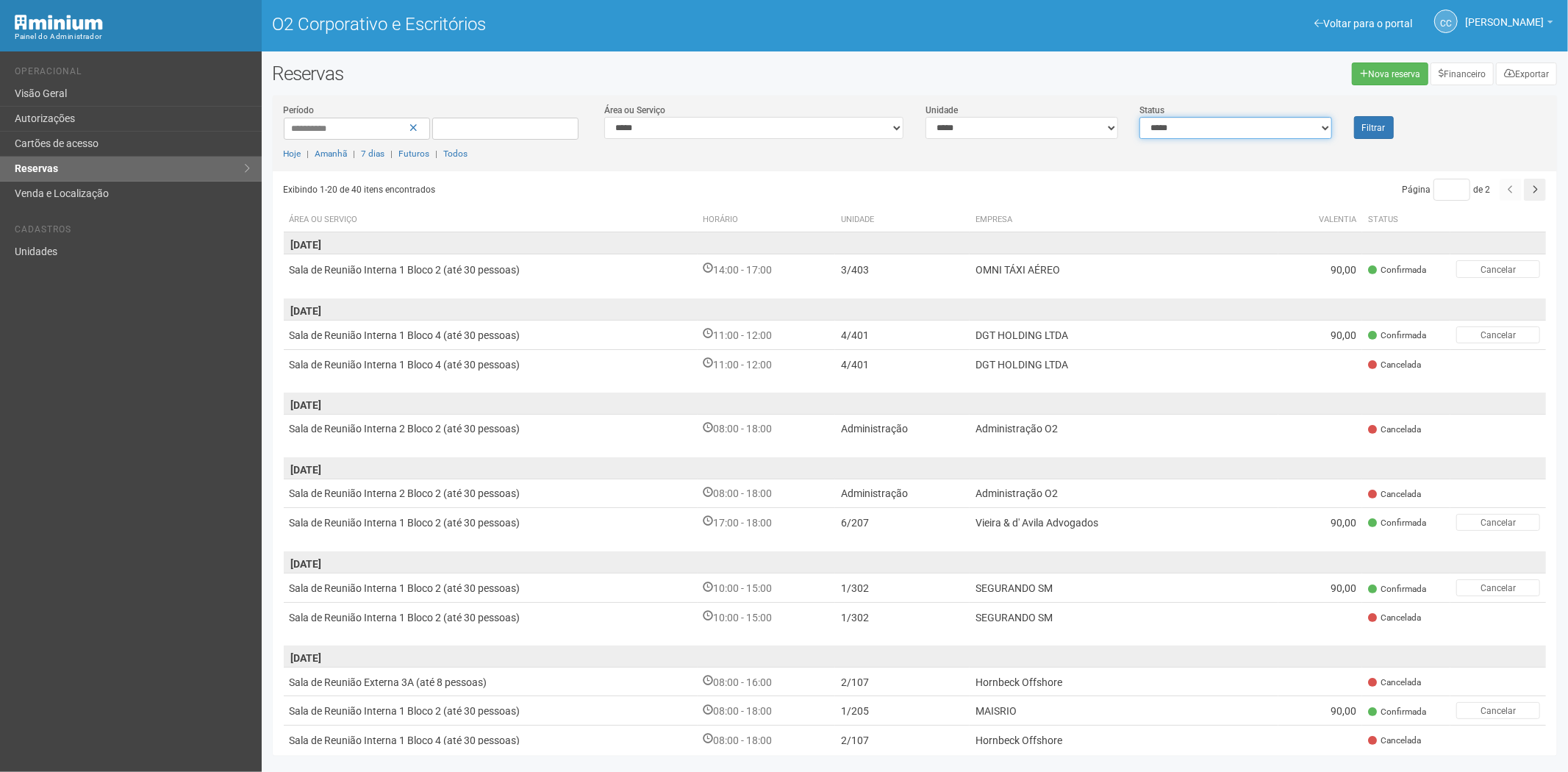
click at [1281, 133] on select "**********" at bounding box center [1235, 128] width 192 height 22
select select "*"
click at [1139, 117] on select "**********" at bounding box center [1235, 128] width 192 height 22
click at [1373, 131] on font "Filtrar" at bounding box center [1374, 128] width 24 height 10
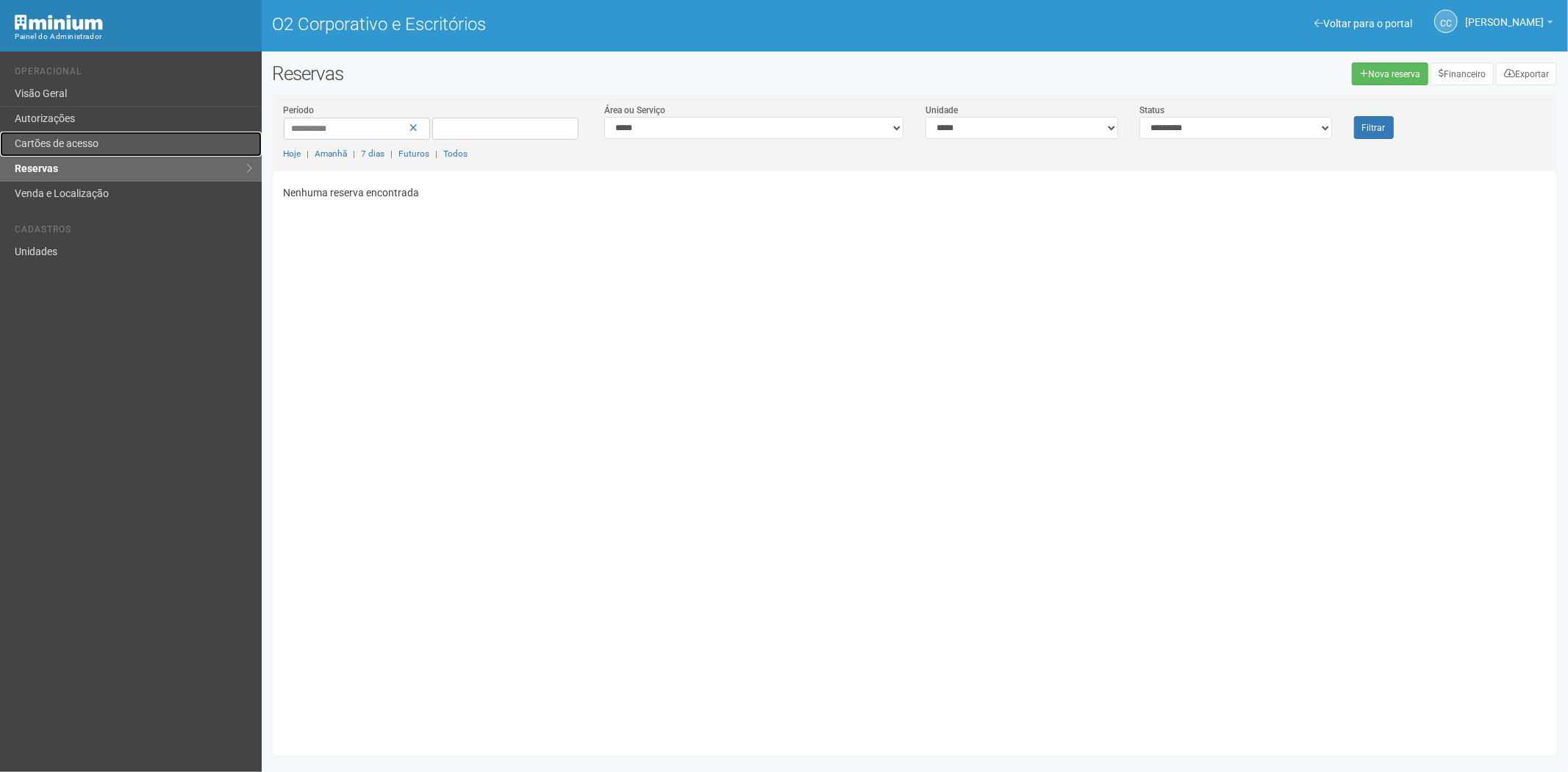
click at [62, 141] on font "Cartões de acesso" at bounding box center [56, 143] width 84 height 12
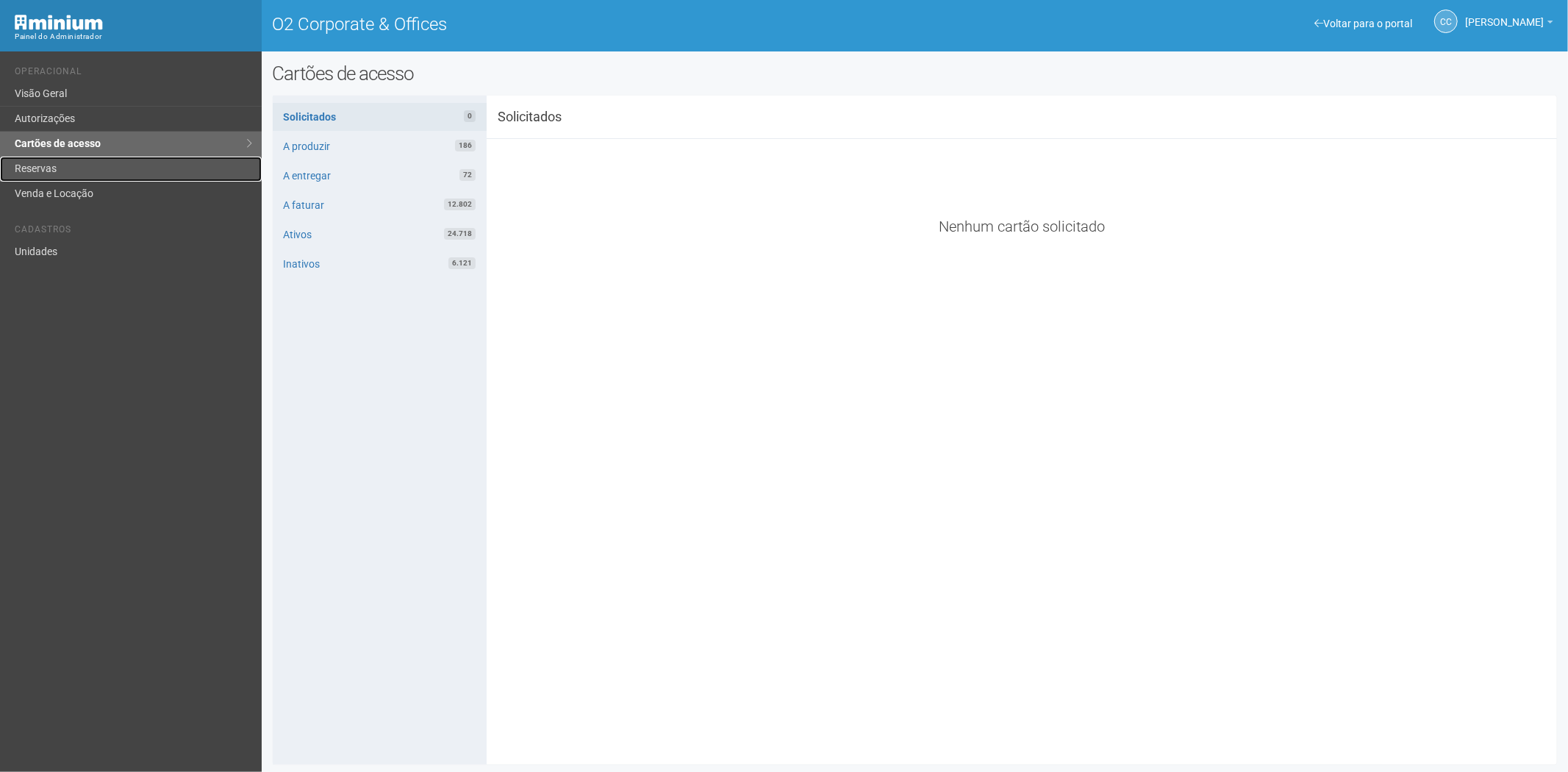
click at [53, 171] on link "Reservas" at bounding box center [131, 168] width 261 height 25
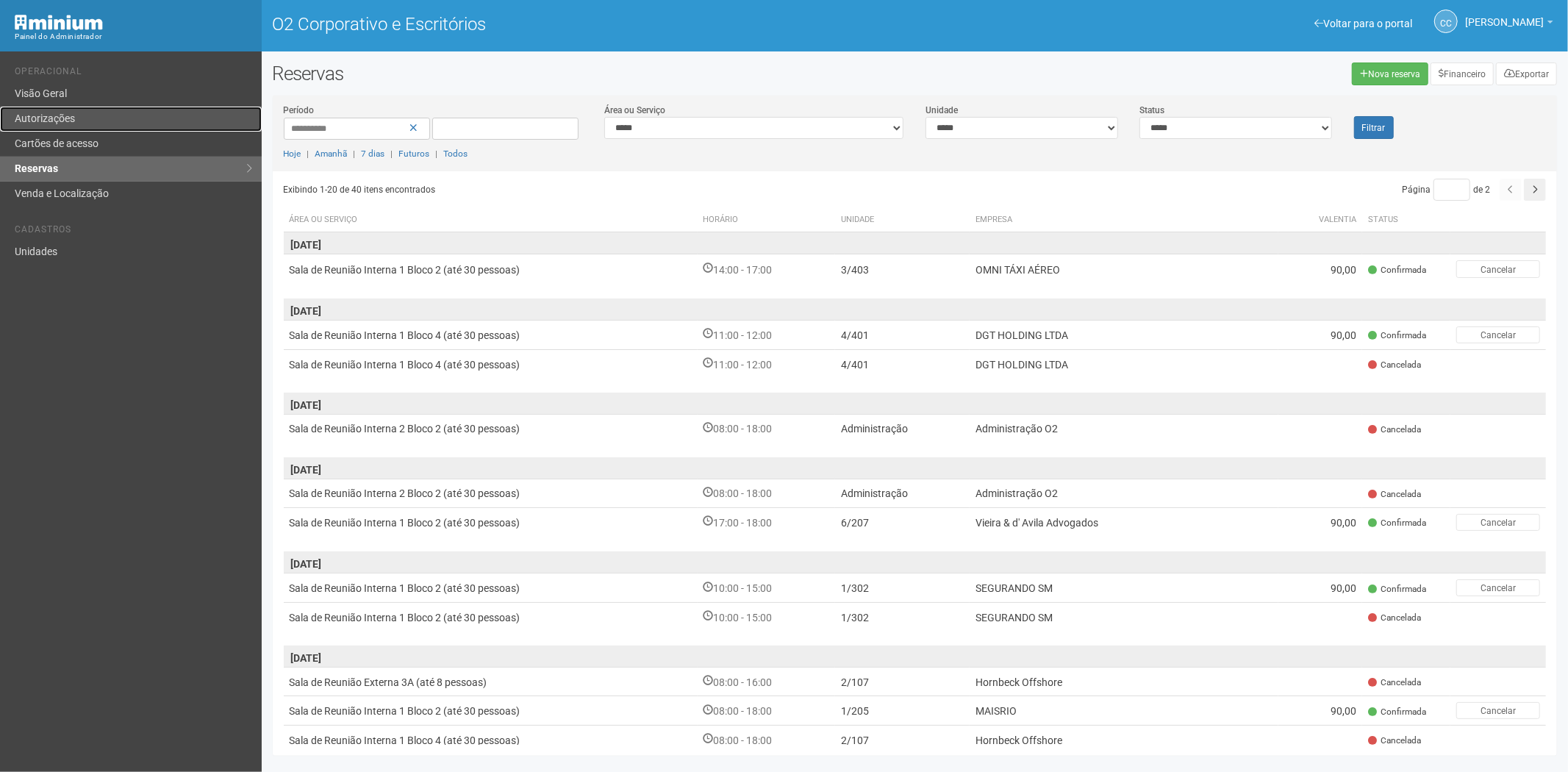
click at [149, 128] on link "Autorizações" at bounding box center [131, 119] width 261 height 25
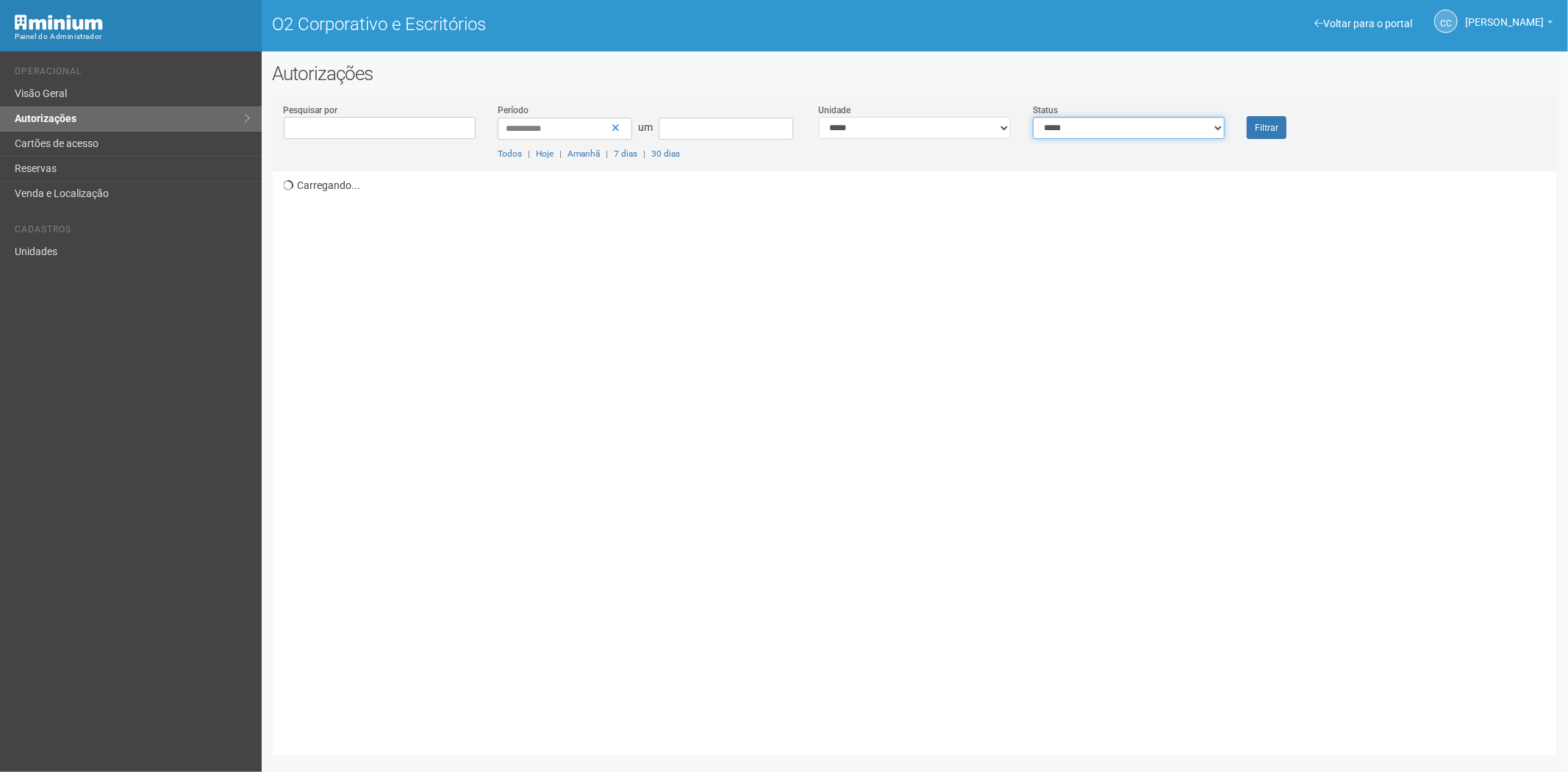
drag, startPoint x: 1091, startPoint y: 128, endPoint x: 1083, endPoint y: 136, distance: 11.3
click at [1091, 128] on select "**********" at bounding box center [1129, 128] width 192 height 22
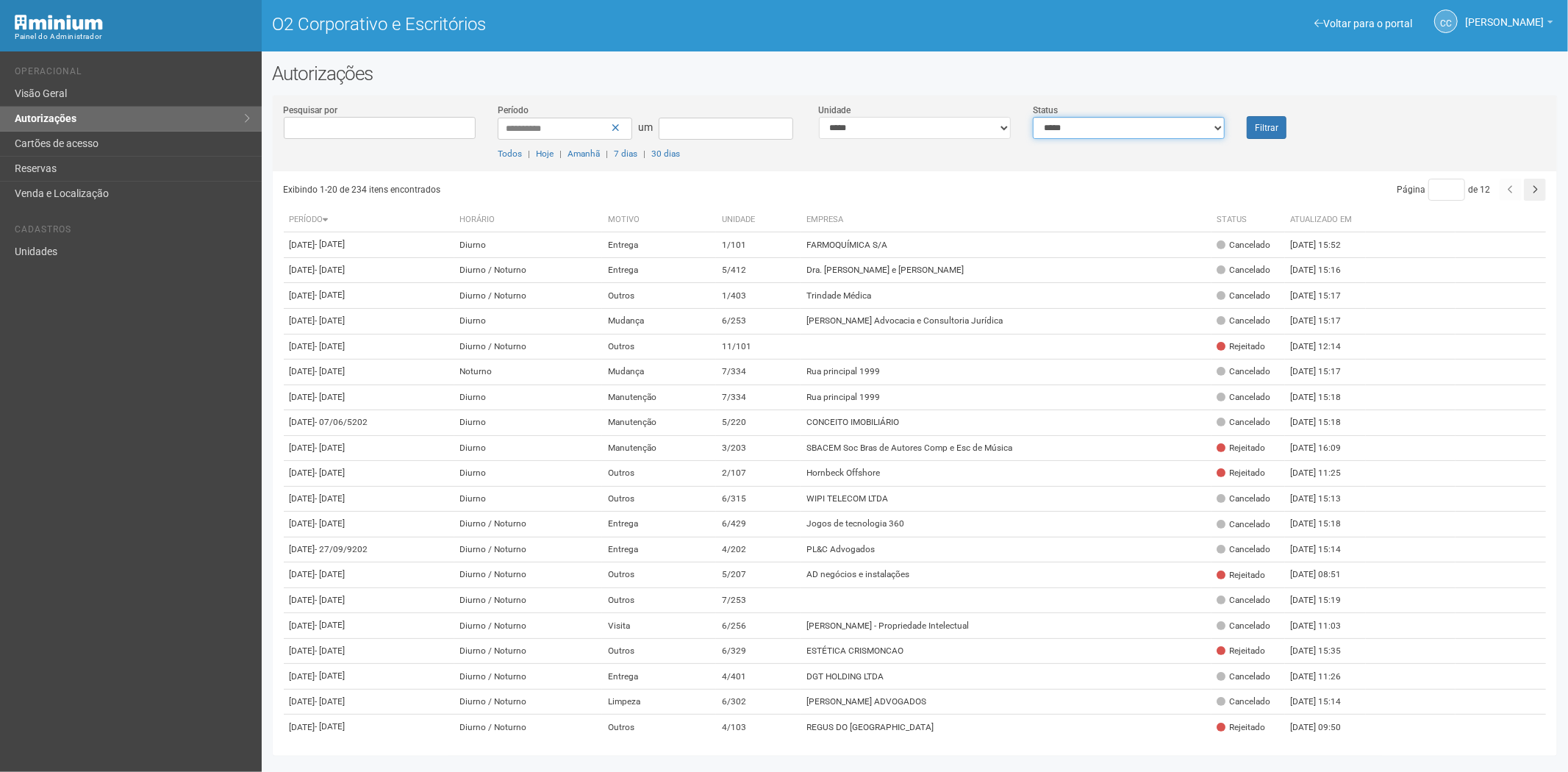
click at [1033, 117] on select "**********" at bounding box center [1129, 128] width 192 height 22
click at [1073, 163] on div "**********" at bounding box center [915, 137] width 1285 height 69
drag, startPoint x: 1085, startPoint y: 125, endPoint x: 1085, endPoint y: 137, distance: 12.0
click at [1085, 128] on select "**********" at bounding box center [1129, 128] width 192 height 22
select select "*"
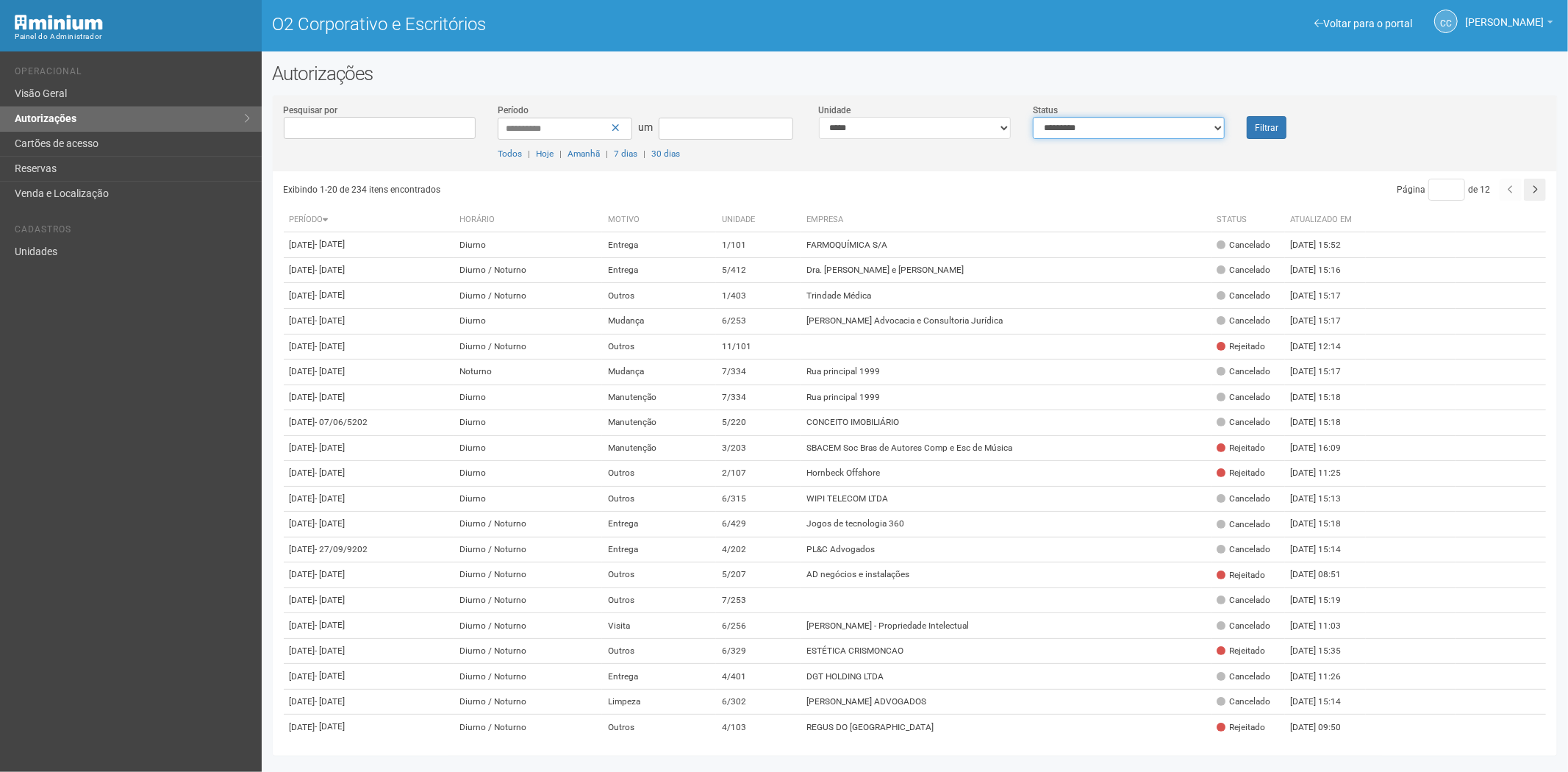
click at [1033, 117] on select "**********" at bounding box center [1129, 128] width 192 height 22
click at [1268, 128] on font "Filtrar" at bounding box center [1267, 128] width 24 height 10
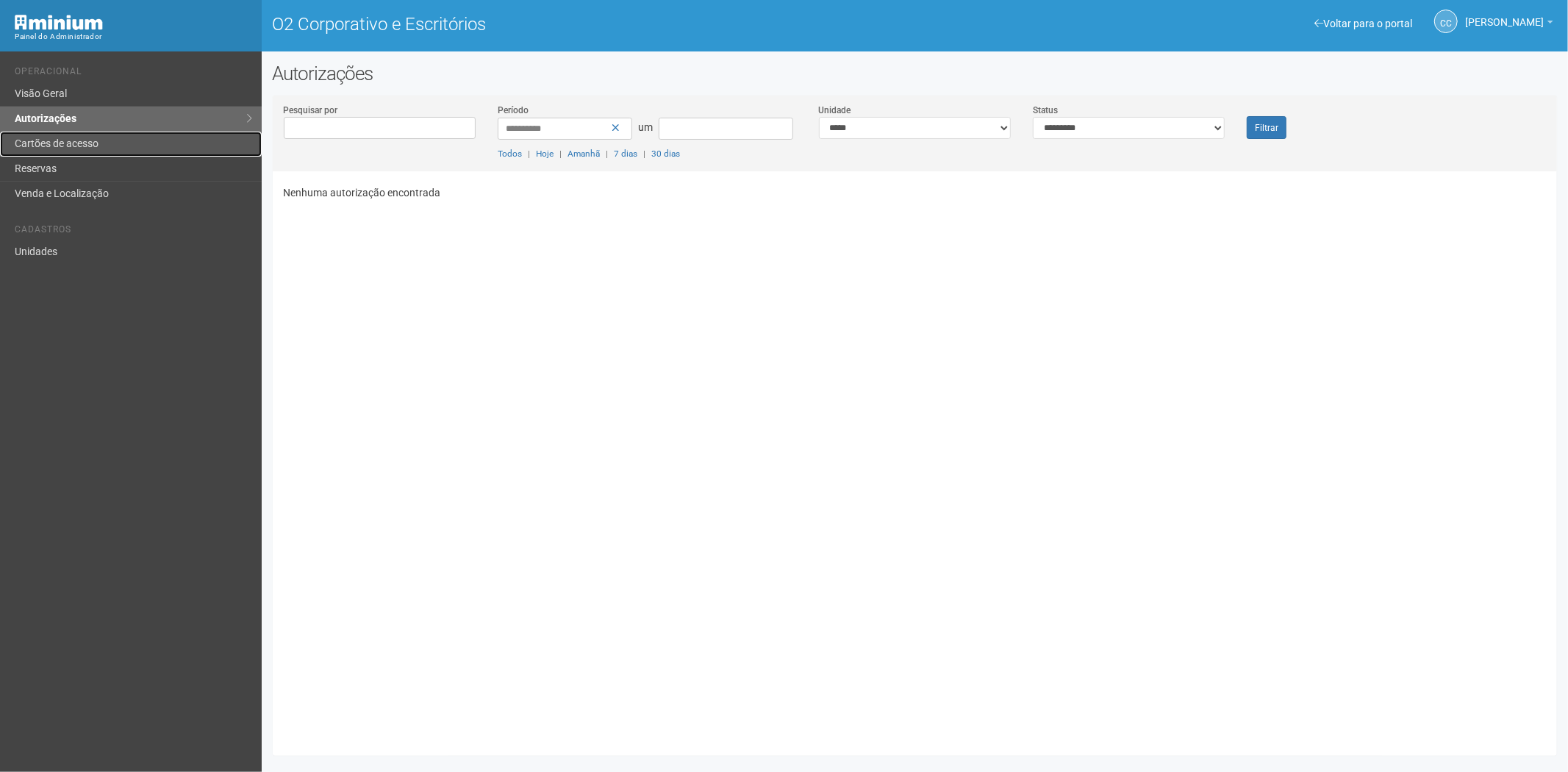
click at [143, 142] on link "Cartões de acesso" at bounding box center [131, 144] width 261 height 25
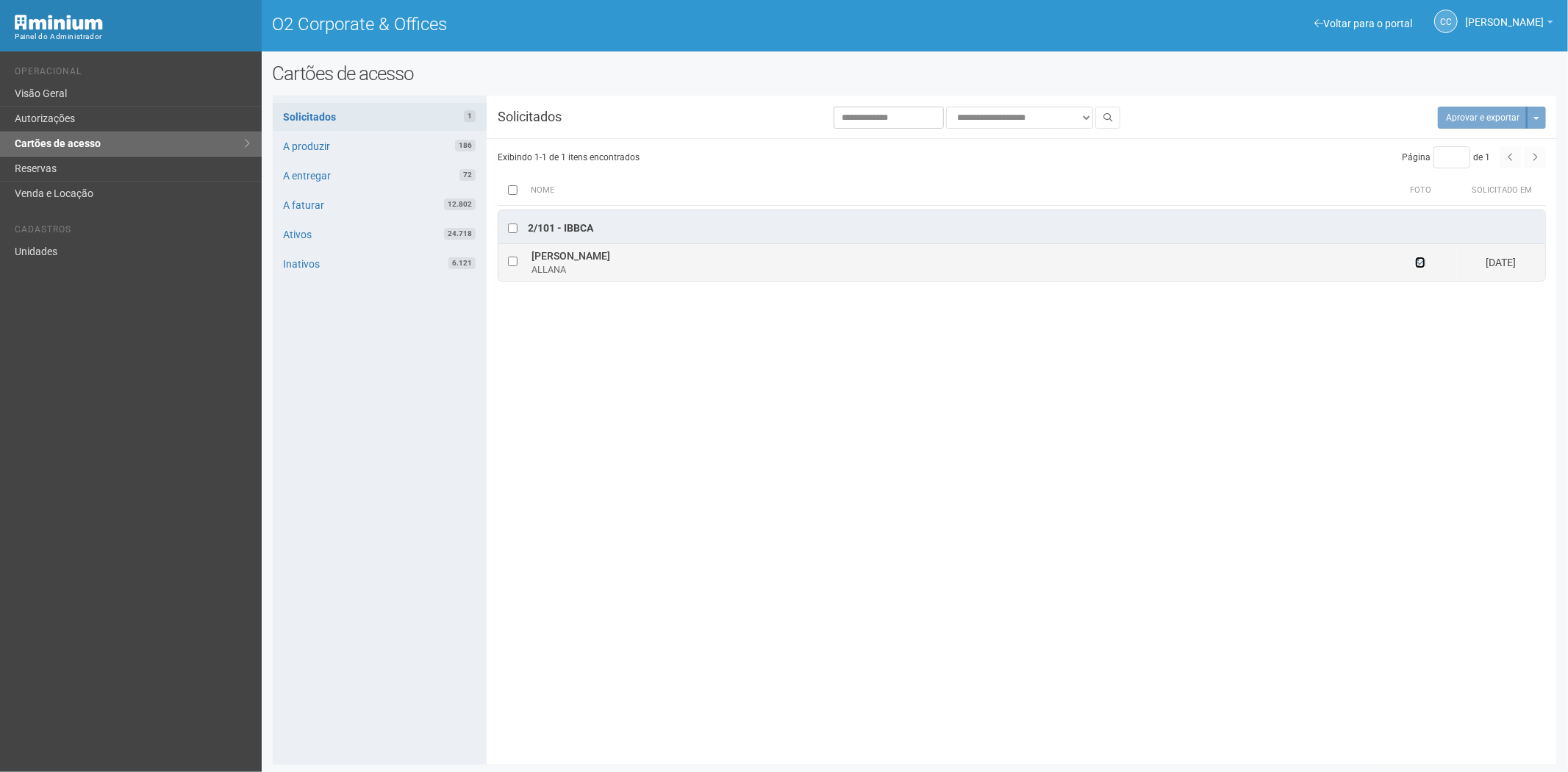
click at [1420, 262] on icon at bounding box center [1420, 262] width 10 height 10
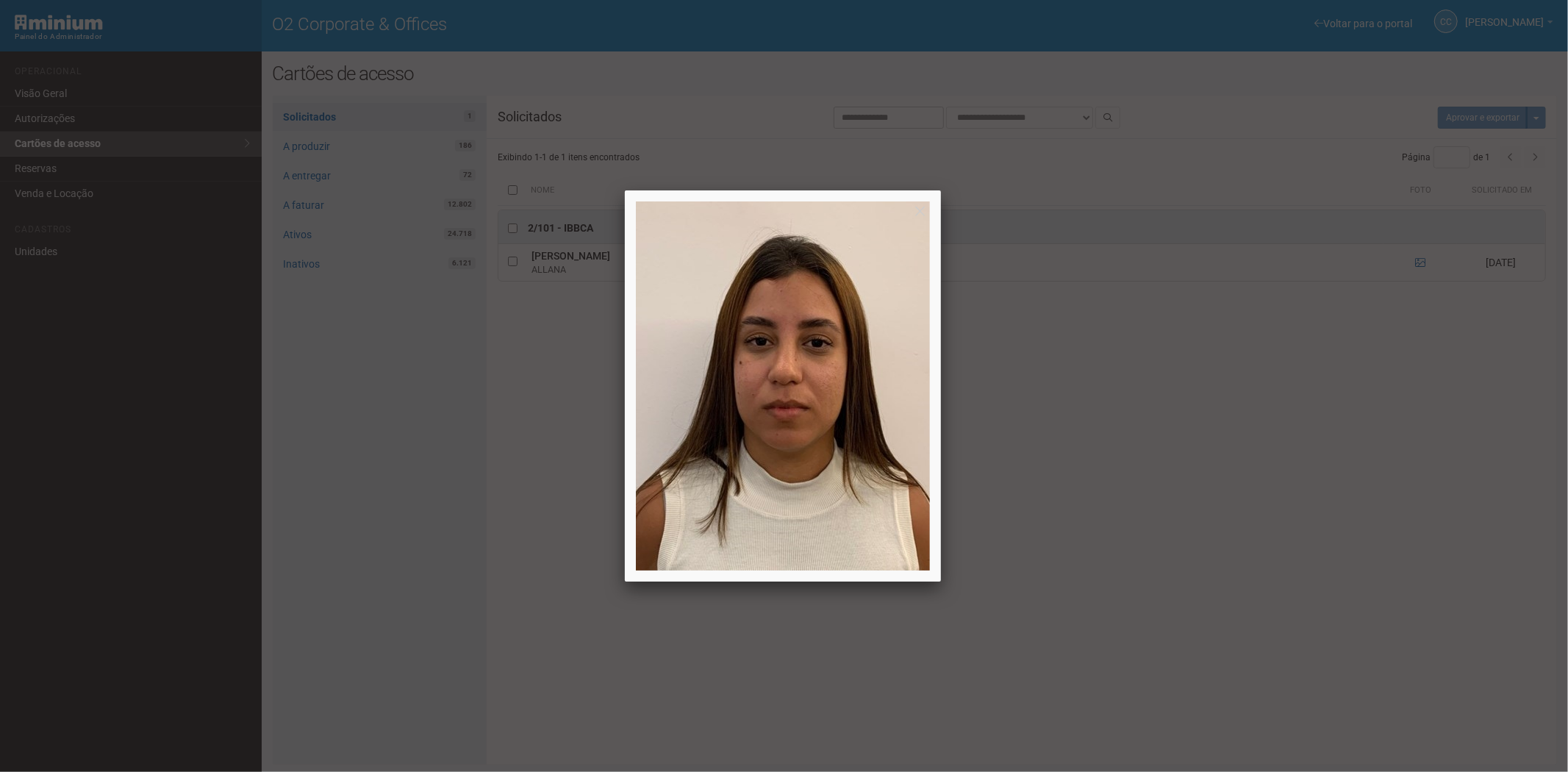
click at [1252, 620] on div at bounding box center [784, 386] width 1568 height 772
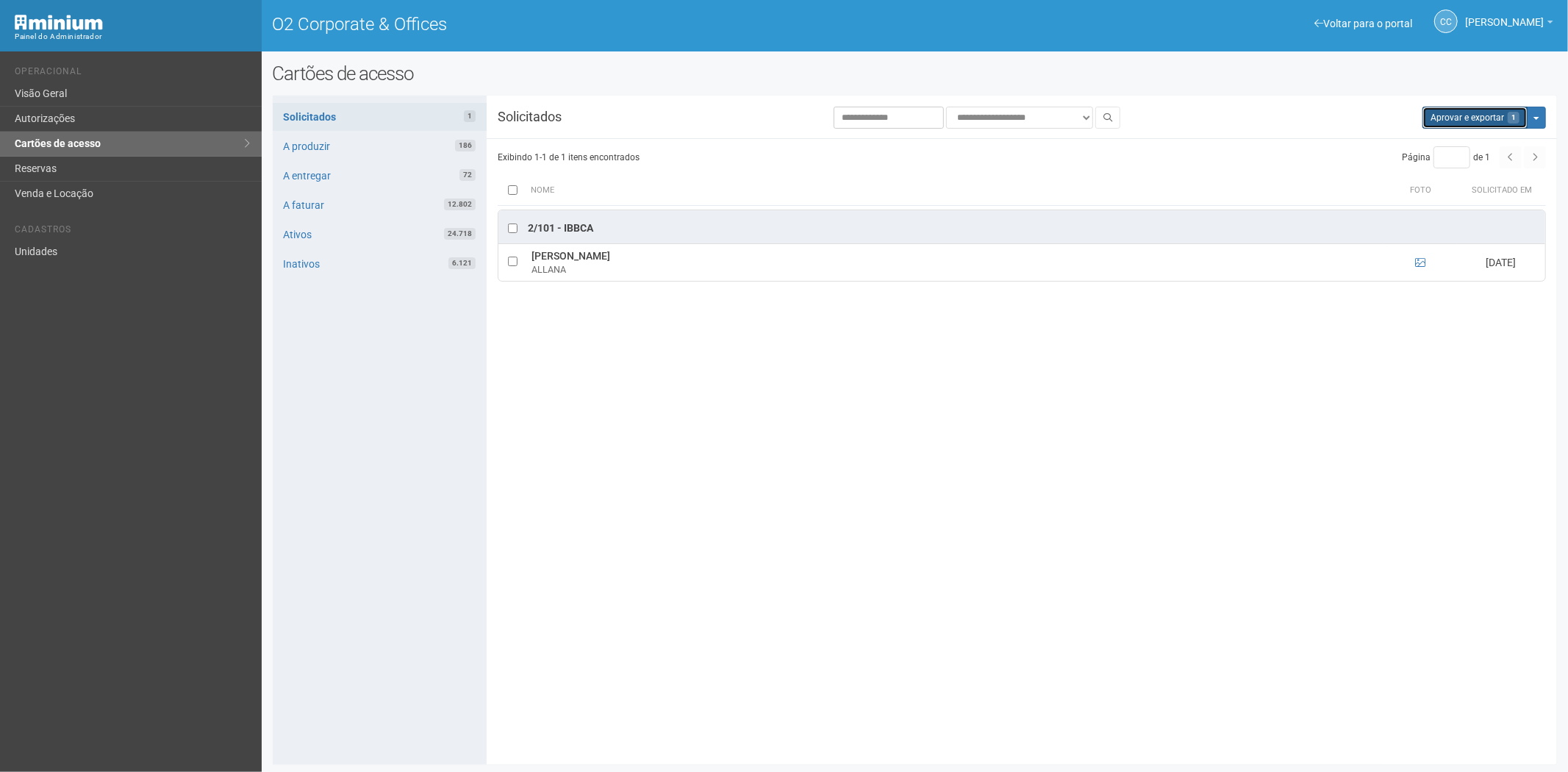
click at [1435, 119] on button "Aprovar e exportar 1" at bounding box center [1475, 118] width 105 height 22
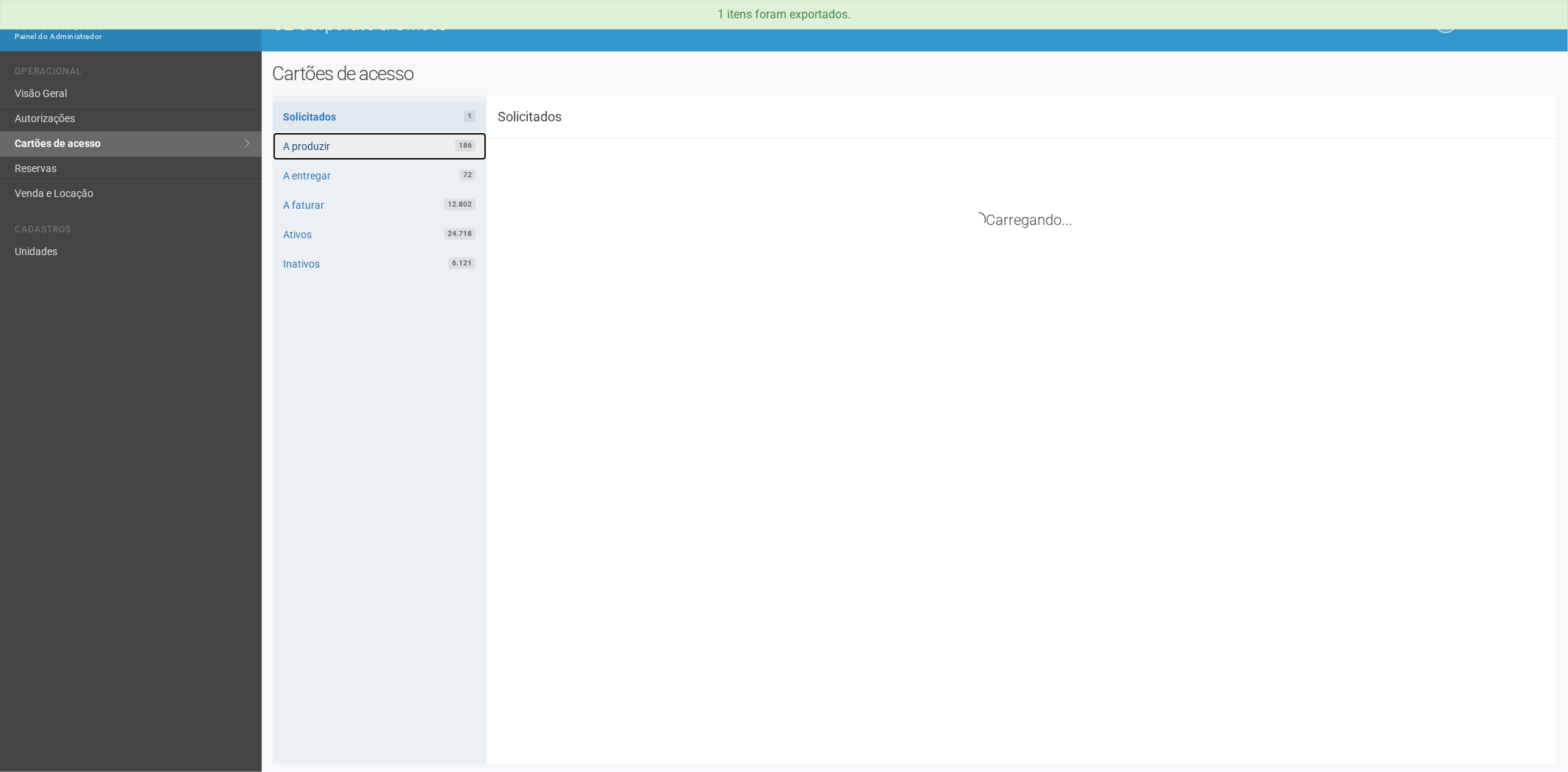
click at [397, 144] on link "A produzir 186" at bounding box center [379, 146] width 214 height 28
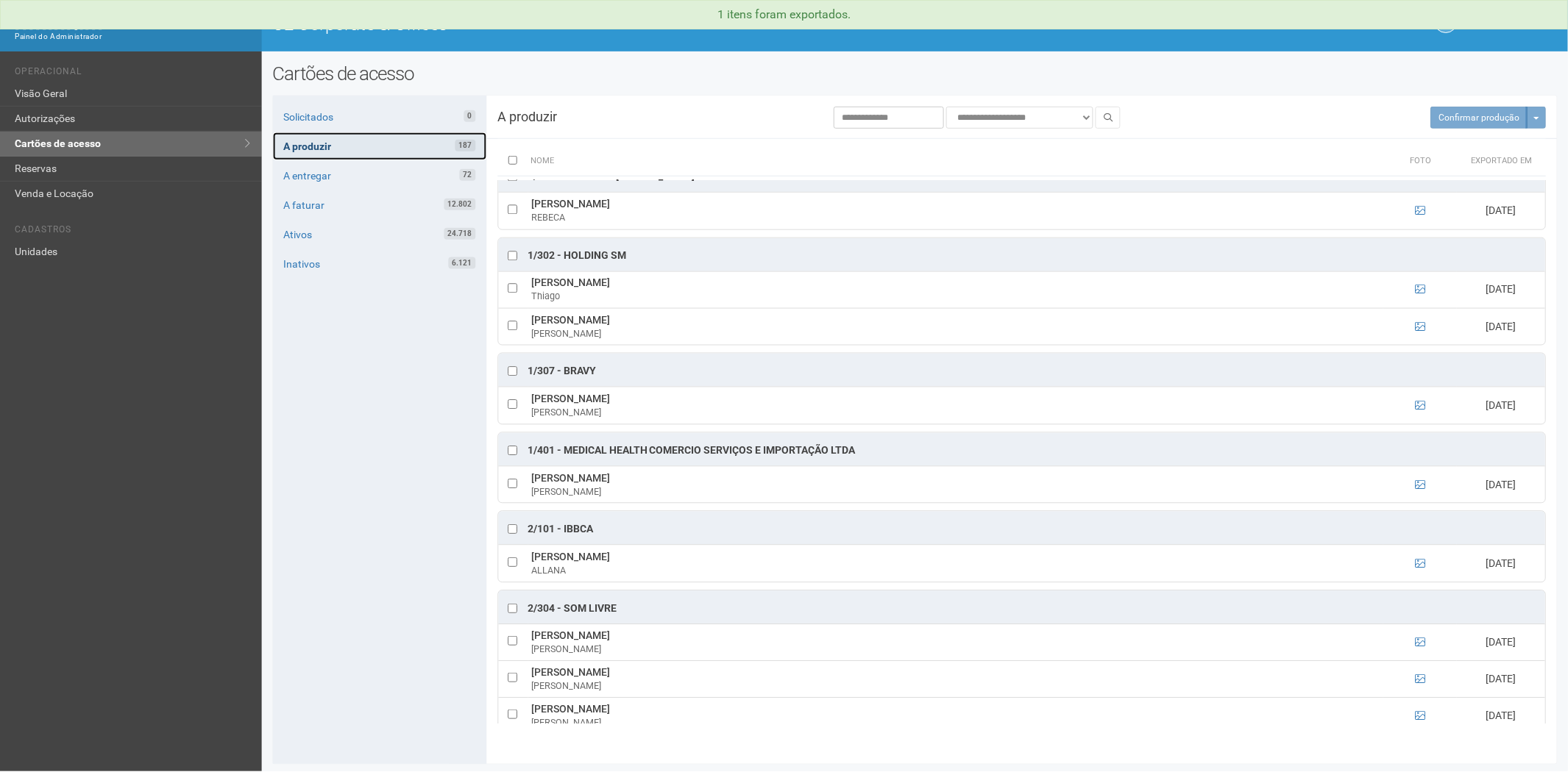
scroll to position [408, 0]
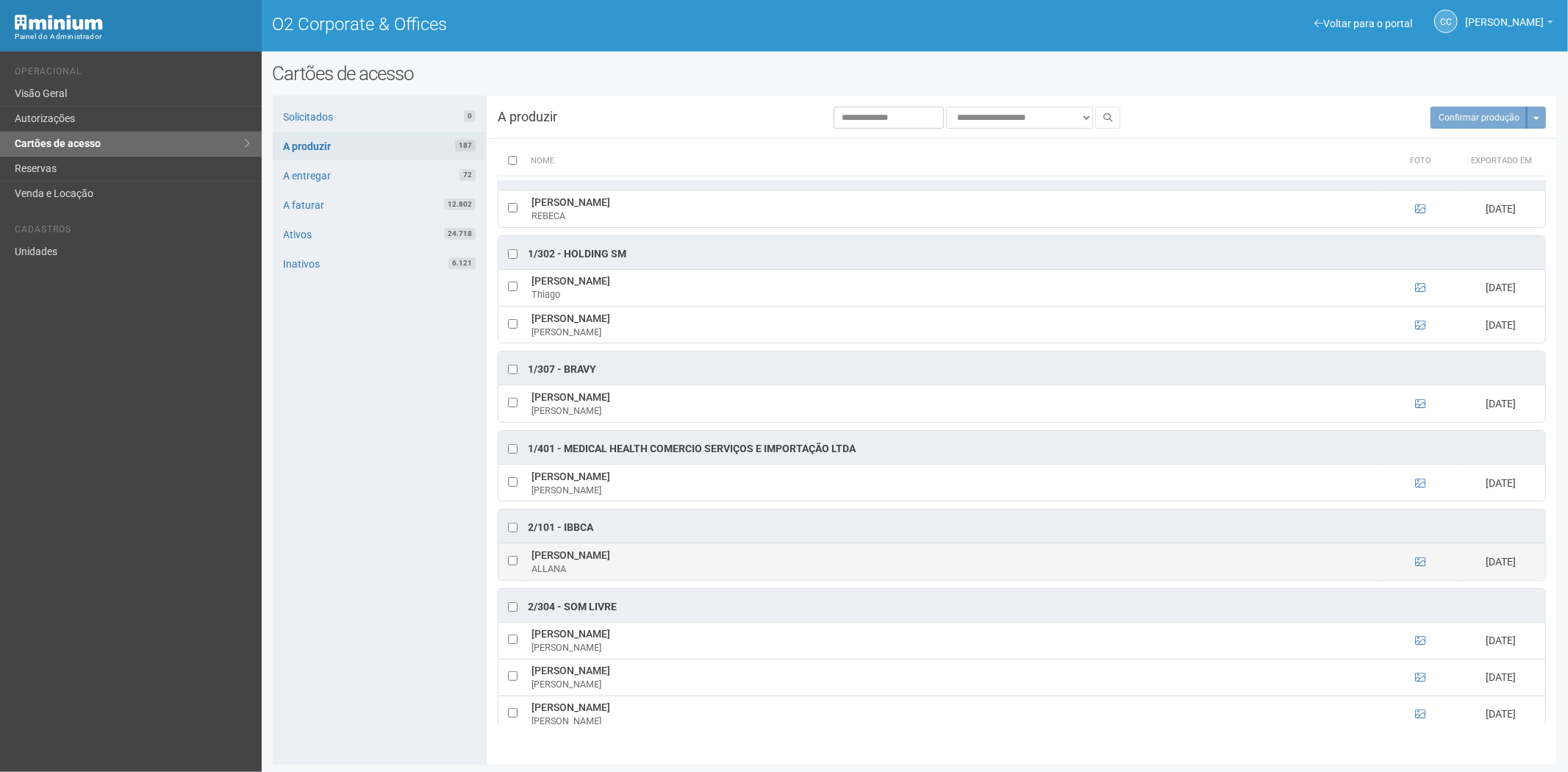
click at [507, 567] on td at bounding box center [513, 561] width 29 height 37
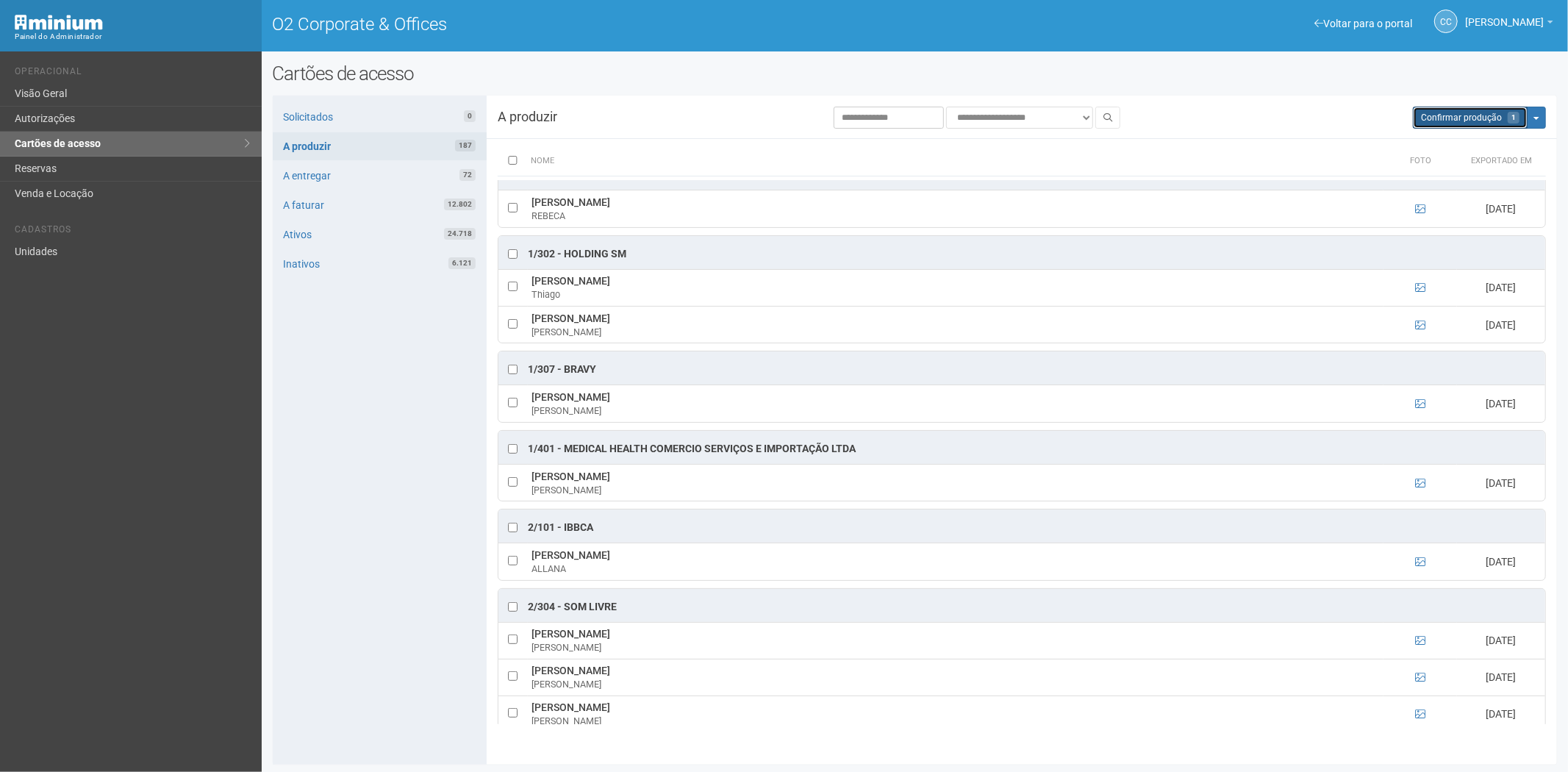
drag, startPoint x: 1468, startPoint y: 115, endPoint x: 844, endPoint y: 80, distance: 625.0
click at [1466, 115] on span "Confirmar produção" at bounding box center [1461, 117] width 81 height 10
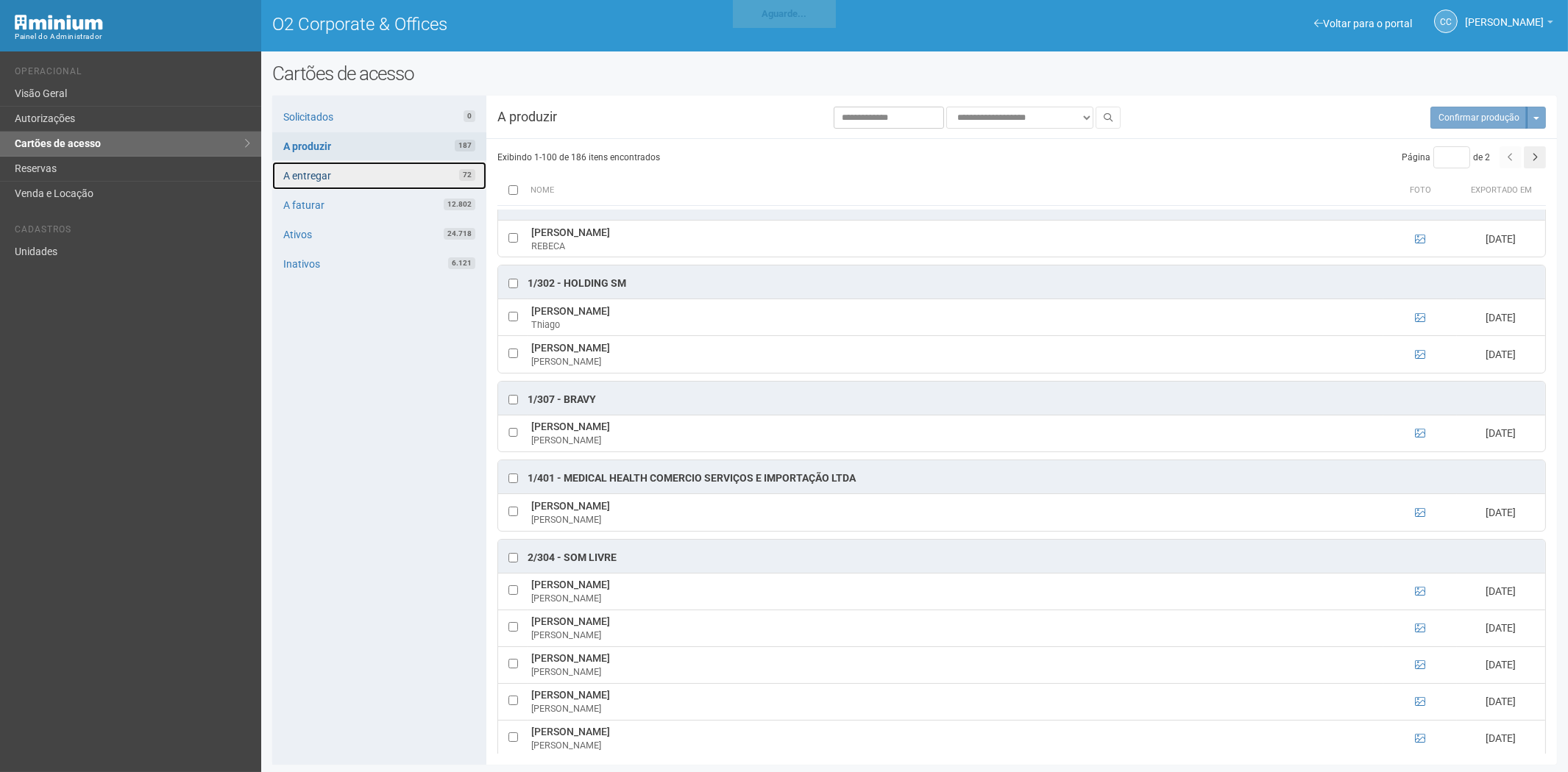
click at [388, 172] on link "A entregar 72" at bounding box center [379, 175] width 214 height 28
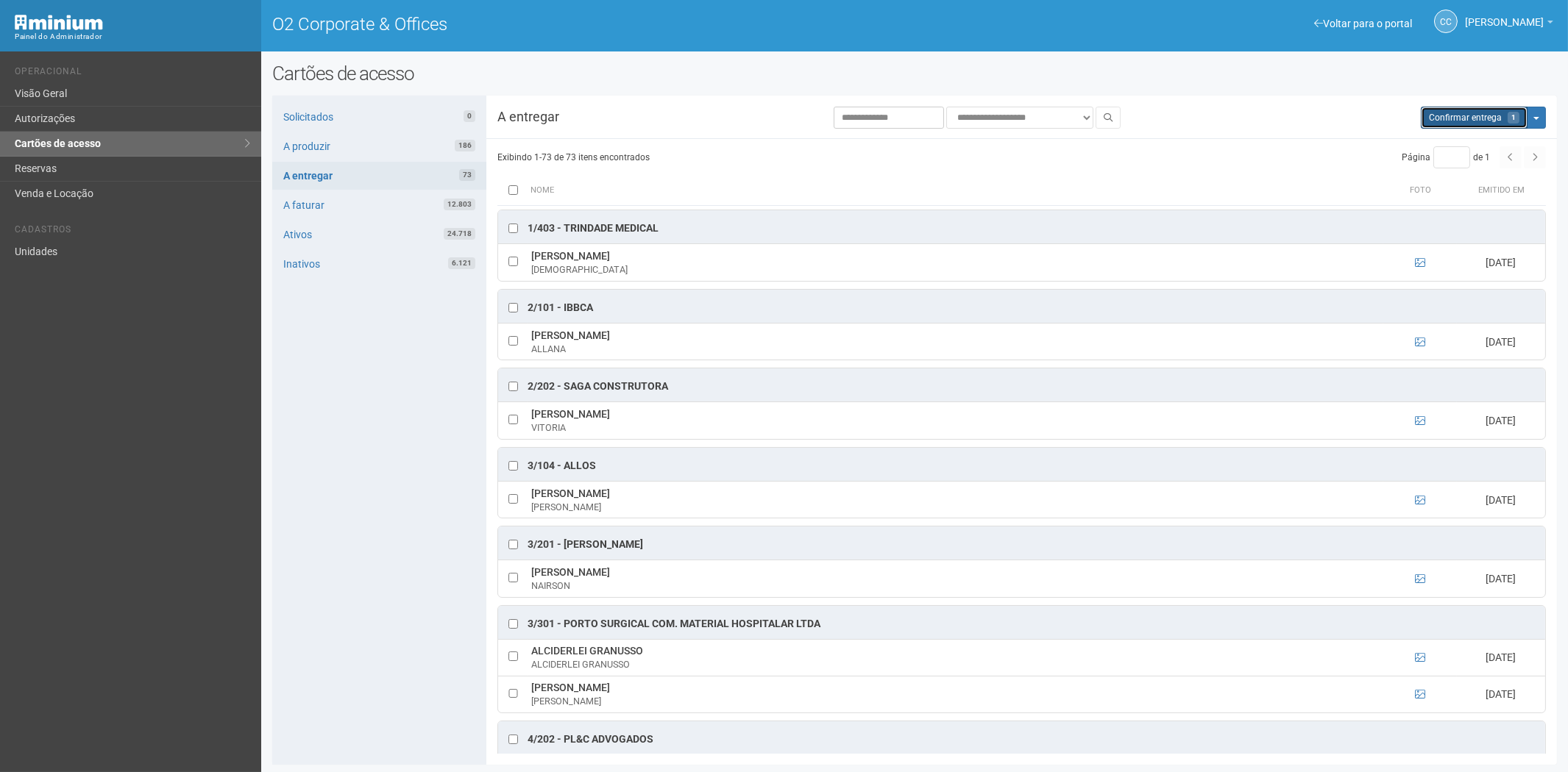
click at [1451, 116] on span "Confirmar entrega" at bounding box center [1465, 117] width 73 height 10
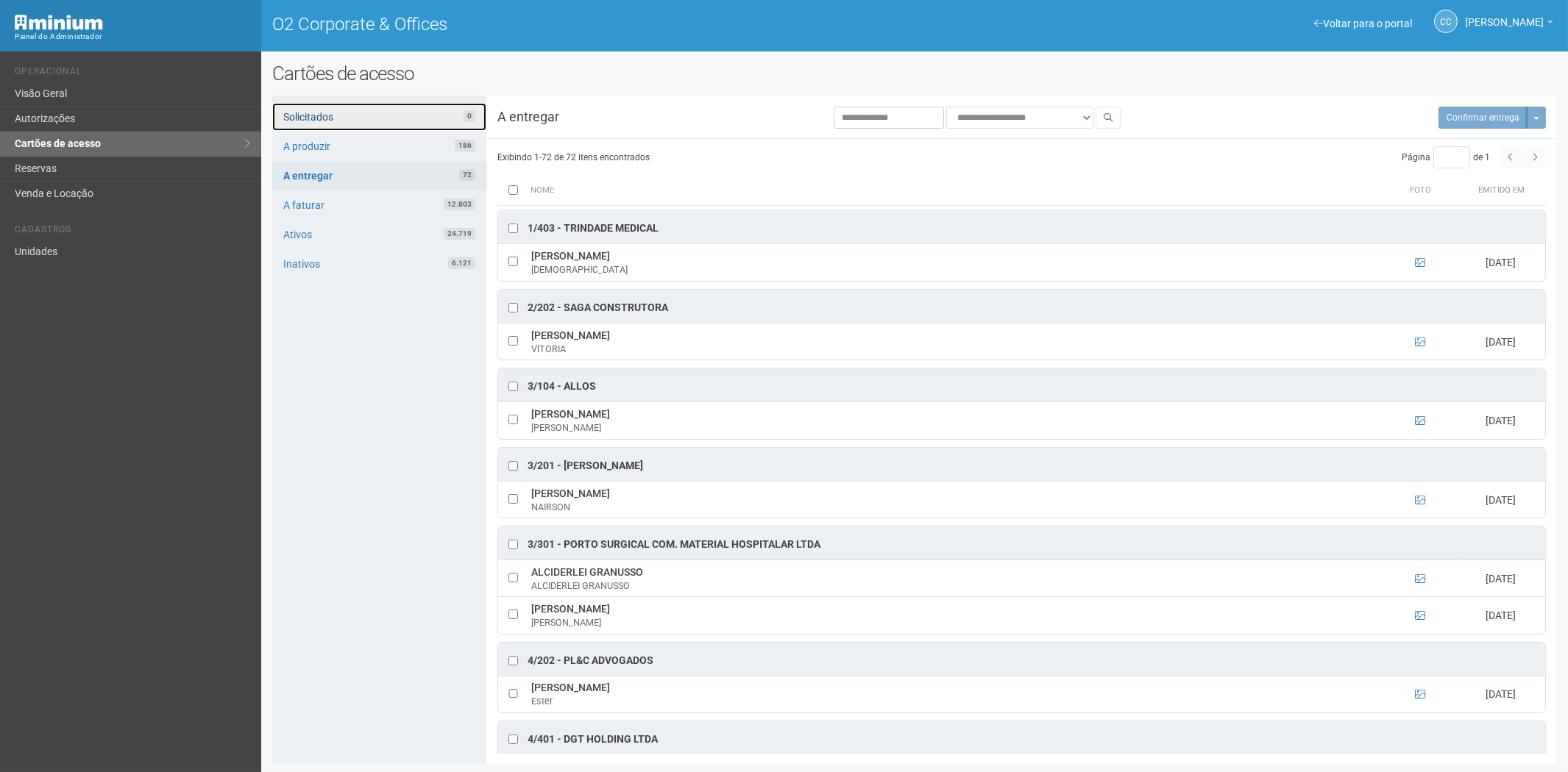
click at [371, 113] on link "Solicitados 0" at bounding box center [379, 116] width 214 height 28
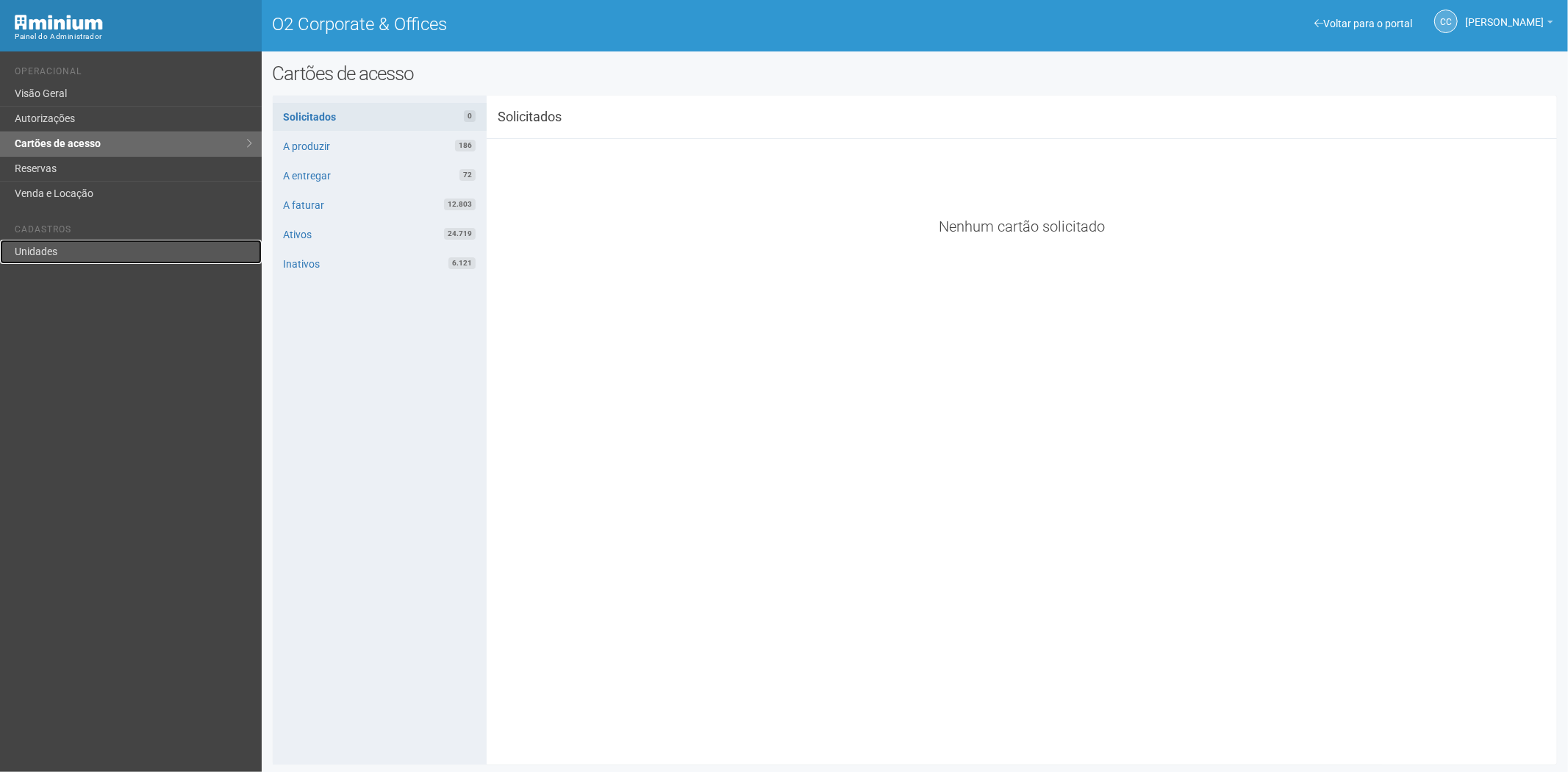
drag, startPoint x: 55, startPoint y: 242, endPoint x: 65, endPoint y: 248, distance: 11.7
click at [55, 244] on link "Unidades" at bounding box center [131, 252] width 261 height 24
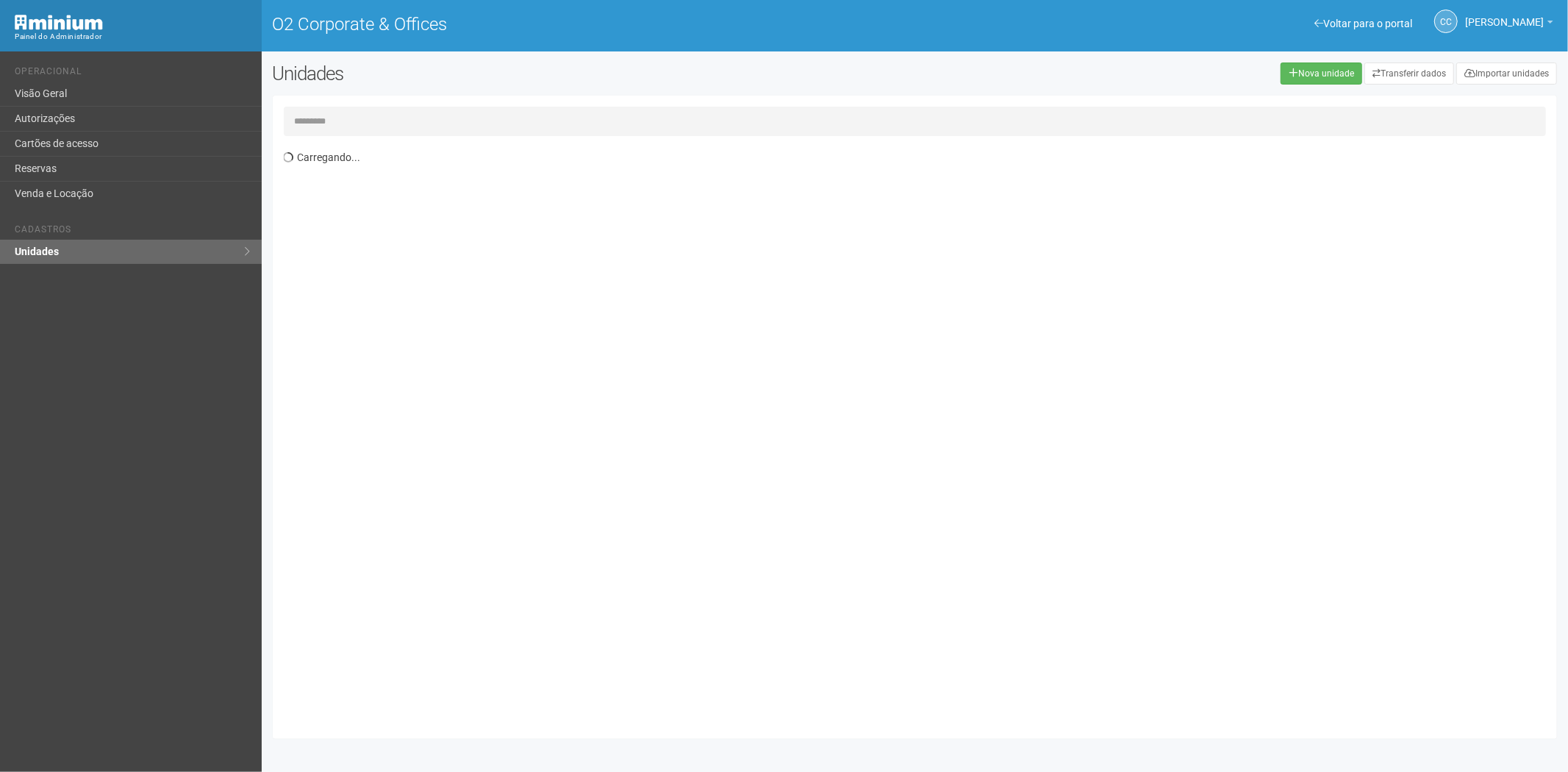
click at [362, 112] on input "text" at bounding box center [915, 121] width 1263 height 30
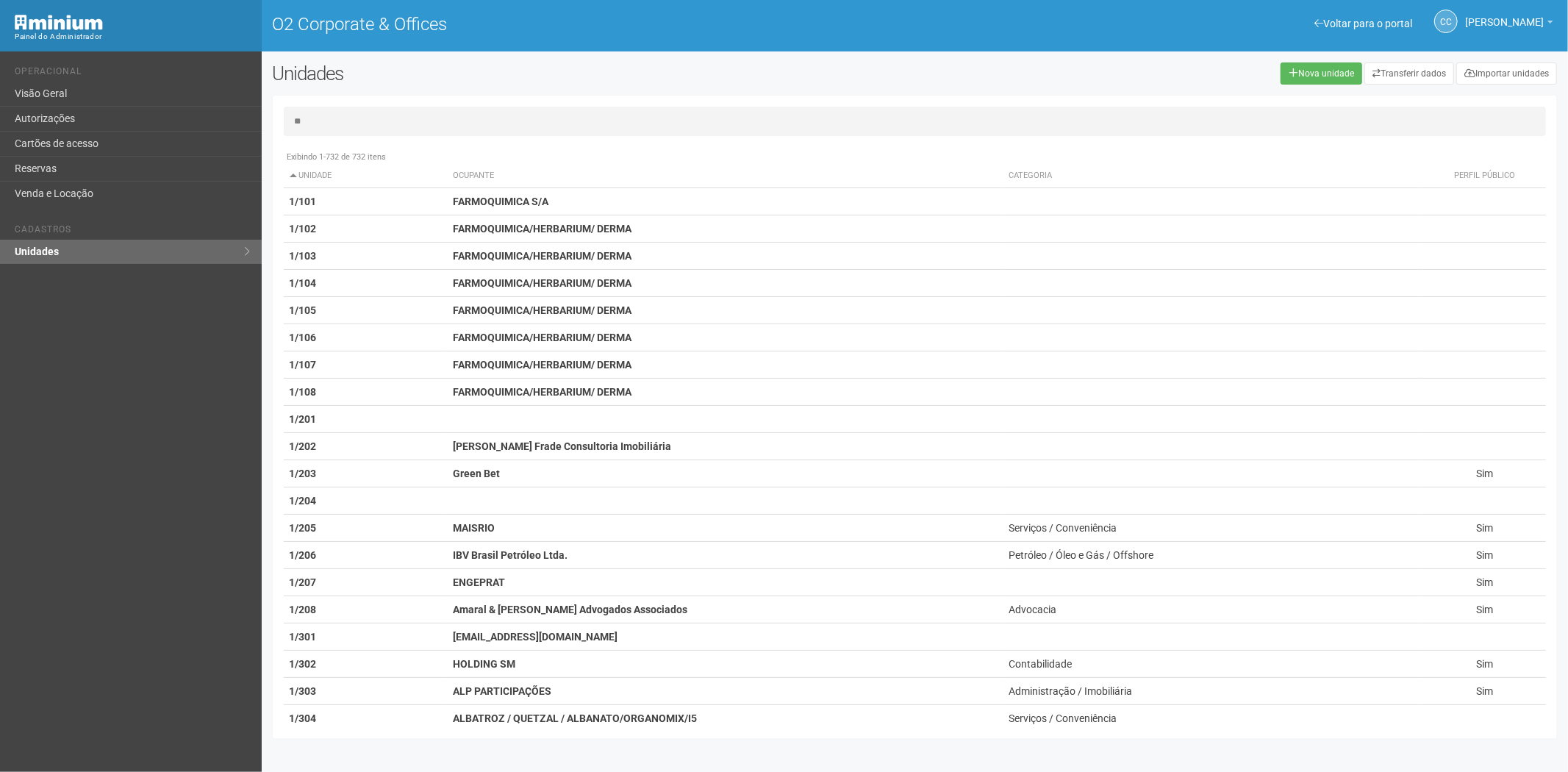
type input "*"
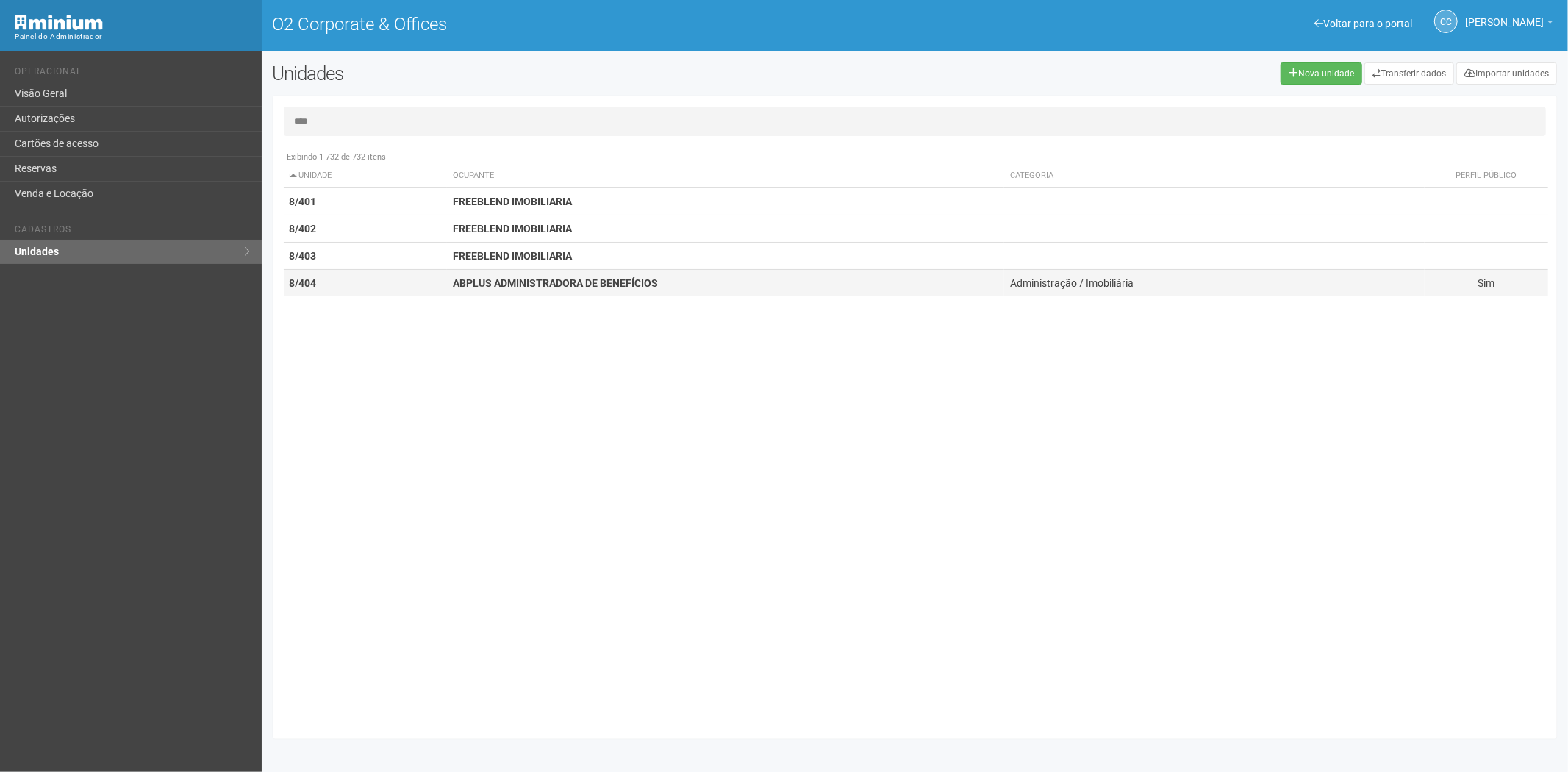
type input "****"
click at [504, 282] on strong "ABPLUS ADMINISTRADORA DE BENEFÍCIOS" at bounding box center [555, 283] width 205 height 12
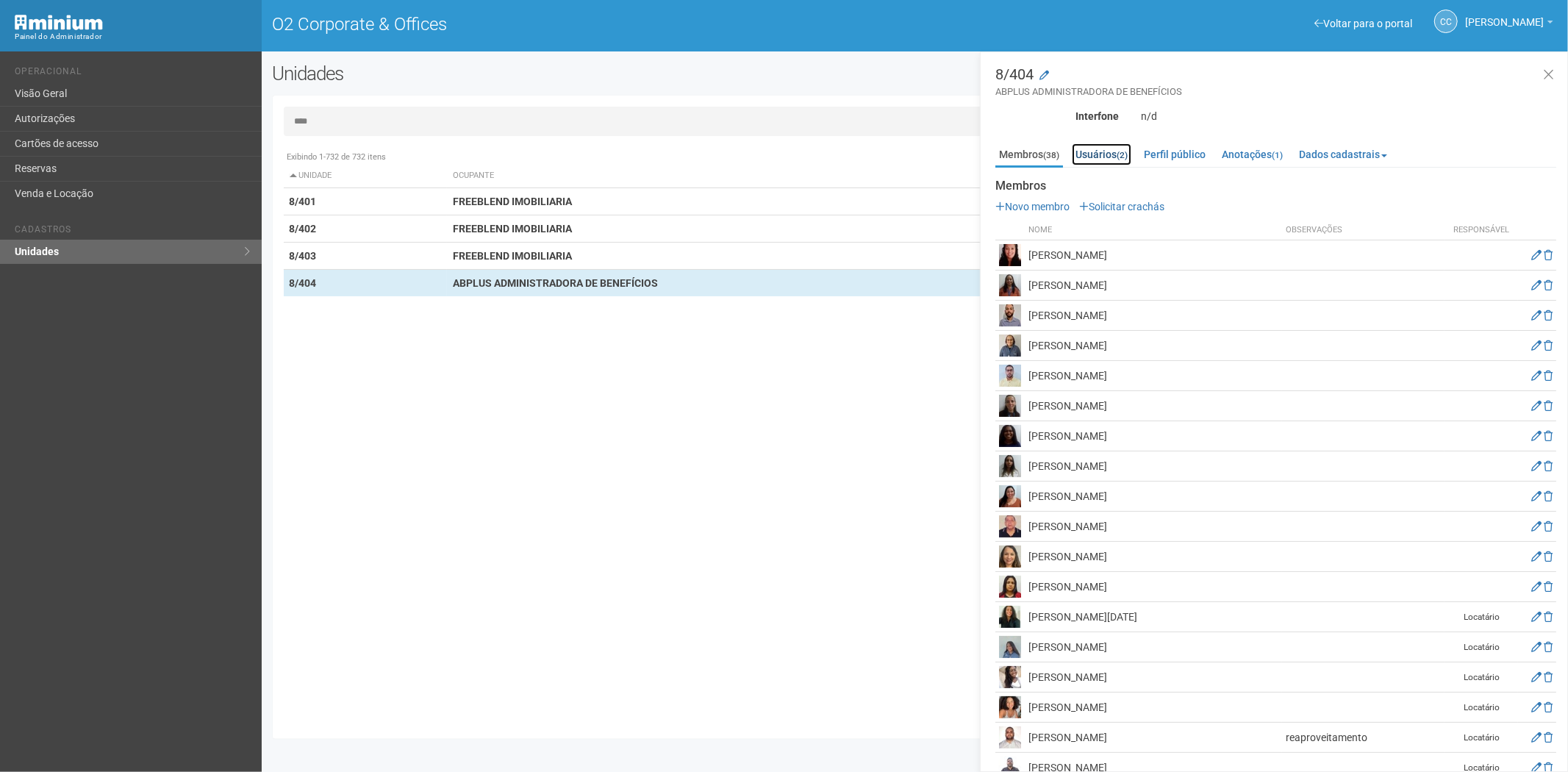
click at [1114, 148] on link "Usuários (2)" at bounding box center [1102, 155] width 60 height 22
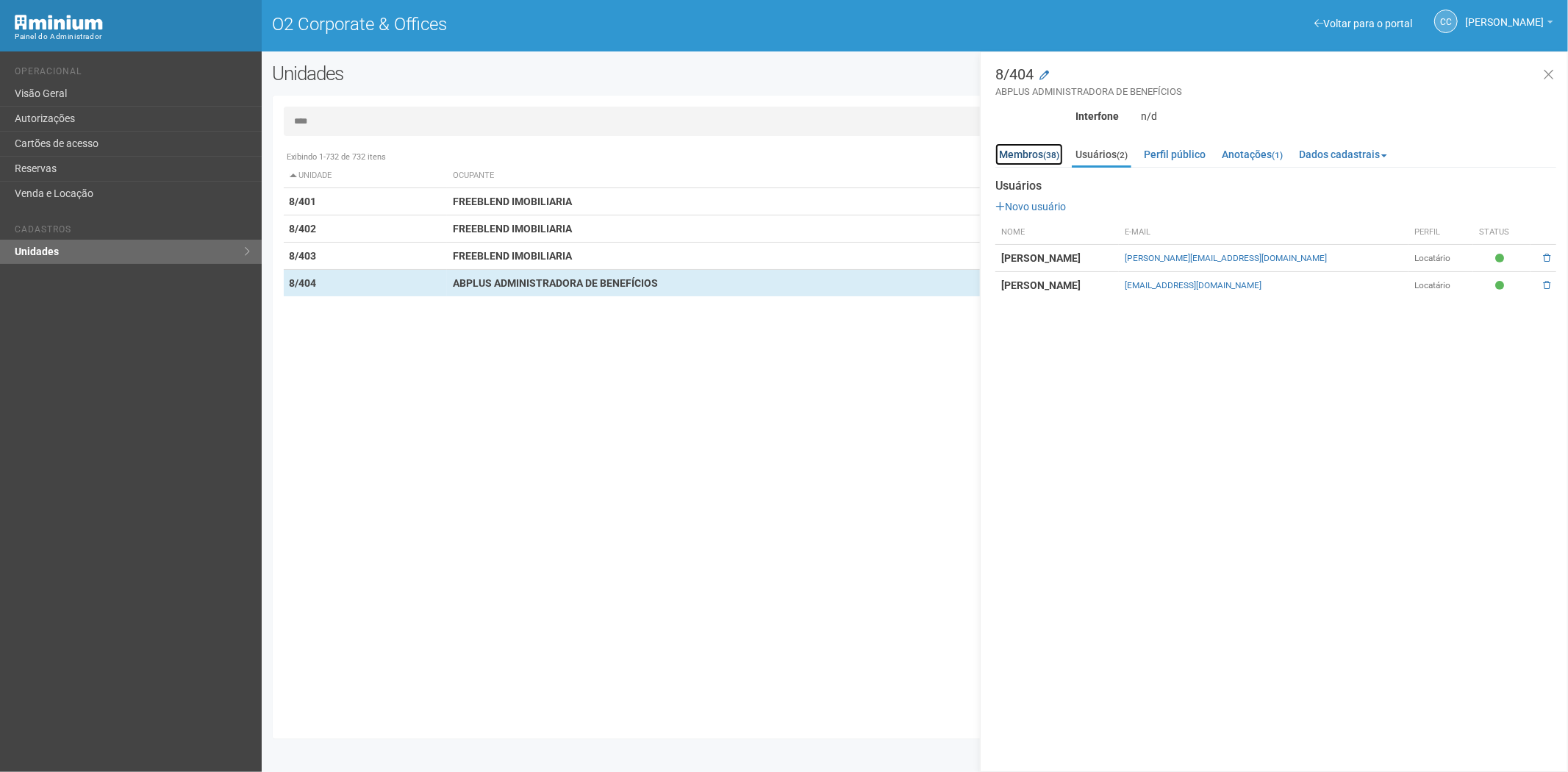
click at [1015, 152] on link "Membros (38)" at bounding box center [1029, 155] width 68 height 22
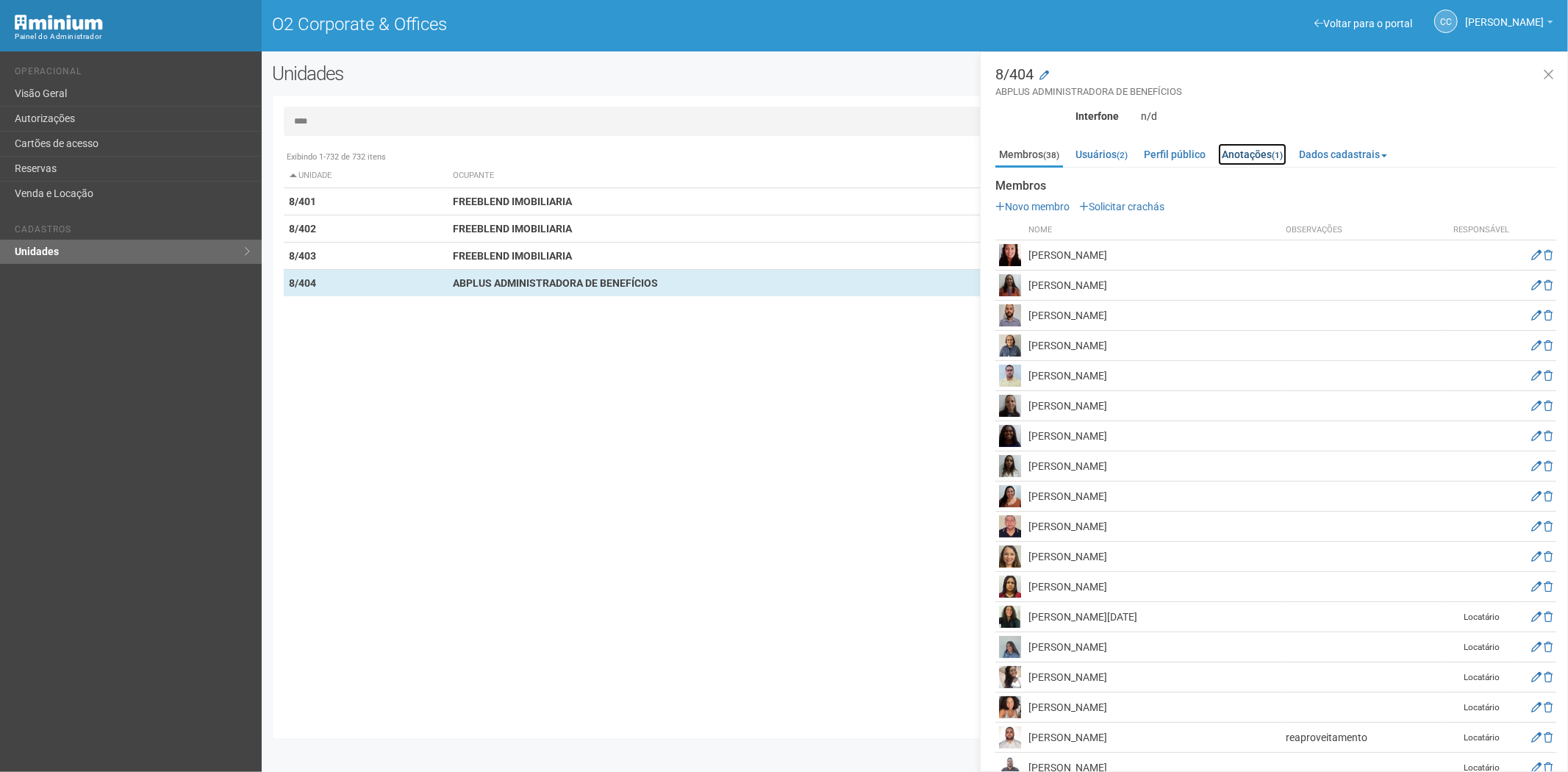
click at [1261, 157] on link "Anotações (1)" at bounding box center [1252, 155] width 69 height 22
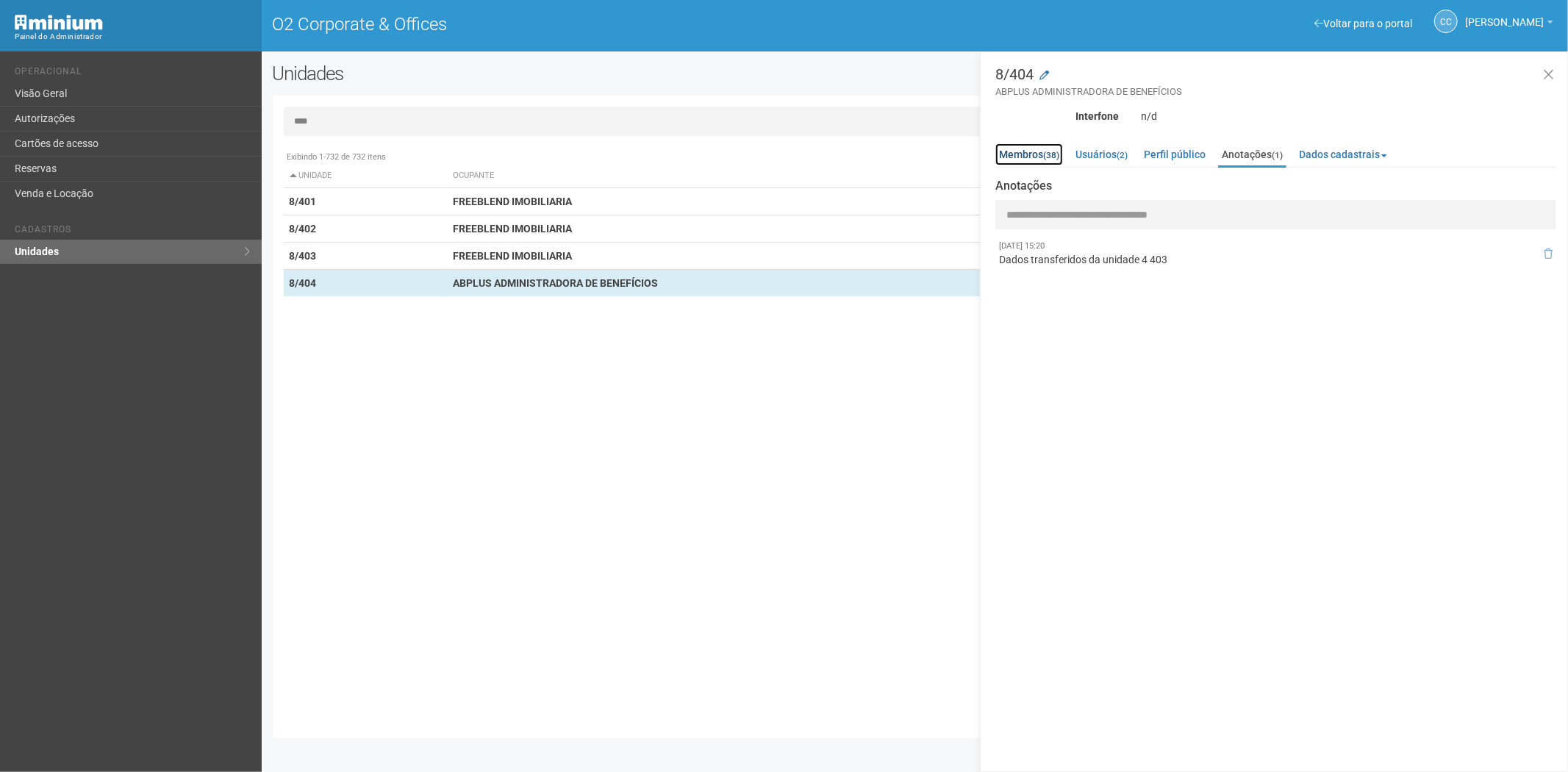
click at [1024, 152] on link "Membros (38)" at bounding box center [1029, 155] width 68 height 22
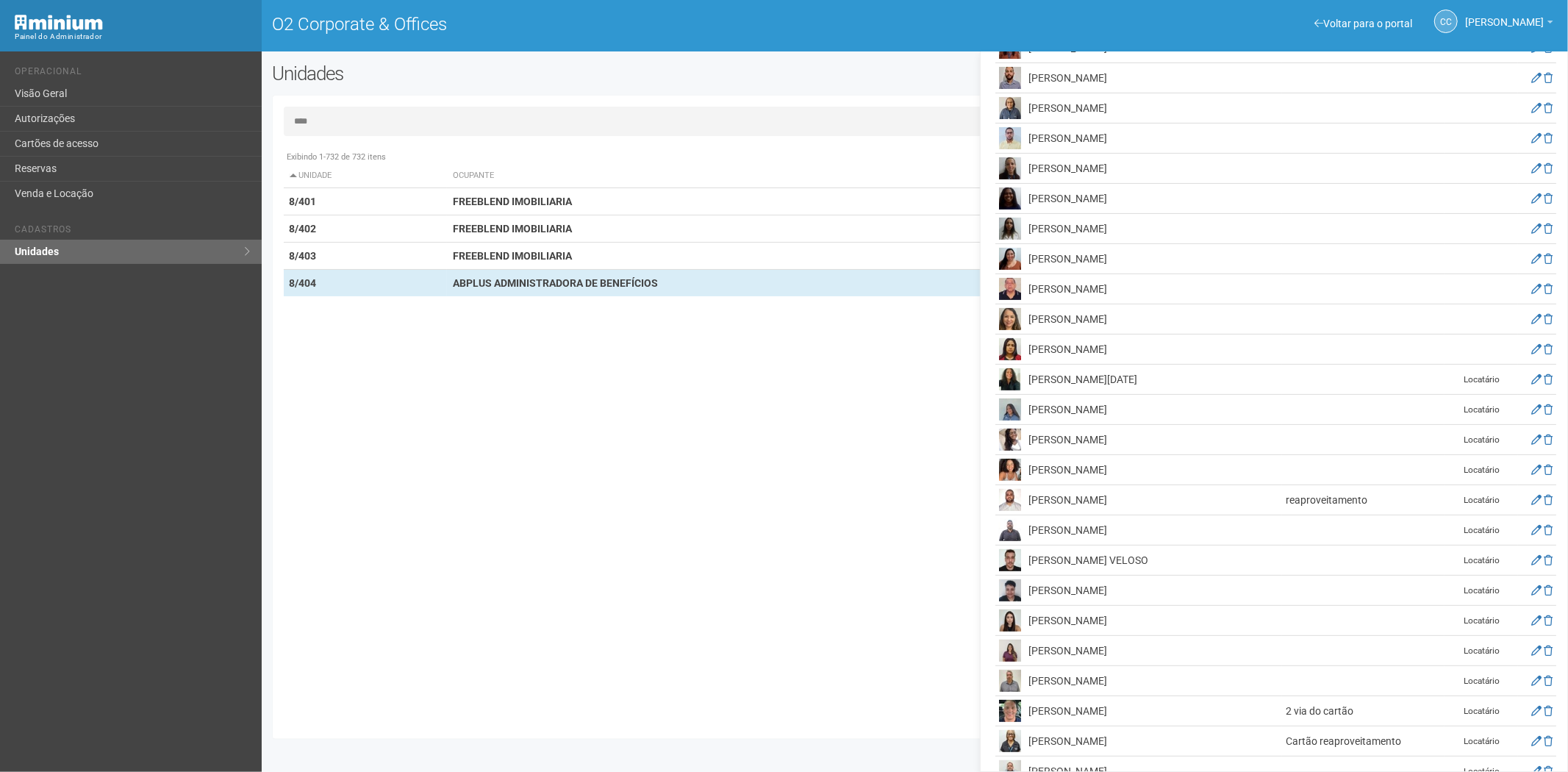
scroll to position [209, 0]
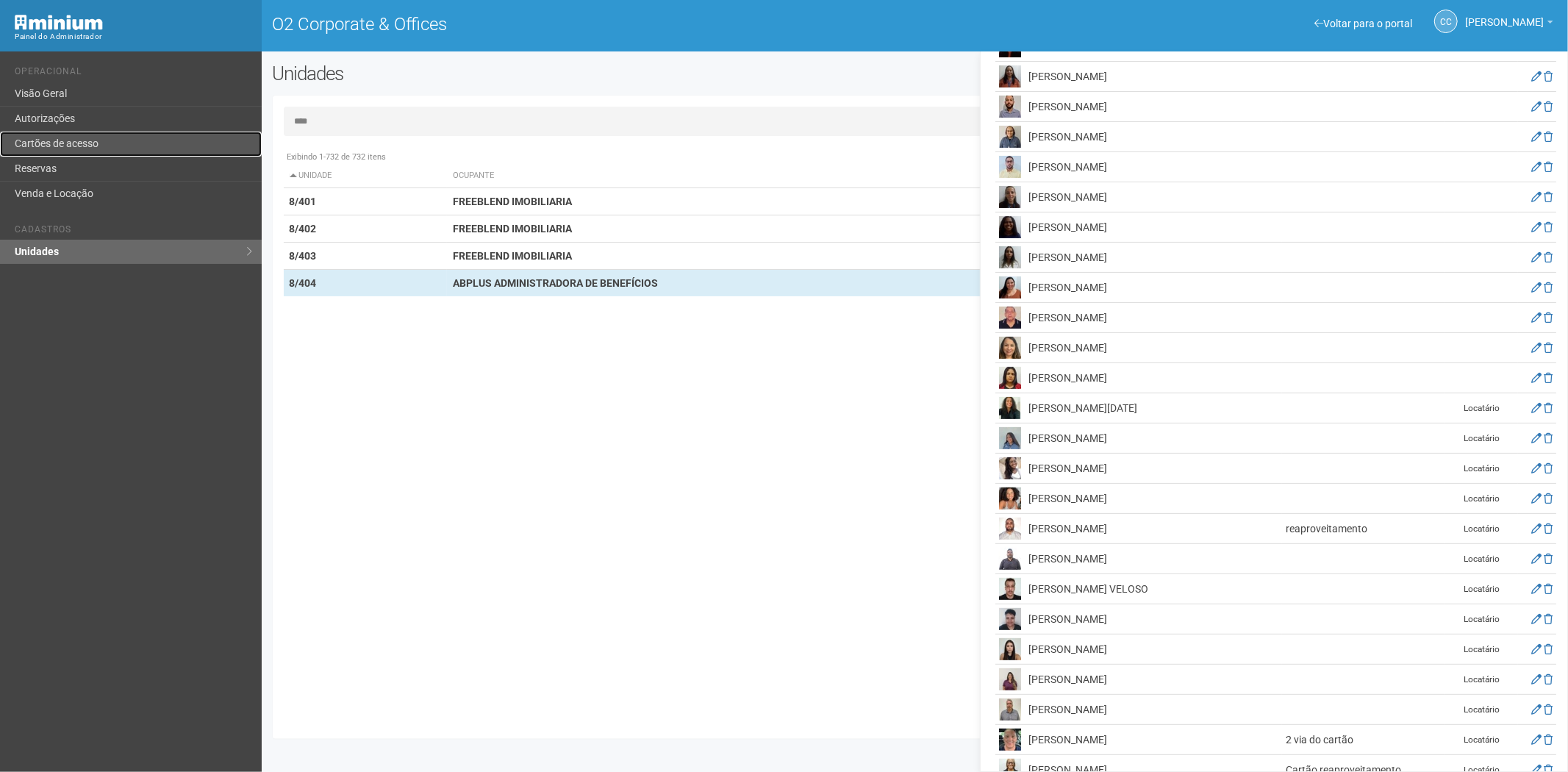
click at [97, 135] on link "Cartões de acesso" at bounding box center [131, 144] width 261 height 25
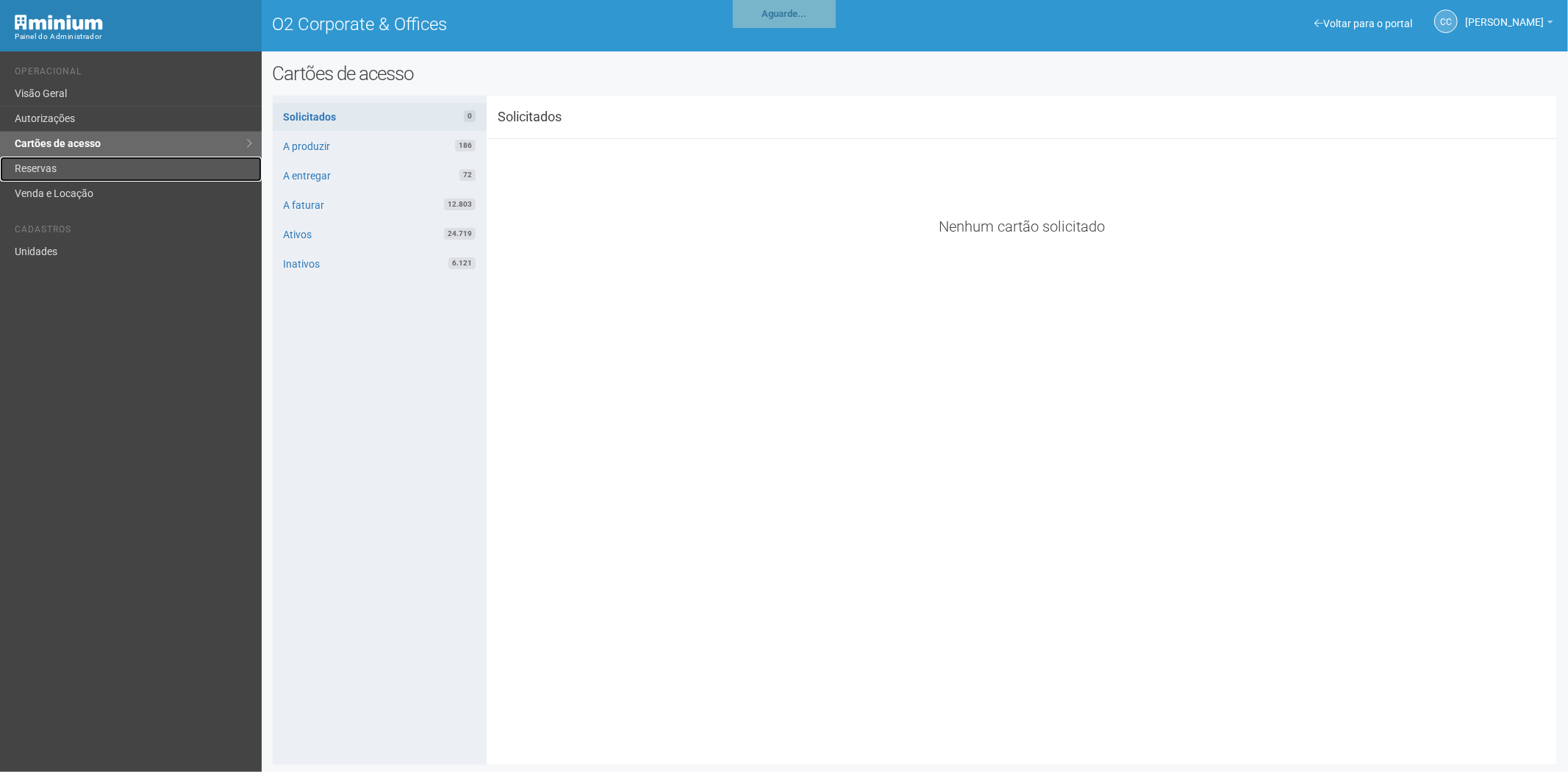
drag, startPoint x: 81, startPoint y: 165, endPoint x: 116, endPoint y: 184, distance: 39.8
click at [83, 166] on link "Reservas" at bounding box center [131, 168] width 261 height 25
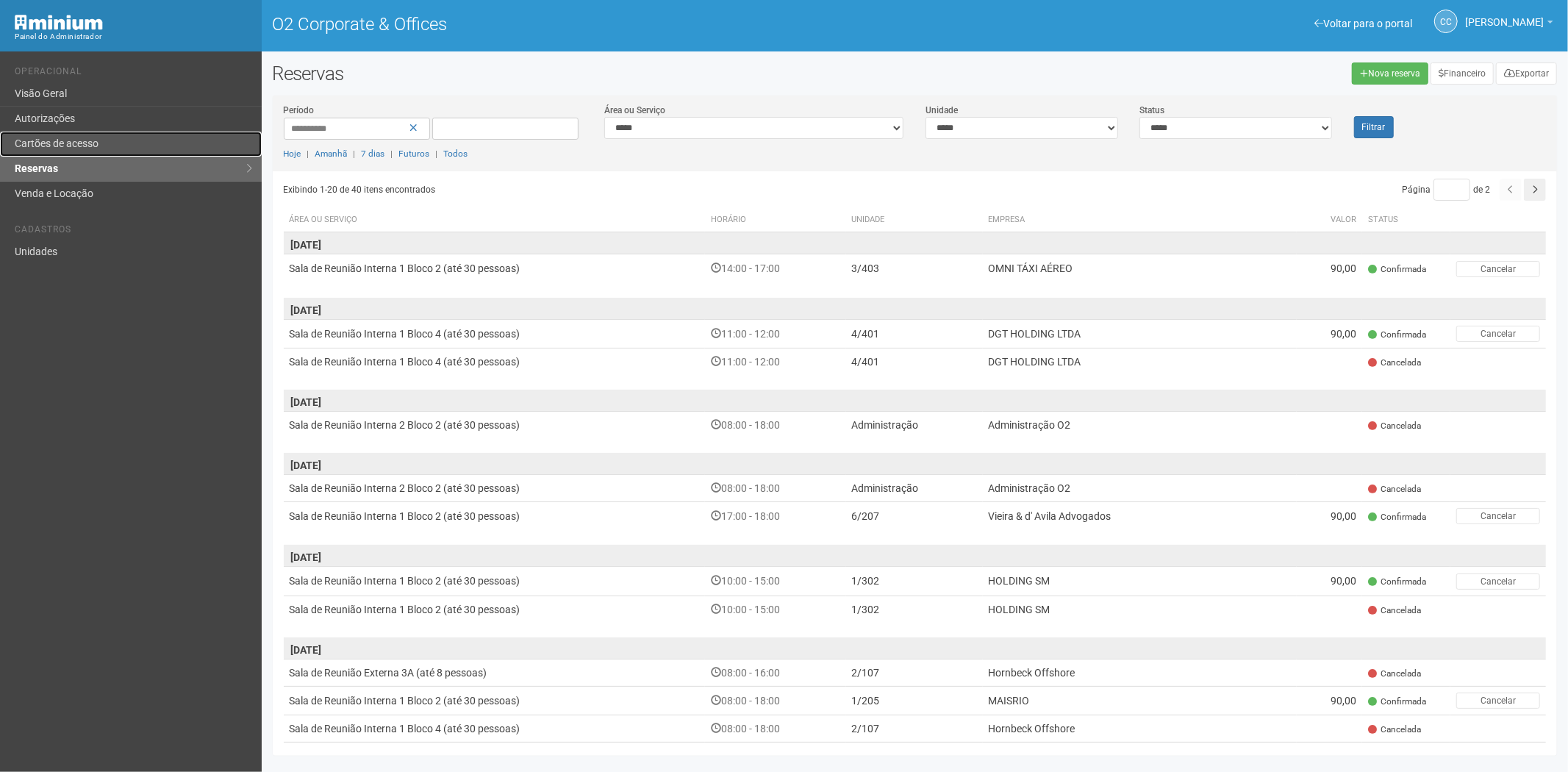
click at [155, 148] on link "Cartões de acesso" at bounding box center [131, 144] width 261 height 25
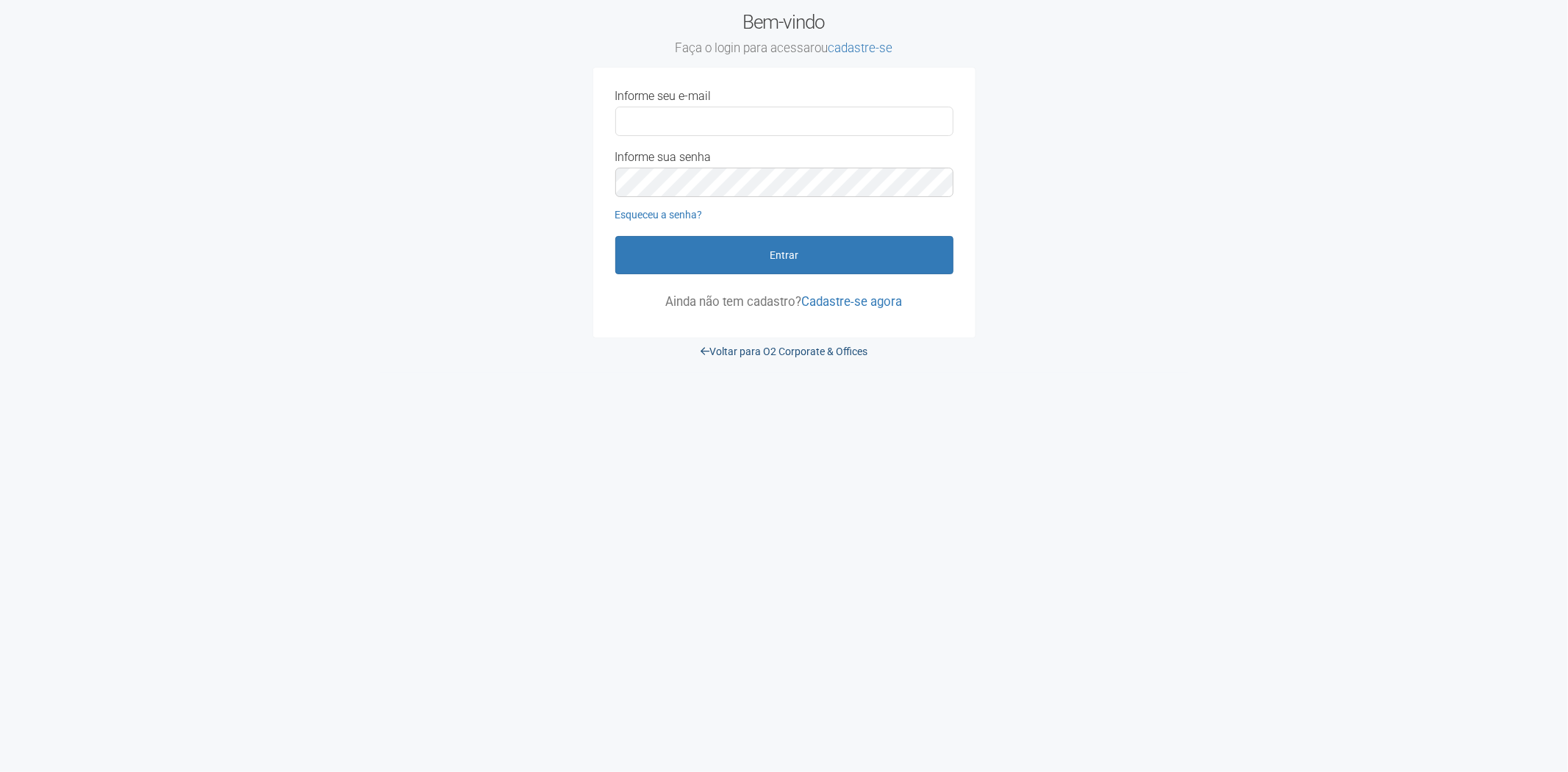
type input "**********"
click at [833, 353] on link "Voltar para O2 Corporate & Offices" at bounding box center [784, 351] width 167 height 12
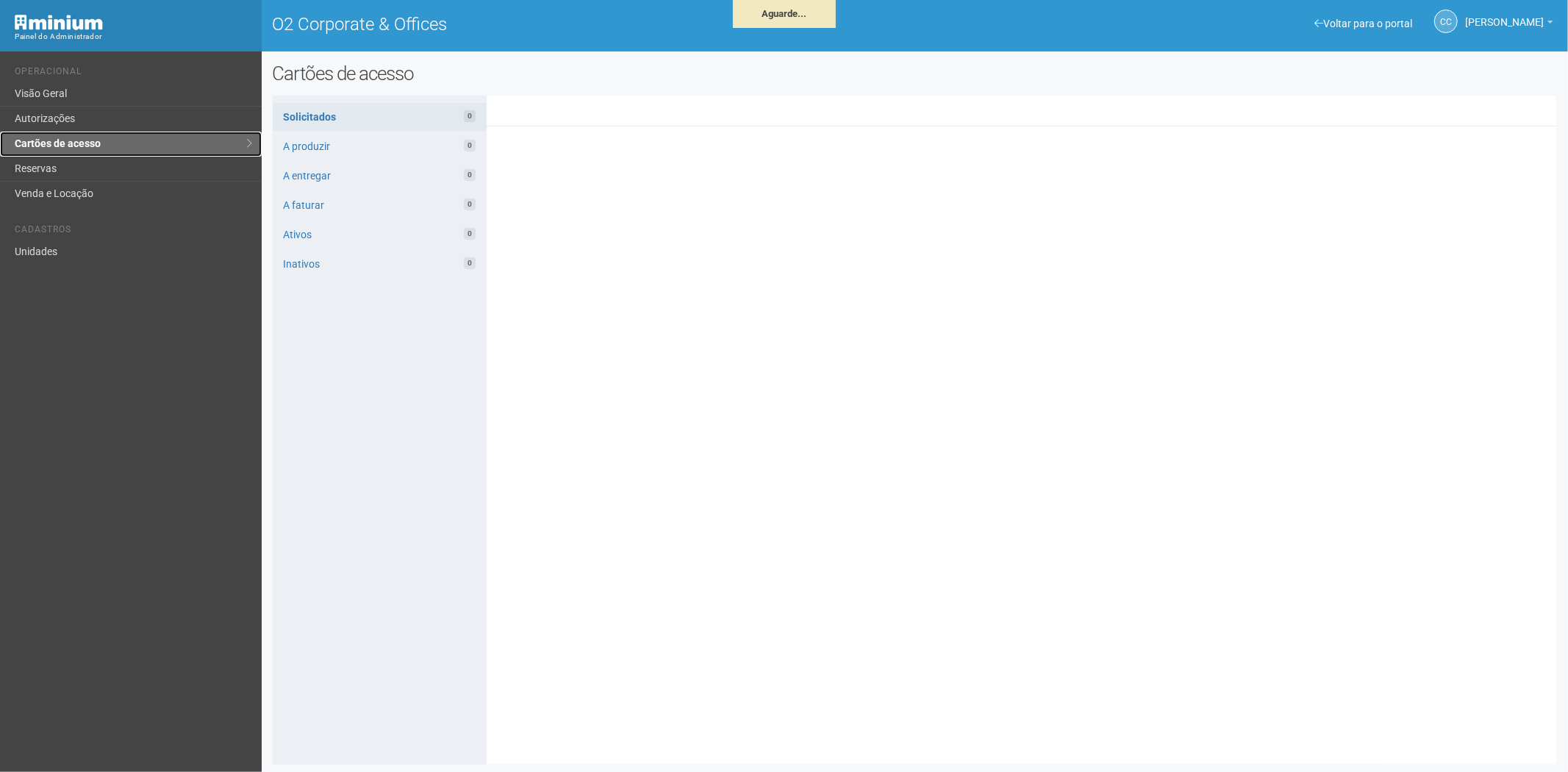
click at [105, 156] on link "Cartões de acesso" at bounding box center [131, 144] width 261 height 25
click at [130, 174] on link "Reservas" at bounding box center [131, 168] width 261 height 25
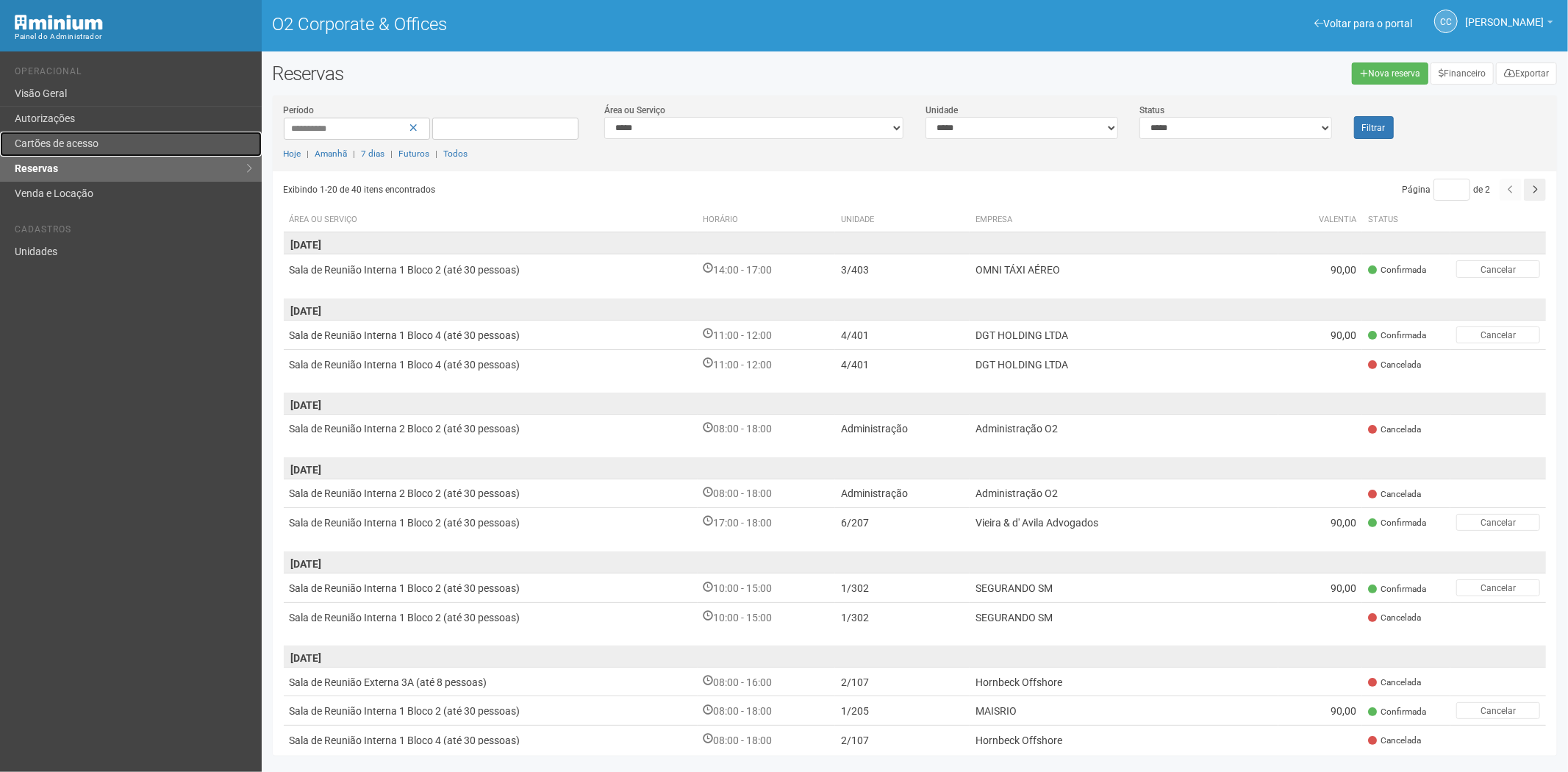
click at [99, 137] on link "Cartões de acesso" at bounding box center [131, 144] width 261 height 25
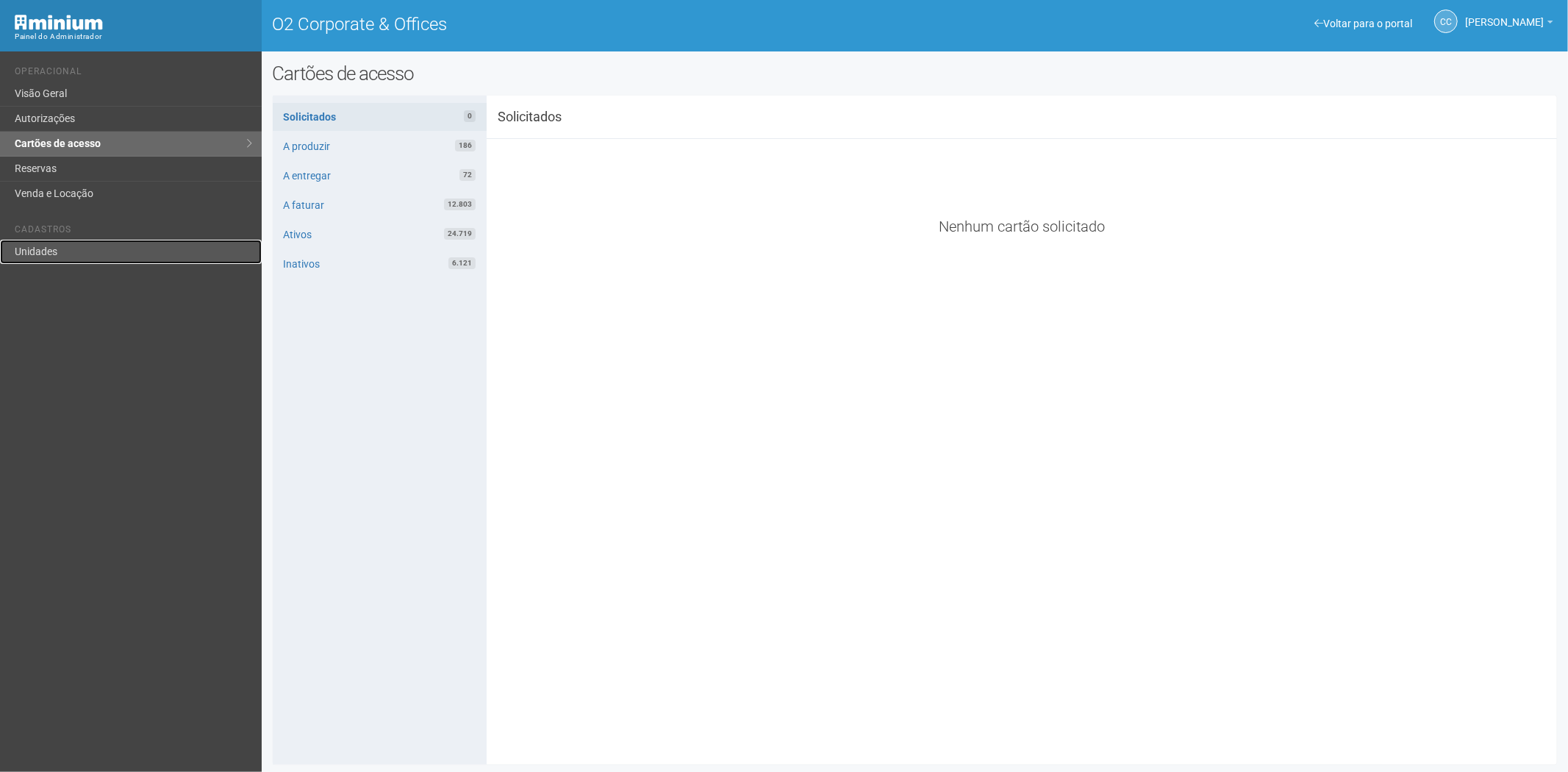
click at [73, 249] on link "Unidades" at bounding box center [131, 252] width 261 height 24
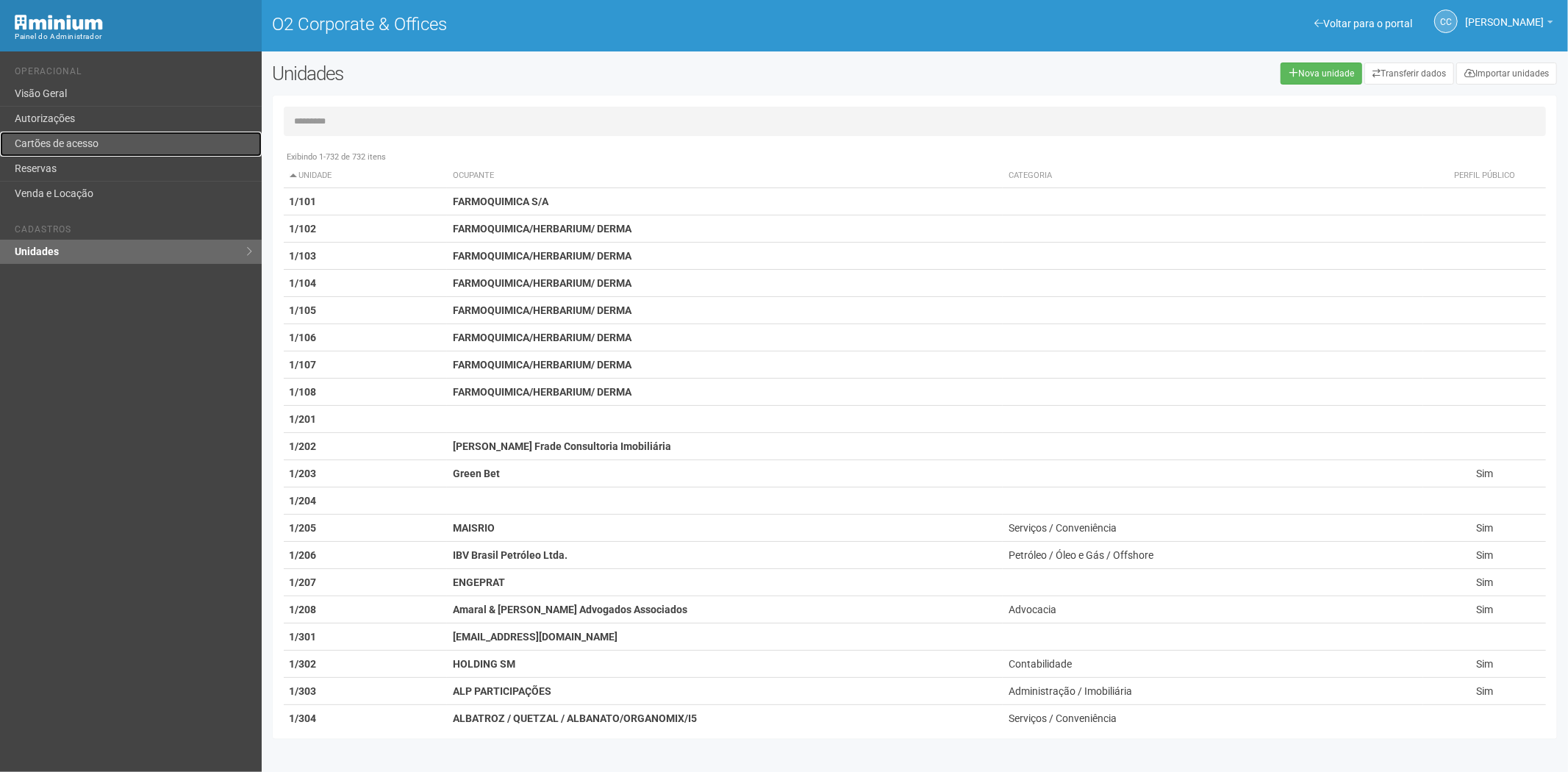
drag, startPoint x: 80, startPoint y: 141, endPoint x: 86, endPoint y: 152, distance: 12.5
click at [80, 141] on link "Cartões de acesso" at bounding box center [131, 144] width 261 height 25
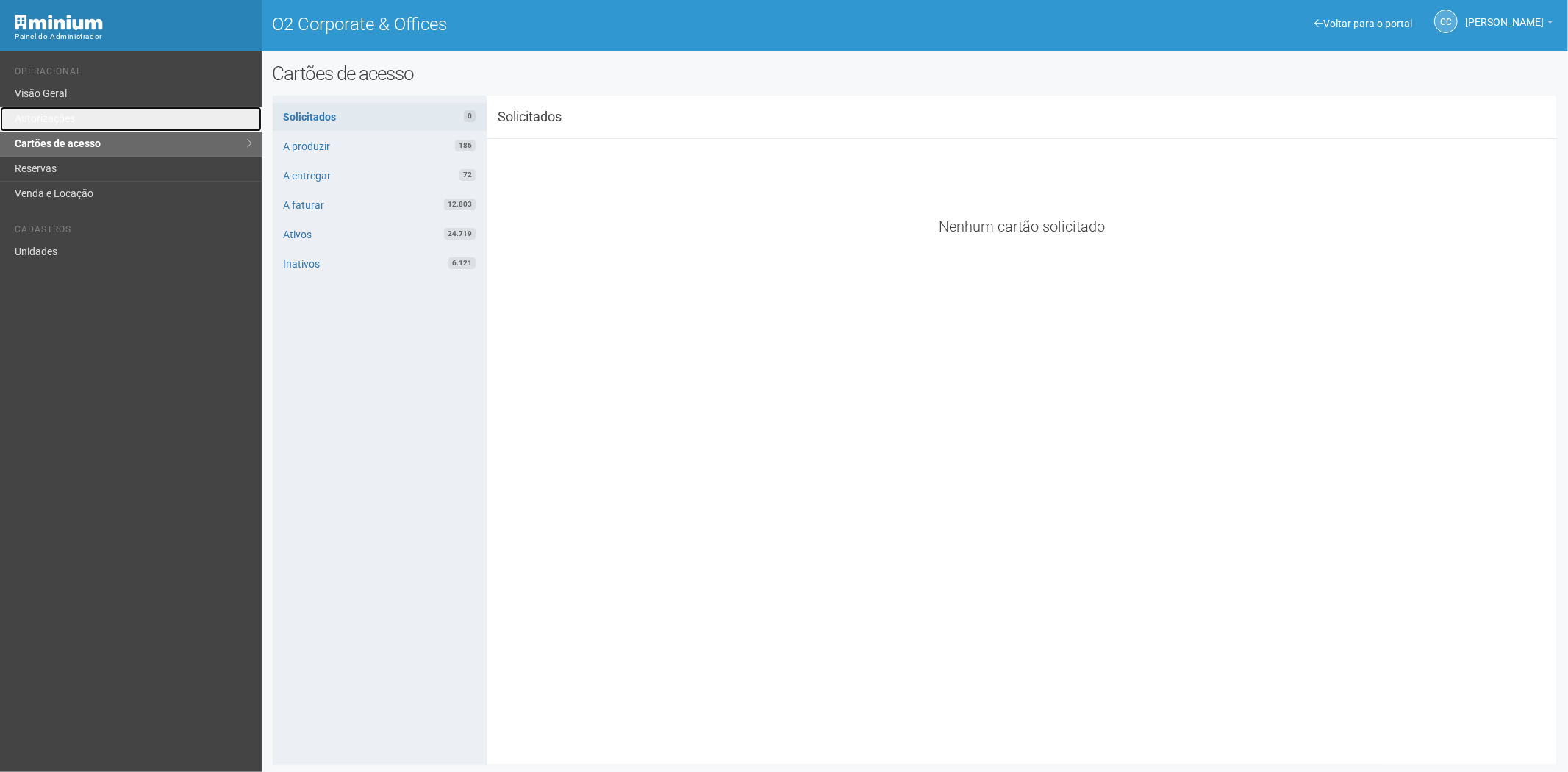
drag, startPoint x: 62, startPoint y: 123, endPoint x: 196, endPoint y: 273, distance: 201.1
click at [62, 123] on link "Autorizações" at bounding box center [131, 119] width 261 height 25
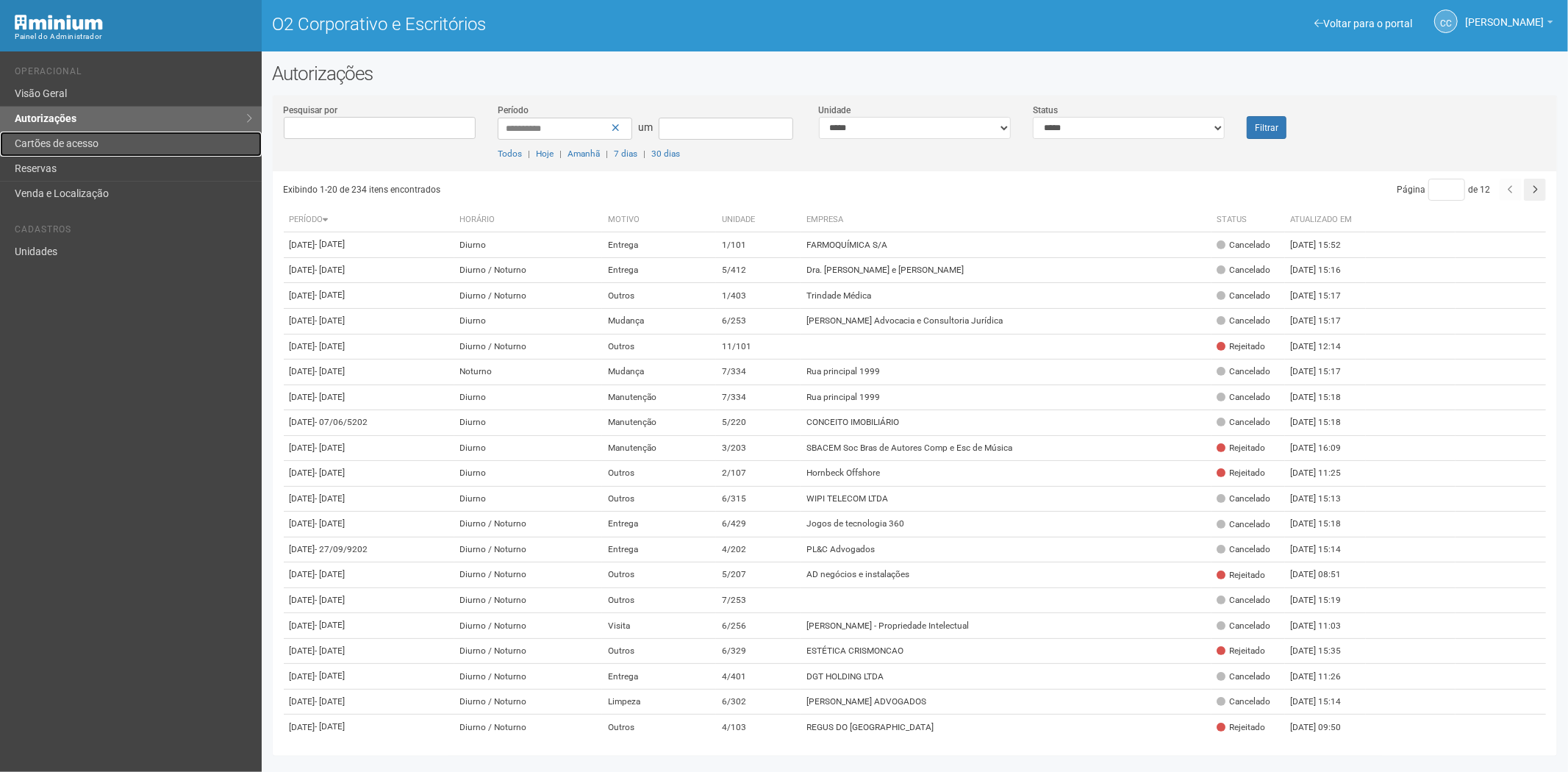
click at [144, 137] on link "Cartões de acesso" at bounding box center [131, 144] width 261 height 25
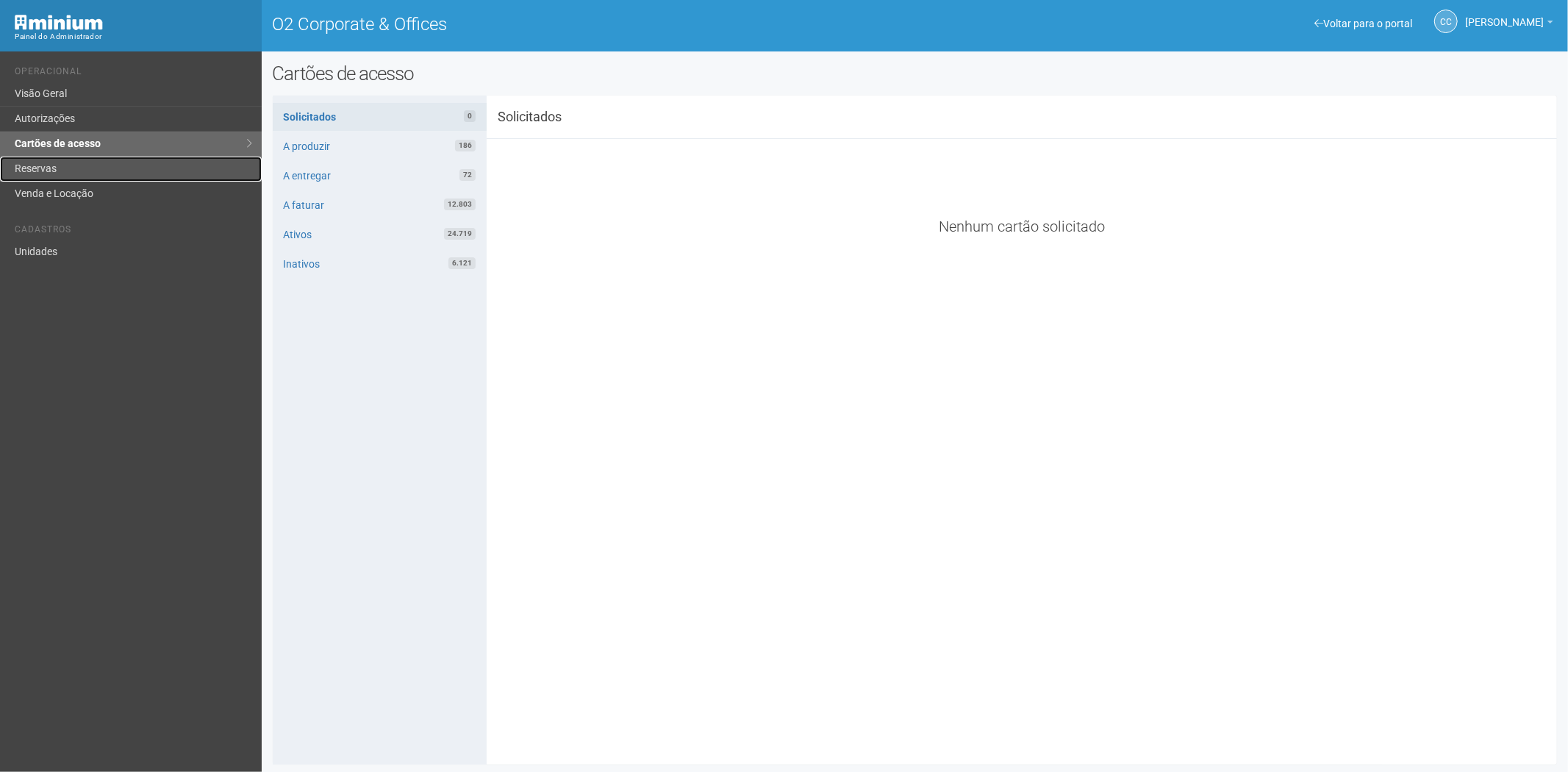
click at [67, 160] on link "Reservas" at bounding box center [131, 168] width 261 height 25
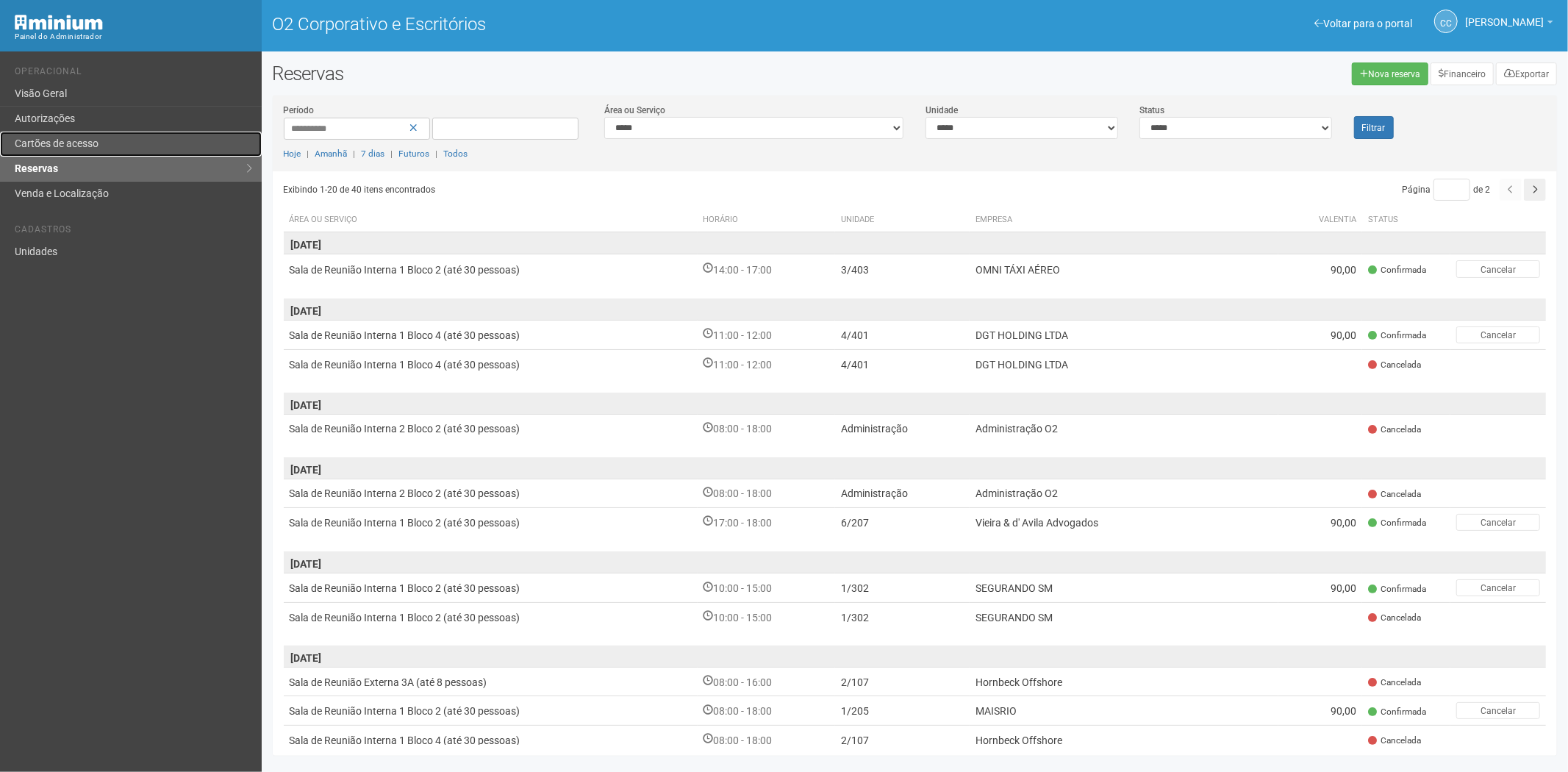
click at [112, 137] on link "Cartões de acesso" at bounding box center [131, 144] width 261 height 25
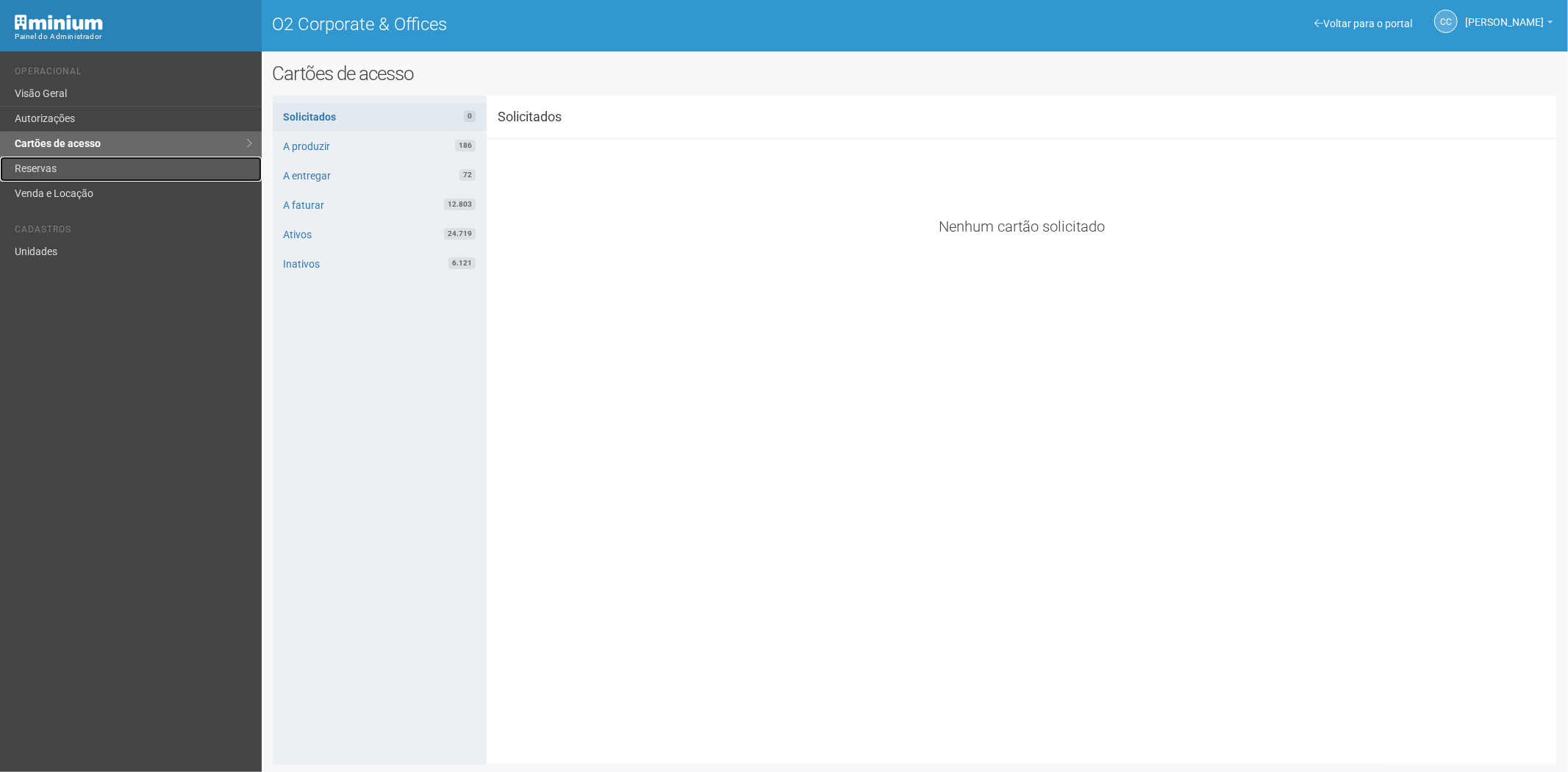
click at [76, 174] on link "Reservas" at bounding box center [131, 168] width 261 height 25
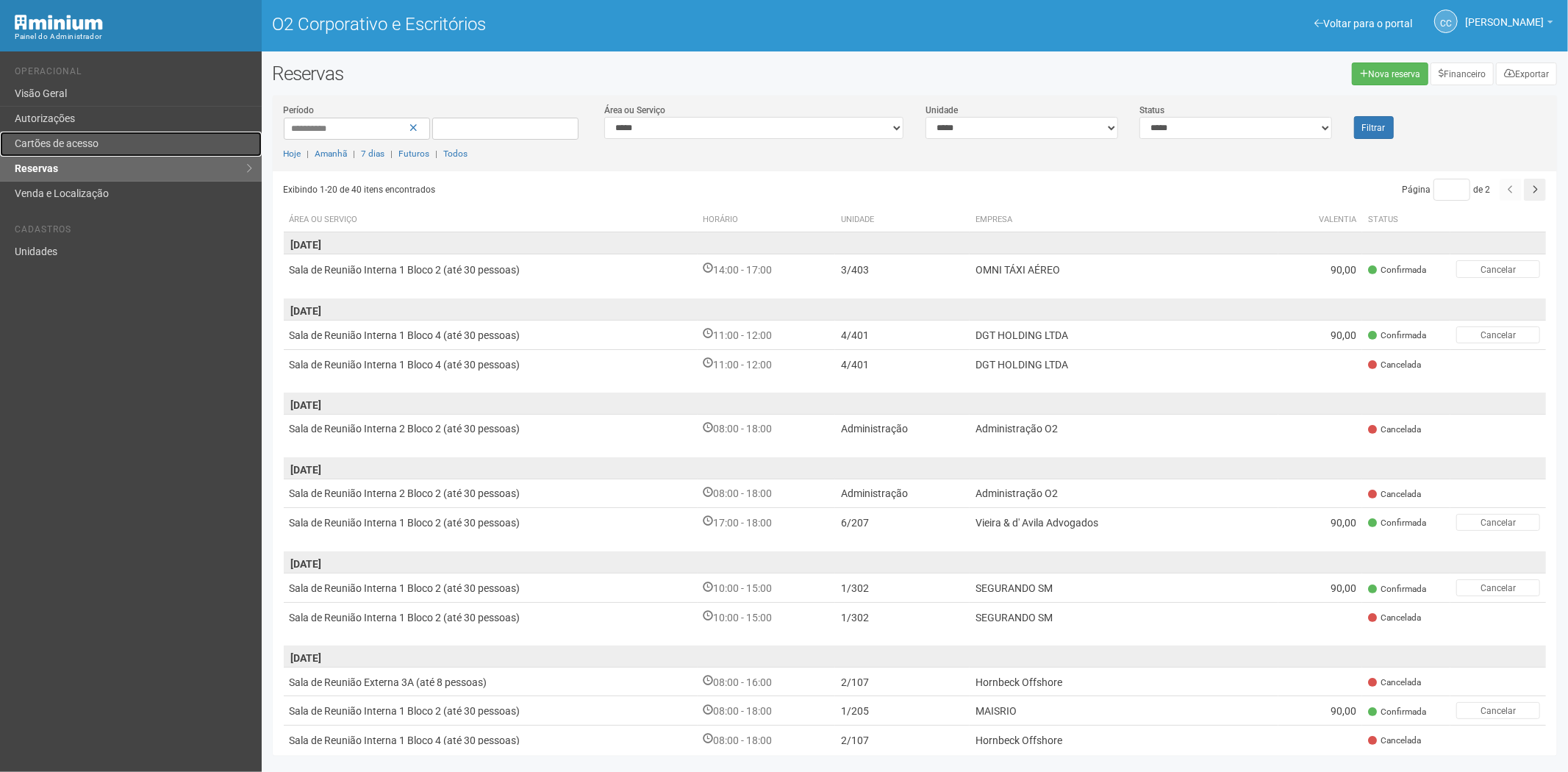
click at [99, 153] on link "Cartões de acesso" at bounding box center [131, 144] width 261 height 25
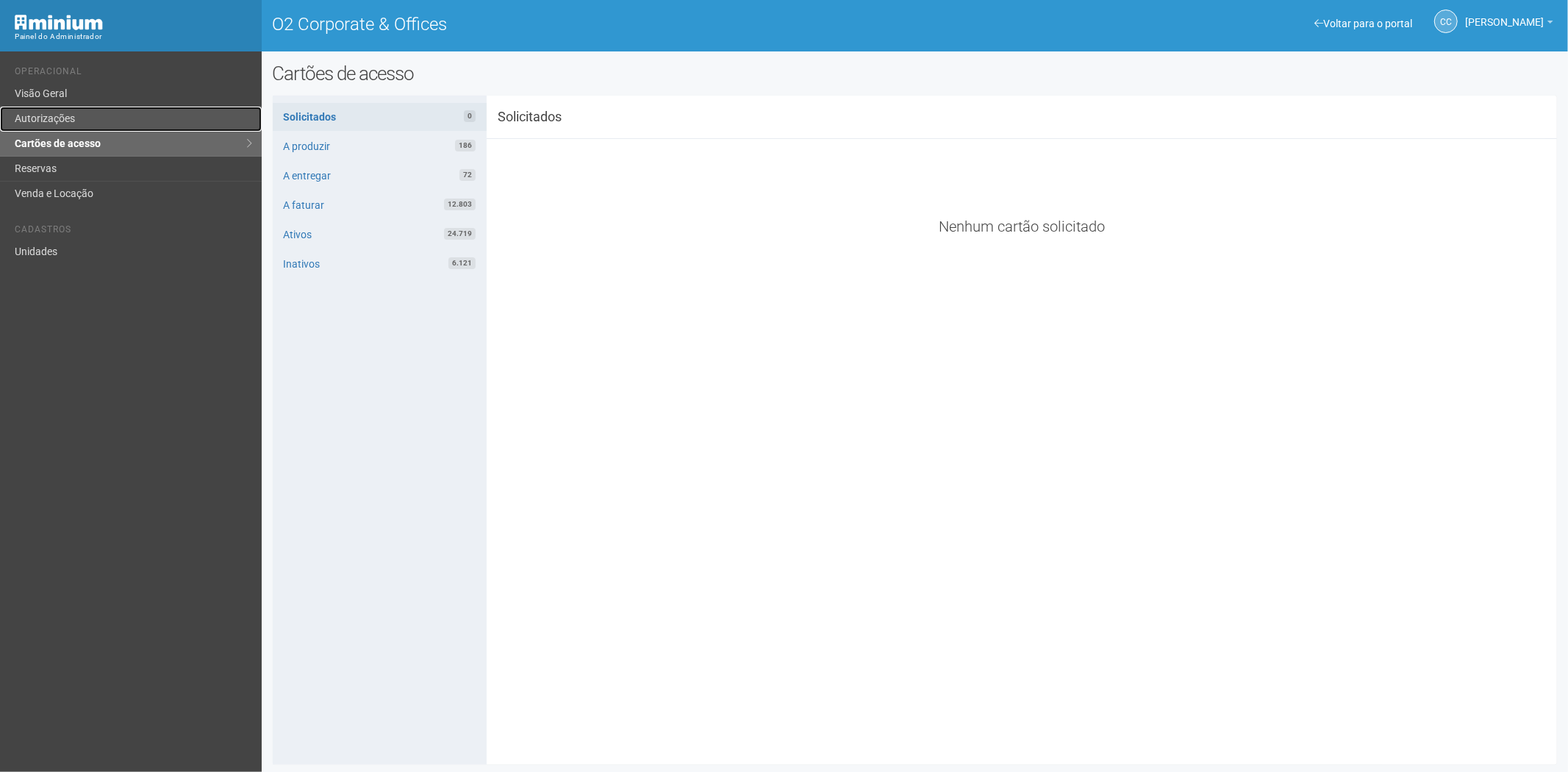
click at [65, 128] on link "Autorizações" at bounding box center [131, 119] width 261 height 25
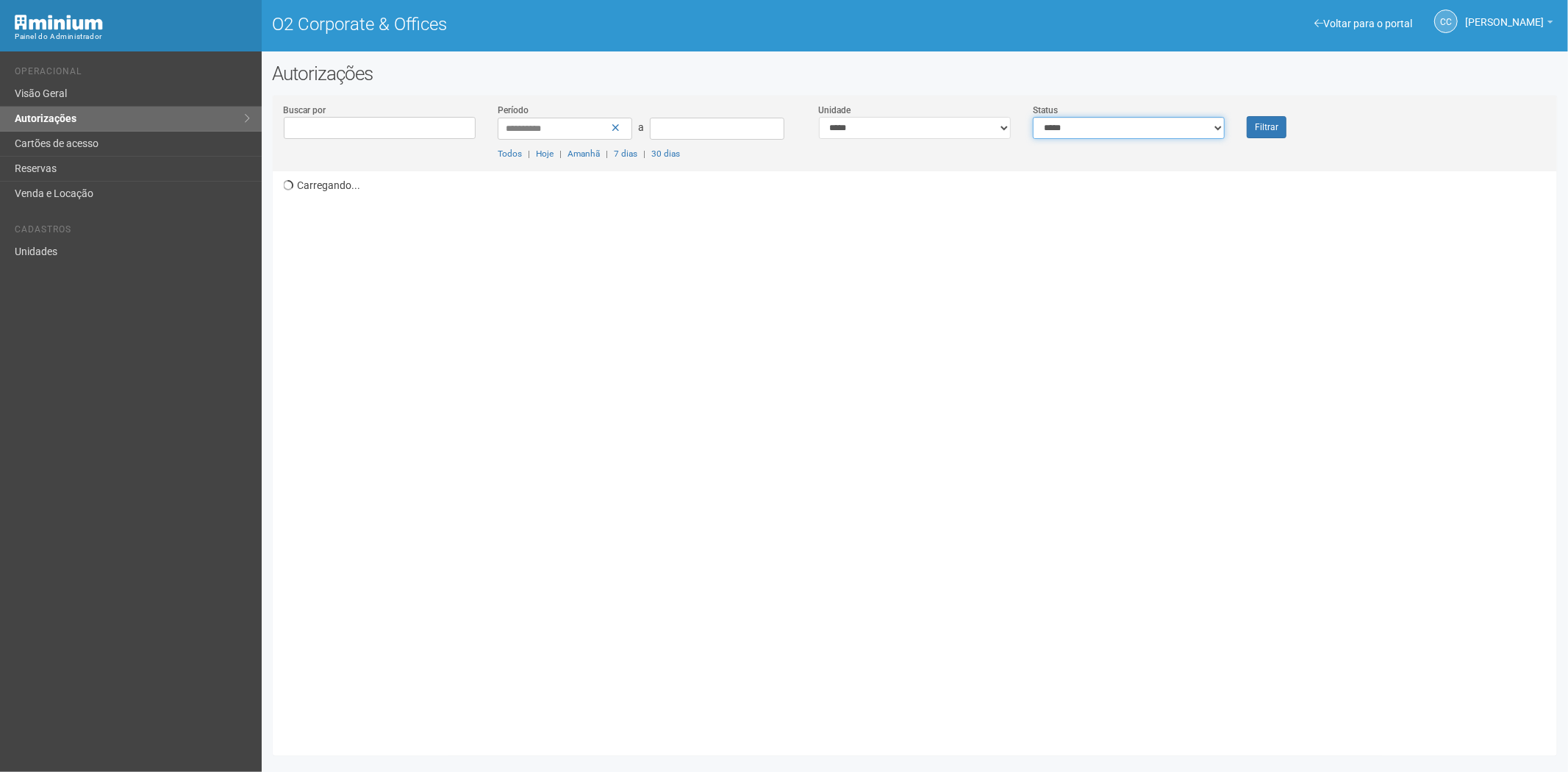
click at [1125, 132] on select "**********" at bounding box center [1129, 128] width 192 height 22
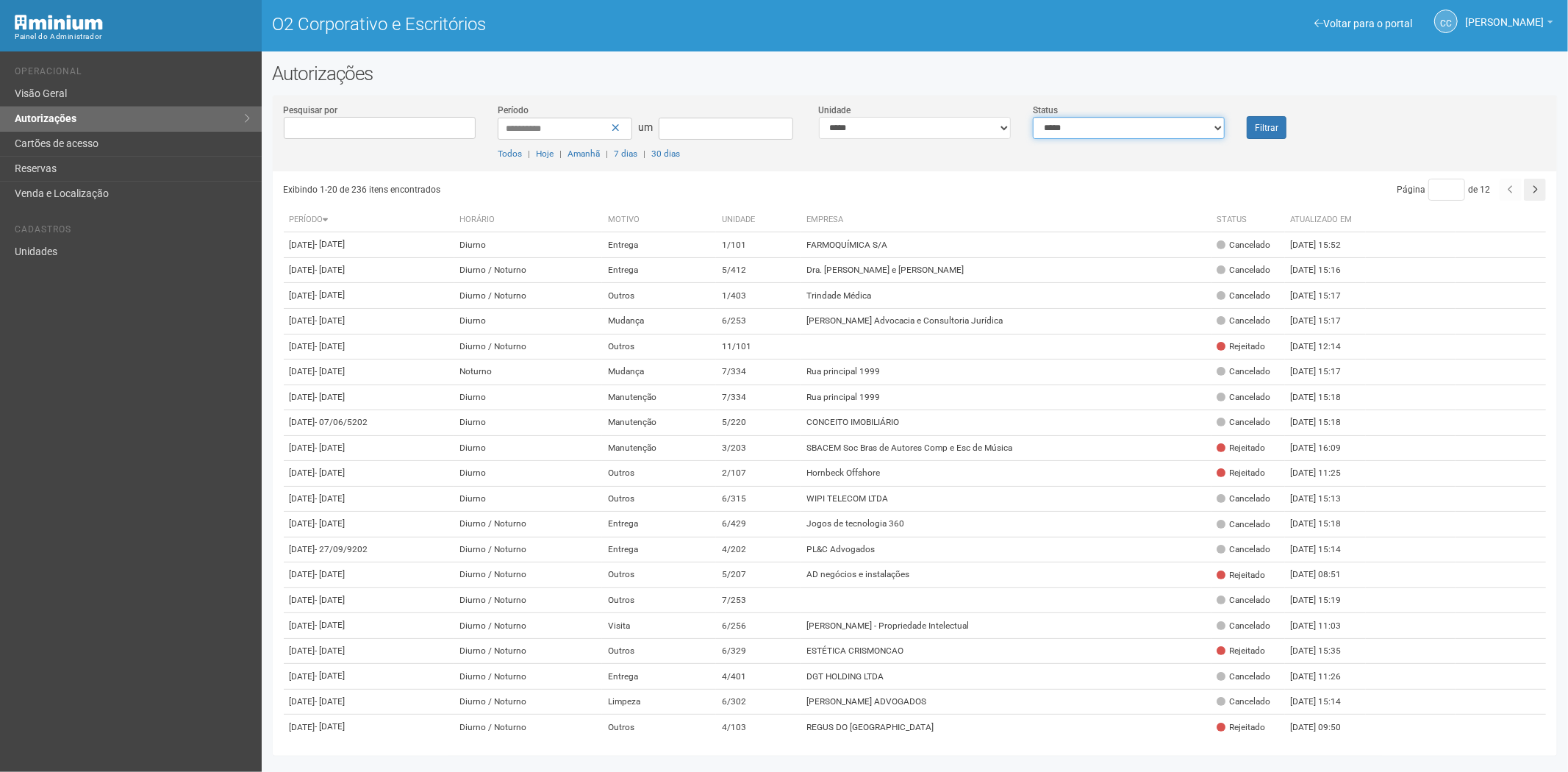
select select "*"
click at [1033, 117] on select "**********" at bounding box center [1129, 128] width 192 height 22
click at [1288, 130] on div "Filtrar" at bounding box center [1289, 120] width 108 height 36
click at [1282, 128] on div "Filtrar" at bounding box center [1289, 120] width 108 height 36
click at [1267, 128] on font "Filtrar" at bounding box center [1267, 128] width 24 height 10
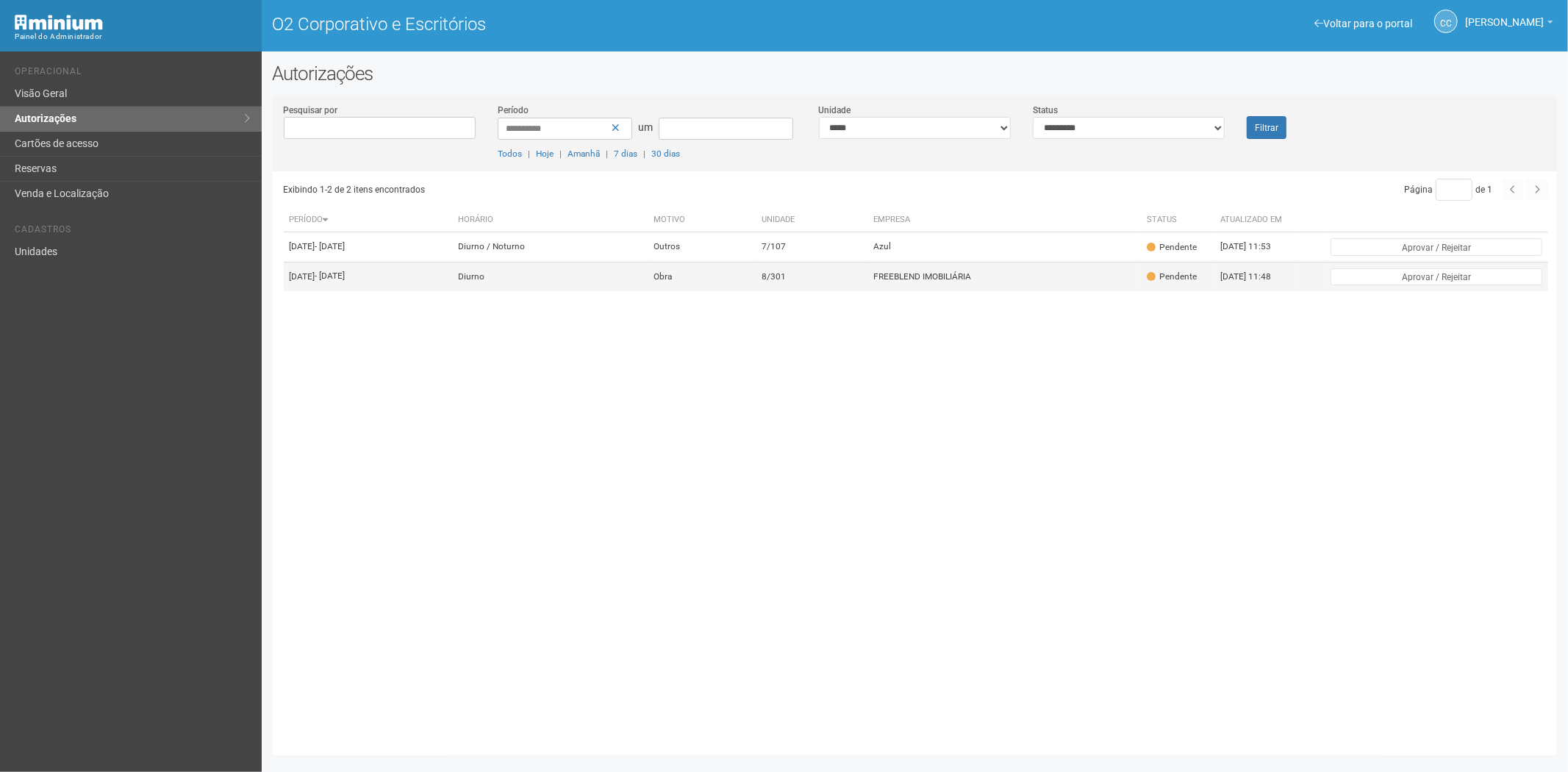
click at [868, 290] on td "8/301" at bounding box center [812, 276] width 112 height 30
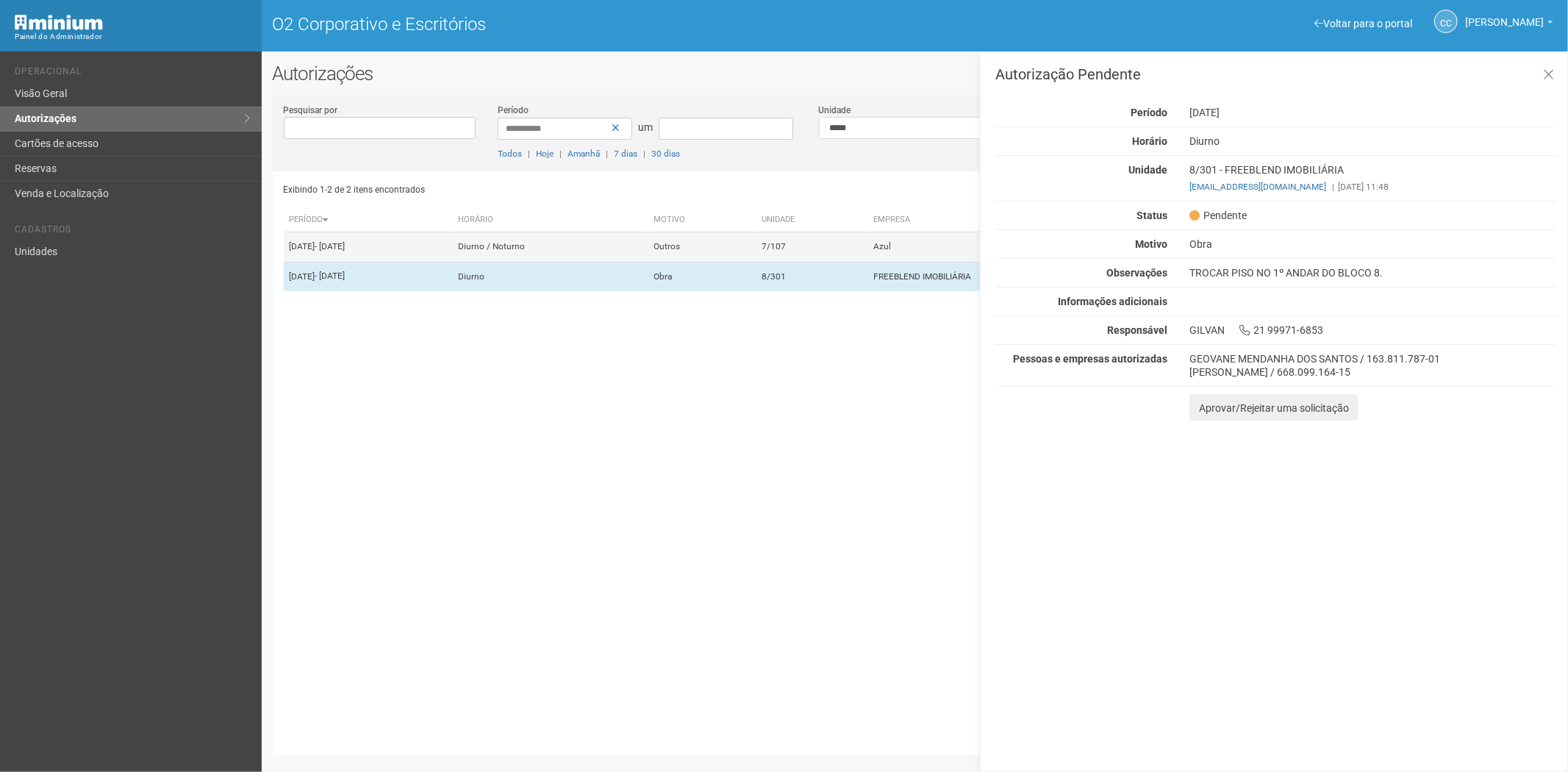
click at [648, 255] on td "Diurno / Noturno" at bounding box center [550, 246] width 196 height 30
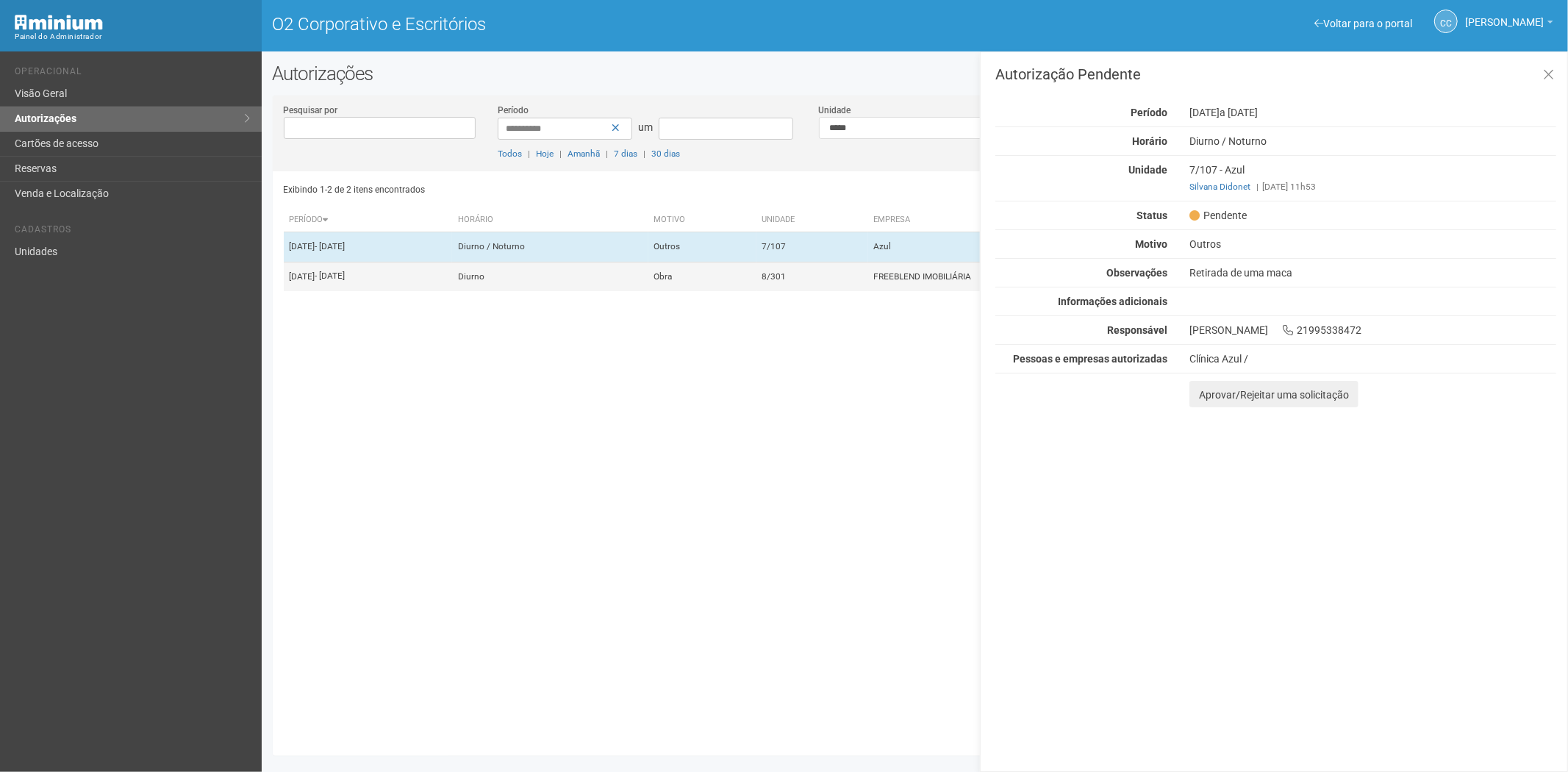
click at [648, 284] on td "Diurno" at bounding box center [550, 276] width 196 height 30
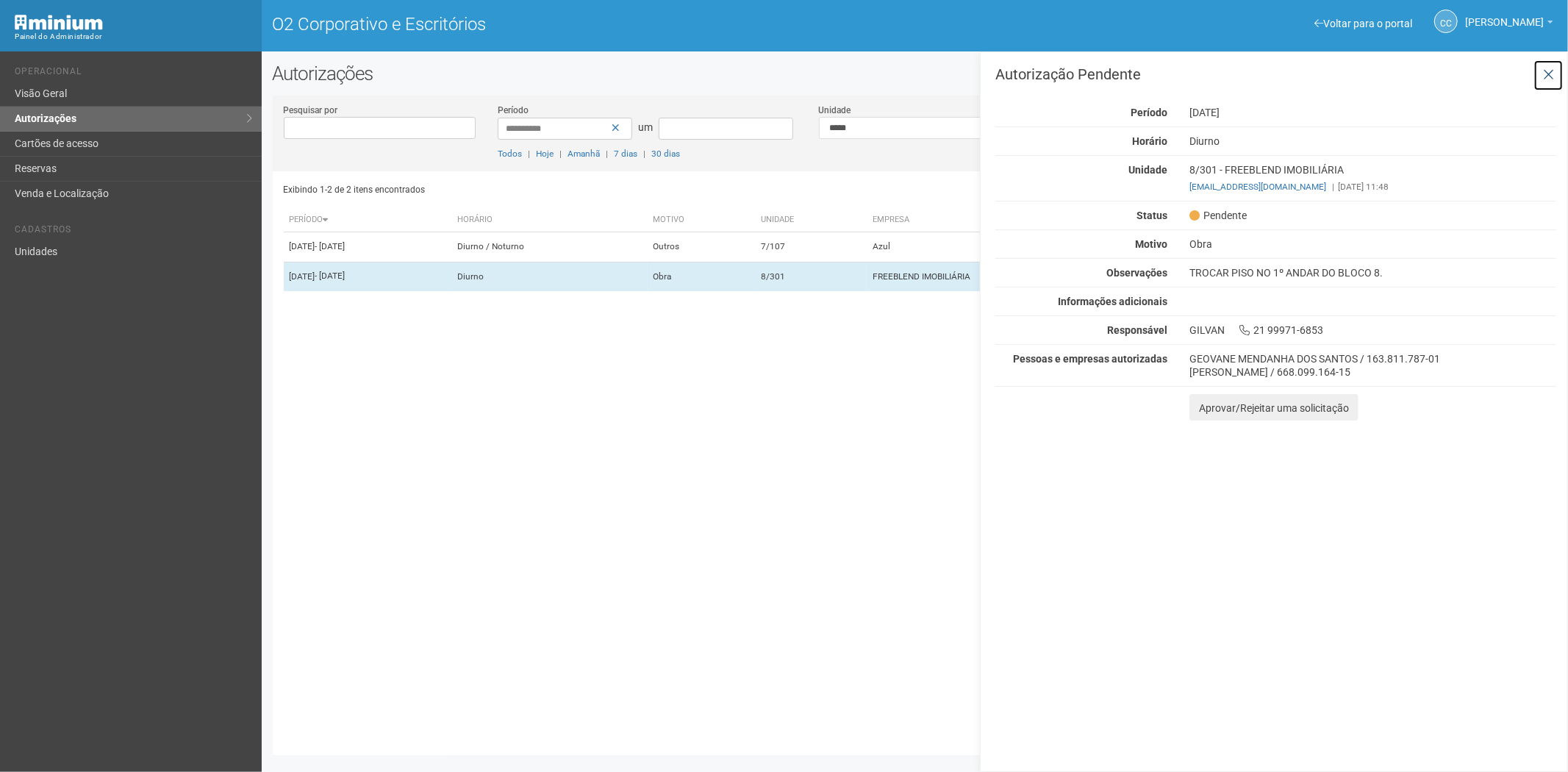
drag, startPoint x: 1548, startPoint y: 75, endPoint x: 100, endPoint y: 53, distance: 1448.2
click at [1531, 69] on div "Autorização Pendente Período 23/08/2025 Horário Diurno Unidade 8/301 - FREEBLEN…" at bounding box center [1276, 244] width 561 height 354
click at [71, 136] on link "Cartões de acesso" at bounding box center [131, 144] width 261 height 25
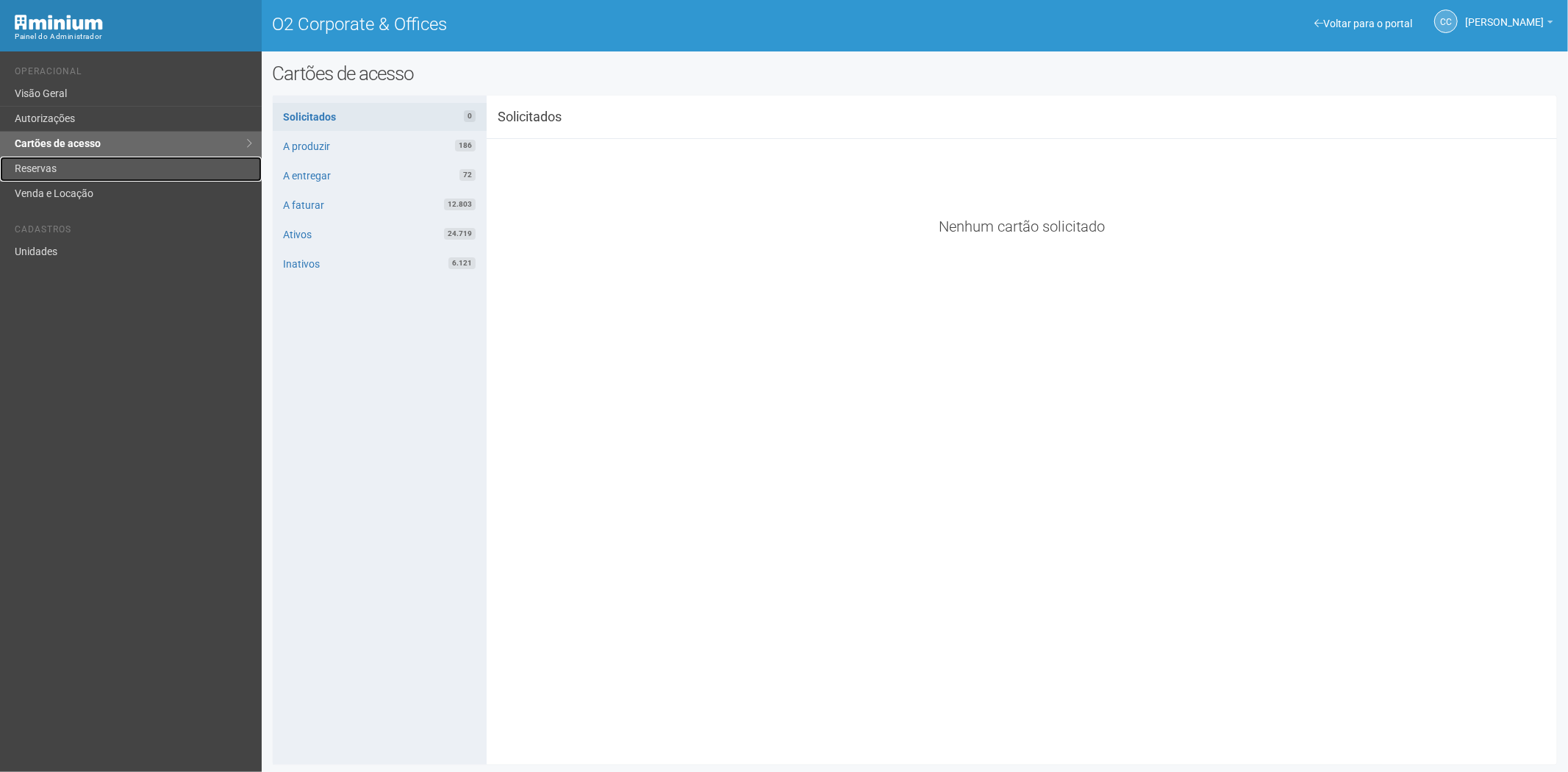
click at [70, 164] on link "Reservas" at bounding box center [131, 168] width 261 height 25
